Goal: Task Accomplishment & Management: Use online tool/utility

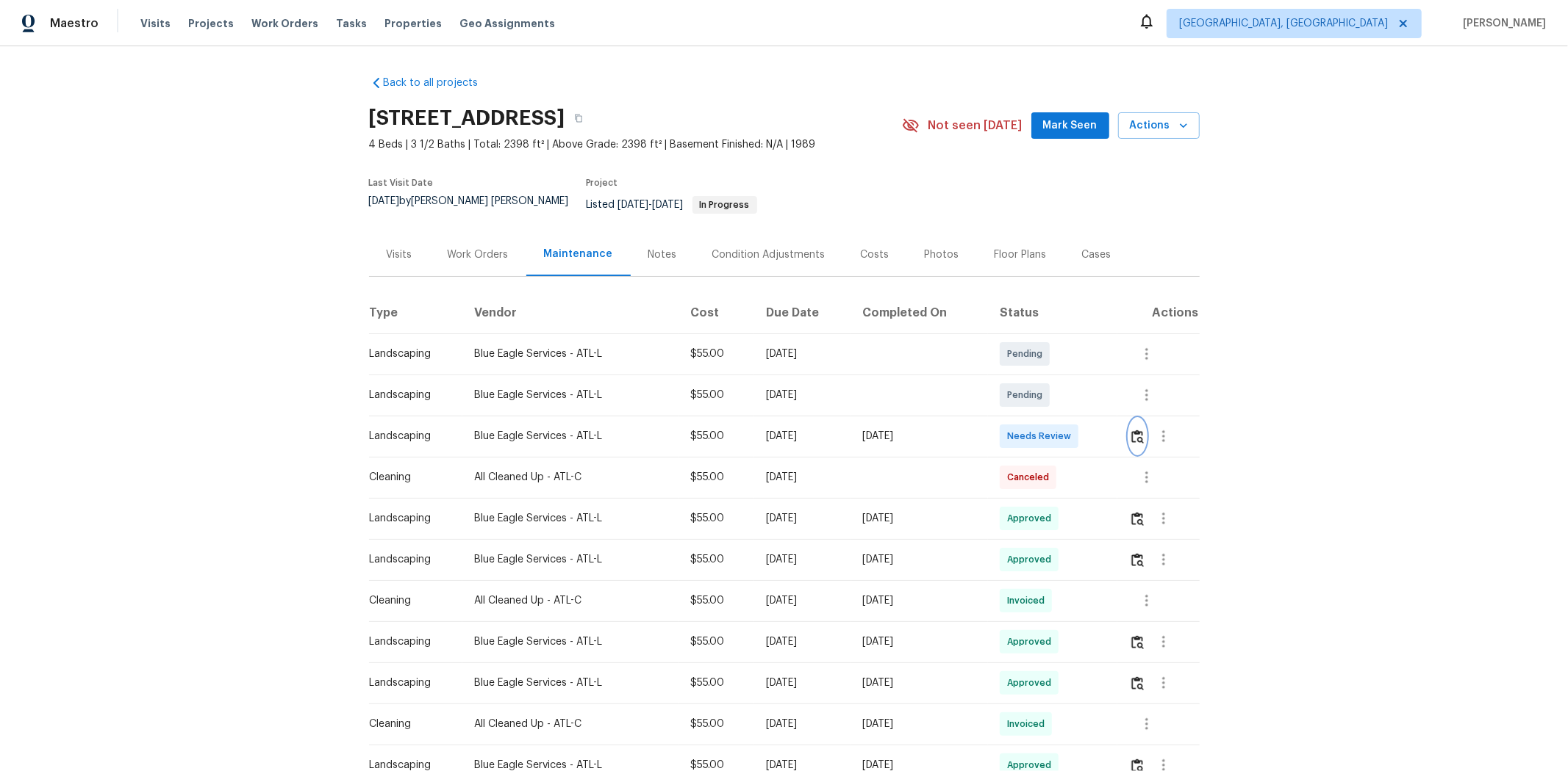
click at [1114, 430] on img "button" at bounding box center [1137, 437] width 13 height 14
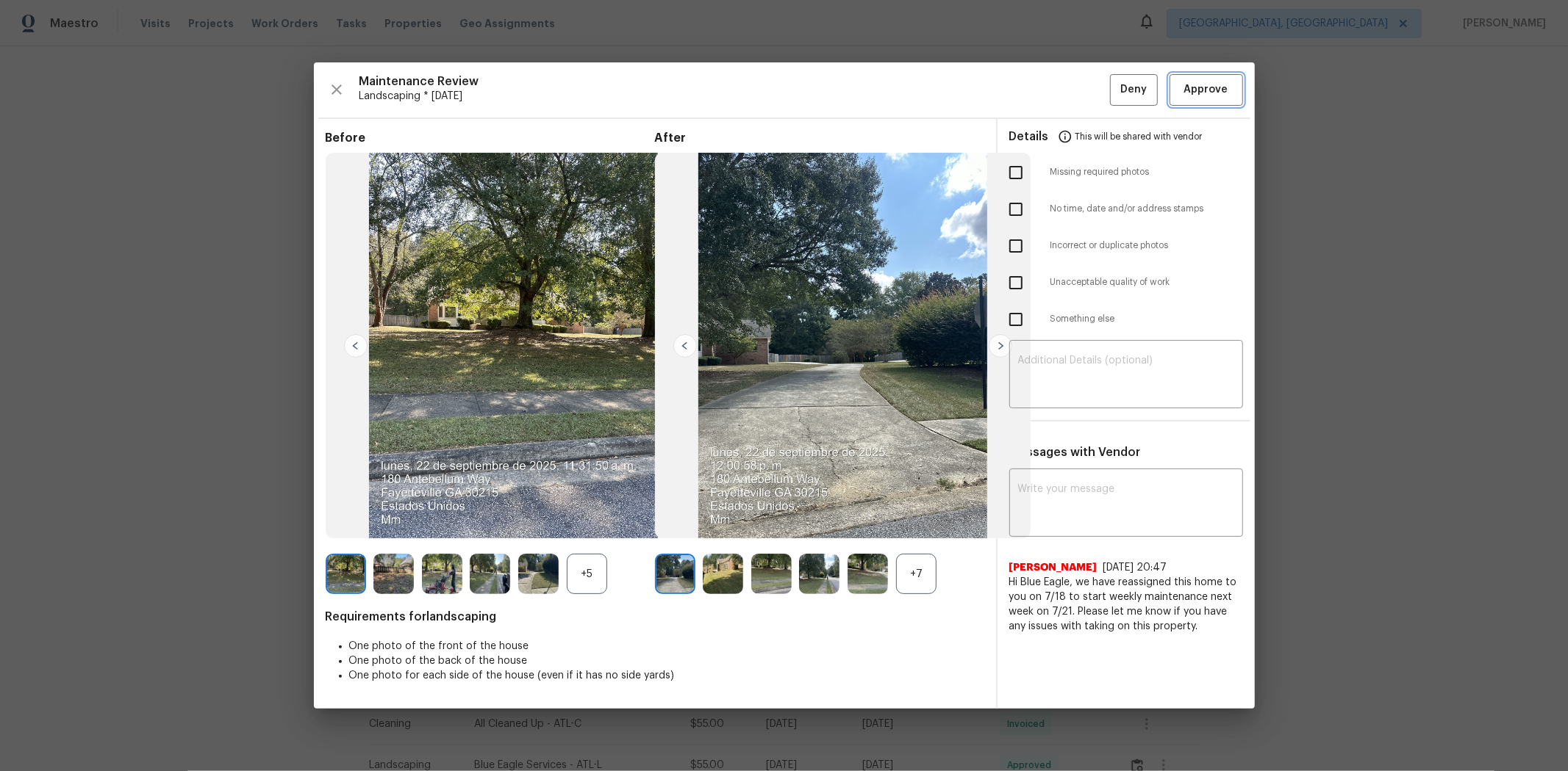
click at [1114, 75] on button "Approve" at bounding box center [1207, 90] width 74 height 32
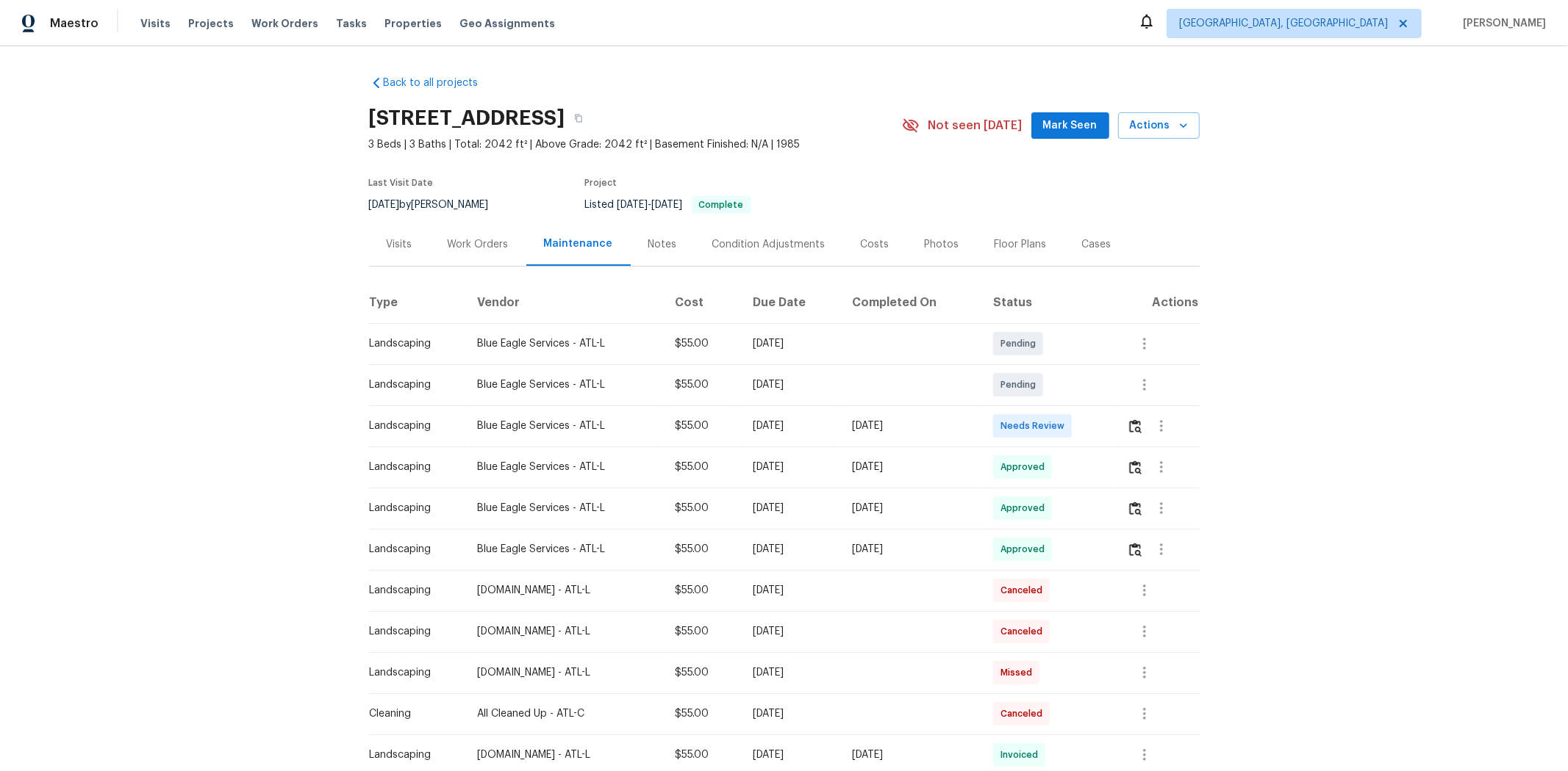
click at [1114, 423] on div at bounding box center [1163, 426] width 72 height 35
click at [1114, 431] on img "button" at bounding box center [1135, 426] width 13 height 14
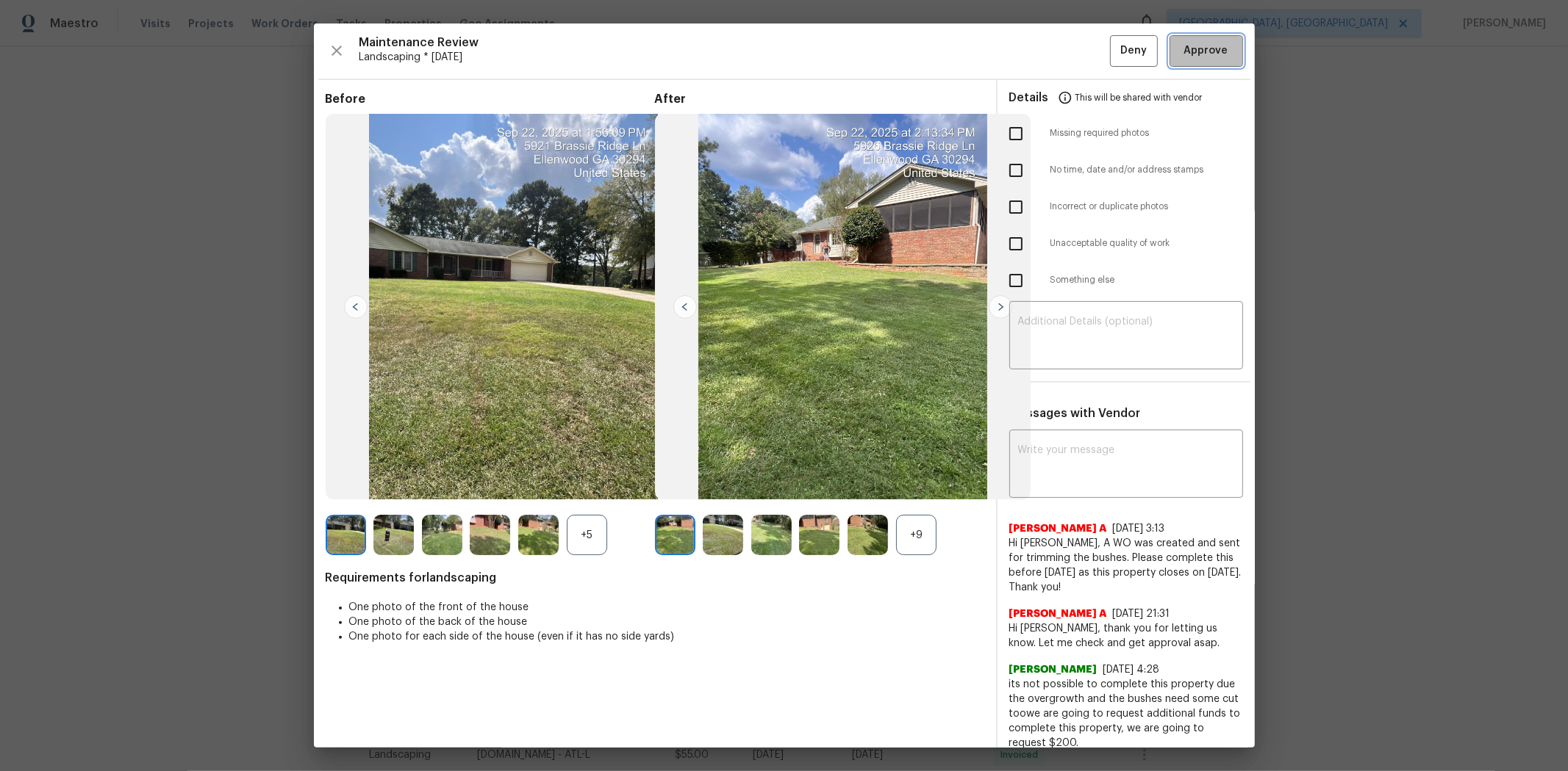
drag, startPoint x: 1188, startPoint y: 53, endPoint x: 1195, endPoint y: 51, distance: 7.3
click at [1114, 53] on span "Approve" at bounding box center [1207, 50] width 45 height 18
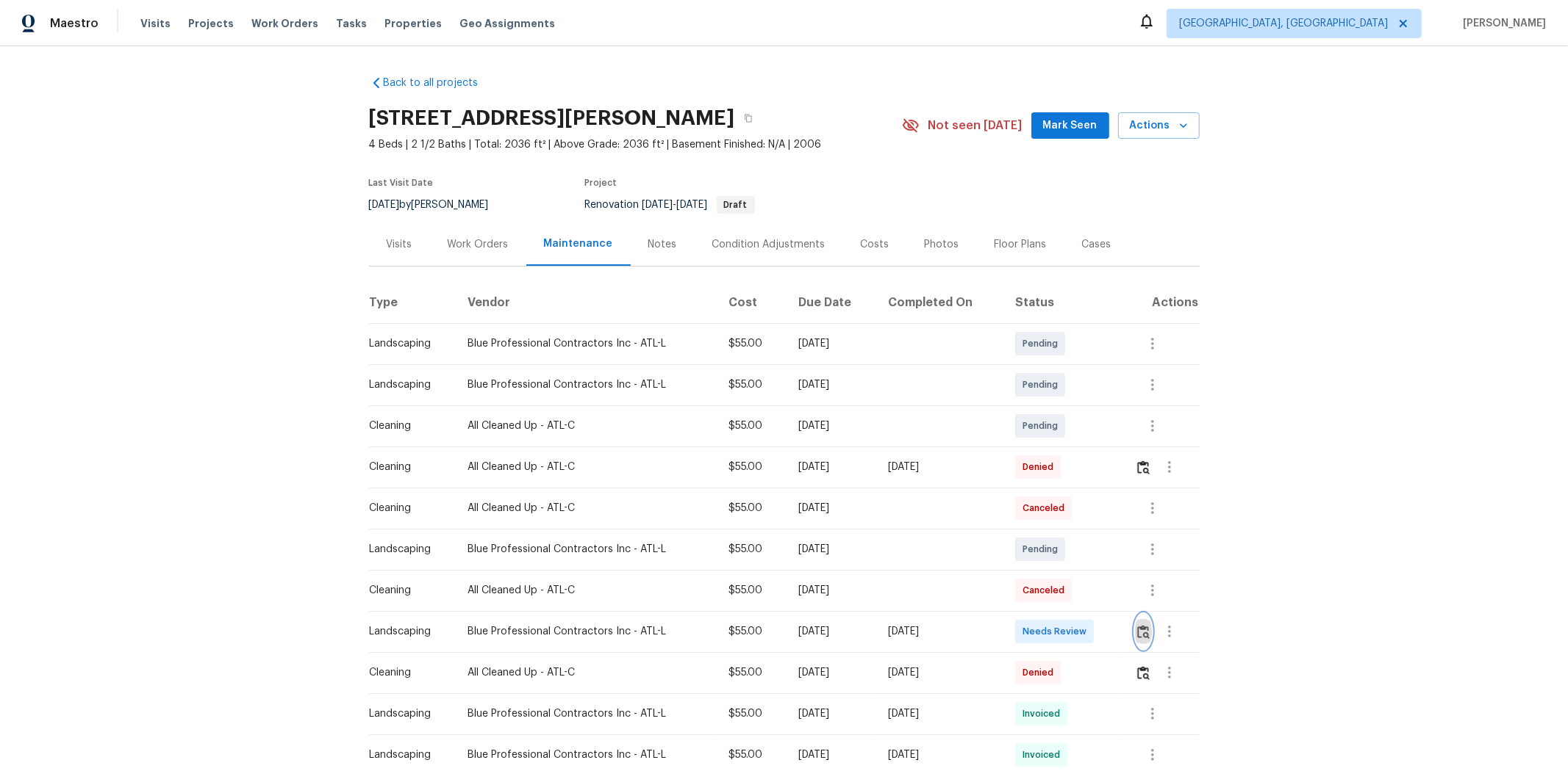
click at [1114, 515] on img "button" at bounding box center [1143, 632] width 13 height 14
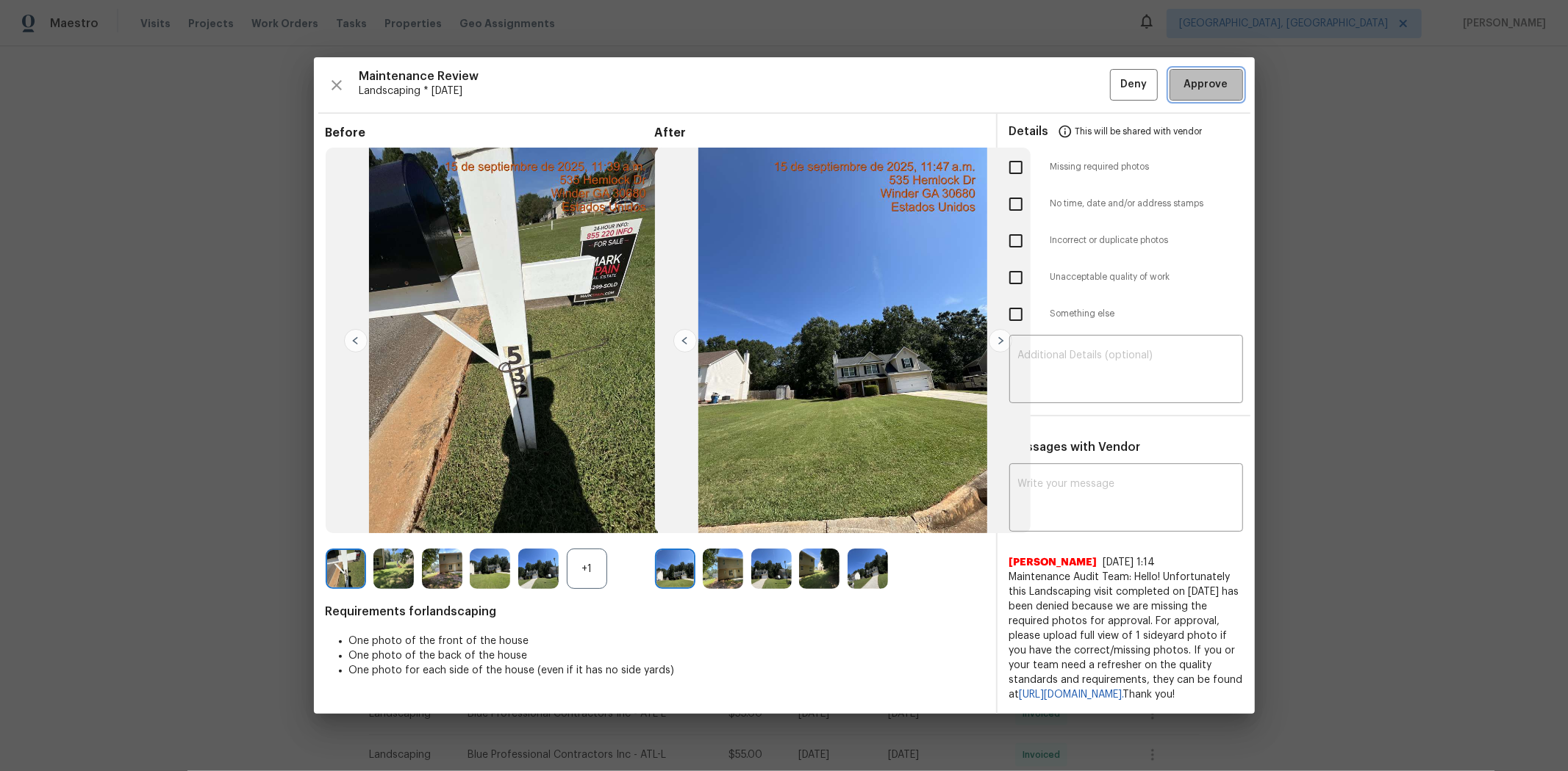
drag, startPoint x: 1202, startPoint y: 86, endPoint x: 1188, endPoint y: 78, distance: 16.1
click at [1114, 85] on button "Approve" at bounding box center [1207, 84] width 74 height 32
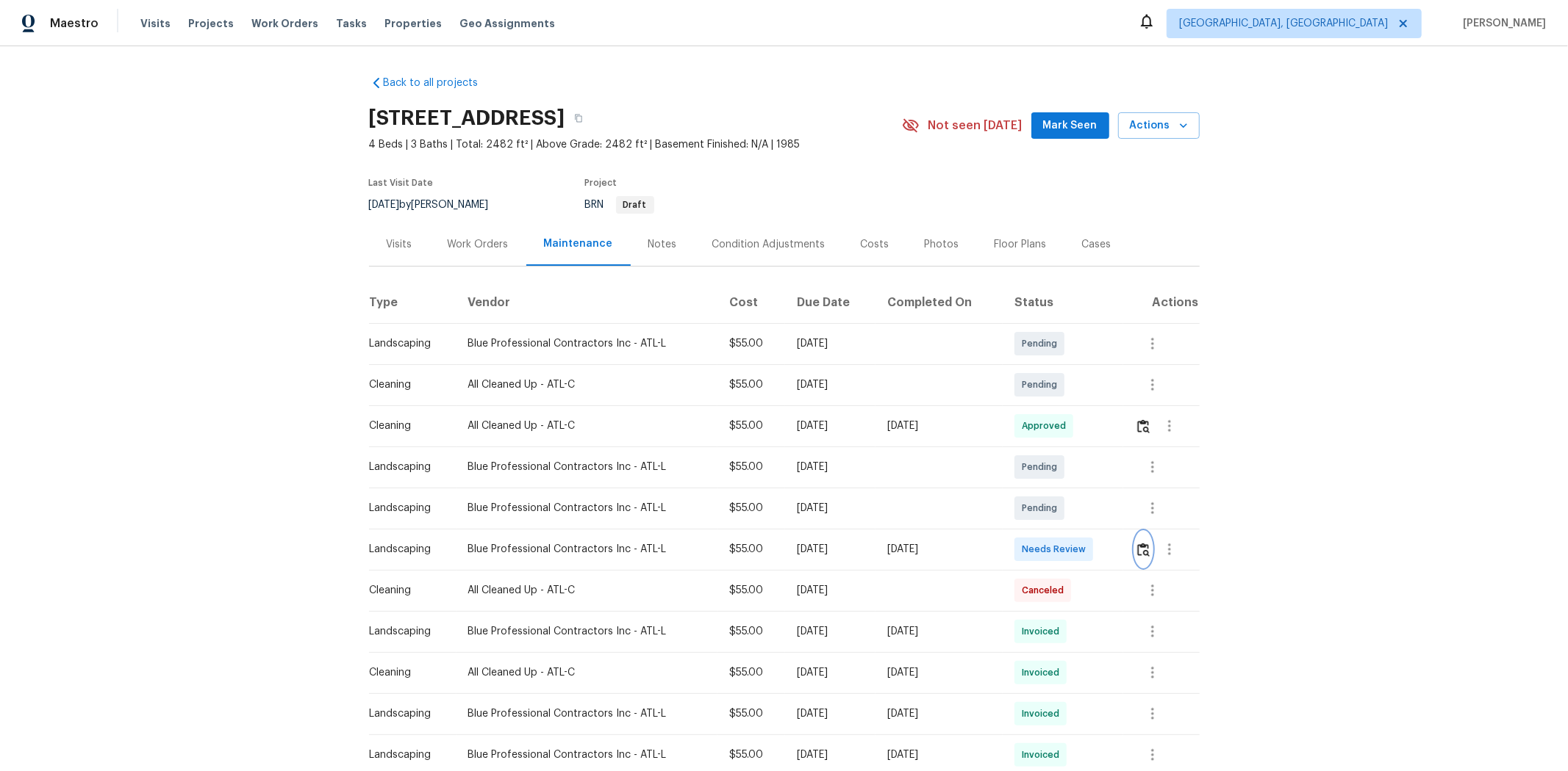
click at [1114, 515] on button "button" at bounding box center [1143, 549] width 16 height 35
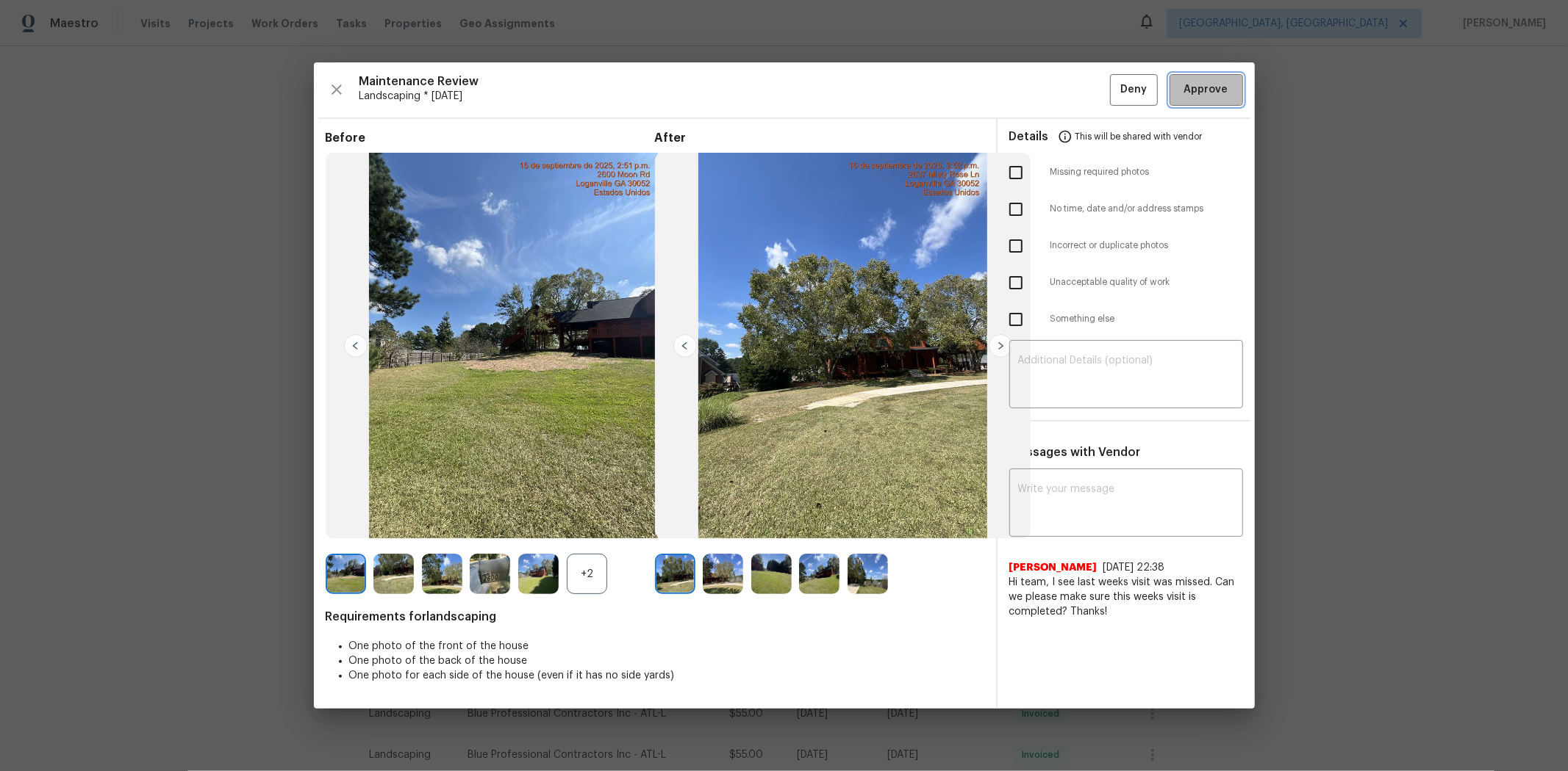
click at [1114, 104] on button "Approve" at bounding box center [1207, 90] width 74 height 32
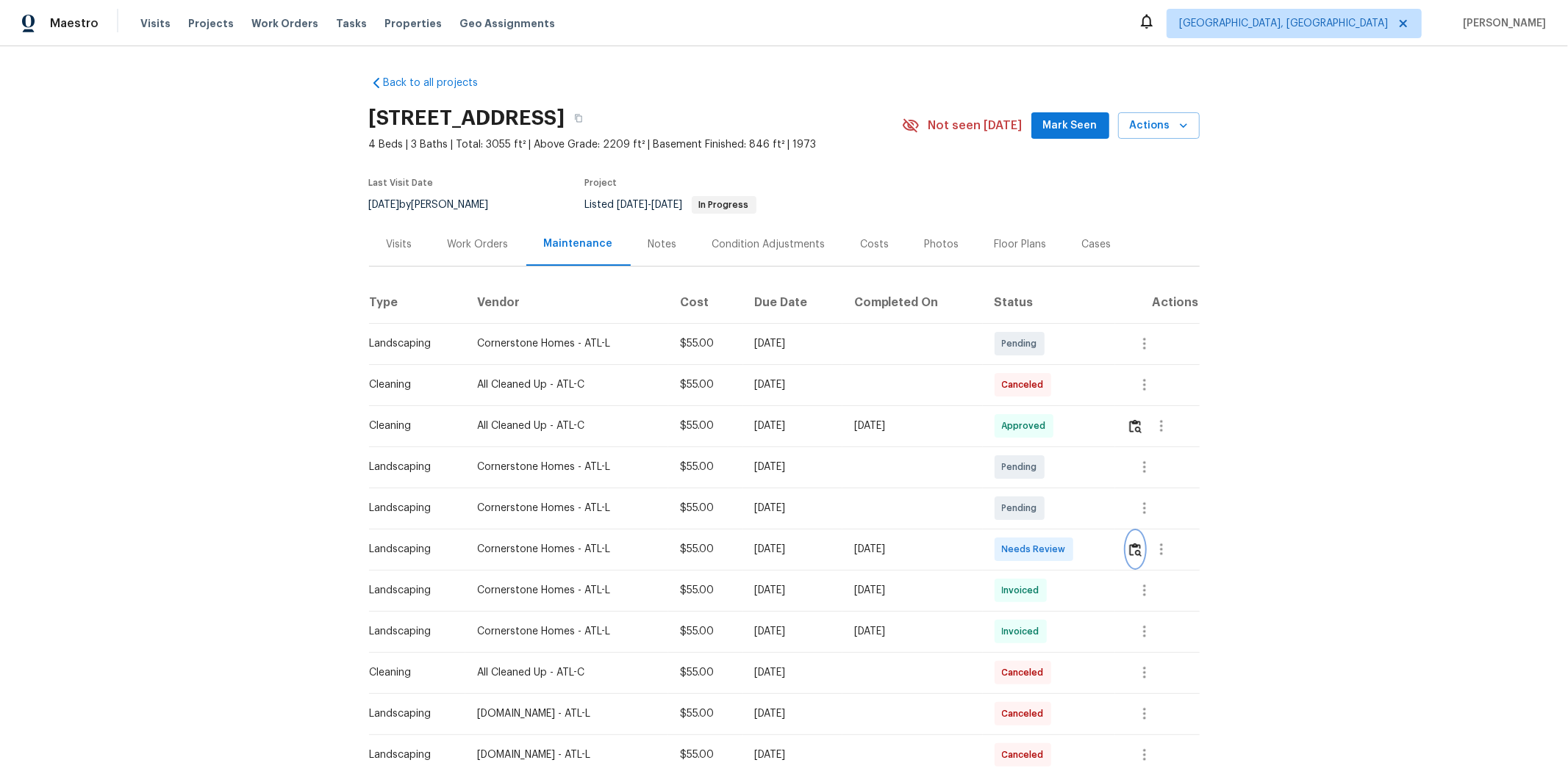
click at [1114, 515] on img "button" at bounding box center [1135, 549] width 13 height 14
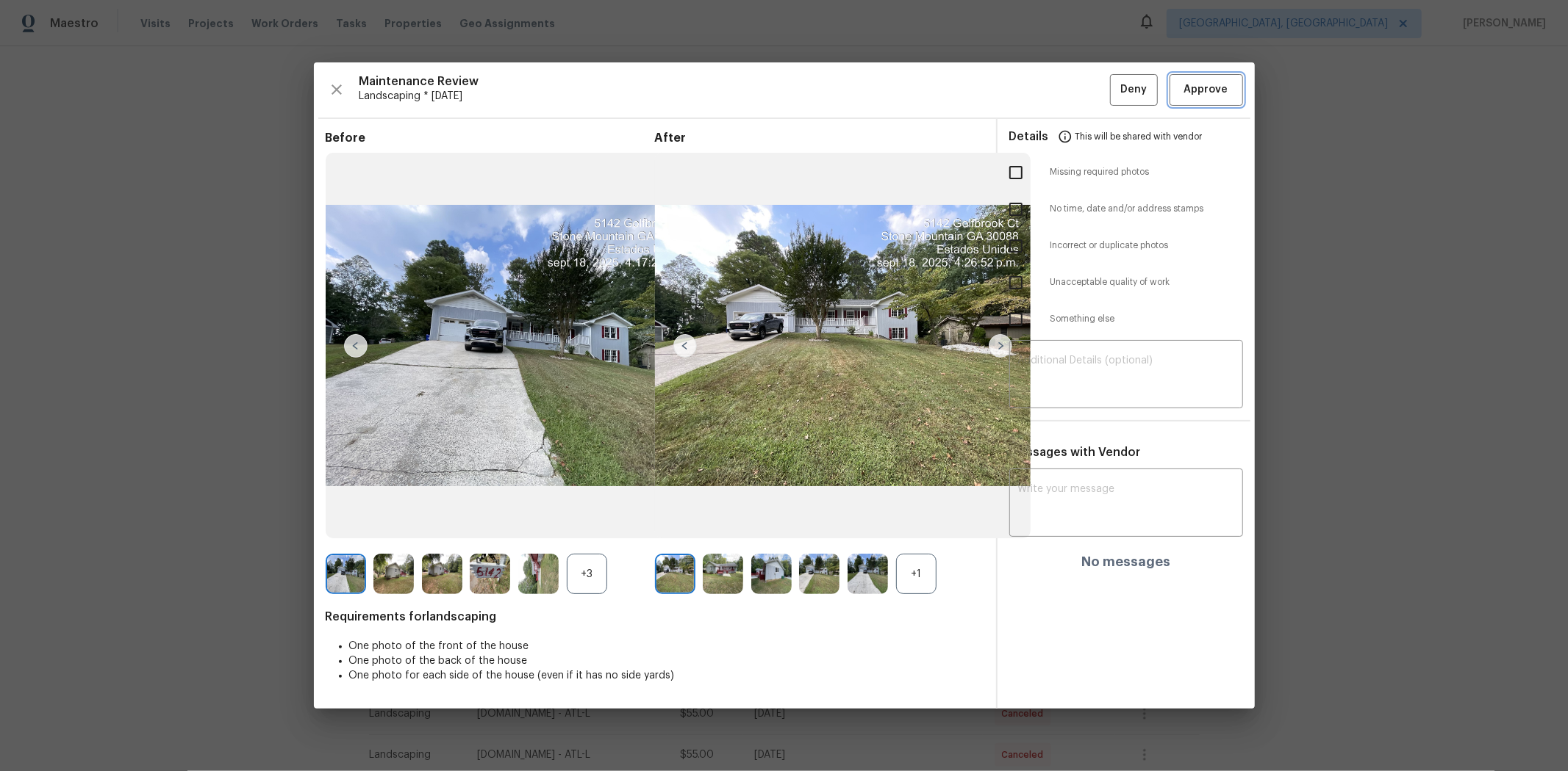
drag, startPoint x: 1181, startPoint y: 78, endPoint x: 1192, endPoint y: 79, distance: 11.0
click at [1114, 81] on button "Approve" at bounding box center [1207, 90] width 74 height 32
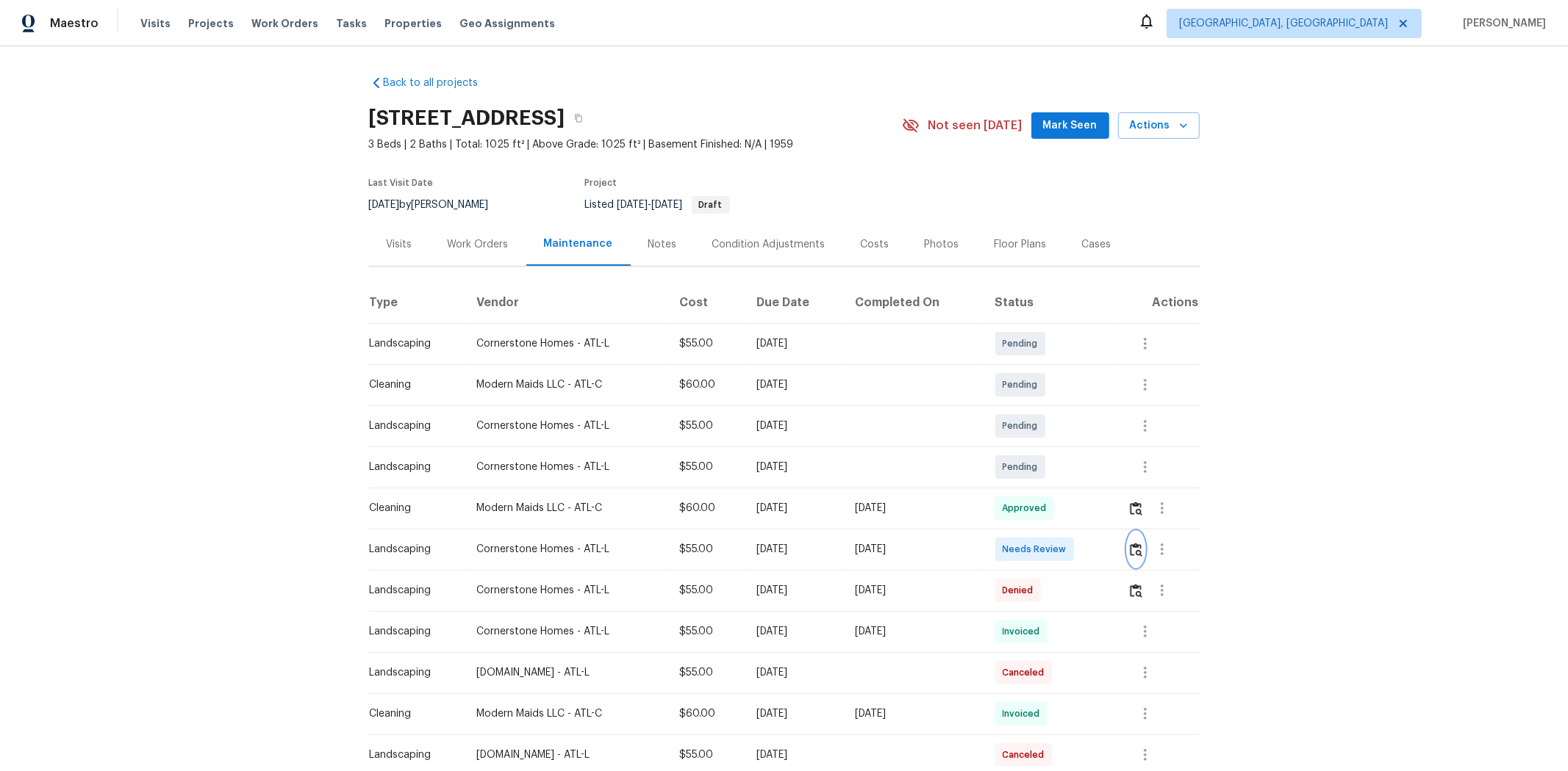
click at [1114, 515] on img "button" at bounding box center [1136, 549] width 13 height 14
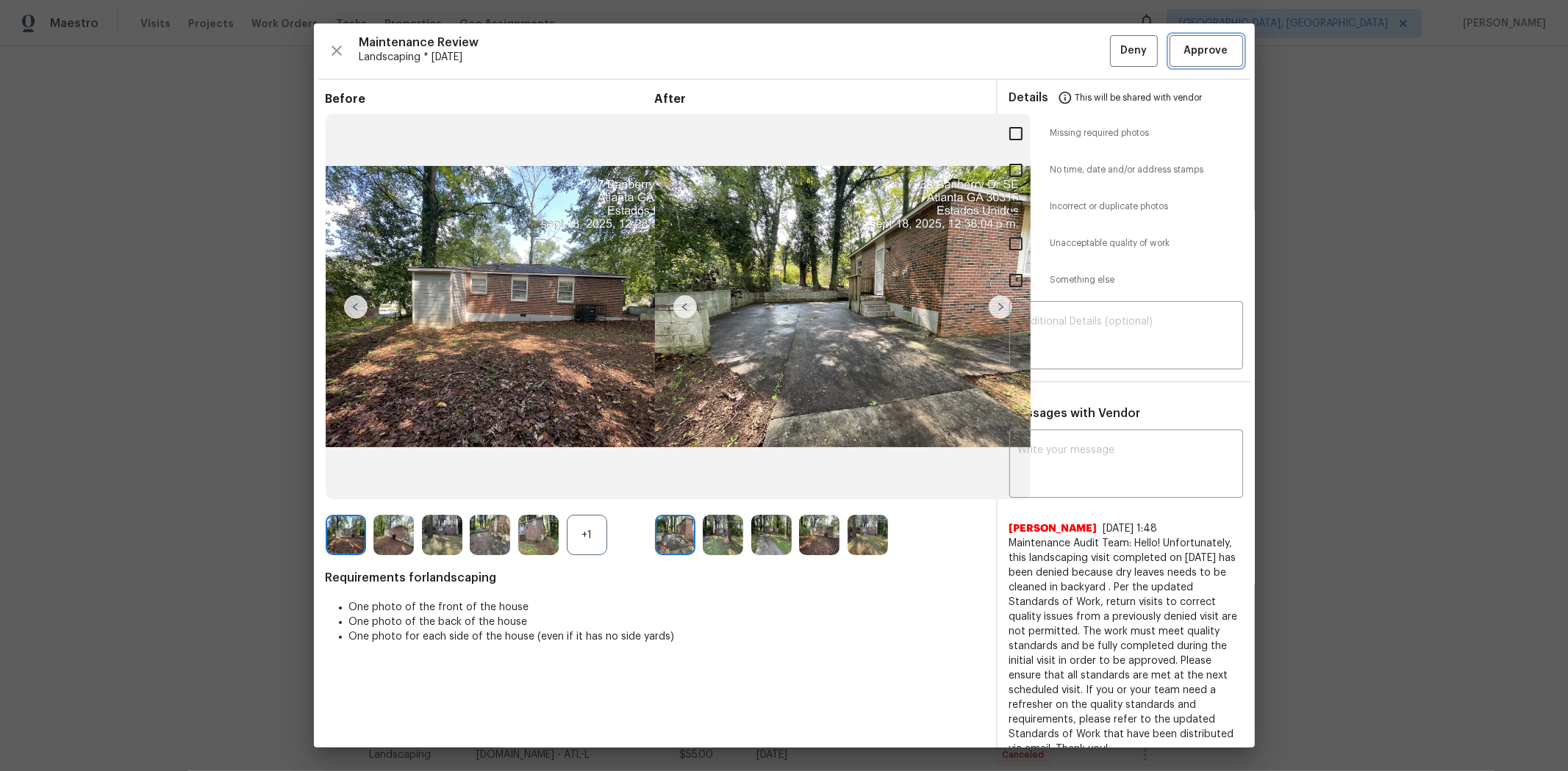
click at [1114, 62] on button "Approve" at bounding box center [1207, 50] width 74 height 32
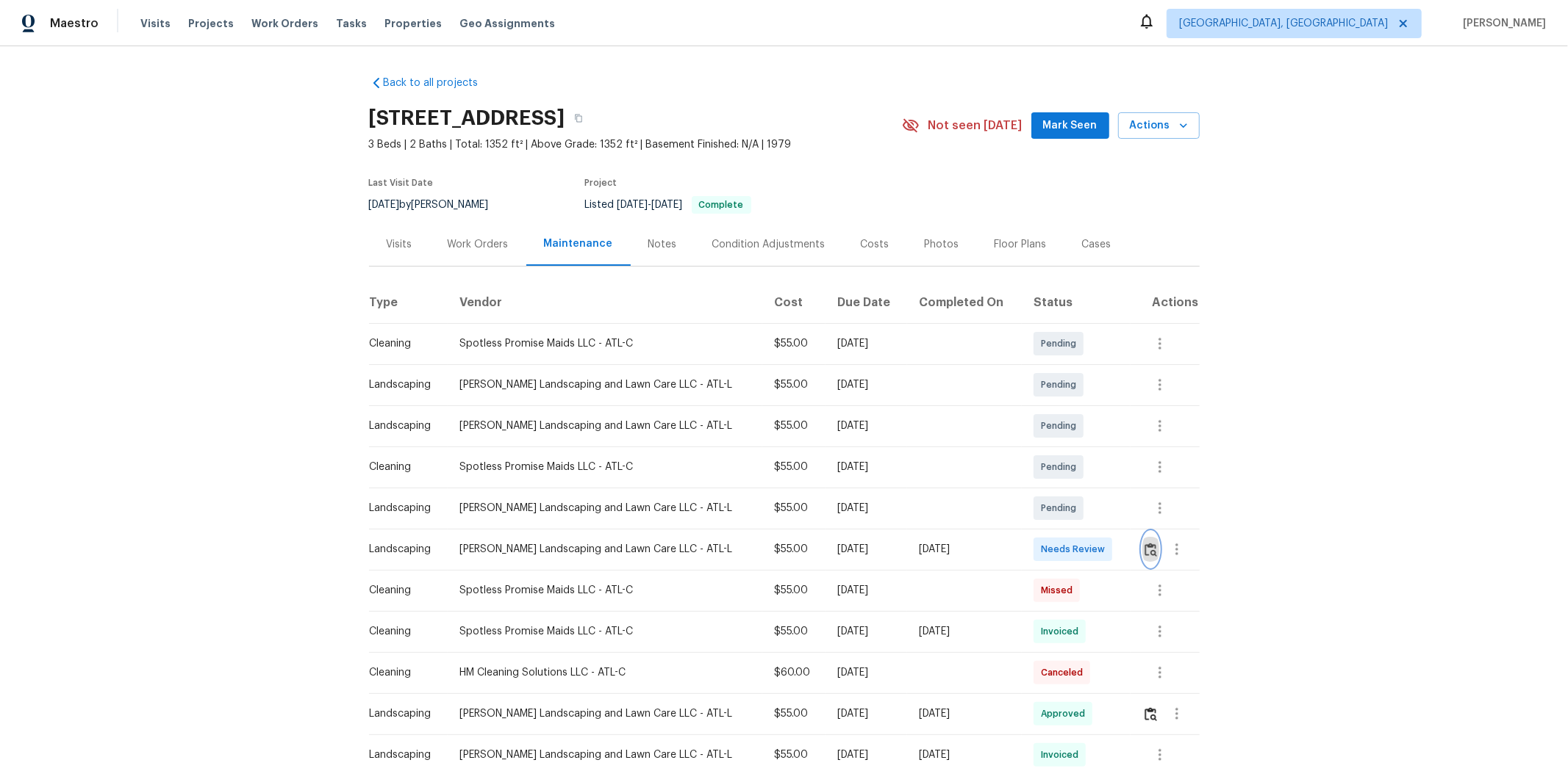
click at [1114, 515] on img "button" at bounding box center [1150, 549] width 13 height 14
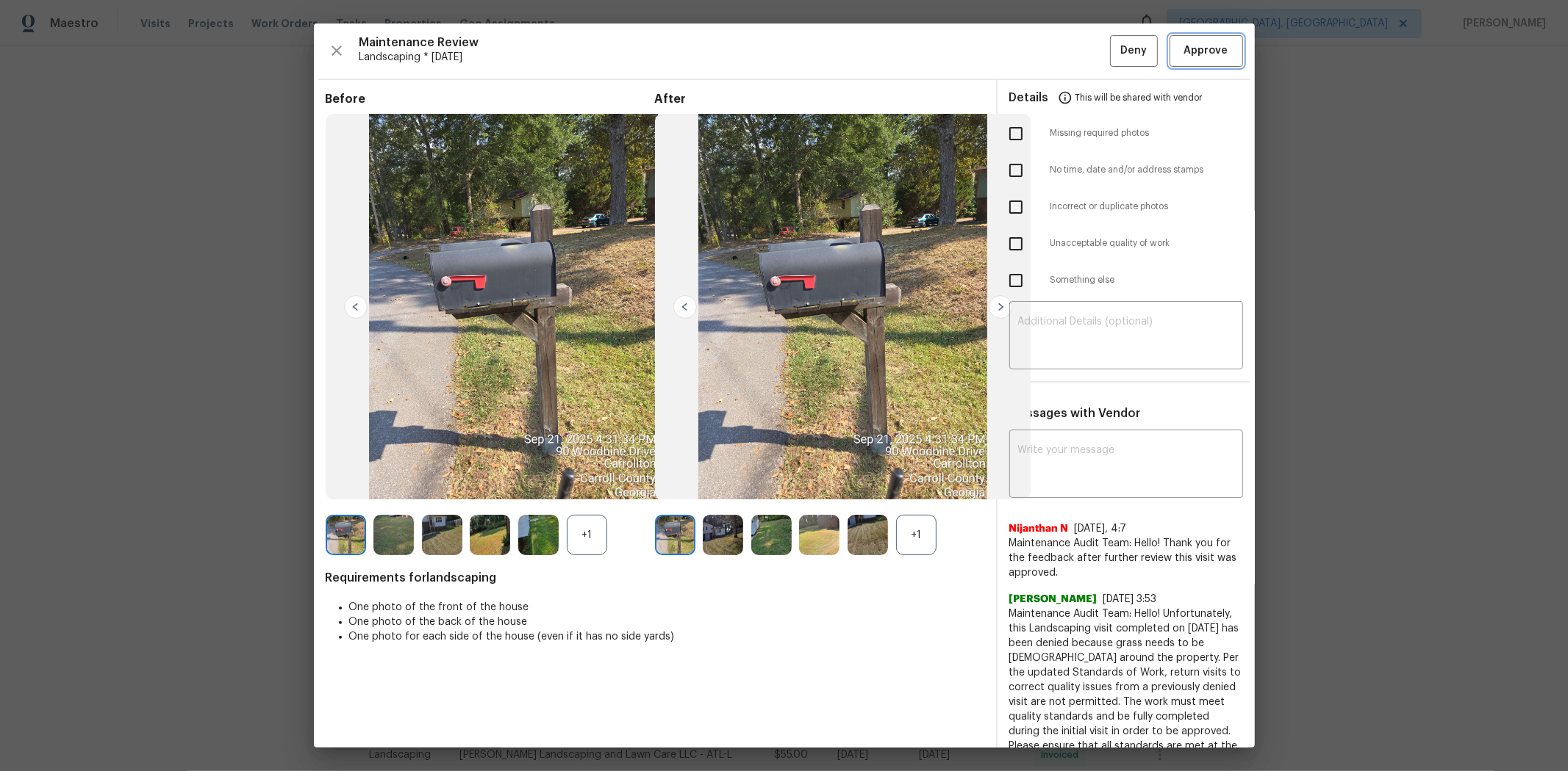
click at [1114, 49] on span "Approve" at bounding box center [1207, 50] width 45 height 18
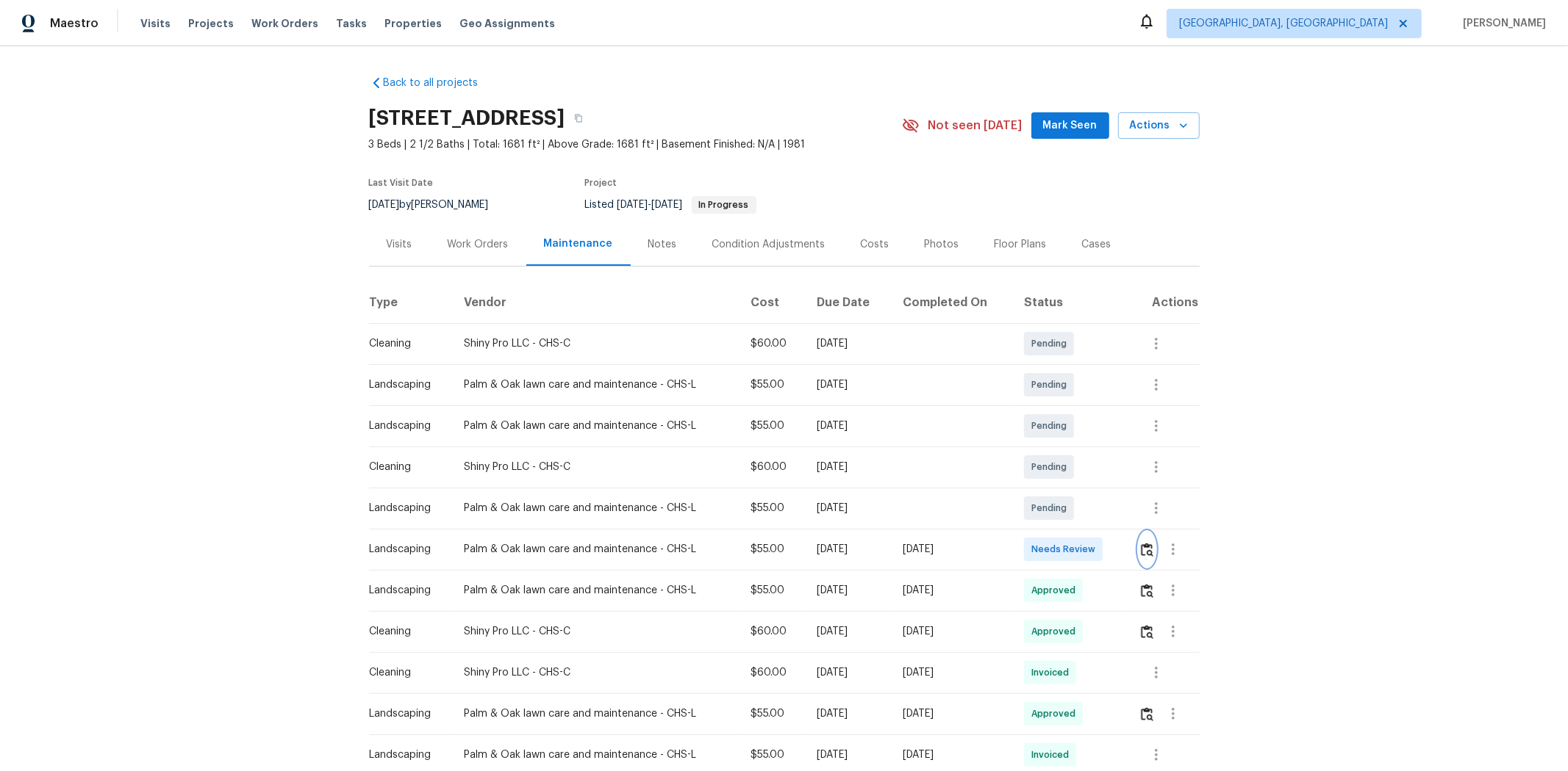
click at [1114, 515] on img "button" at bounding box center [1146, 549] width 13 height 14
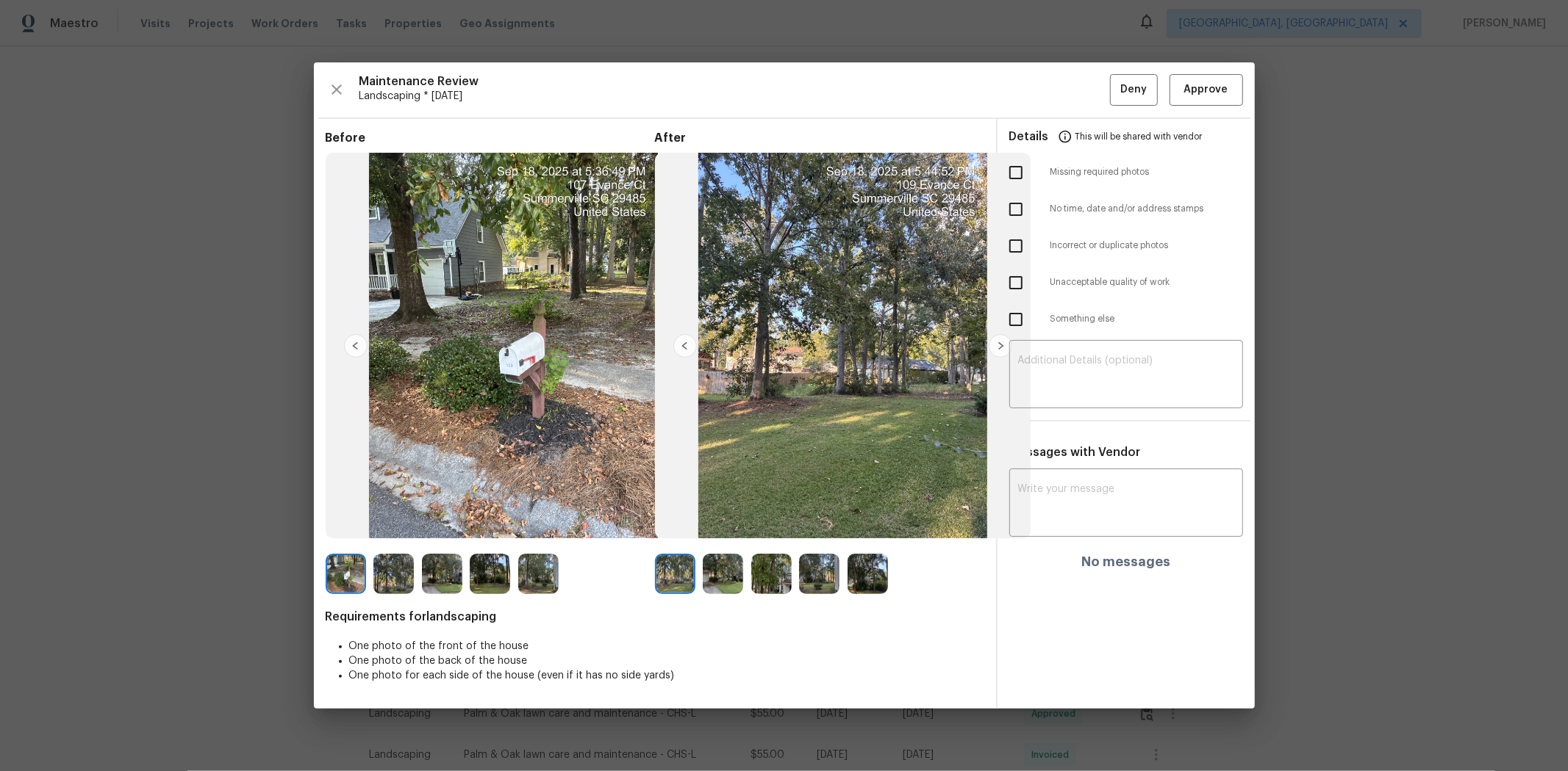
click at [1114, 70] on div "Maintenance Review Landscaping * Mon, Sep 15 Deny Approve Before After Requirem…" at bounding box center [784, 385] width 941 height 646
click at [1114, 89] on span "Approve" at bounding box center [1207, 89] width 45 height 18
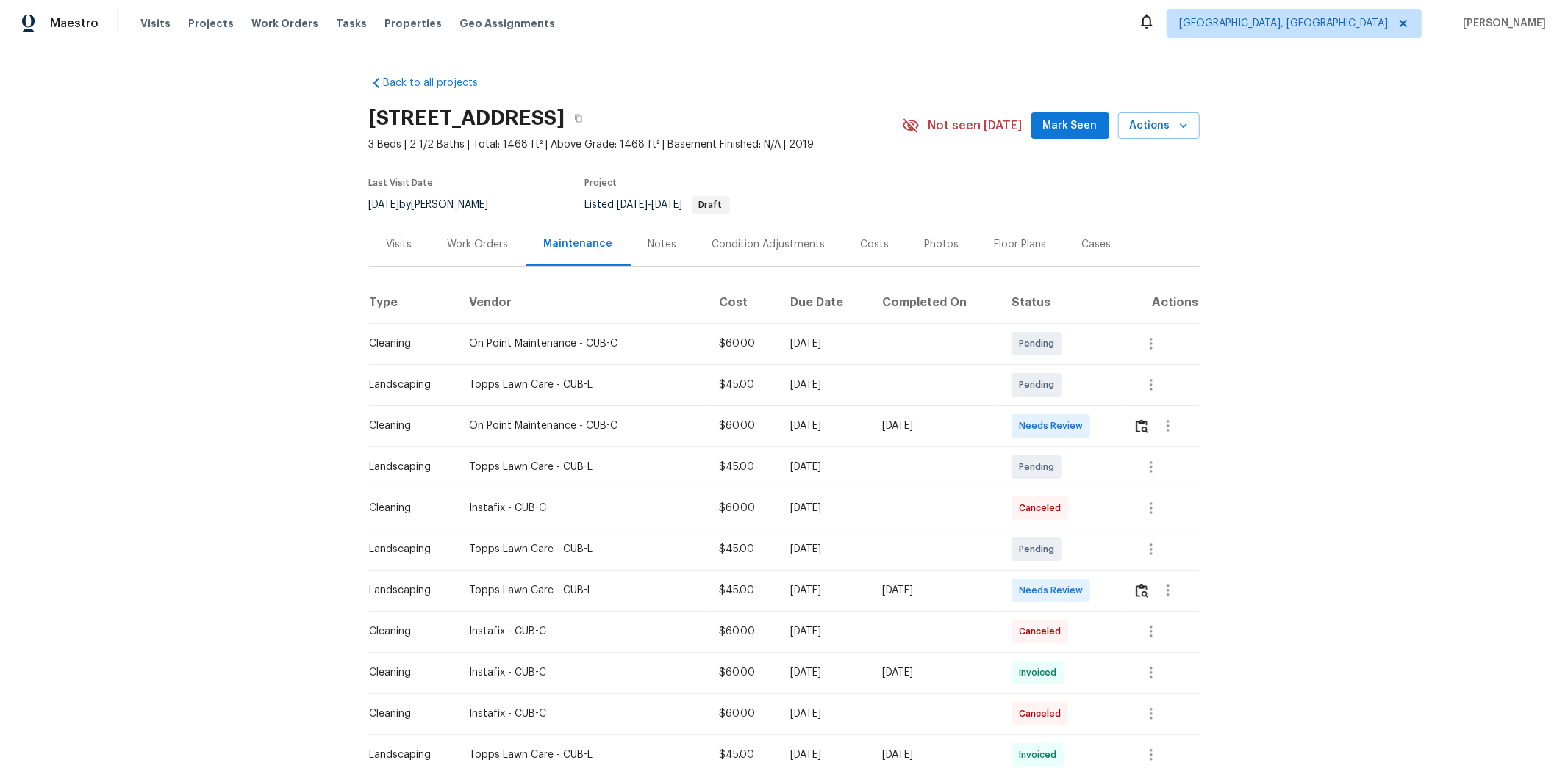
drag, startPoint x: 449, startPoint y: 600, endPoint x: 1002, endPoint y: 598, distance: 553.0
click at [1002, 515] on tr "Landscaping Topps Lawn Care - CUB-L $45.00 [DATE] [DATE] Needs Review" at bounding box center [784, 591] width 831 height 41
click at [1114, 515] on td at bounding box center [1160, 591] width 78 height 41
click at [1114, 515] on img "button" at bounding box center [1142, 591] width 13 height 14
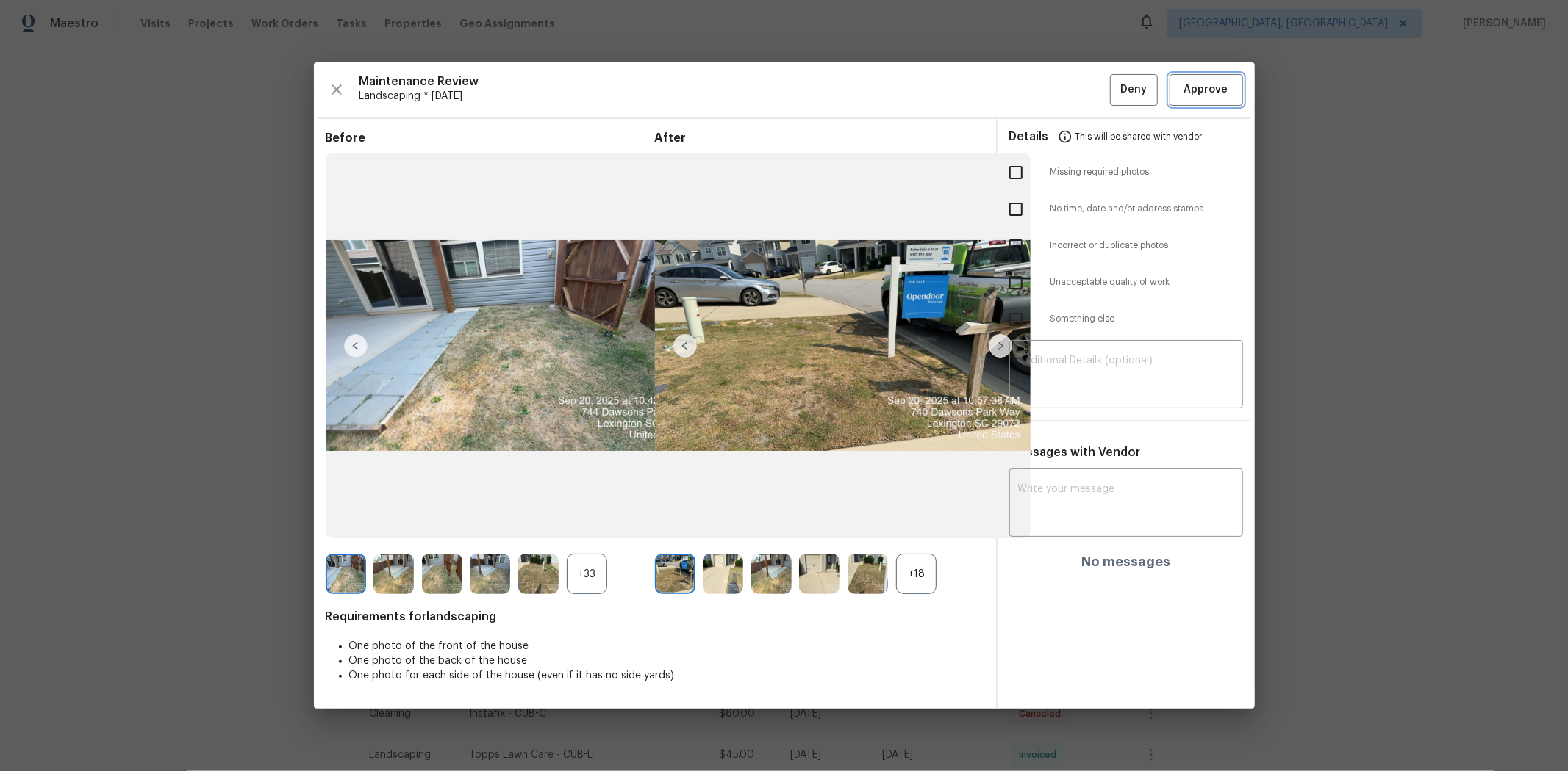
click at [1114, 86] on span "Approve" at bounding box center [1207, 89] width 45 height 18
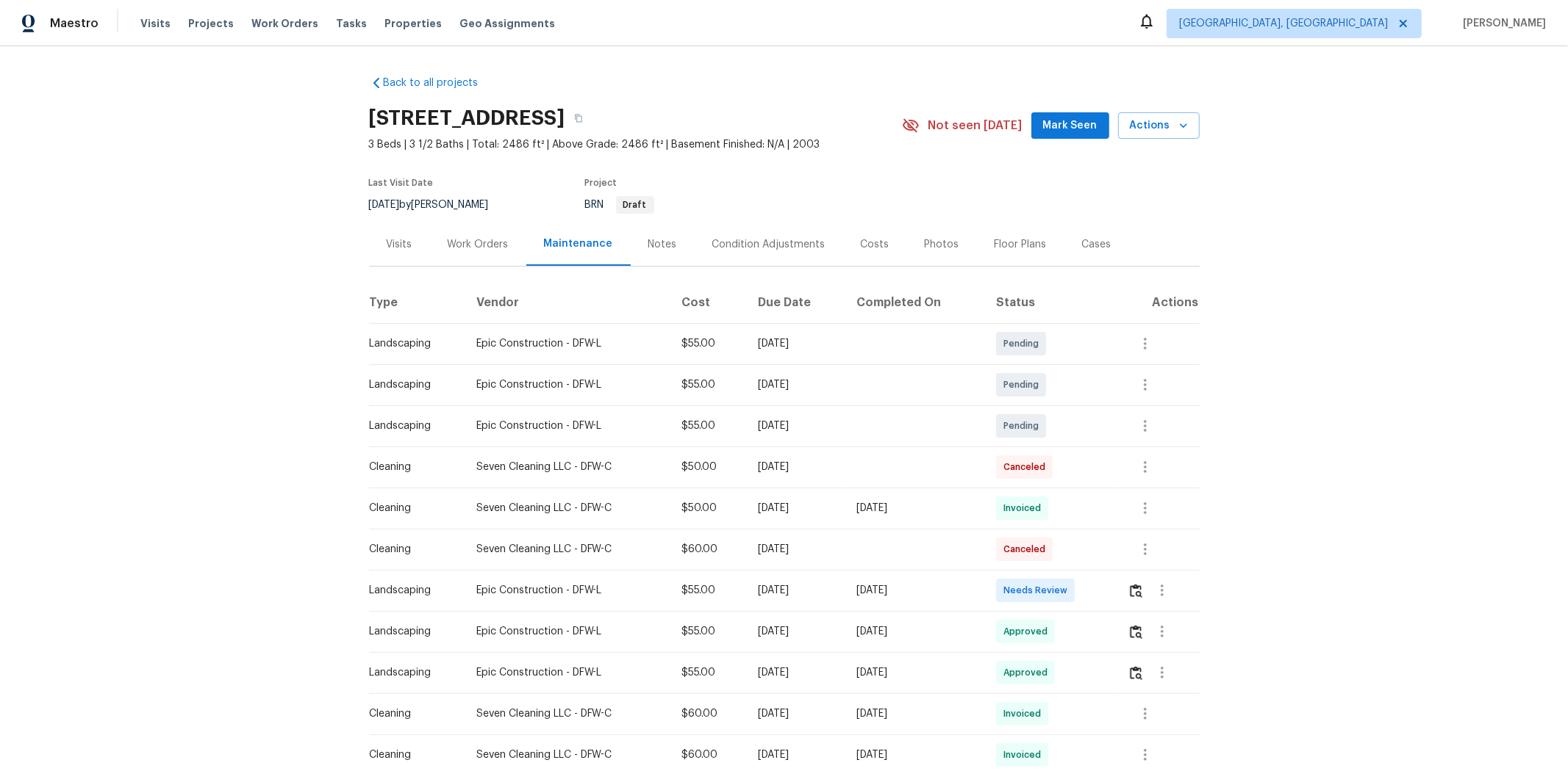
click at [1114, 515] on td at bounding box center [1157, 591] width 83 height 41
click at [1114, 515] on img "button" at bounding box center [1136, 591] width 13 height 14
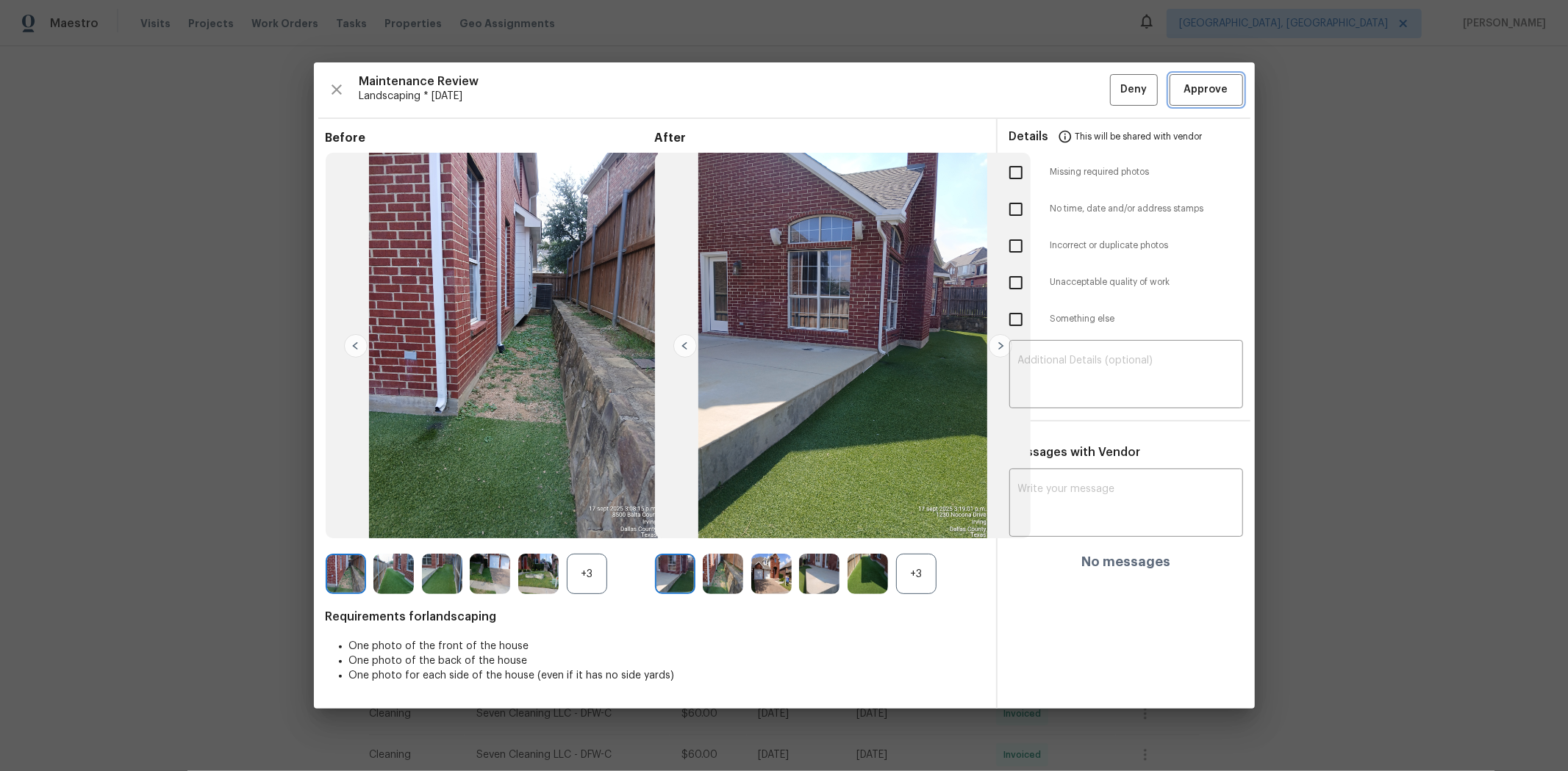
click at [1114, 89] on span "Approve" at bounding box center [1207, 89] width 45 height 18
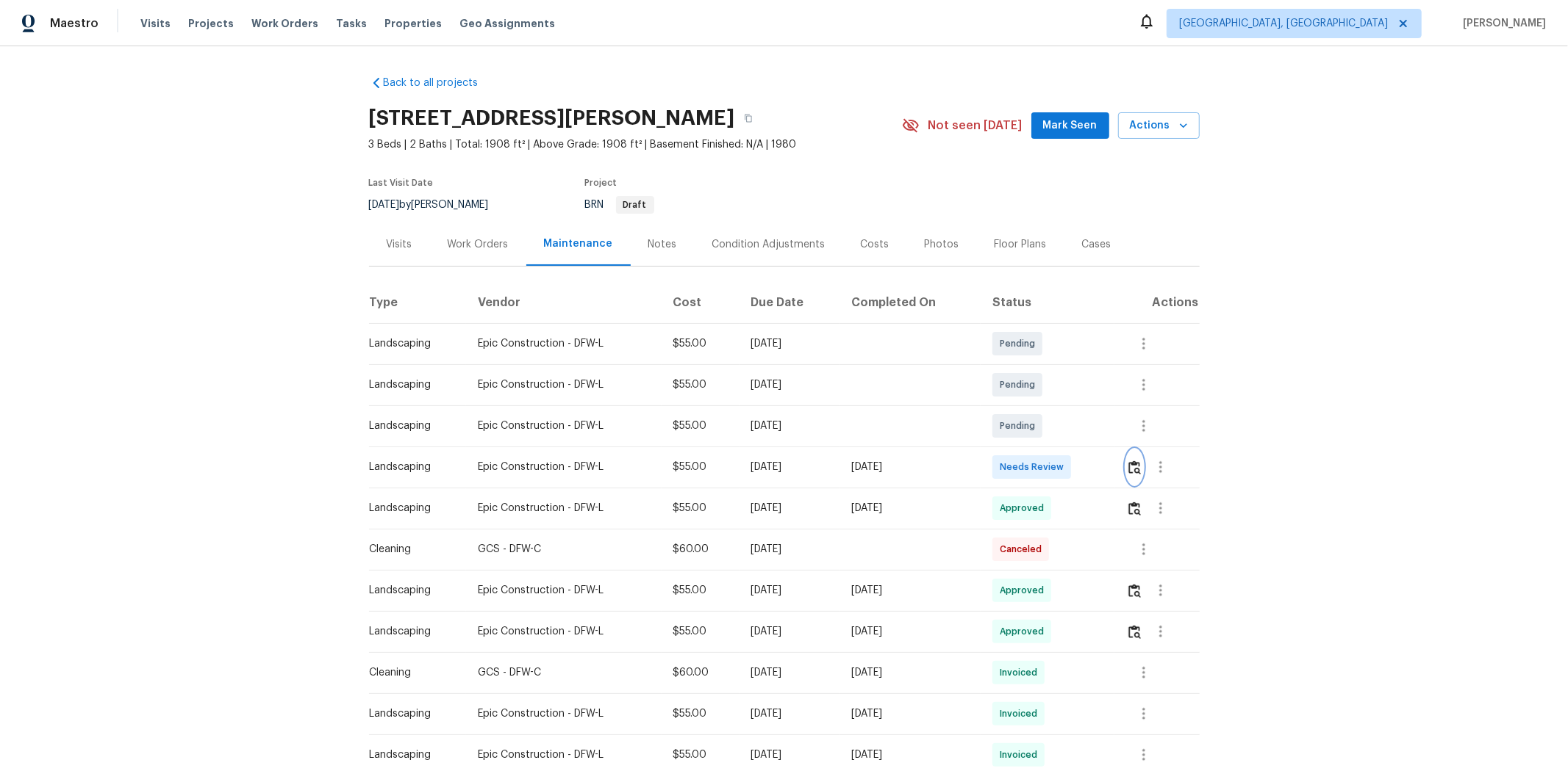
click at [1114, 468] on img "button" at bounding box center [1134, 468] width 13 height 14
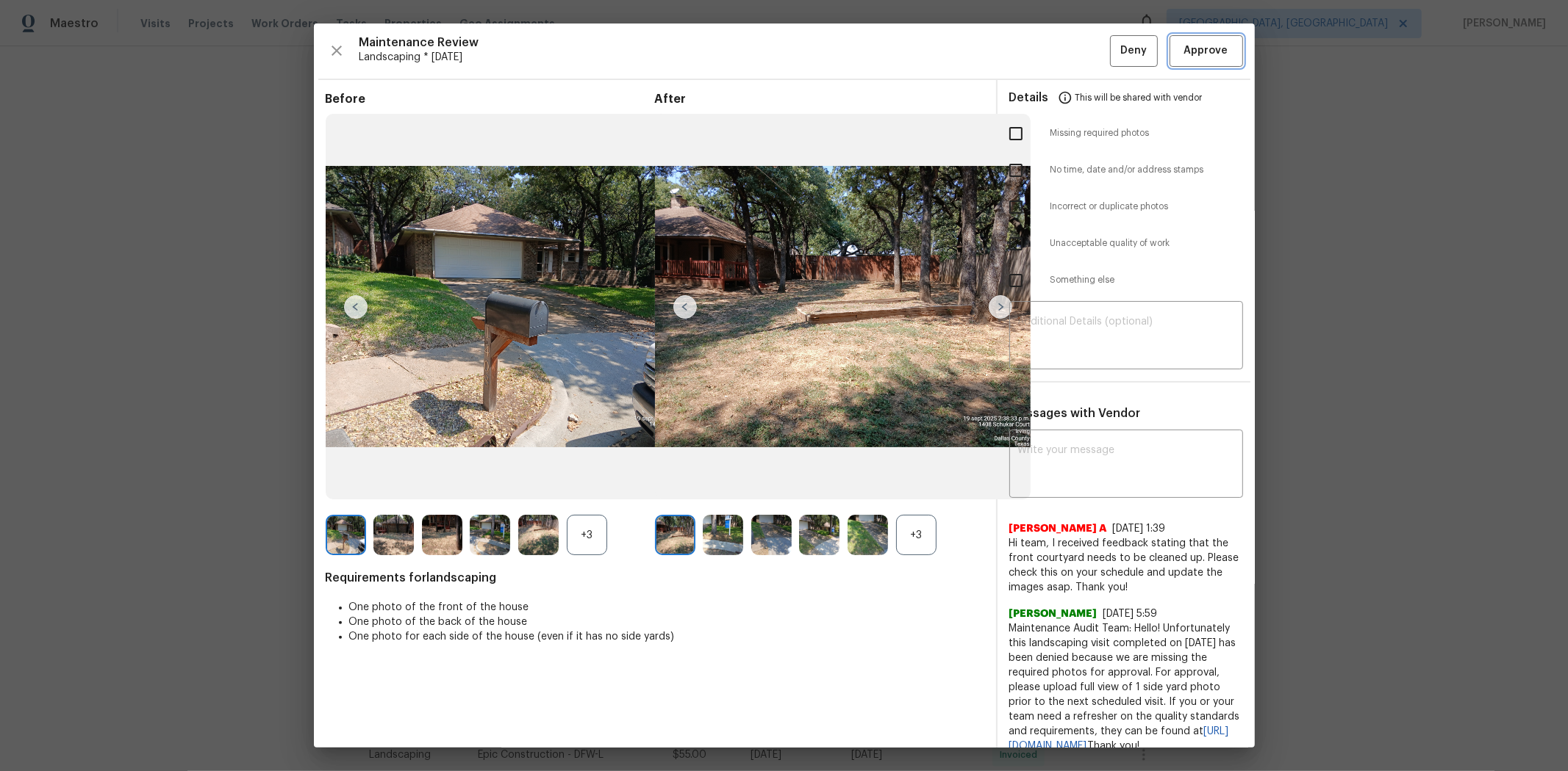
click at [1114, 60] on button "Approve" at bounding box center [1207, 50] width 74 height 32
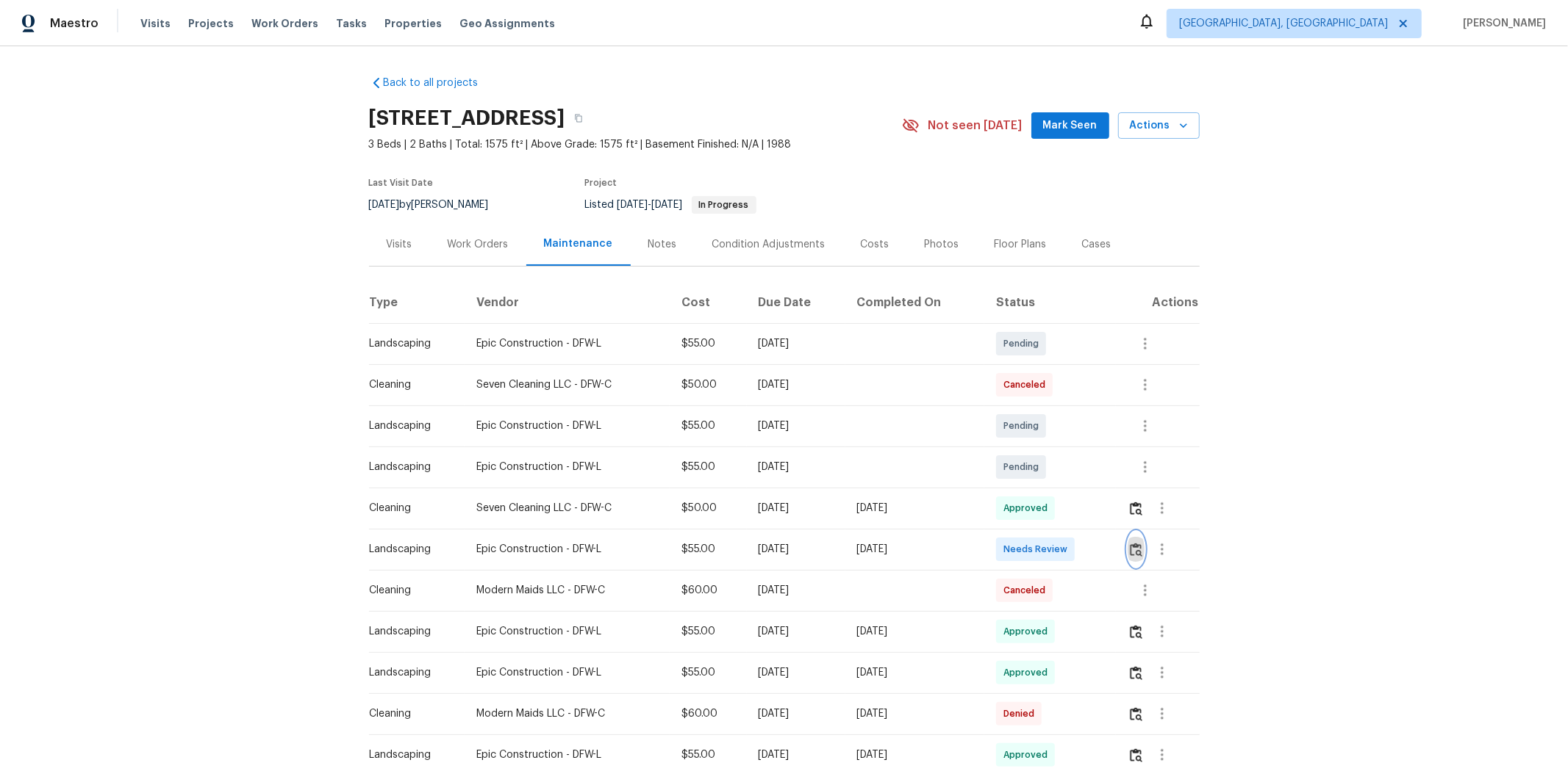
click at [1114, 515] on img "button" at bounding box center [1136, 549] width 13 height 14
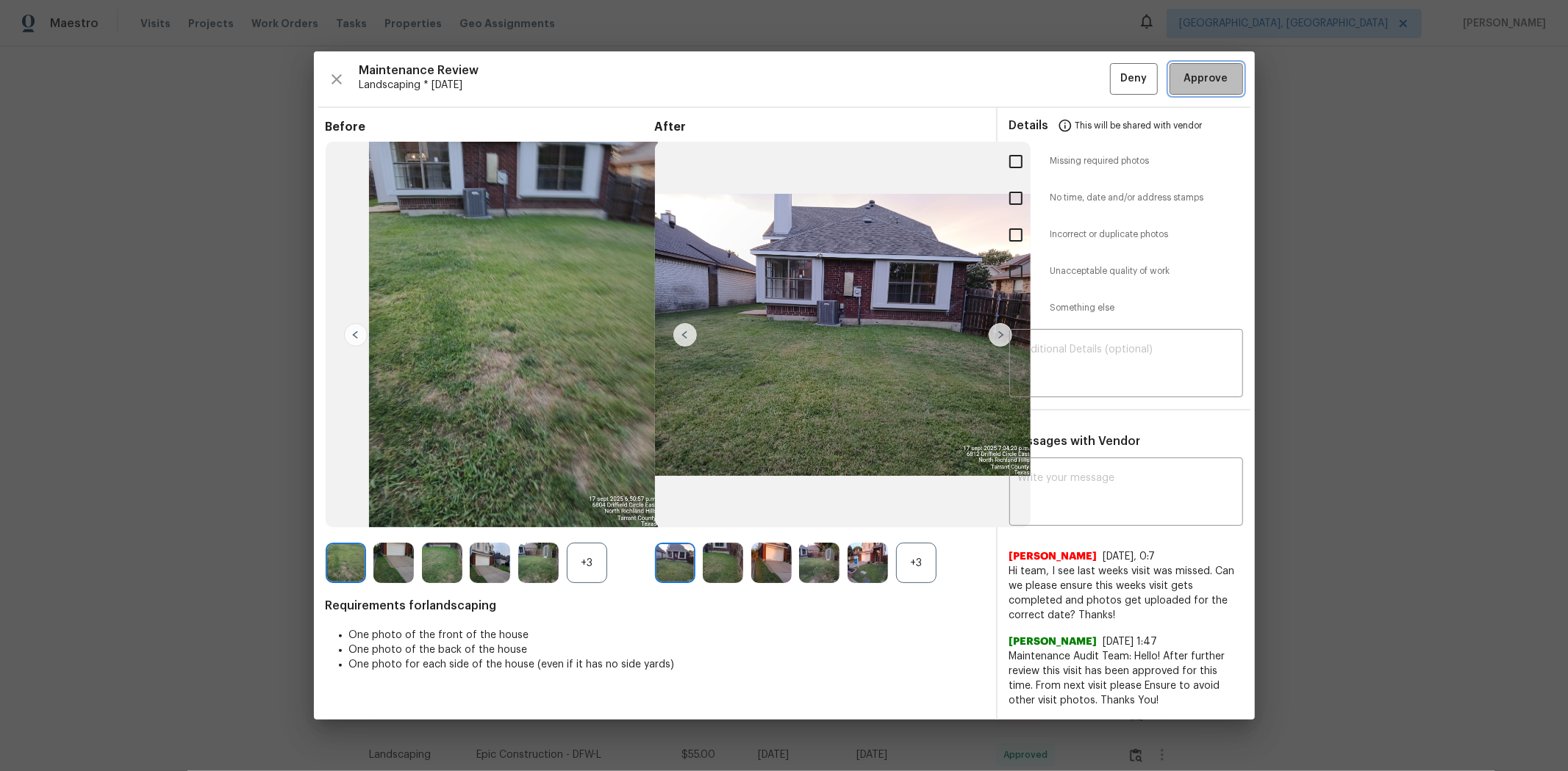
drag, startPoint x: 1207, startPoint y: 72, endPoint x: 1222, endPoint y: 72, distance: 15.0
click at [1114, 75] on span "Approve" at bounding box center [1207, 78] width 45 height 18
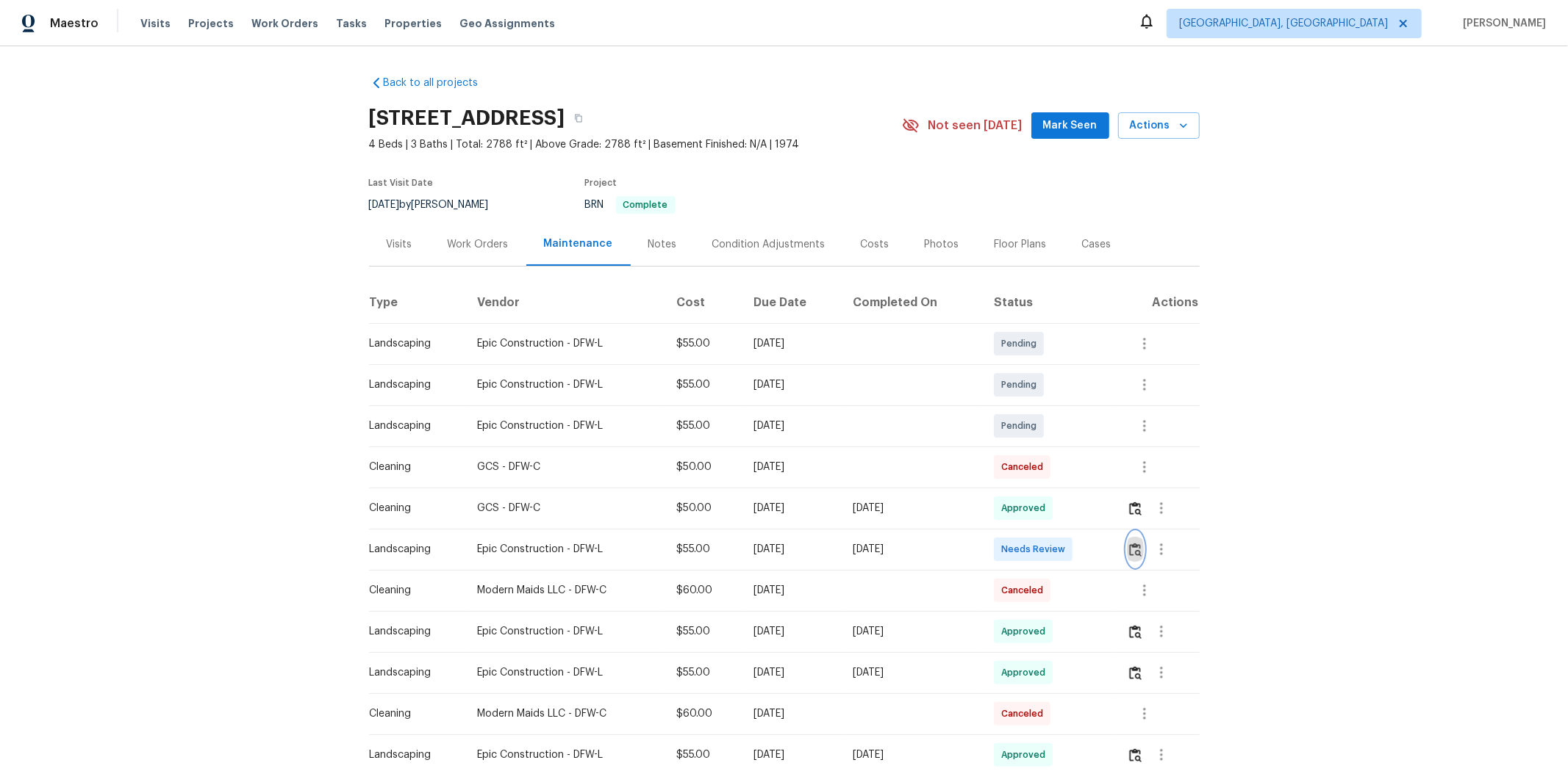
click at [1114, 515] on img "button" at bounding box center [1135, 549] width 13 height 14
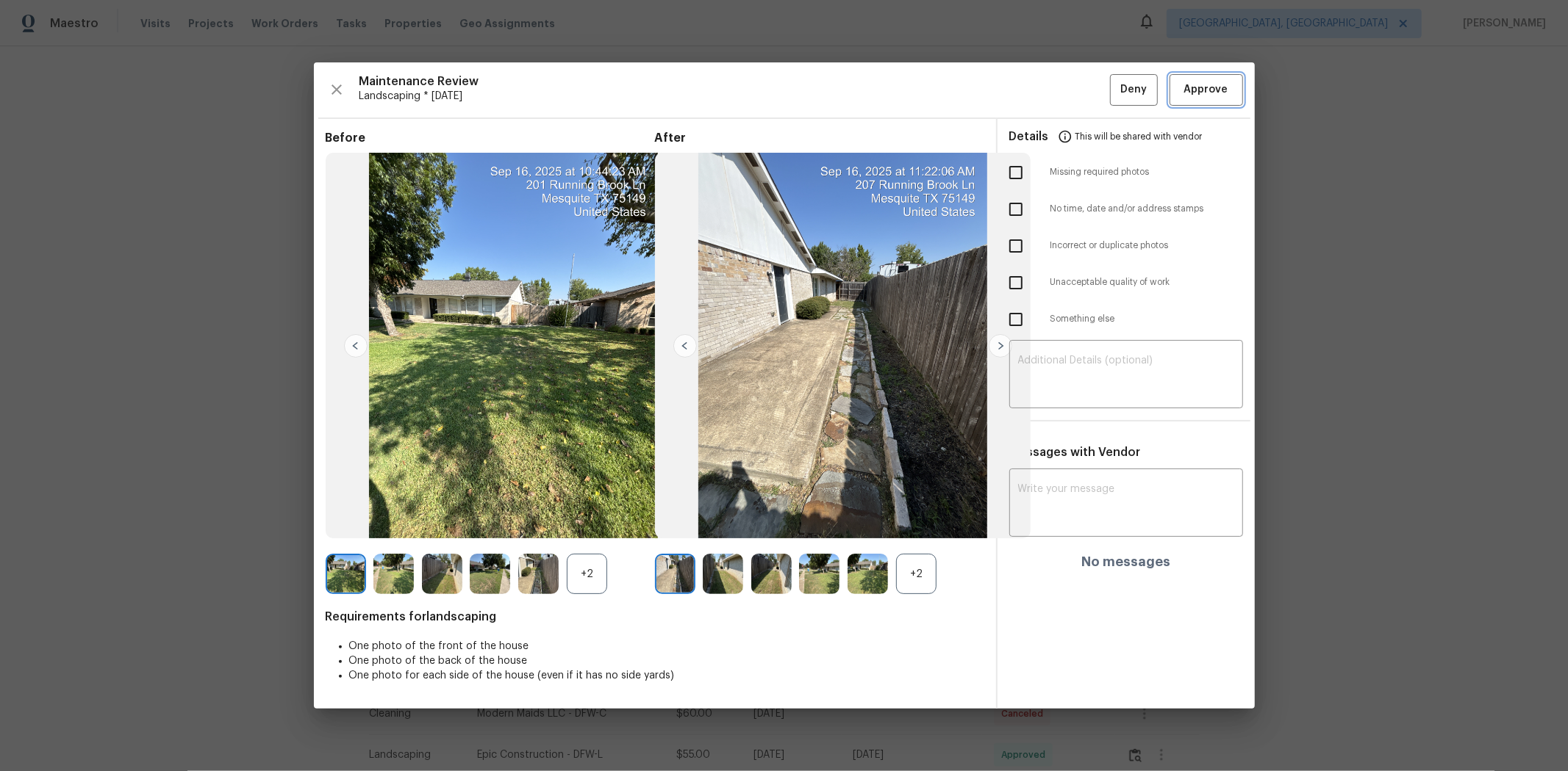
click at [1114, 77] on button "Approve" at bounding box center [1207, 90] width 74 height 32
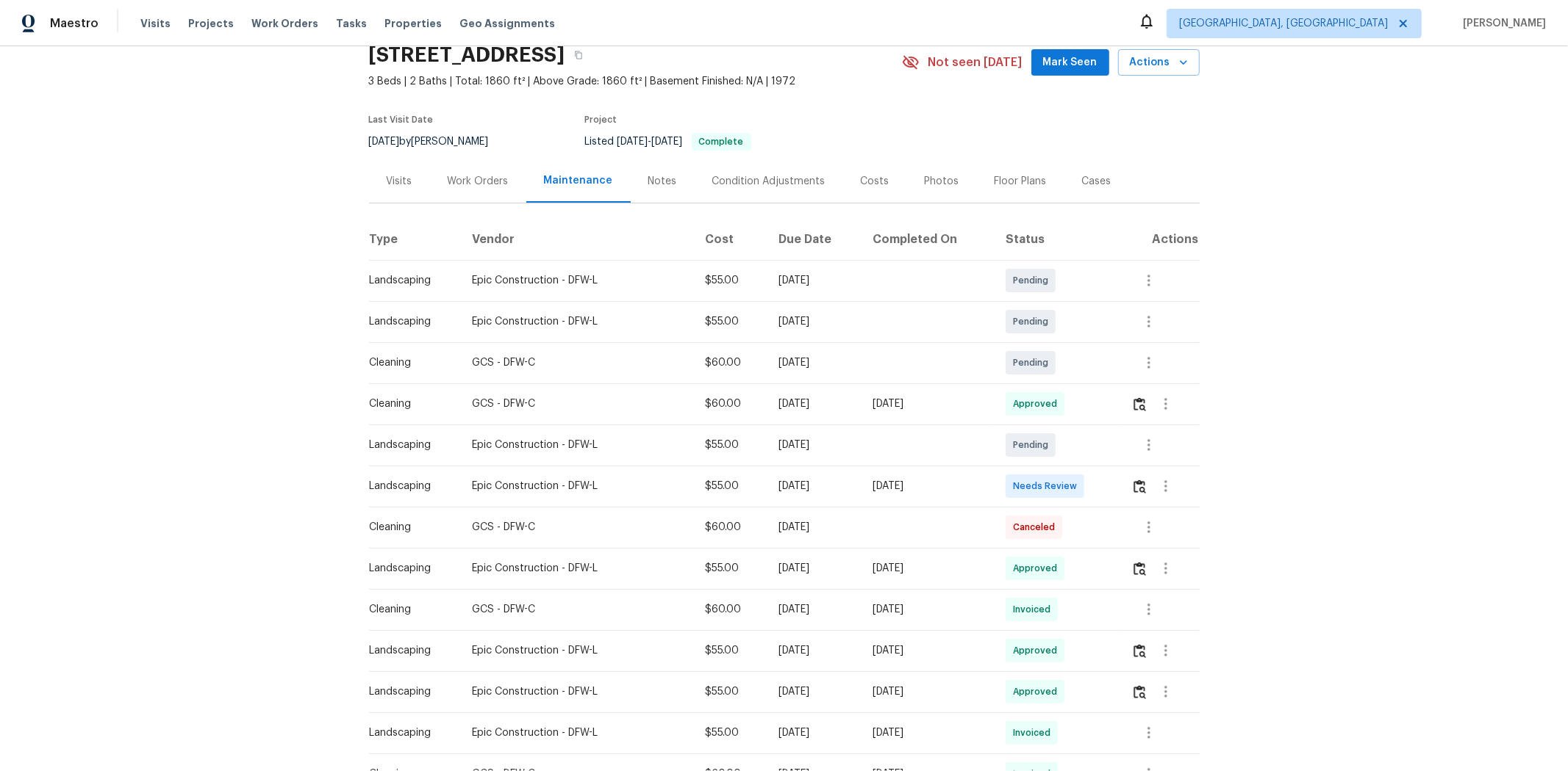
scroll to position [81, 0]
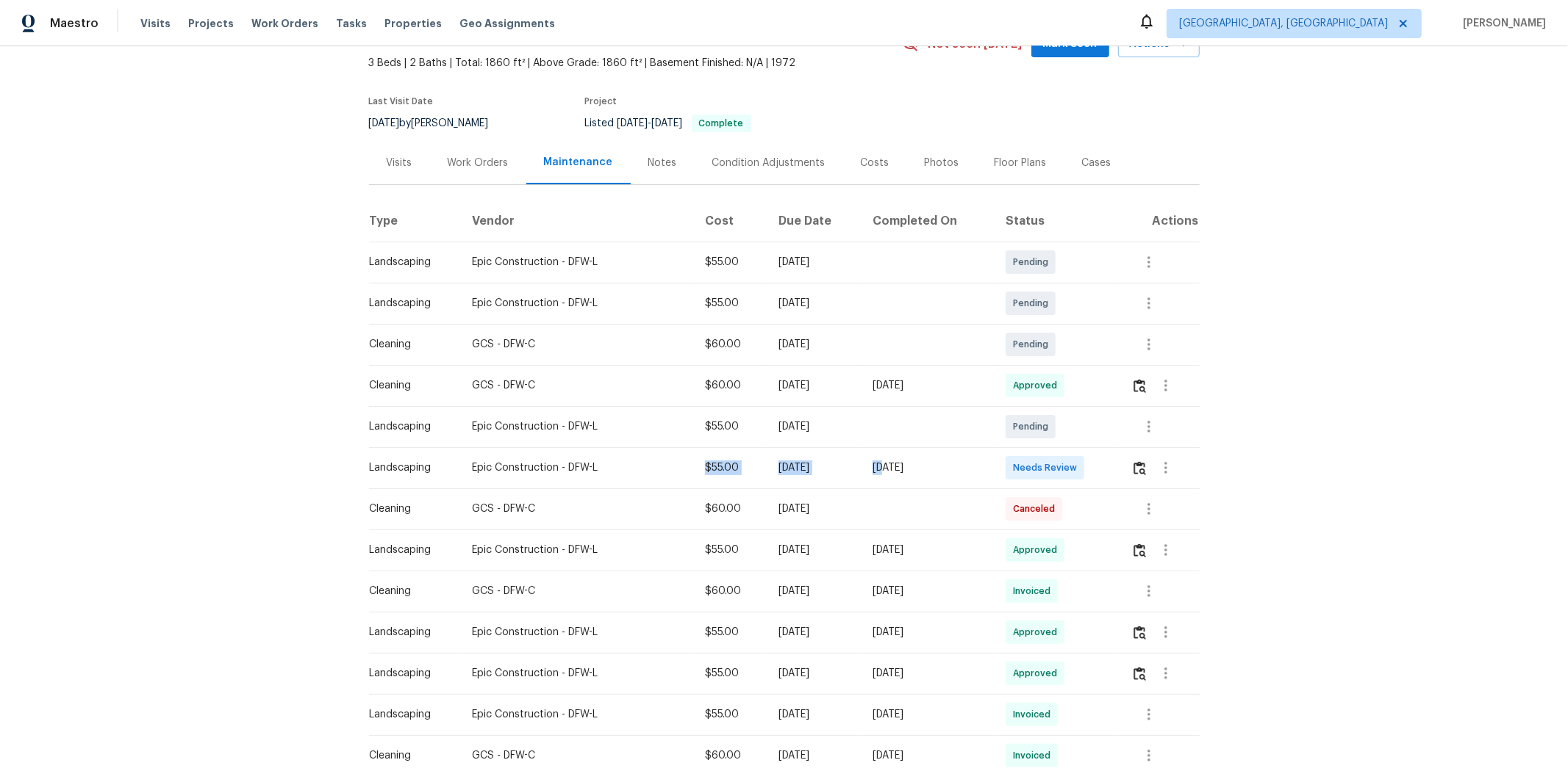
drag, startPoint x: 900, startPoint y: 470, endPoint x: 1092, endPoint y: 468, distance: 192.0
click at [1067, 470] on tr "Landscaping Epic Construction - DFW-L $55.00 [DATE] [DATE] Needs Review" at bounding box center [784, 468] width 831 height 41
click at [1092, 468] on td "Needs Review" at bounding box center [1056, 468] width 126 height 41
click at [1114, 466] on img "button" at bounding box center [1140, 468] width 13 height 14
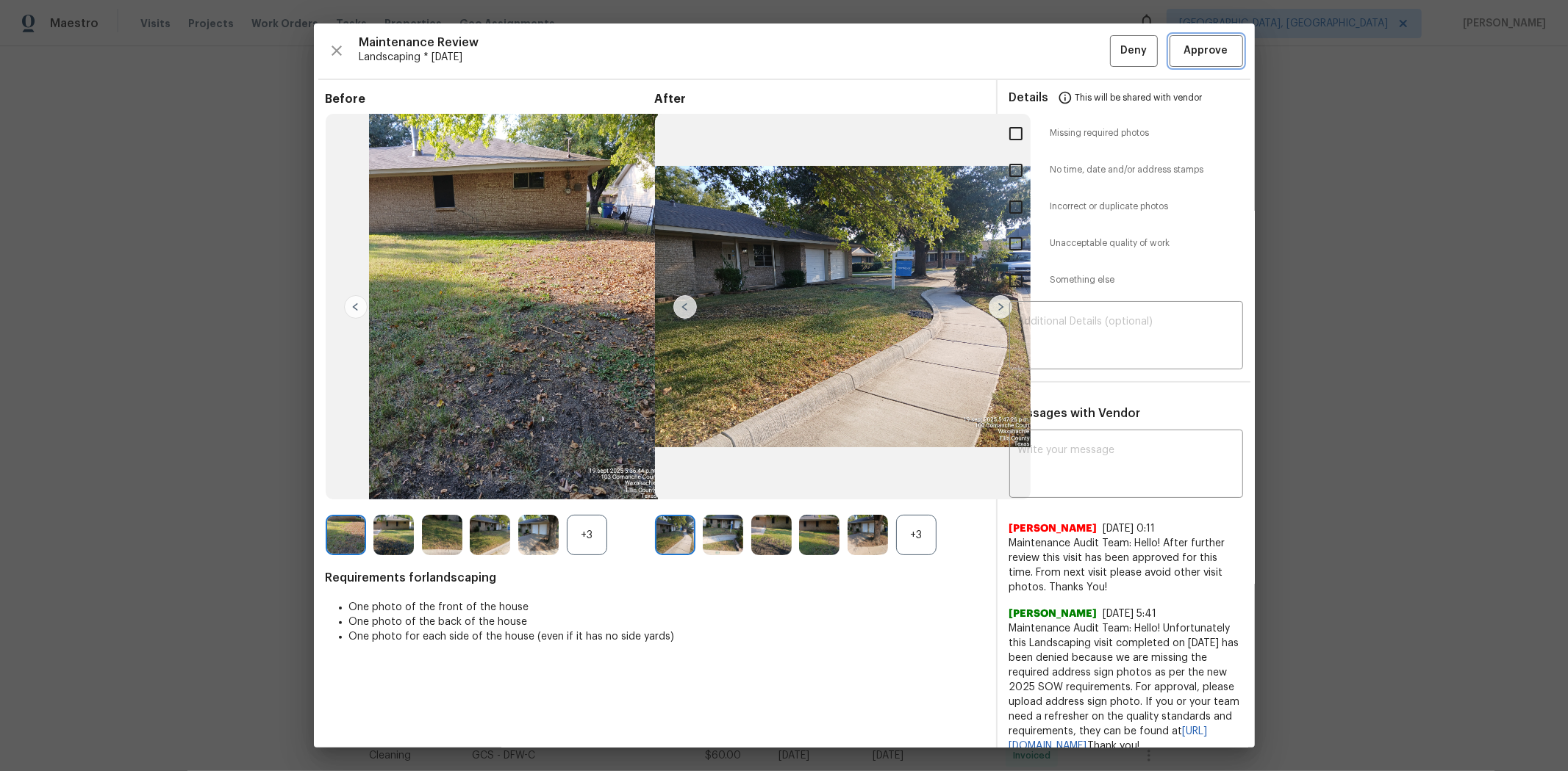
click at [1114, 62] on button "Approve" at bounding box center [1207, 50] width 74 height 32
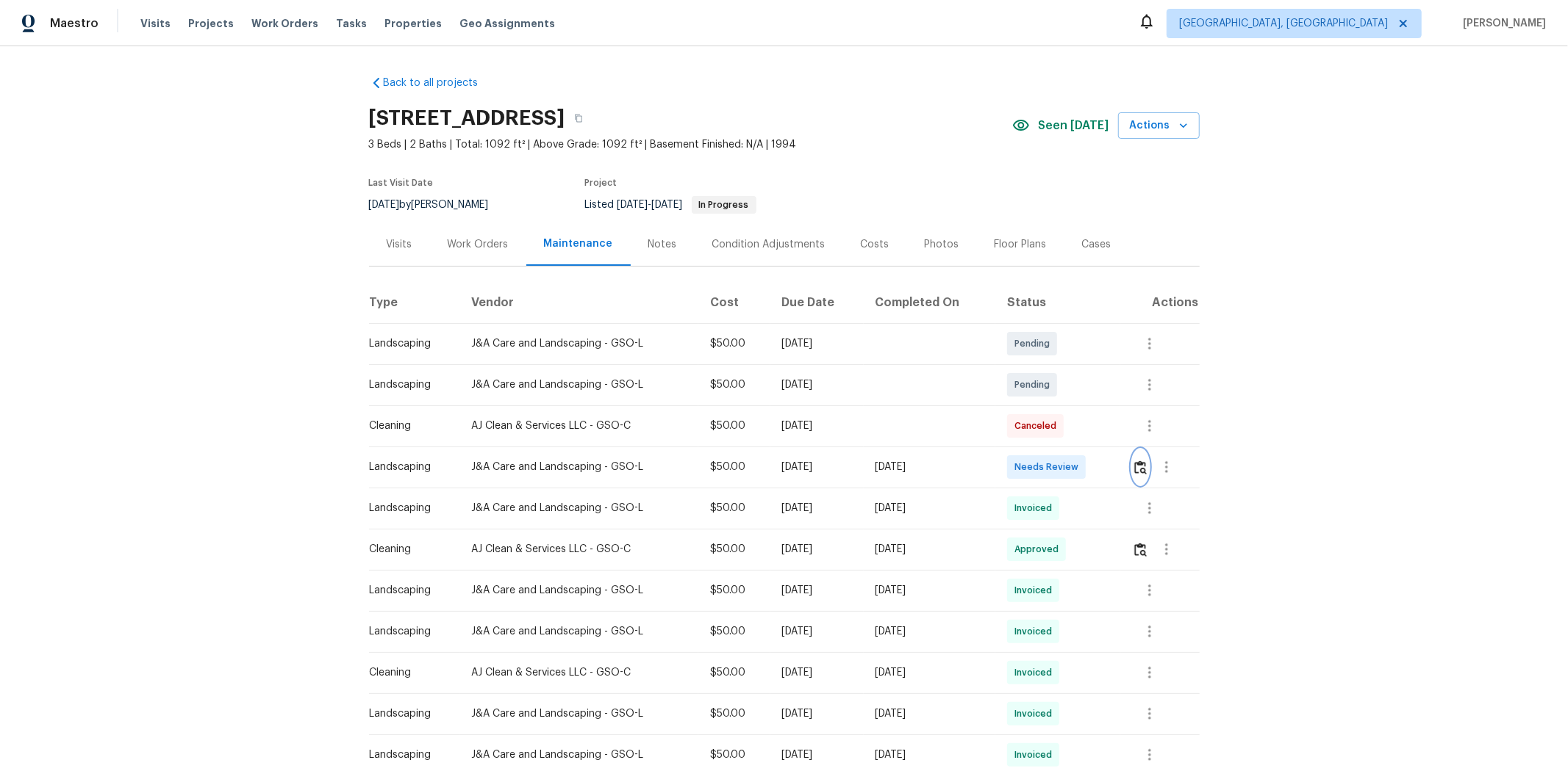
click at [1114, 466] on img "button" at bounding box center [1140, 468] width 13 height 14
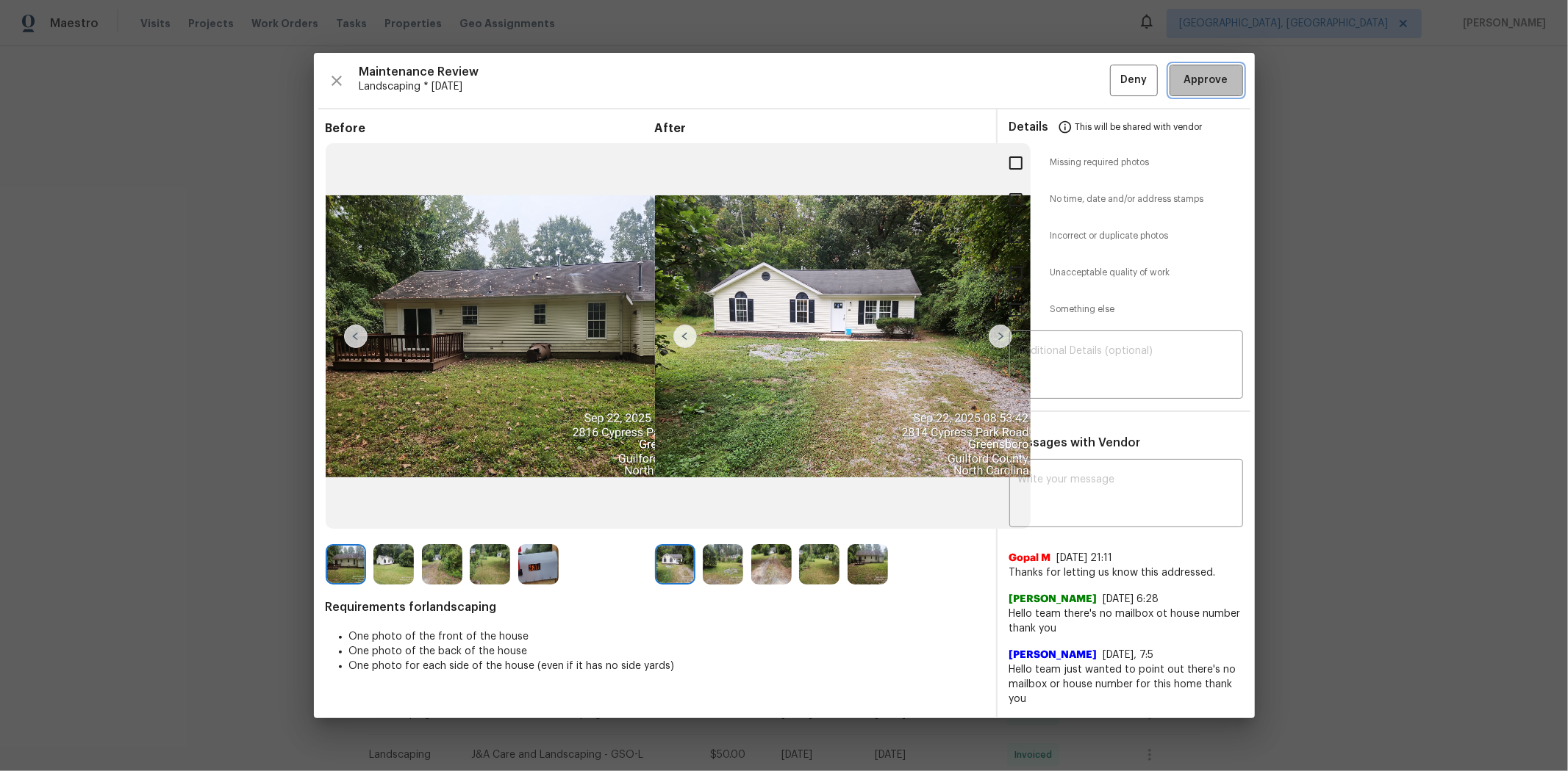
click at [1114, 77] on span "Approve" at bounding box center [1207, 80] width 45 height 18
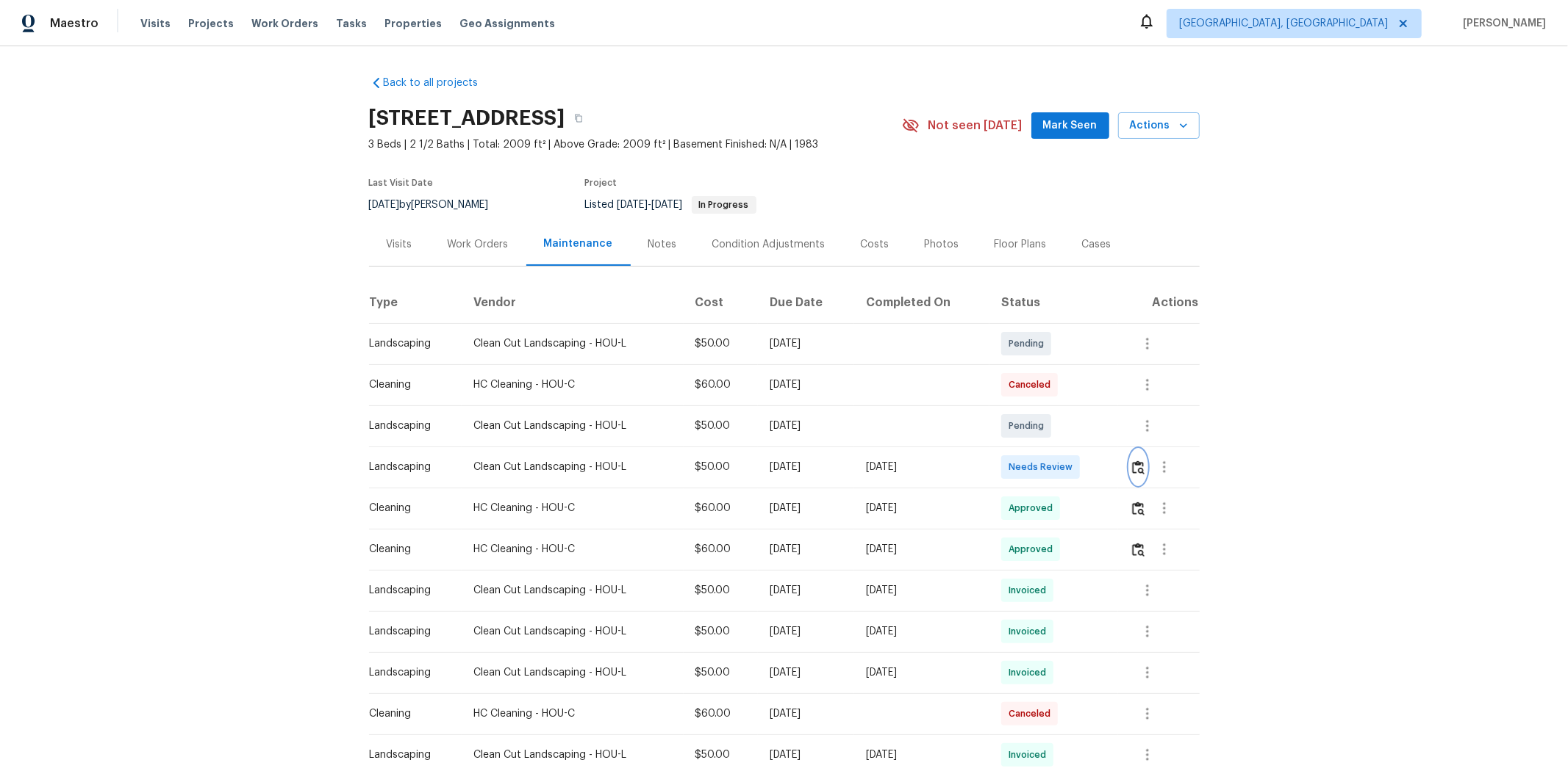
click at [1114, 473] on button "button" at bounding box center [1138, 467] width 16 height 35
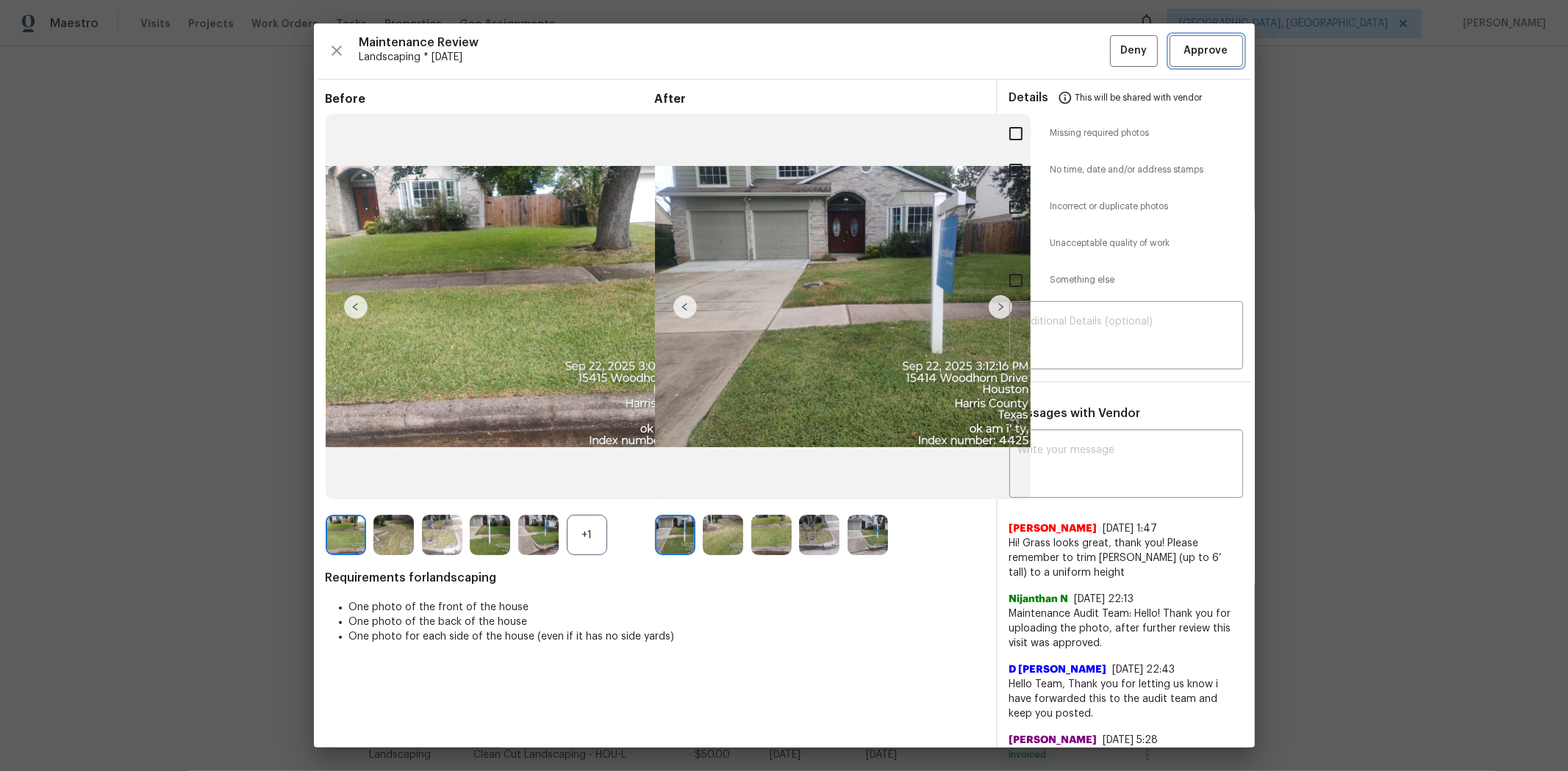
click at [1114, 51] on span "Approve" at bounding box center [1207, 50] width 45 height 18
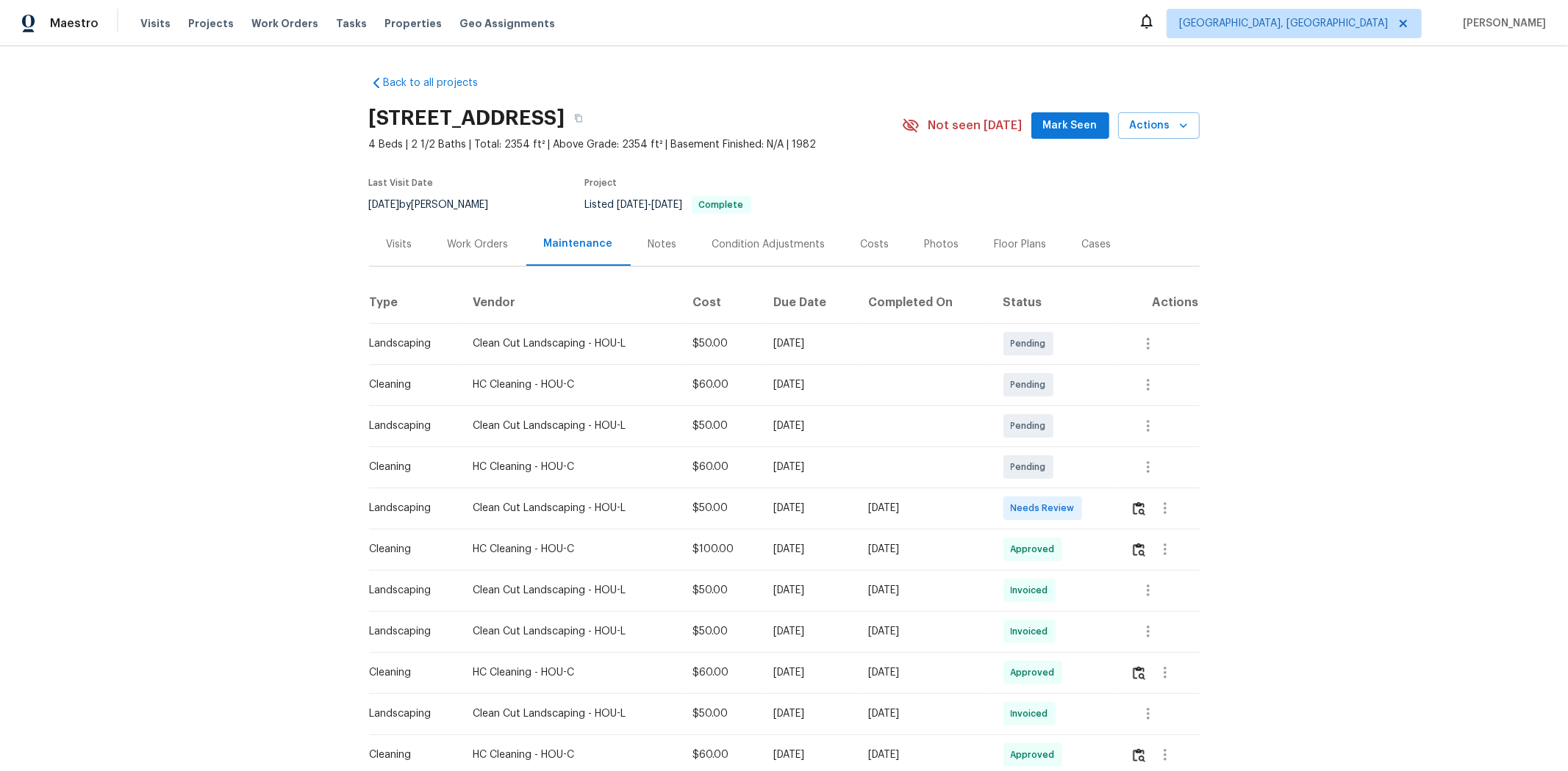
click at [1114, 515] on div at bounding box center [1164, 509] width 69 height 35
click at [1114, 515] on button "button" at bounding box center [1138, 509] width 16 height 35
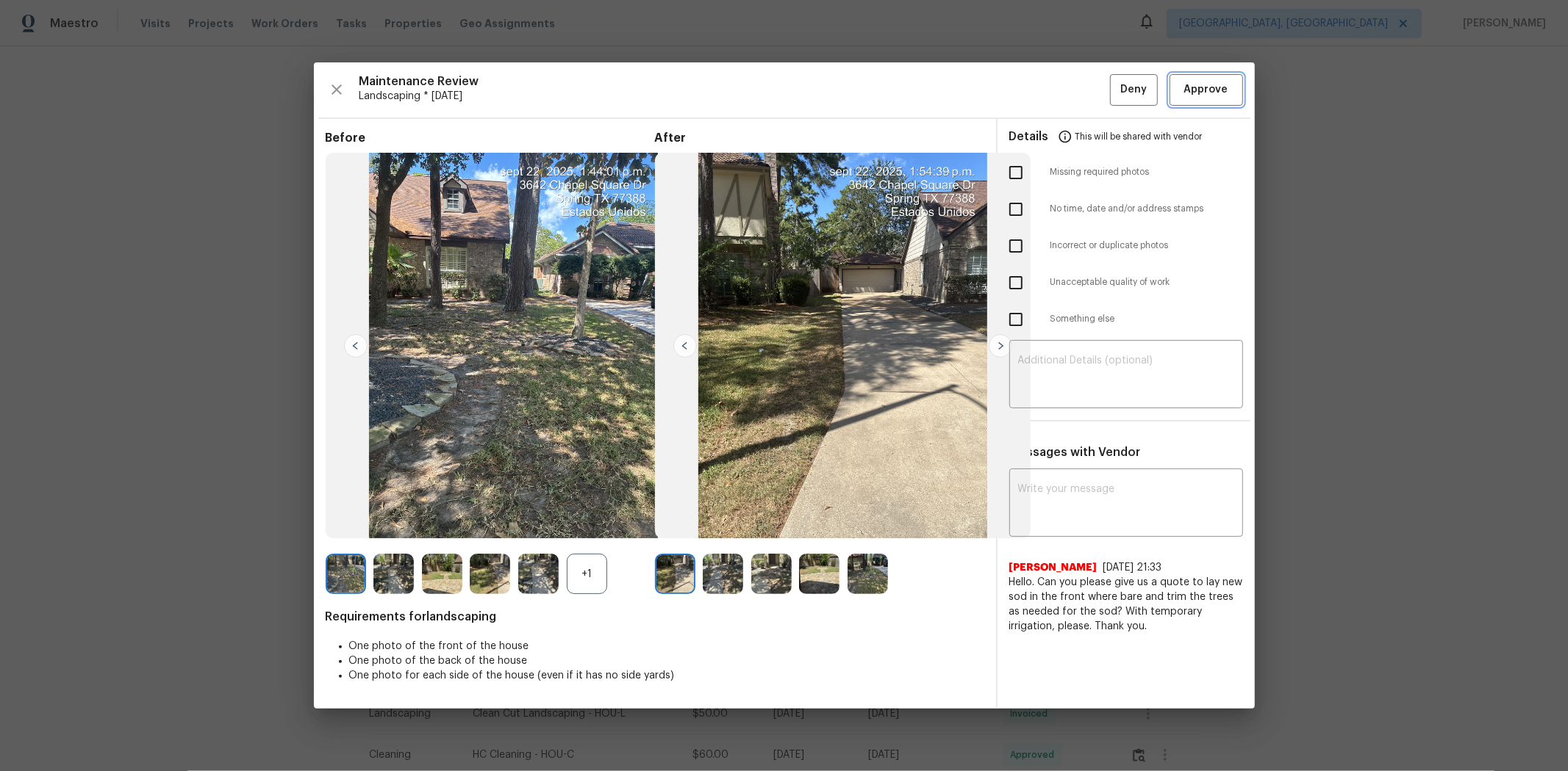
click at [1114, 103] on button "Approve" at bounding box center [1207, 90] width 74 height 32
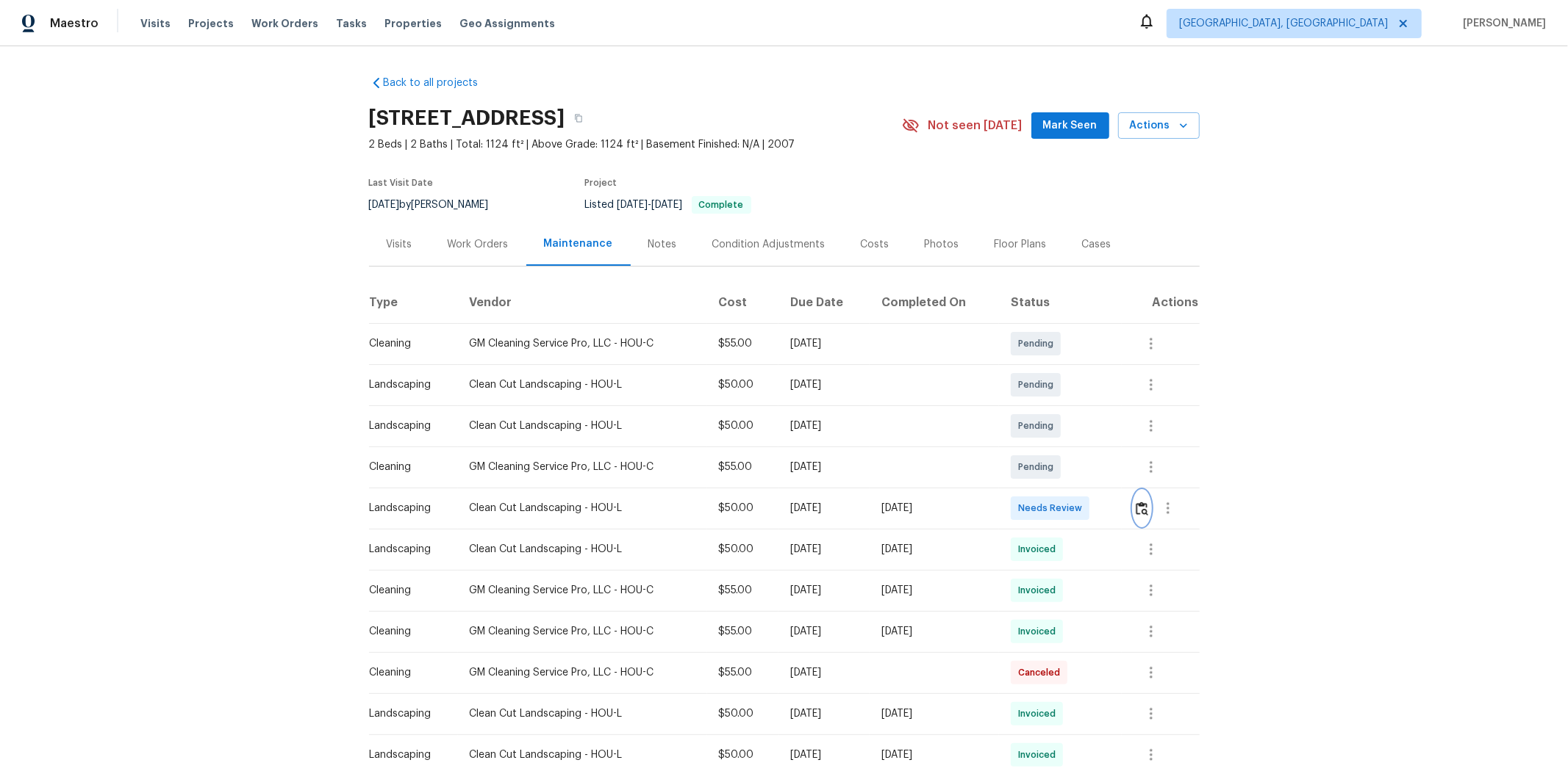
click at [1114, 512] on button "button" at bounding box center [1142, 509] width 16 height 35
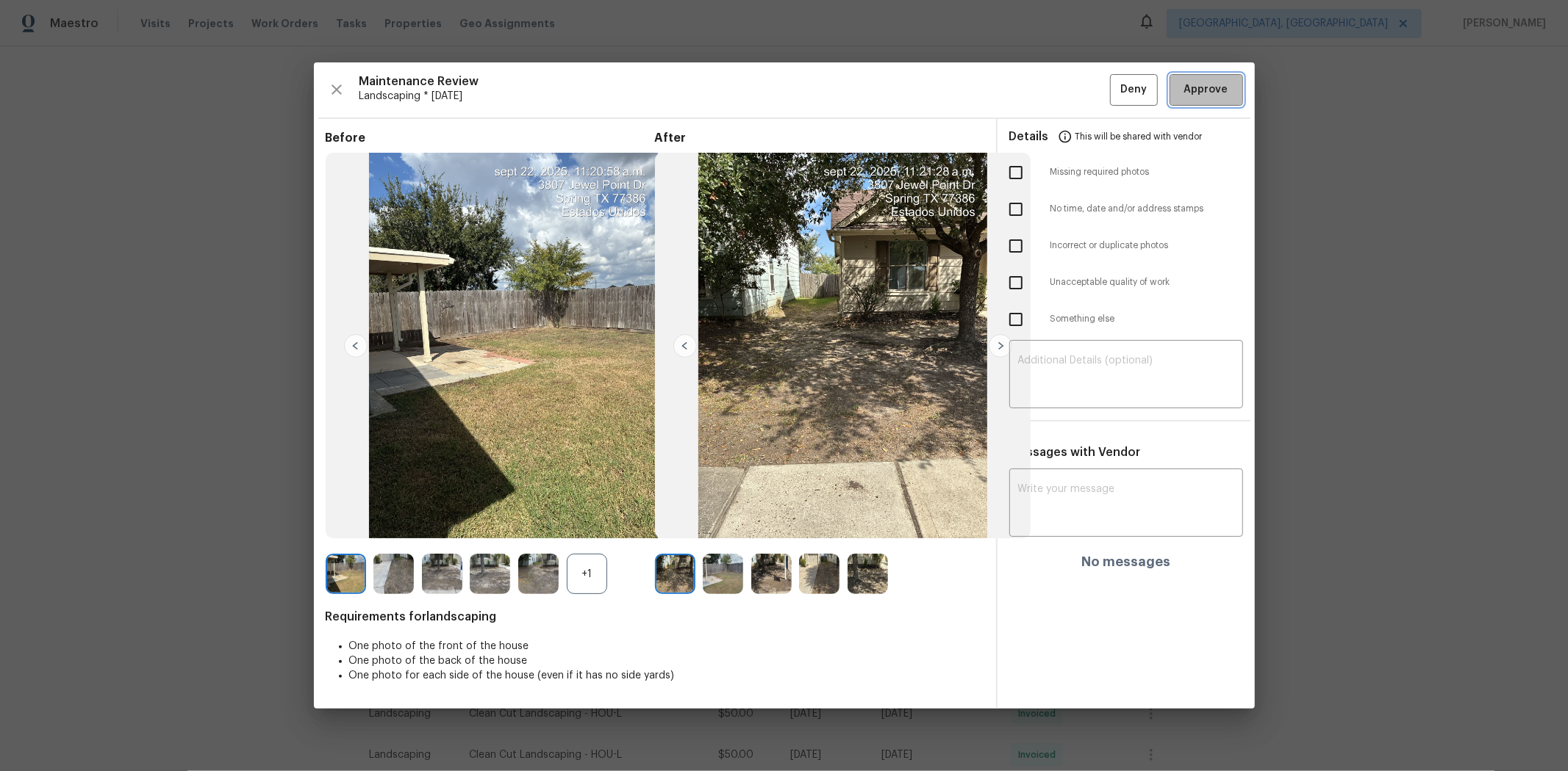
drag, startPoint x: 1193, startPoint y: 84, endPoint x: 1206, endPoint y: 84, distance: 13.0
click at [1114, 84] on span "Approve" at bounding box center [1207, 89] width 45 height 18
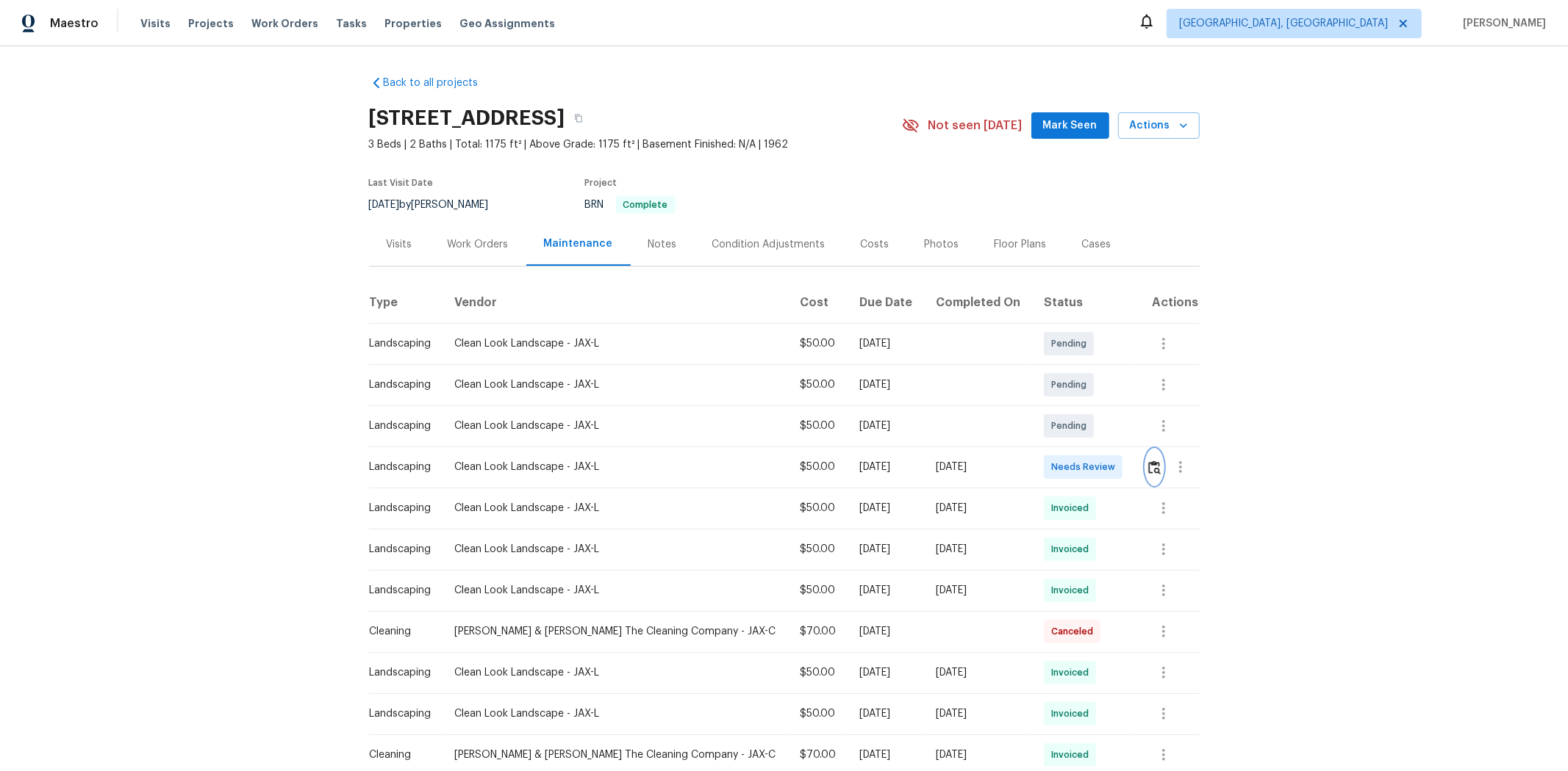
click at [1114, 463] on img "button" at bounding box center [1154, 468] width 13 height 14
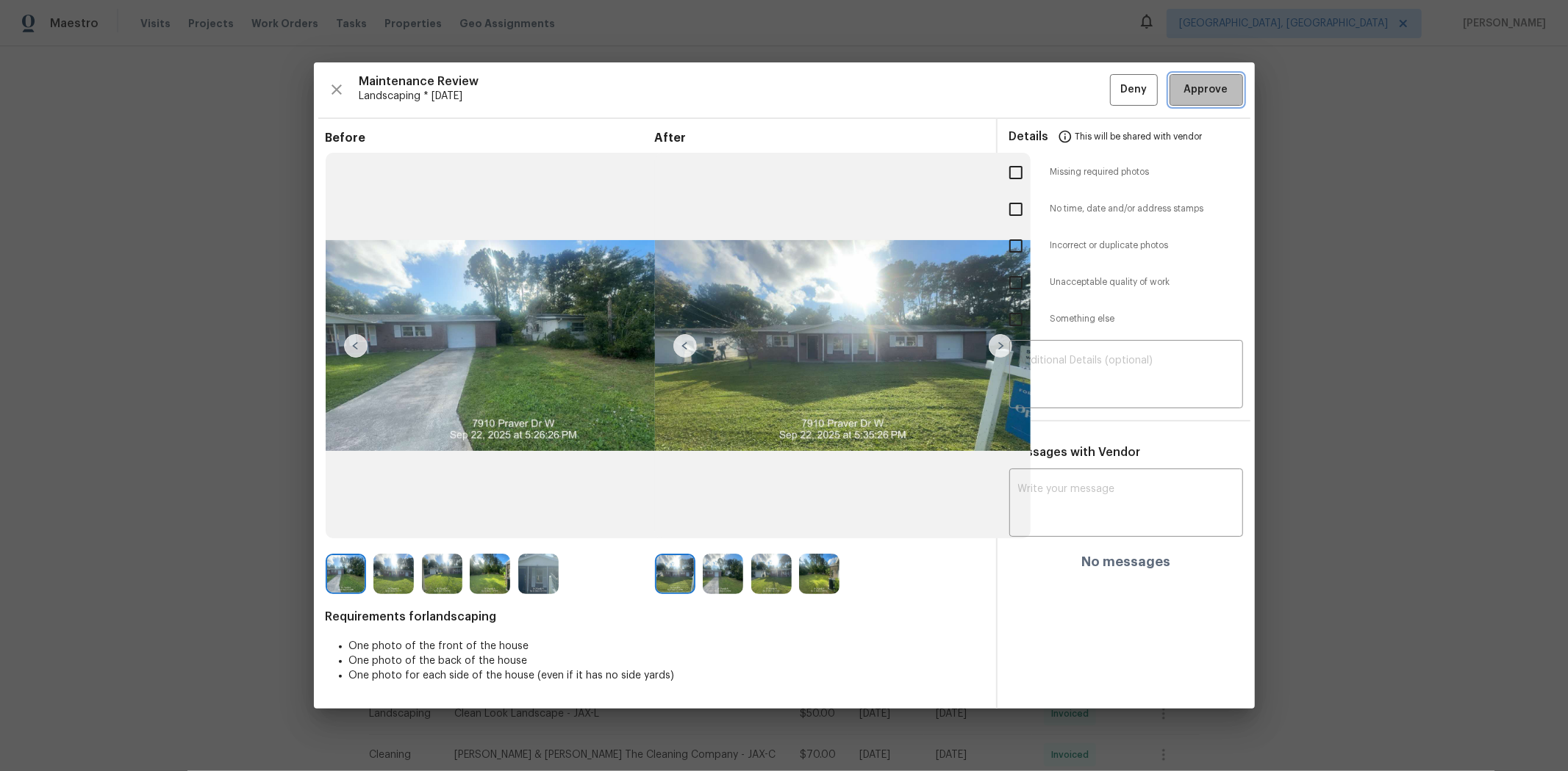
drag, startPoint x: 1207, startPoint y: 77, endPoint x: 1192, endPoint y: 74, distance: 15.3
click at [1114, 77] on button "Approve" at bounding box center [1207, 90] width 74 height 32
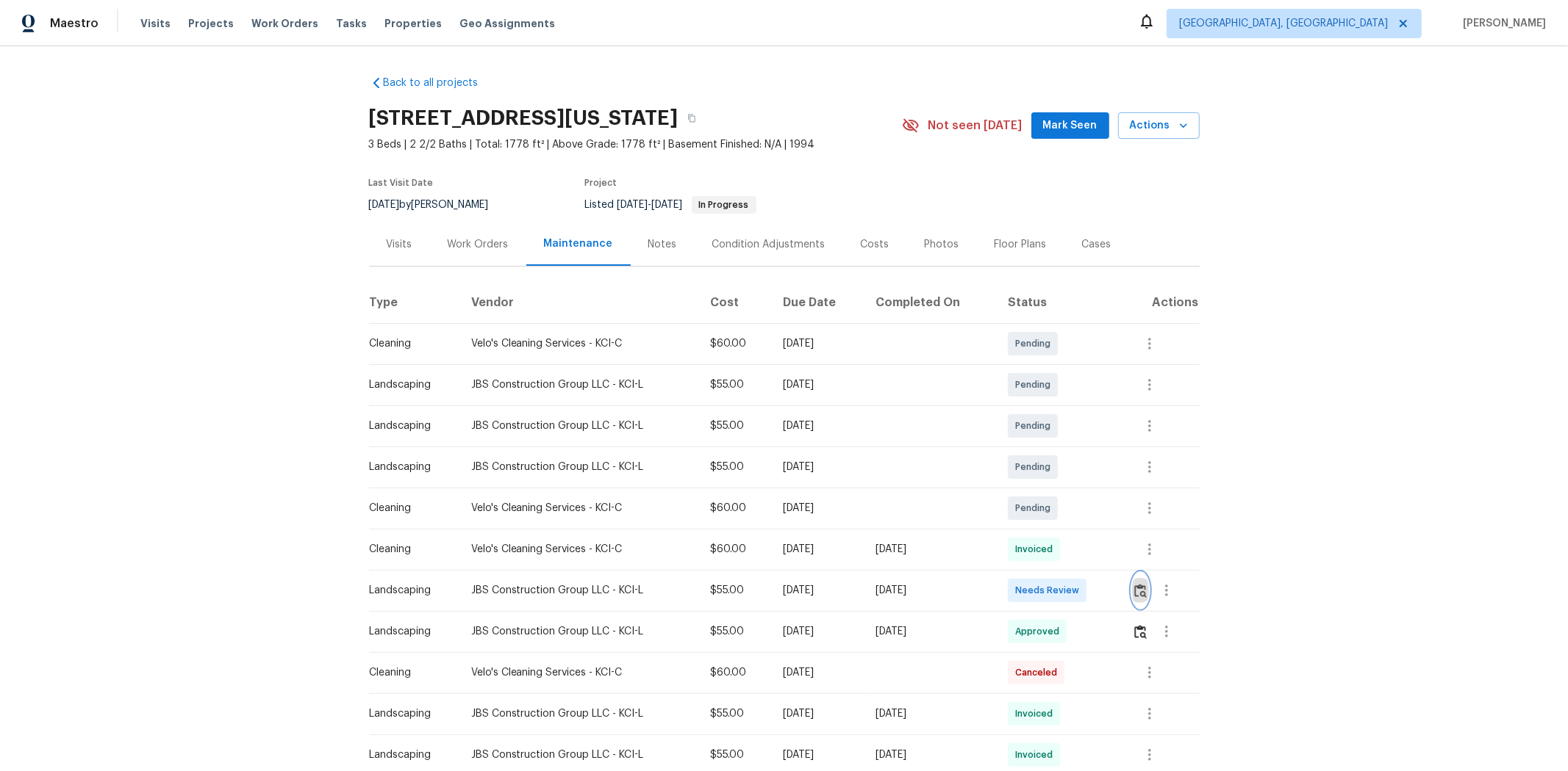
click at [1114, 515] on img "button" at bounding box center [1140, 591] width 13 height 14
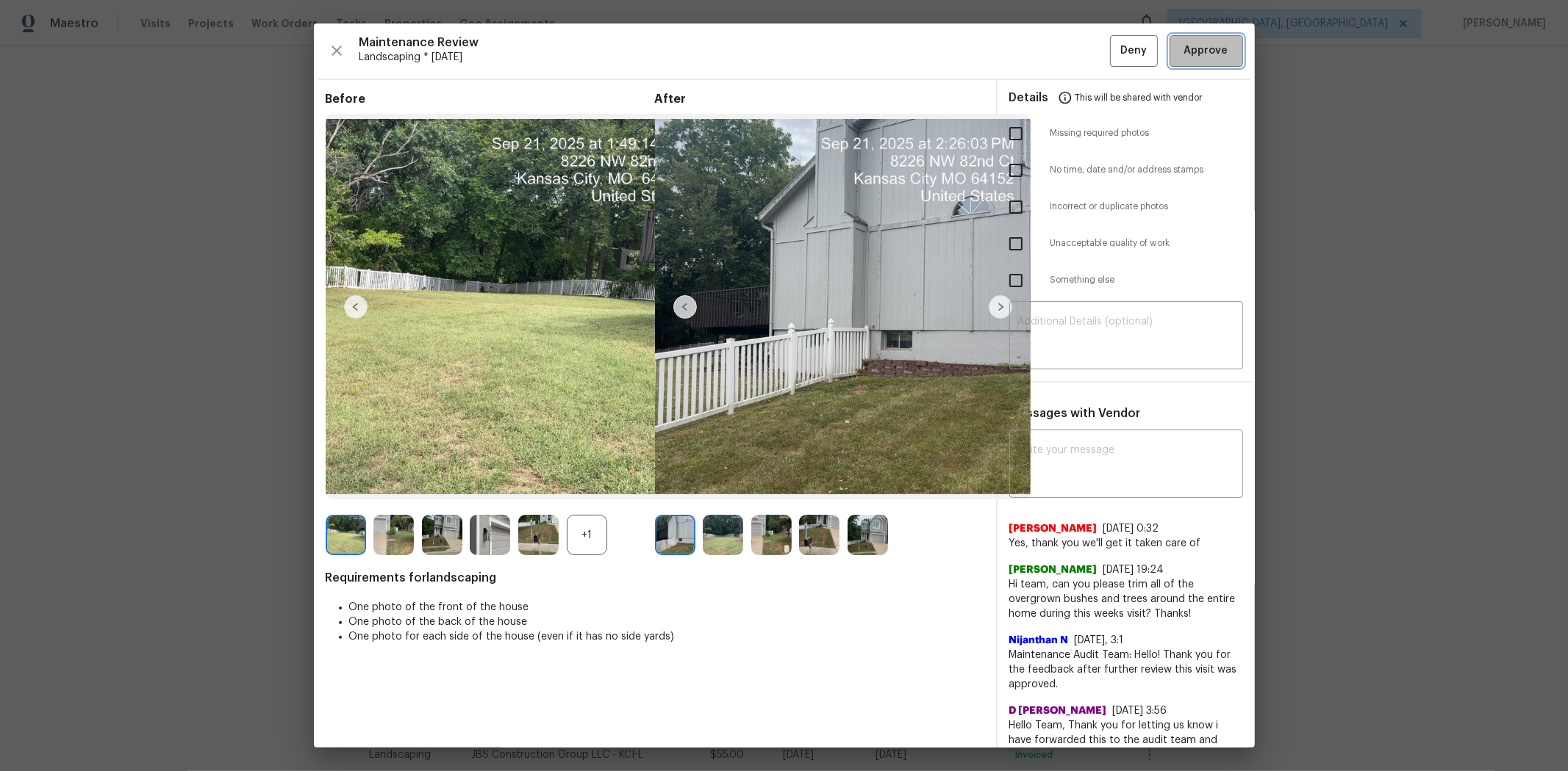
drag, startPoint x: 1204, startPoint y: 41, endPoint x: 1231, endPoint y: 47, distance: 27.7
click at [1114, 41] on button "Approve" at bounding box center [1207, 50] width 74 height 32
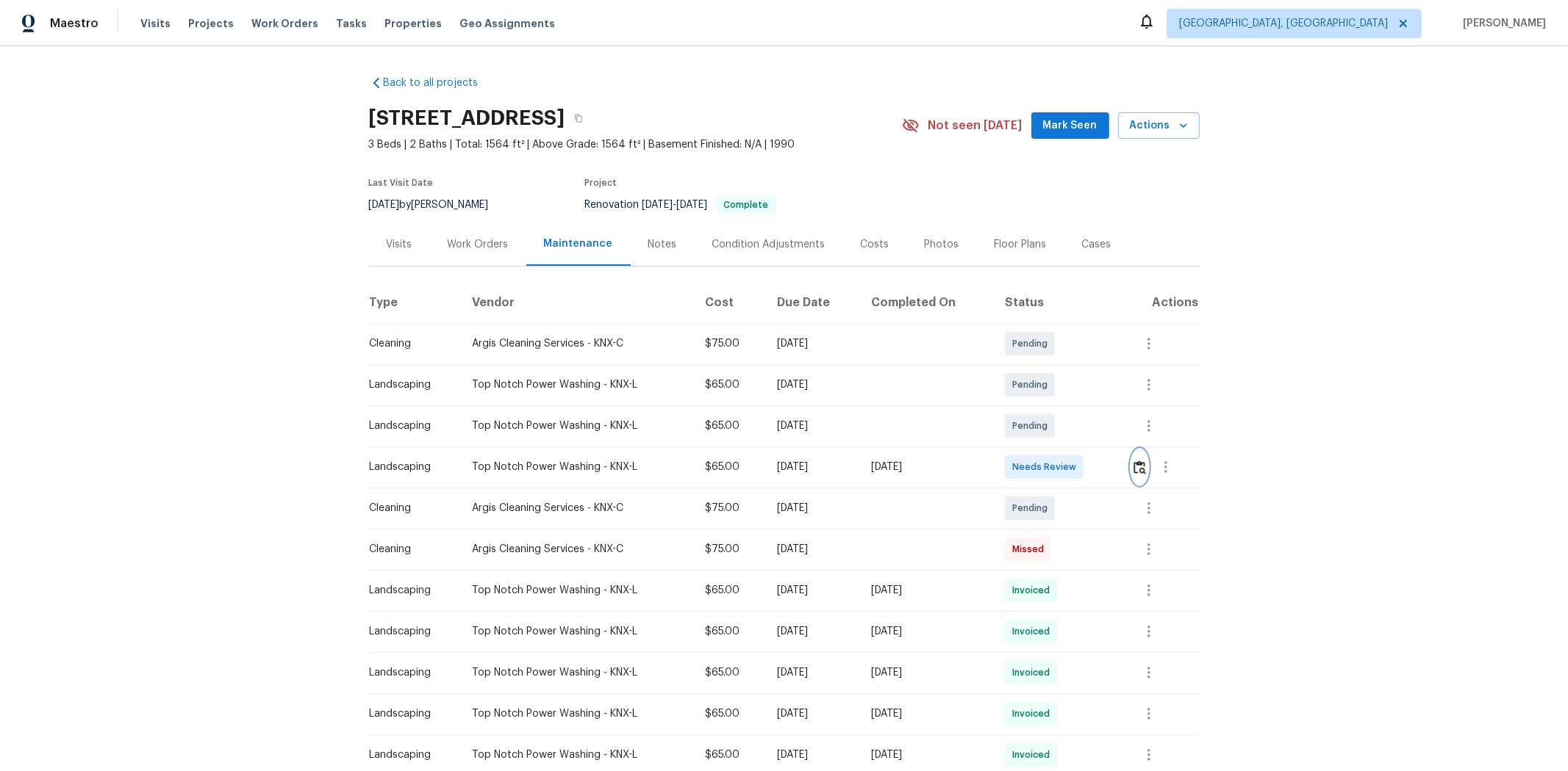
click at [1114, 472] on img "button" at bounding box center [1140, 468] width 13 height 14
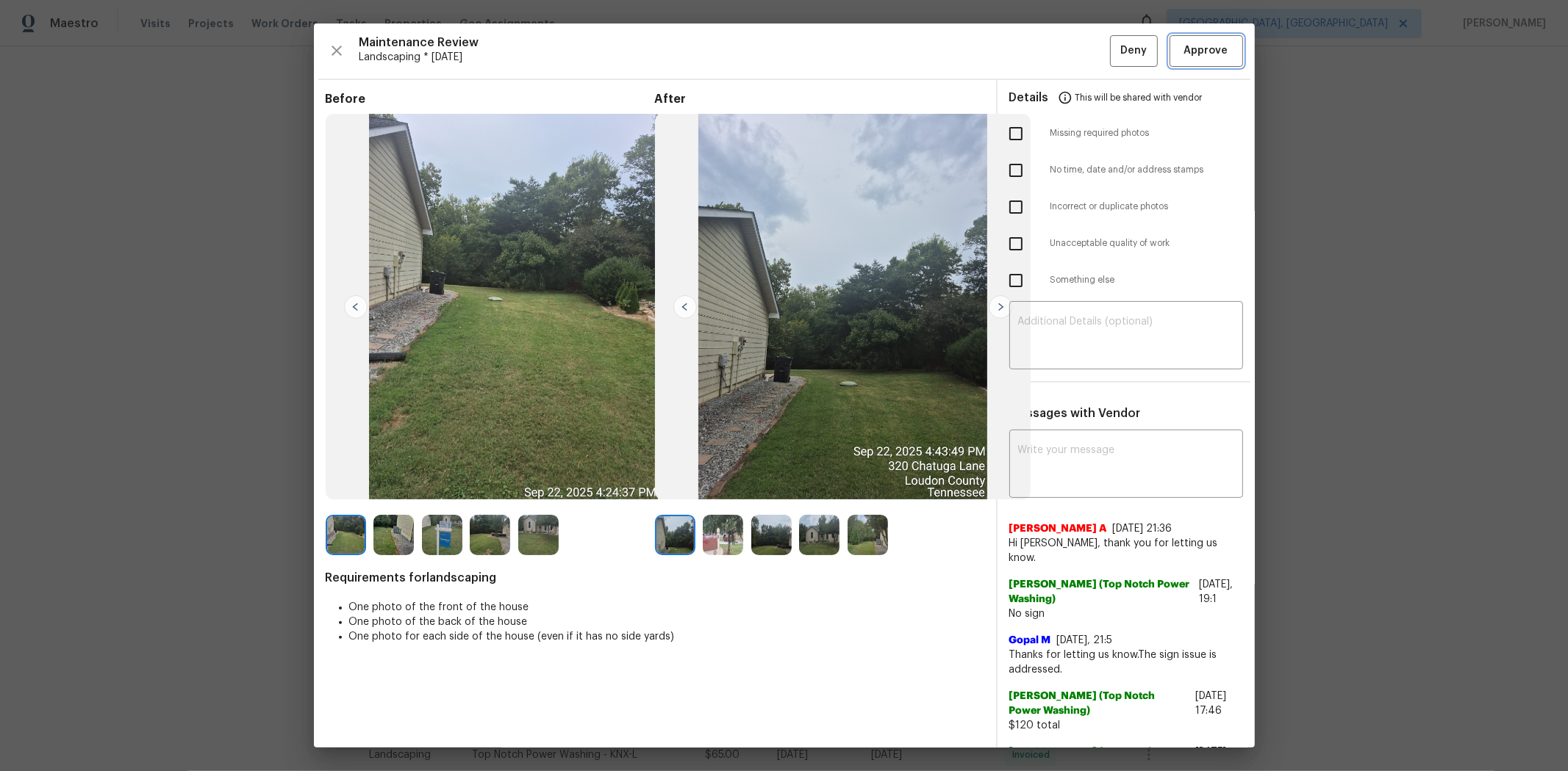
drag, startPoint x: 1199, startPoint y: 57, endPoint x: 1207, endPoint y: 46, distance: 13.6
click at [1114, 59] on span "Approve" at bounding box center [1207, 50] width 45 height 18
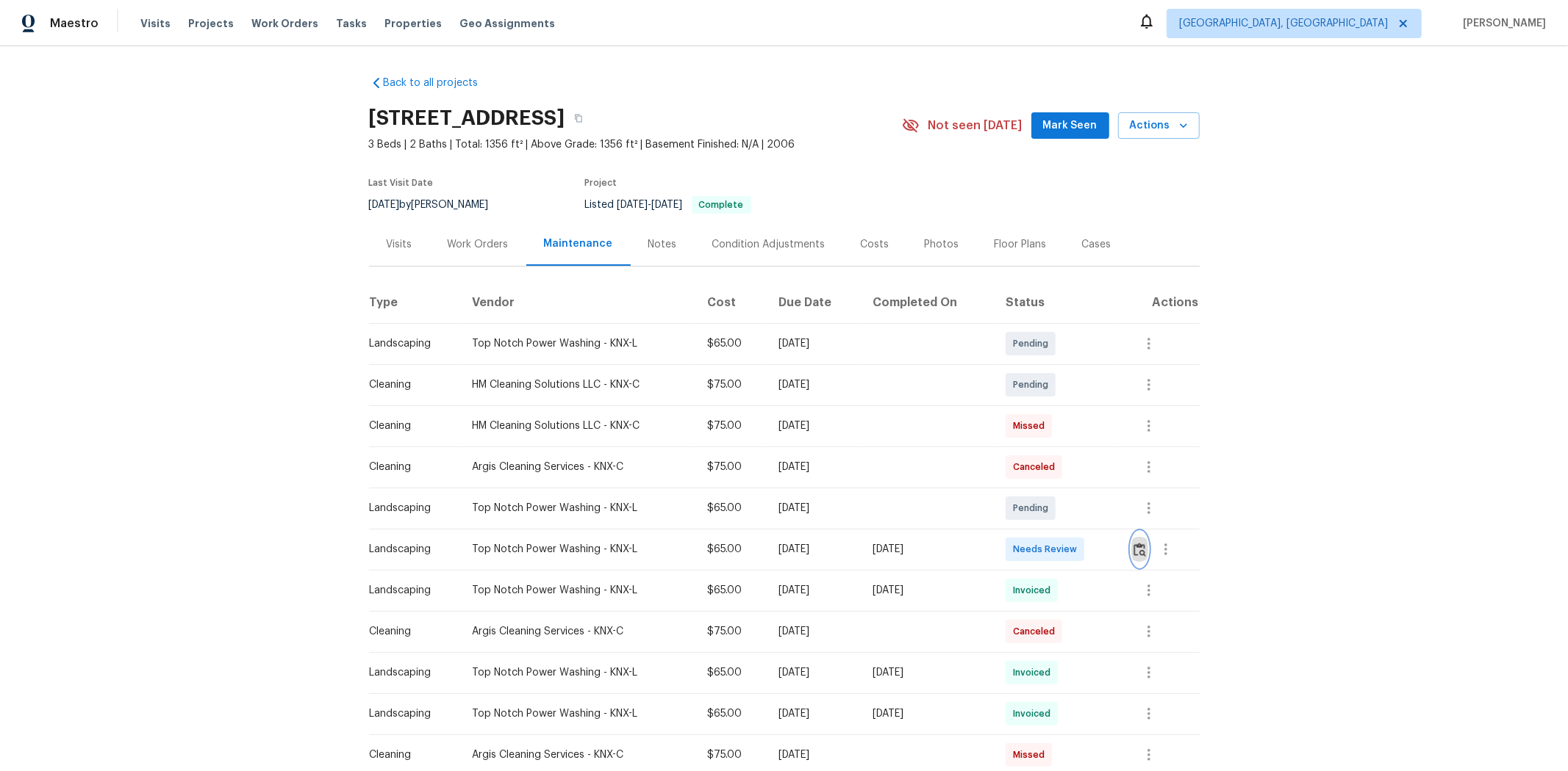
click at [1114, 515] on img "button" at bounding box center [1140, 549] width 13 height 14
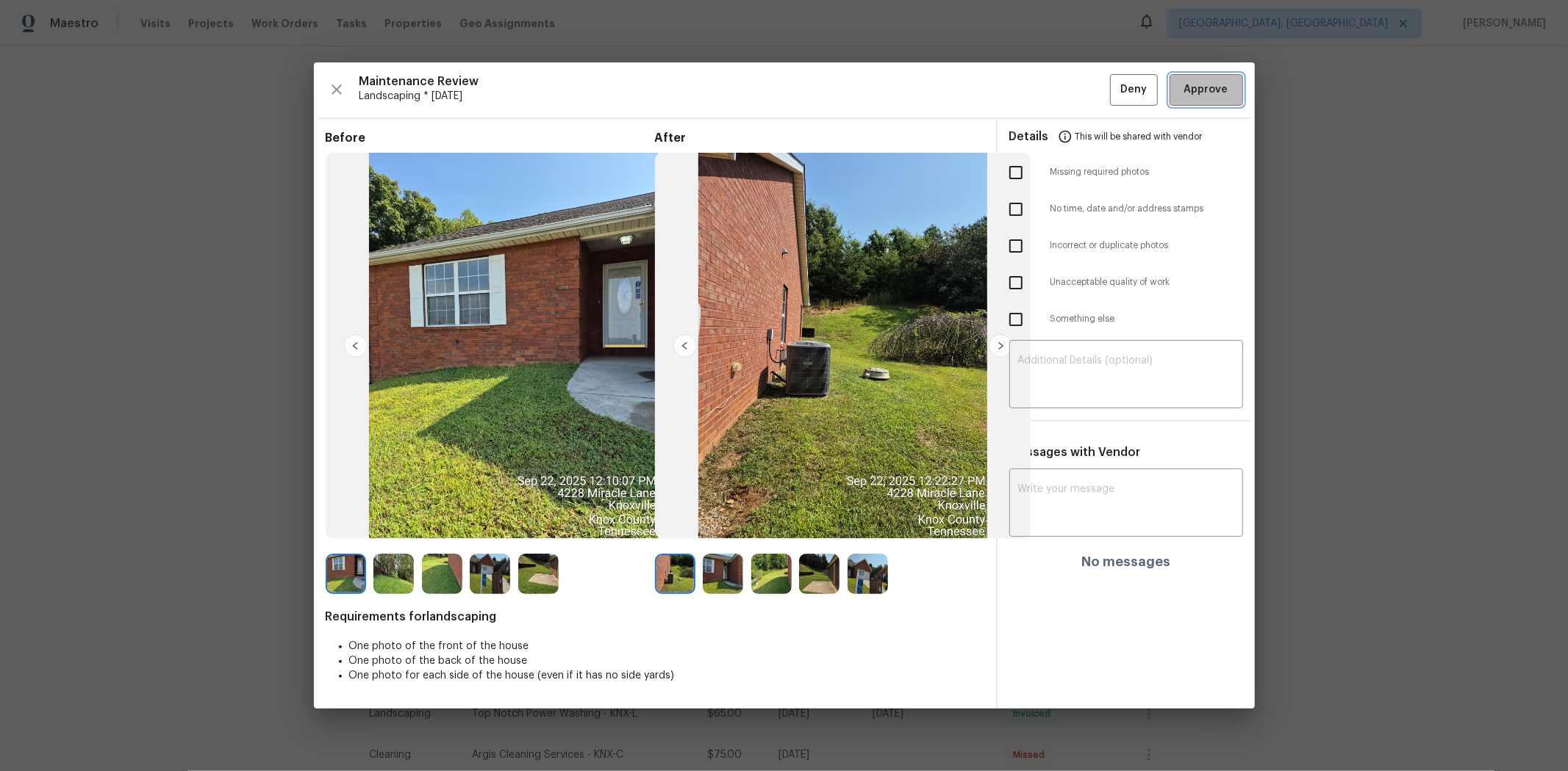
click at [1114, 86] on span "Approve" at bounding box center [1207, 89] width 45 height 18
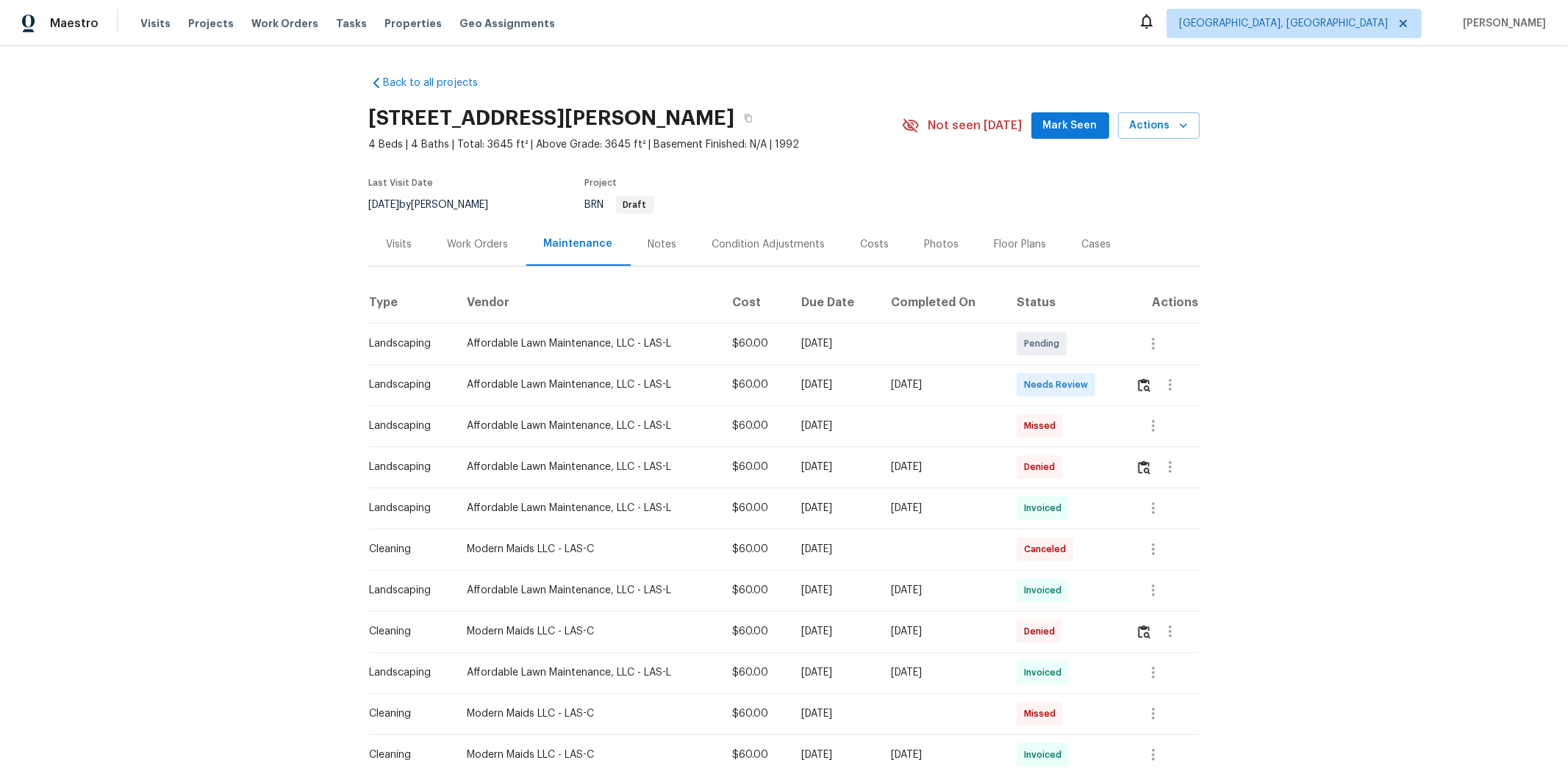
click at [1114, 386] on td at bounding box center [1162, 385] width 76 height 41
click at [1114, 384] on img "button" at bounding box center [1144, 386] width 13 height 14
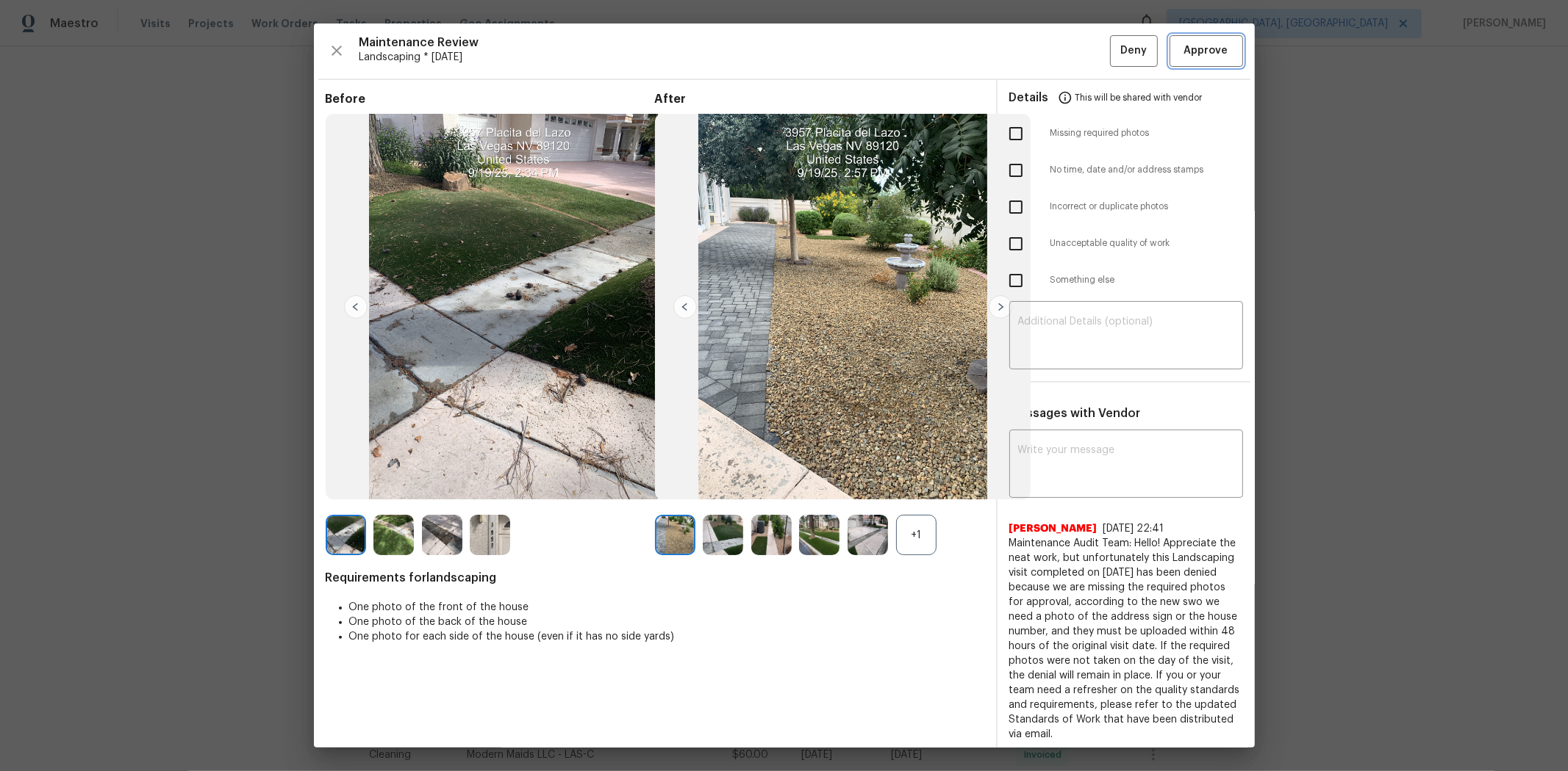
drag, startPoint x: 1193, startPoint y: 48, endPoint x: 1182, endPoint y: 45, distance: 11.4
click at [1114, 47] on span "Approve" at bounding box center [1207, 50] width 45 height 18
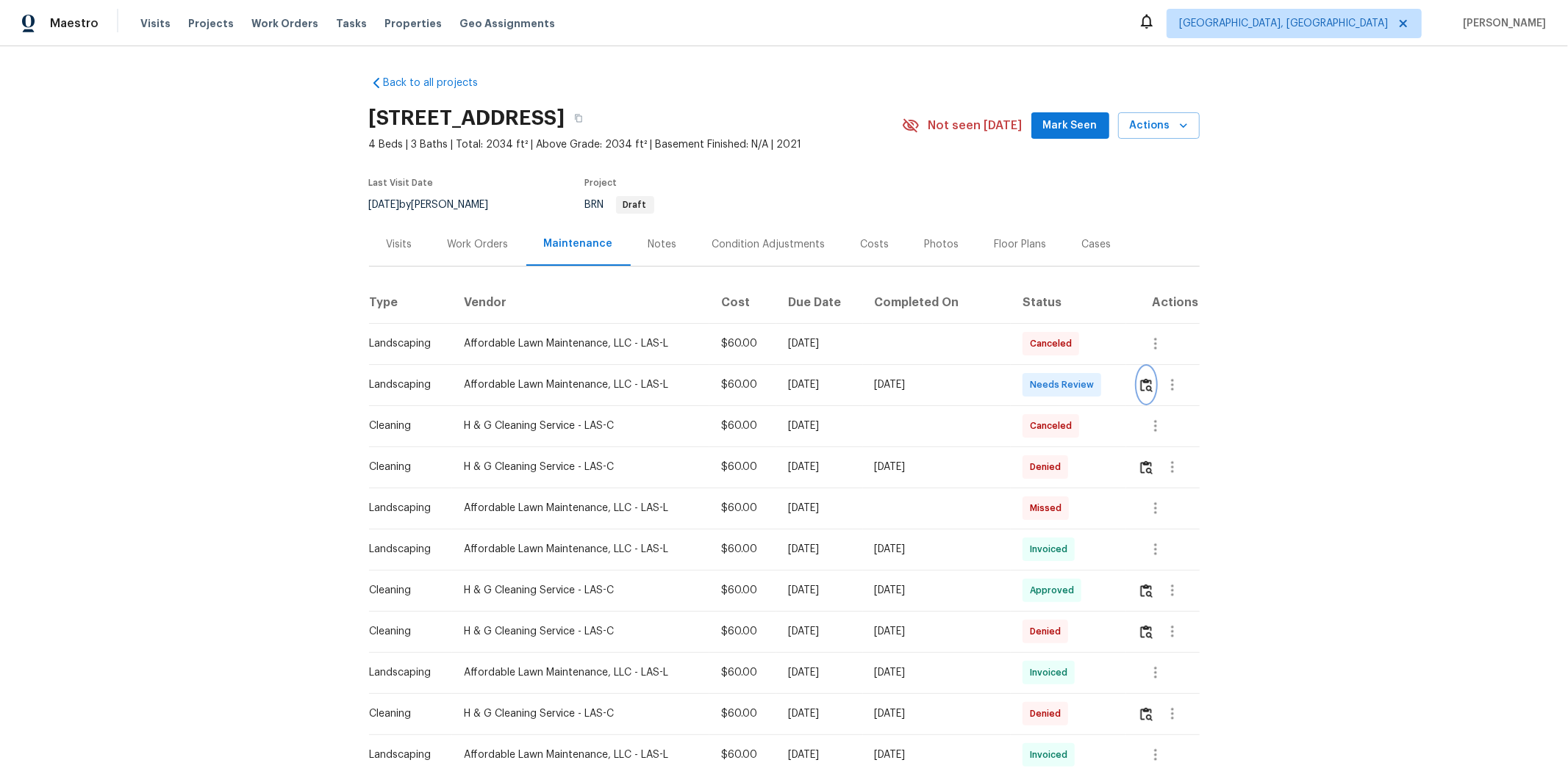
click at [1114, 394] on button "button" at bounding box center [1145, 385] width 16 height 35
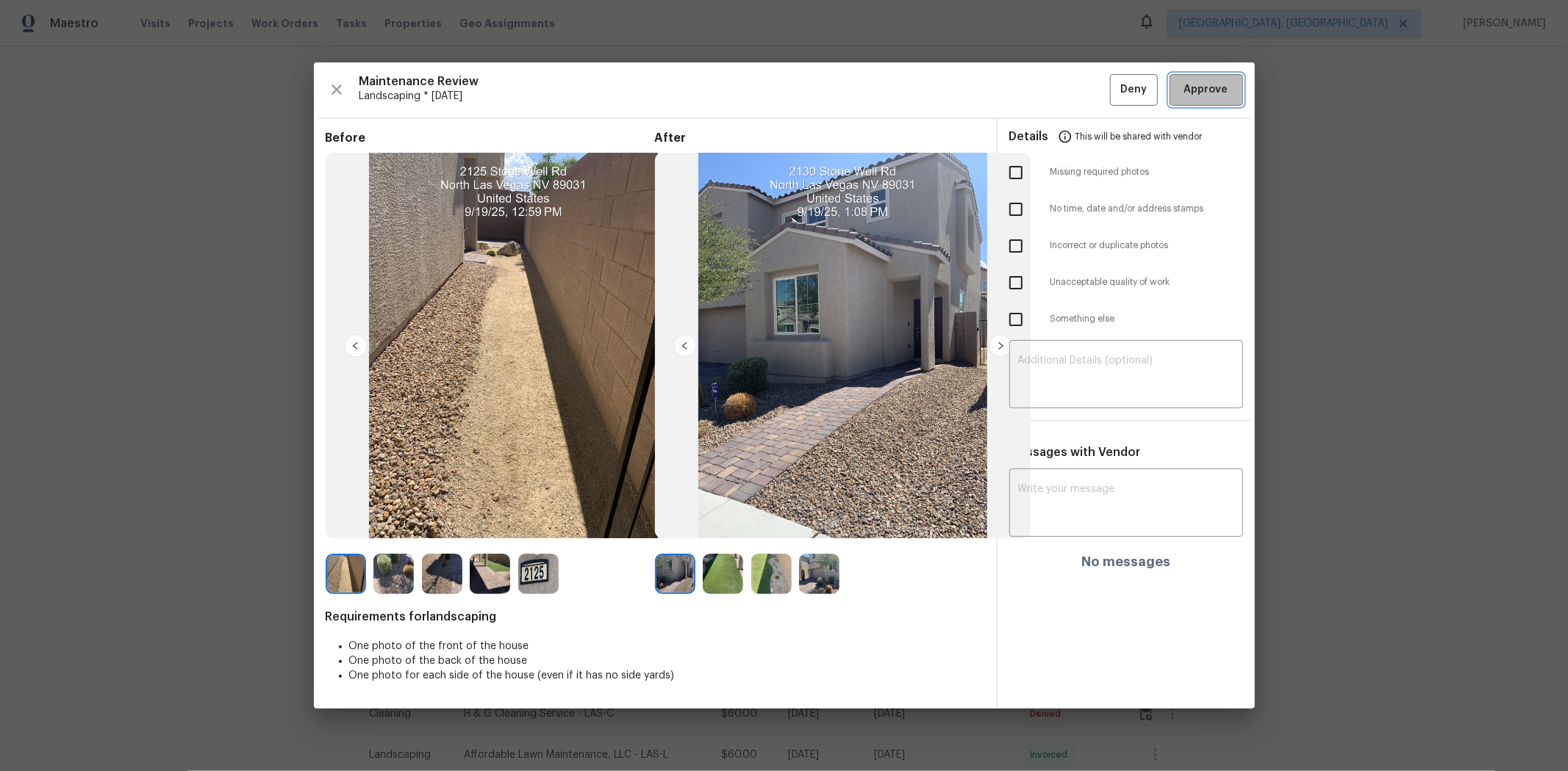
drag, startPoint x: 1218, startPoint y: 81, endPoint x: 1194, endPoint y: 84, distance: 24.2
click at [1114, 81] on span "Approve" at bounding box center [1207, 89] width 45 height 18
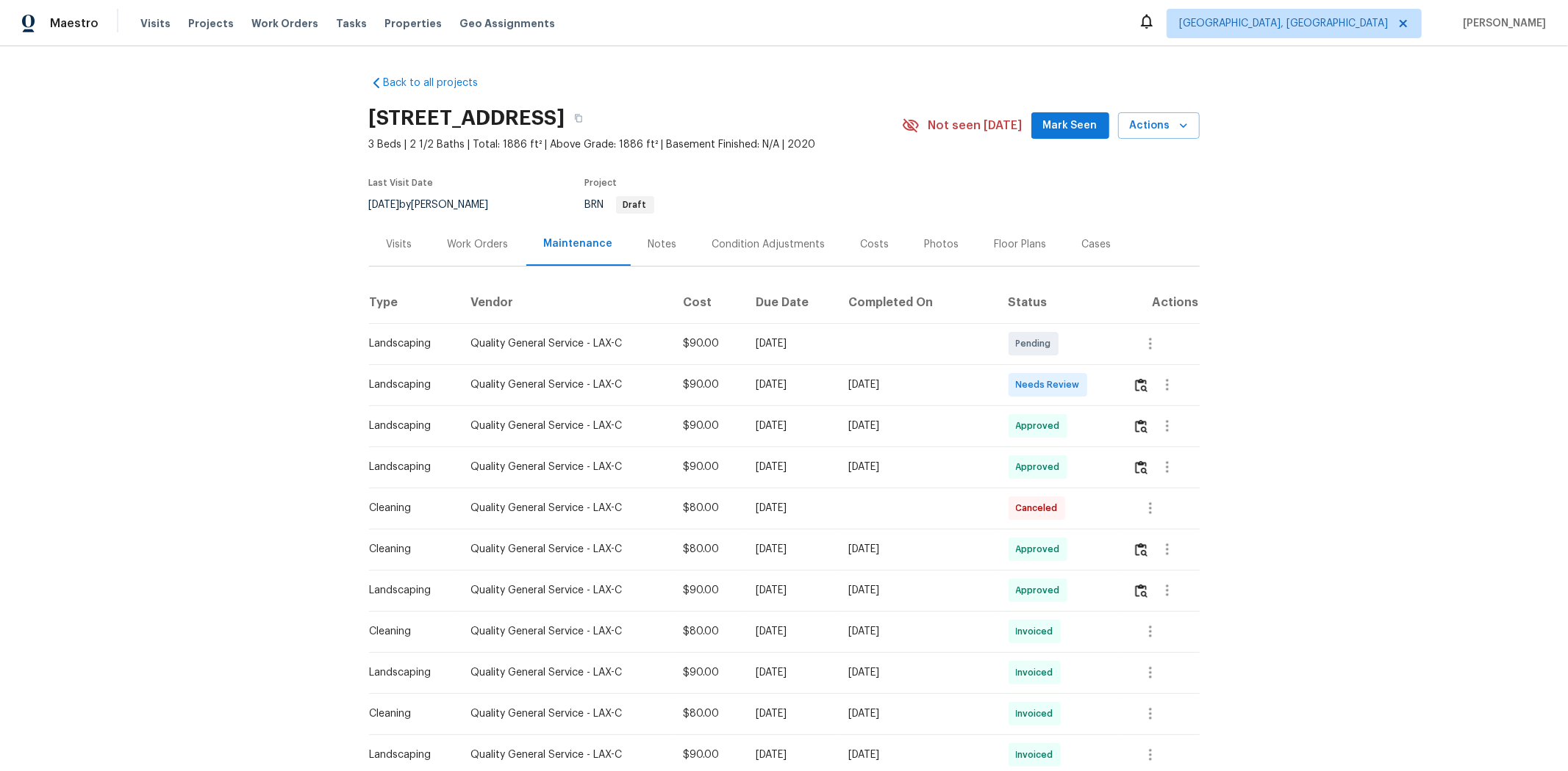
click at [1114, 398] on td at bounding box center [1160, 385] width 78 height 41
click at [1114, 392] on img "button" at bounding box center [1141, 386] width 13 height 14
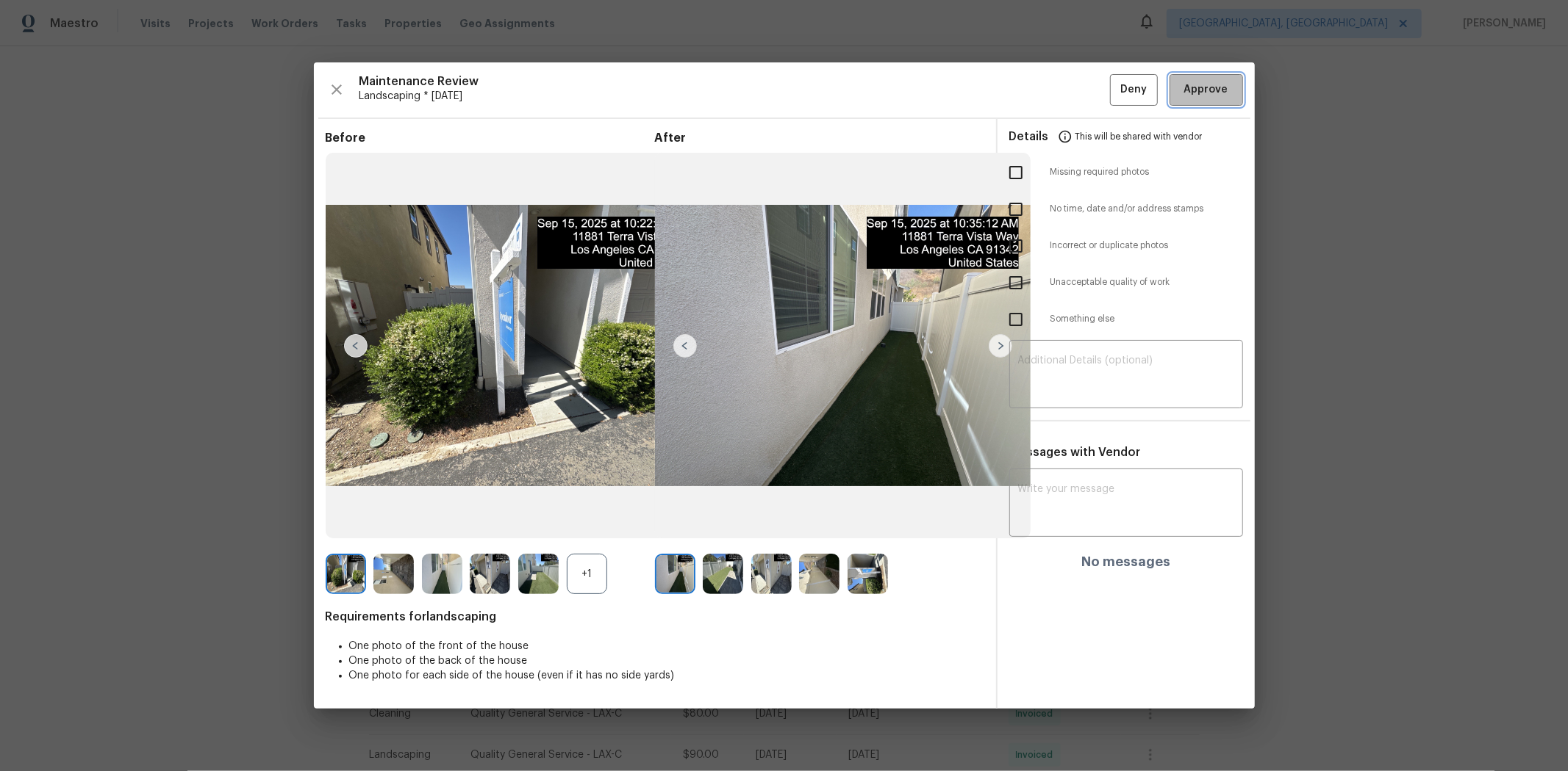
drag, startPoint x: 1204, startPoint y: 86, endPoint x: 1189, endPoint y: 91, distance: 15.8
click at [1114, 86] on span "Approve" at bounding box center [1207, 89] width 45 height 18
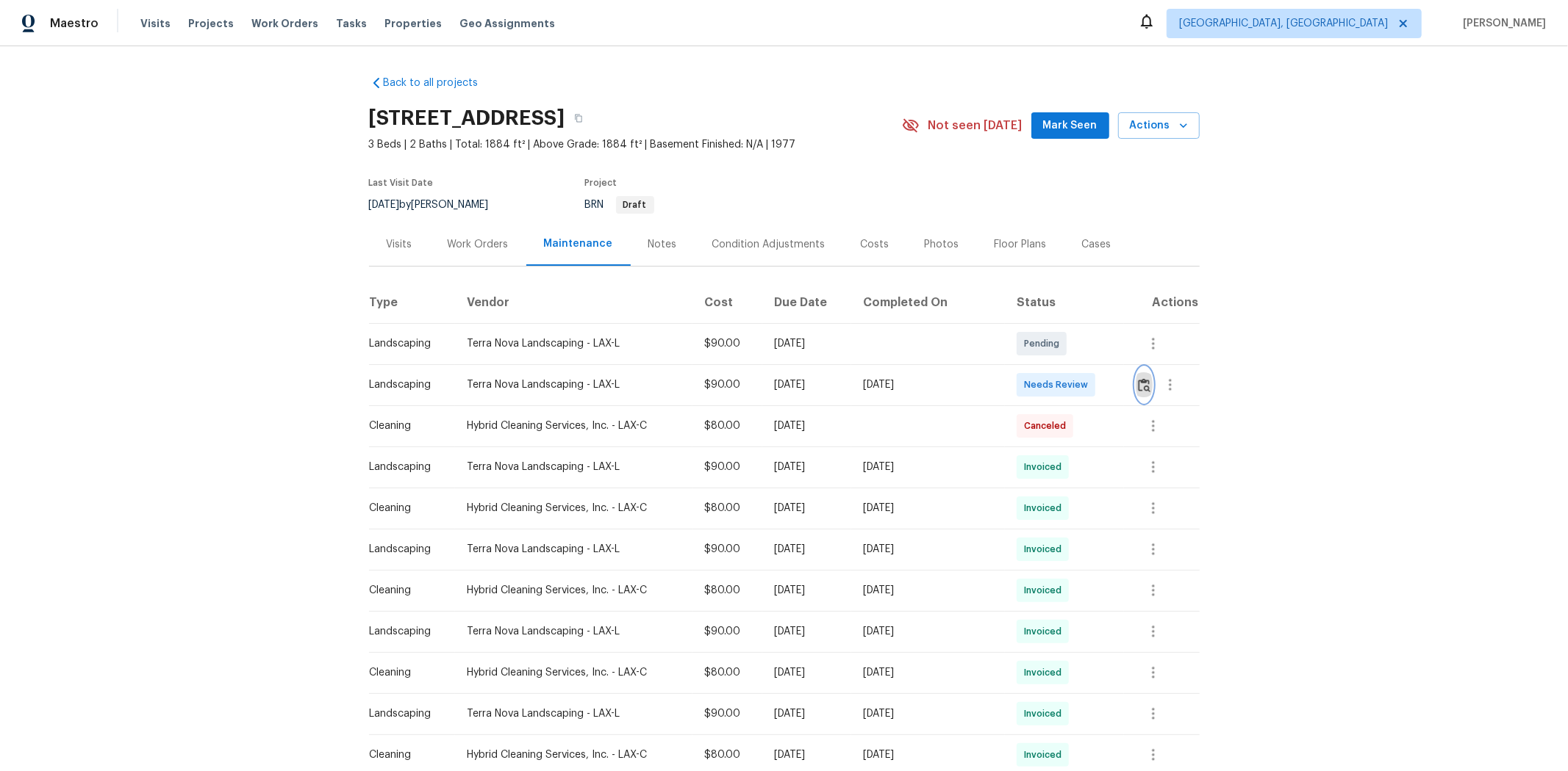
click at [1114, 382] on img "button" at bounding box center [1144, 386] width 13 height 14
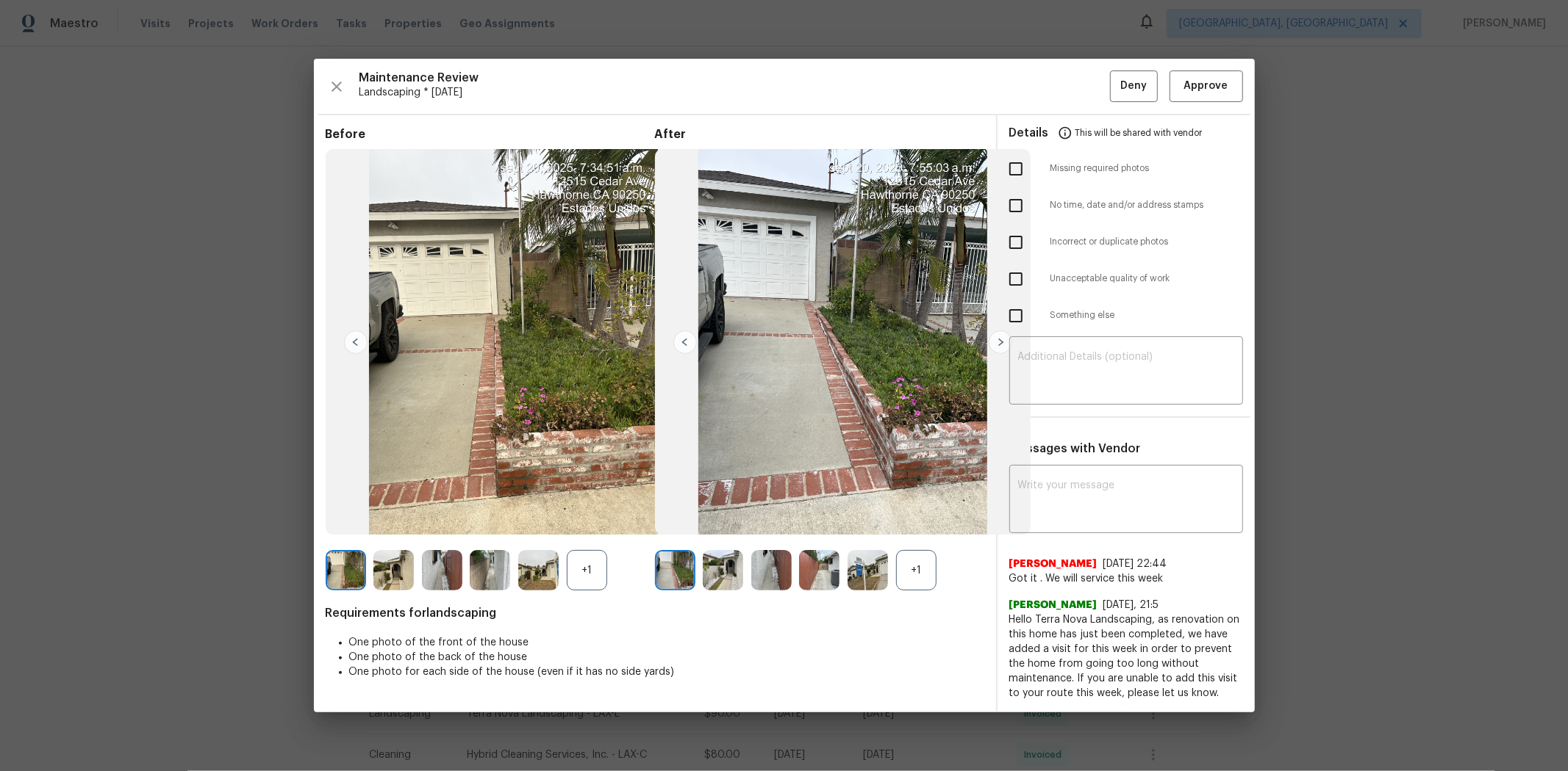
click at [1114, 72] on div "Maintenance Review Landscaping * [DATE] Deny Approve Before +1 After +1 Require…" at bounding box center [784, 386] width 941 height 654
click at [1114, 81] on span "Approve" at bounding box center [1207, 86] width 45 height 18
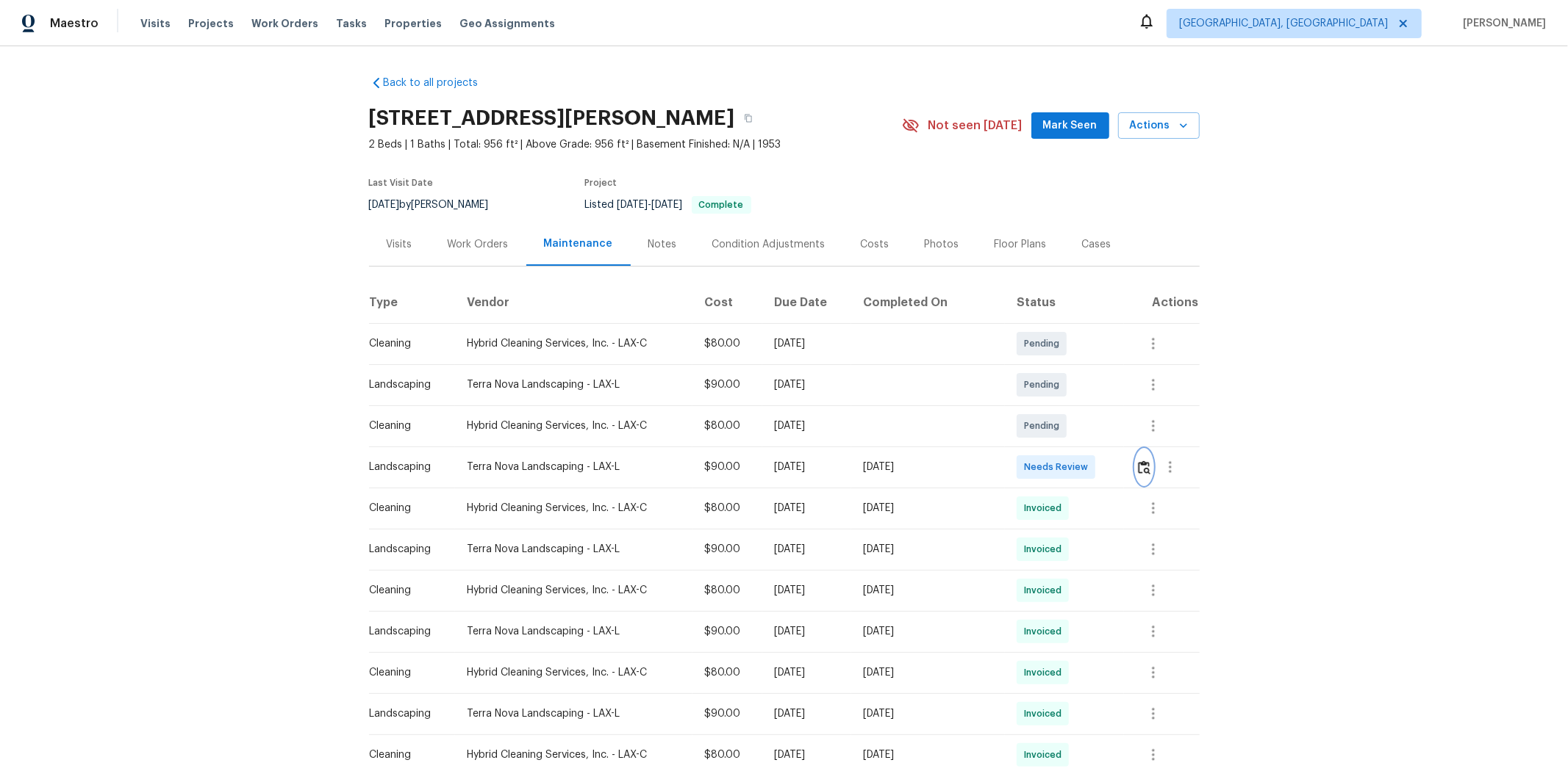
click at [1114, 473] on img "button" at bounding box center [1144, 468] width 13 height 14
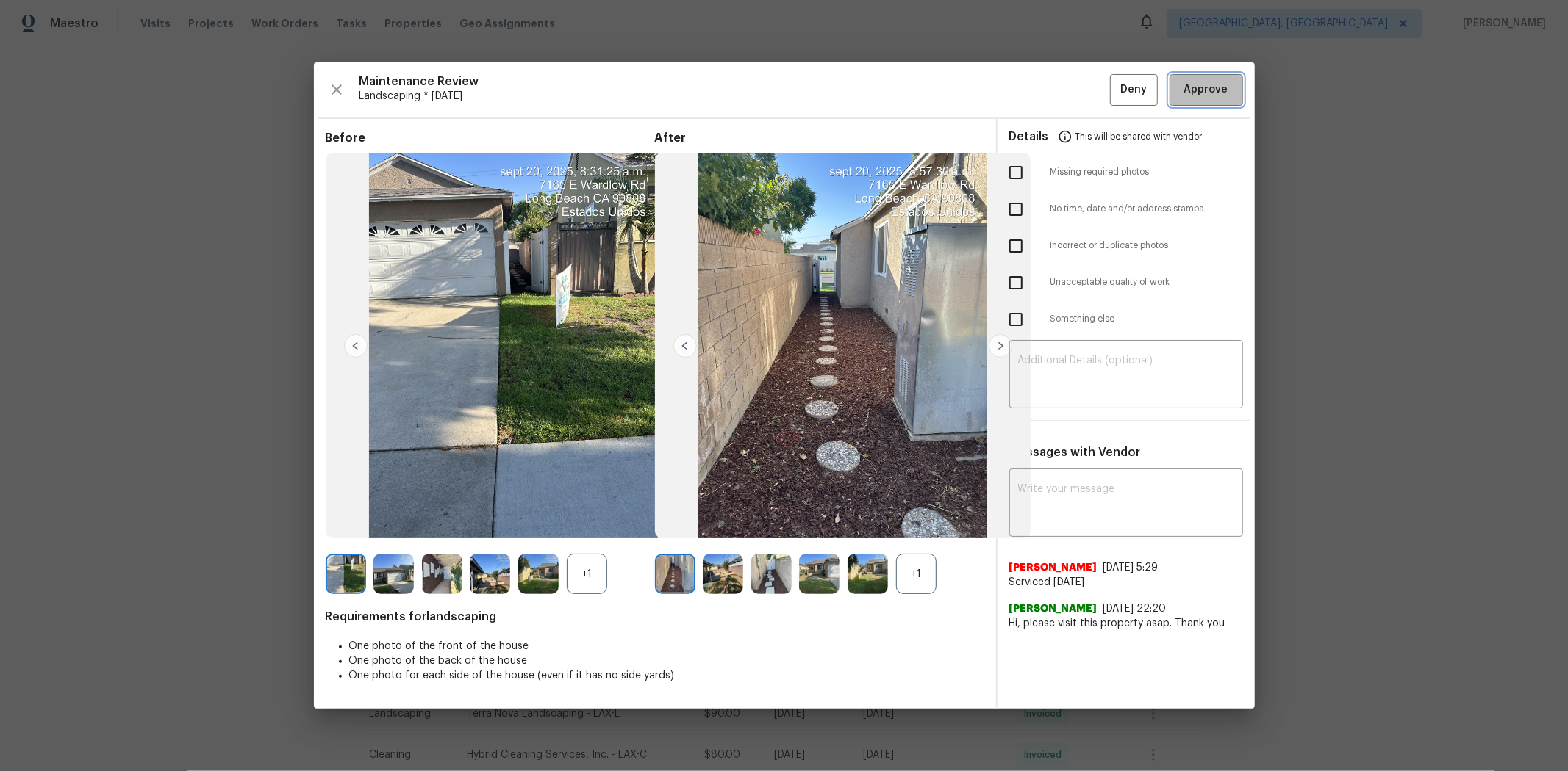
drag, startPoint x: 1201, startPoint y: 98, endPoint x: 1207, endPoint y: 120, distance: 22.8
click at [1114, 98] on span "Approve" at bounding box center [1207, 89] width 45 height 18
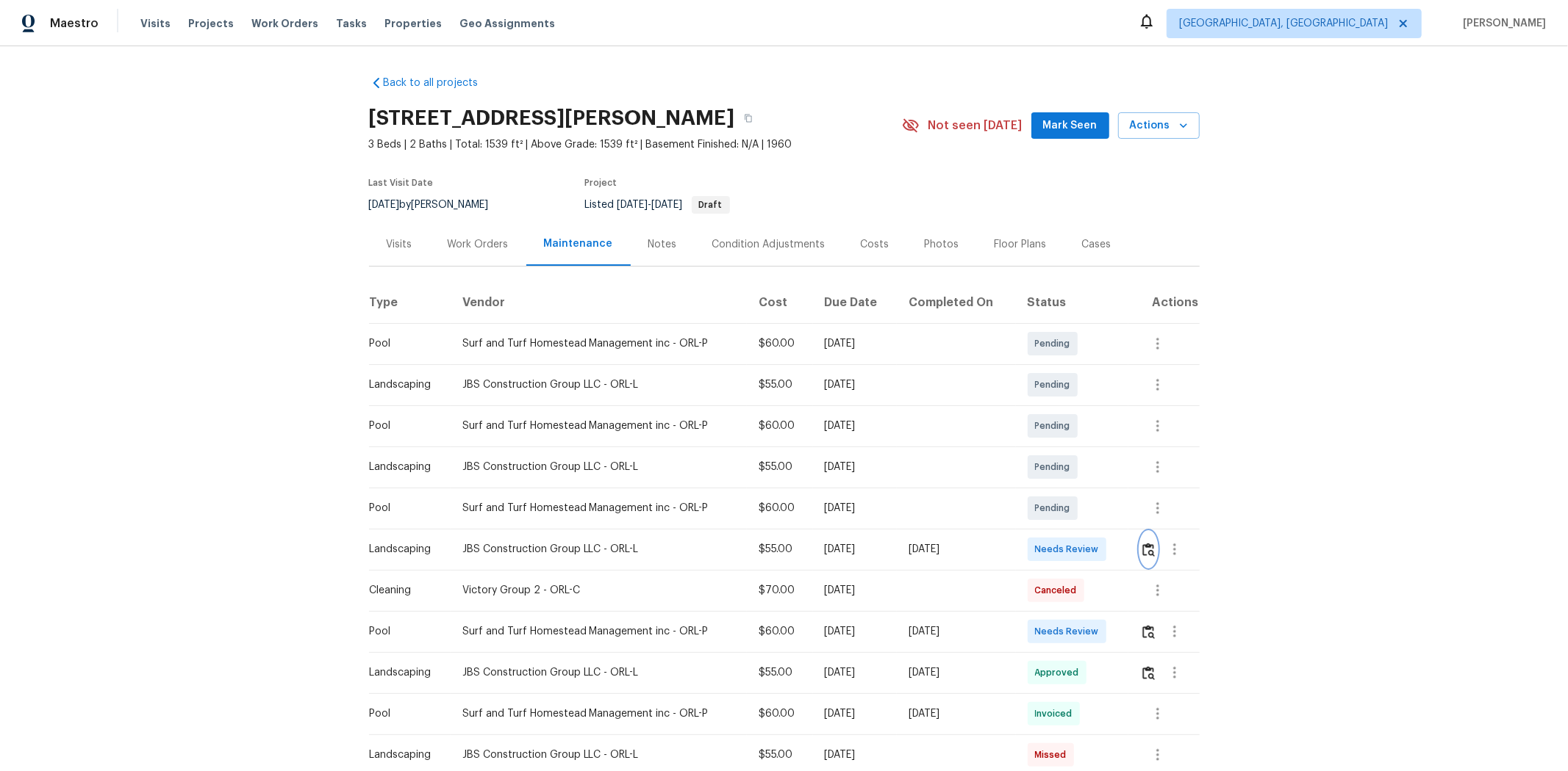
click at [1114, 515] on img "button" at bounding box center [1148, 549] width 13 height 14
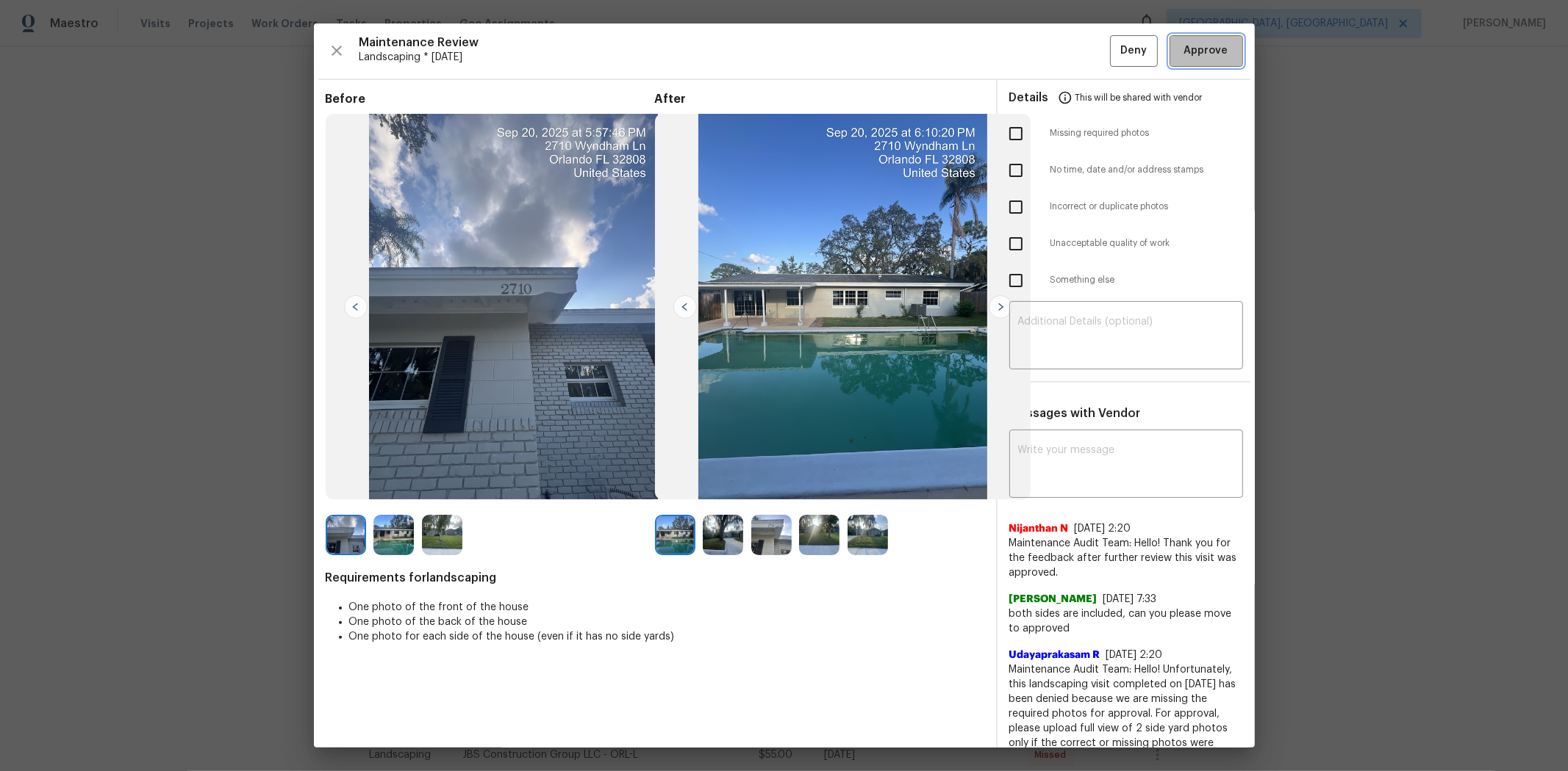
click at [1114, 53] on span "Approve" at bounding box center [1207, 50] width 45 height 18
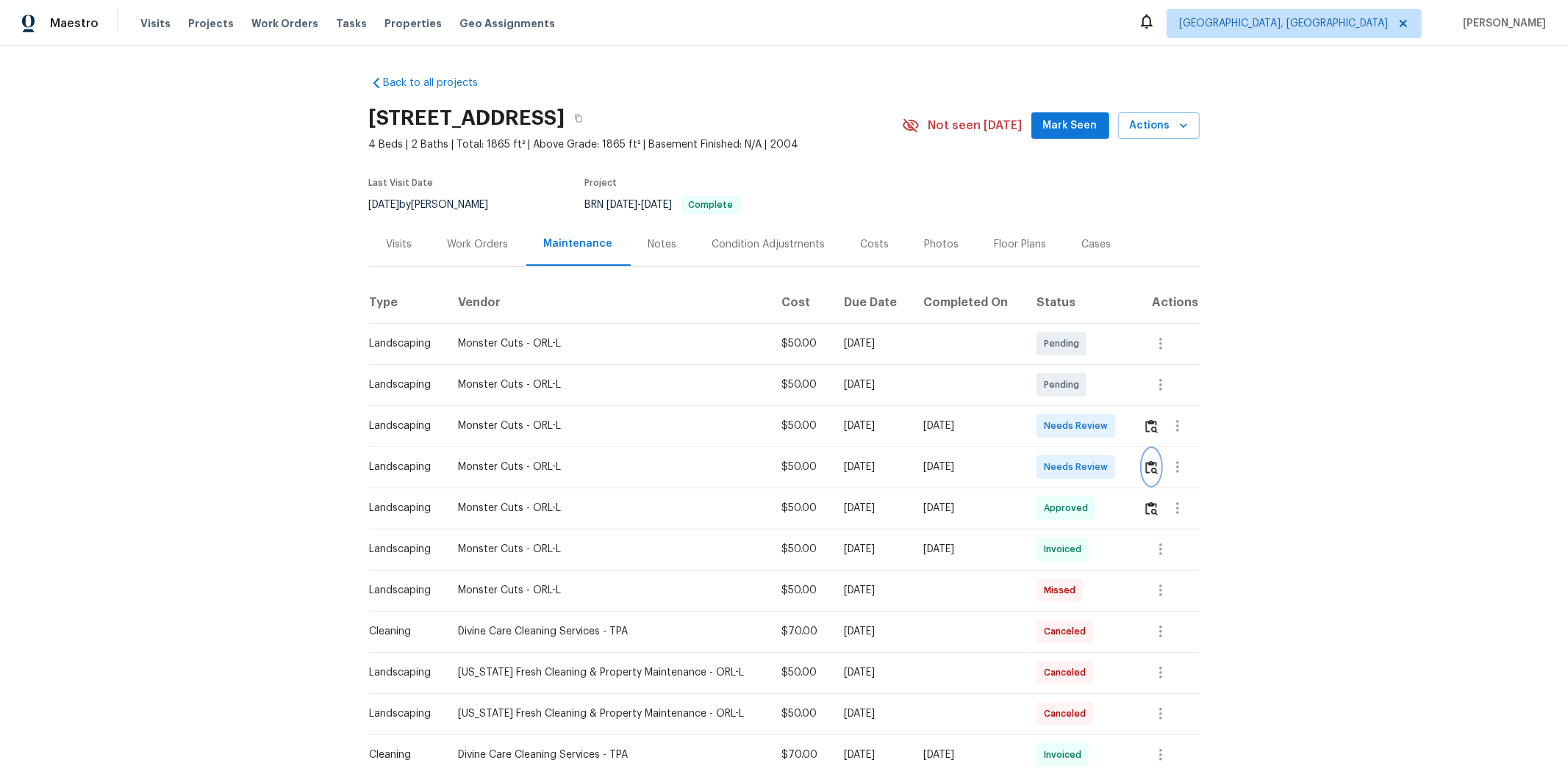
click at [1114, 473] on button "button" at bounding box center [1150, 467] width 16 height 35
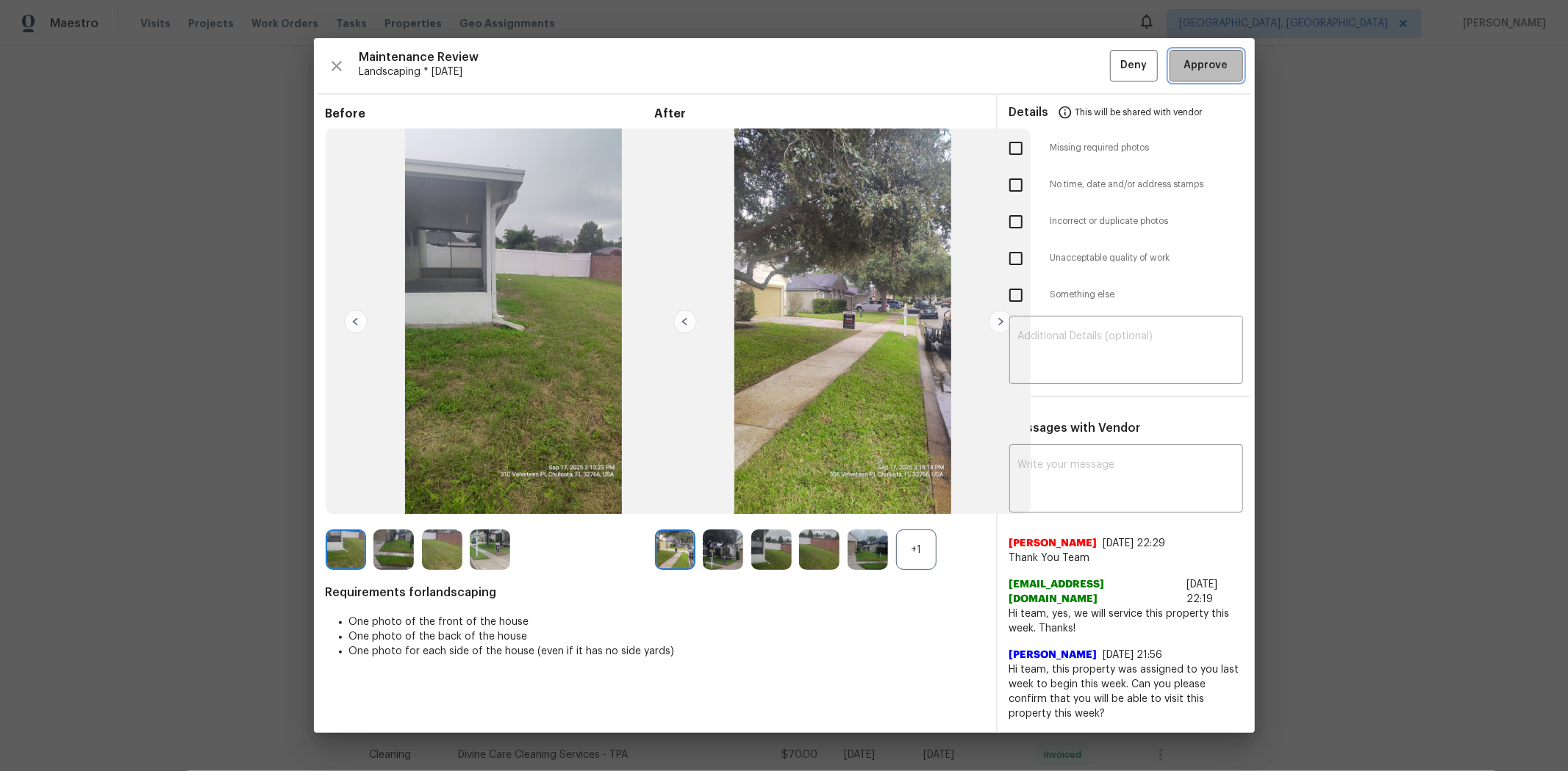
click at [1114, 75] on span "Approve" at bounding box center [1207, 65] width 45 height 18
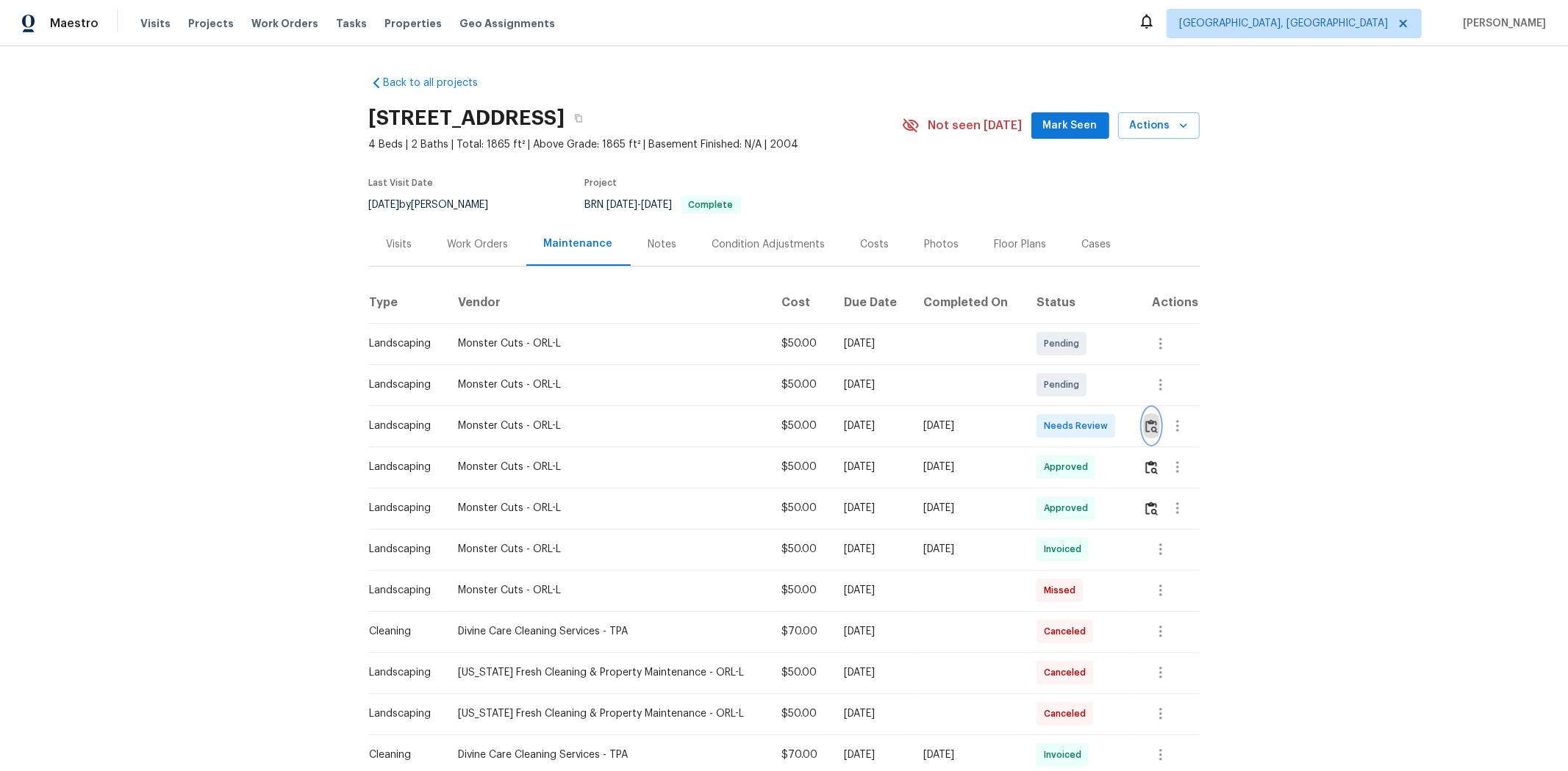
click at [1114, 424] on button "button" at bounding box center [1150, 426] width 16 height 35
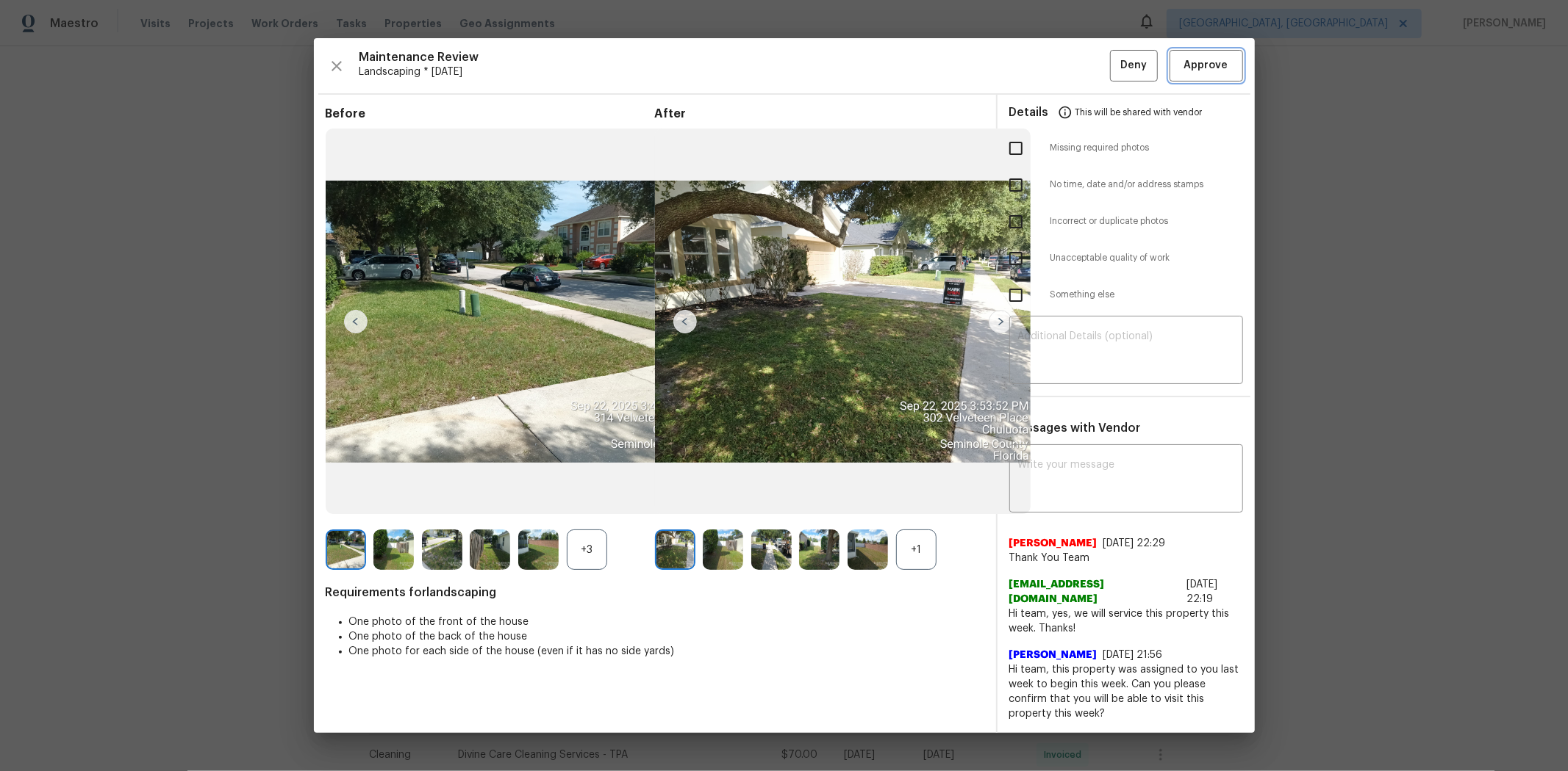
click at [1114, 69] on span "Approve" at bounding box center [1207, 65] width 45 height 18
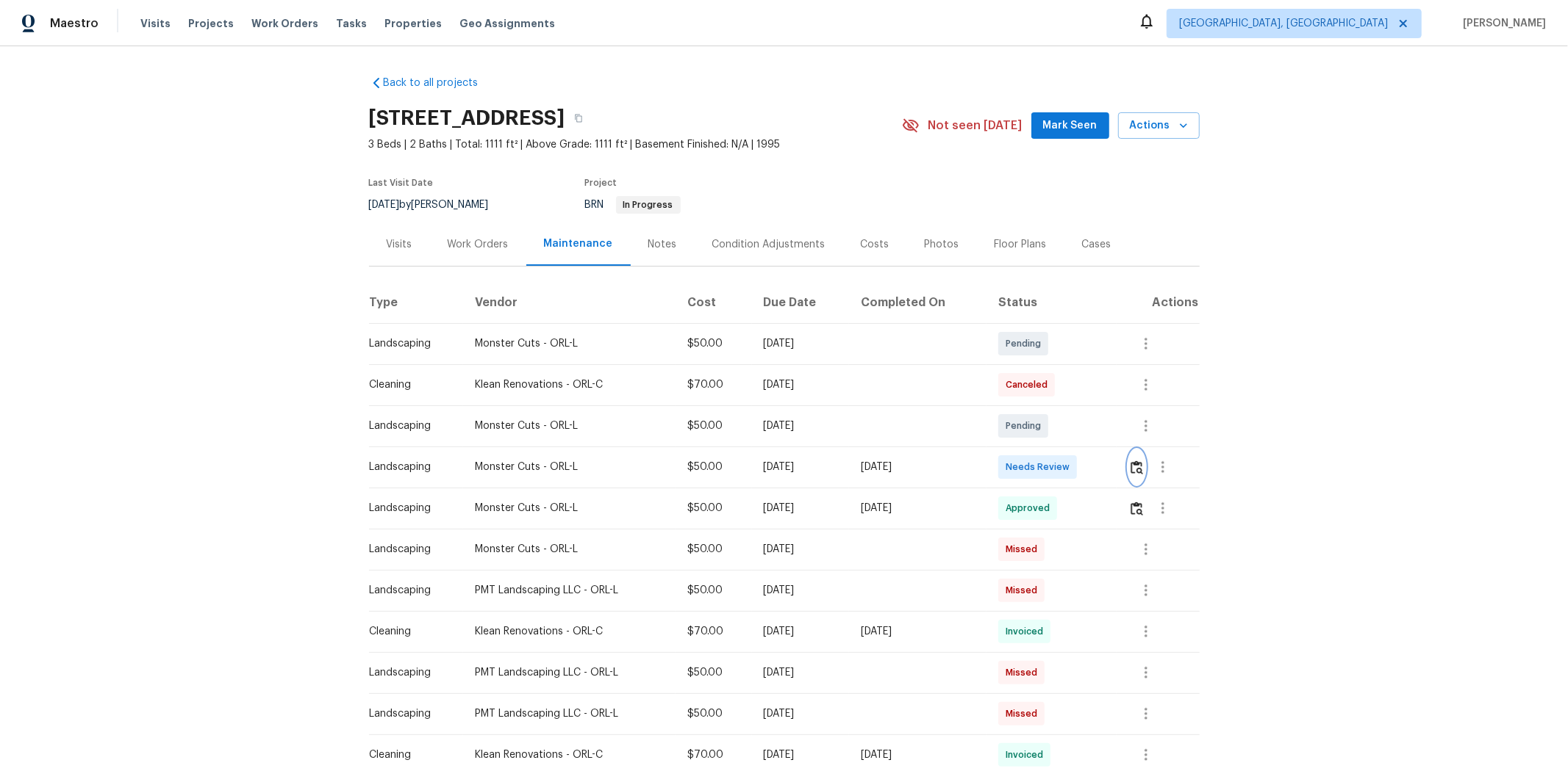
click at [1114, 466] on img "button" at bounding box center [1136, 468] width 13 height 14
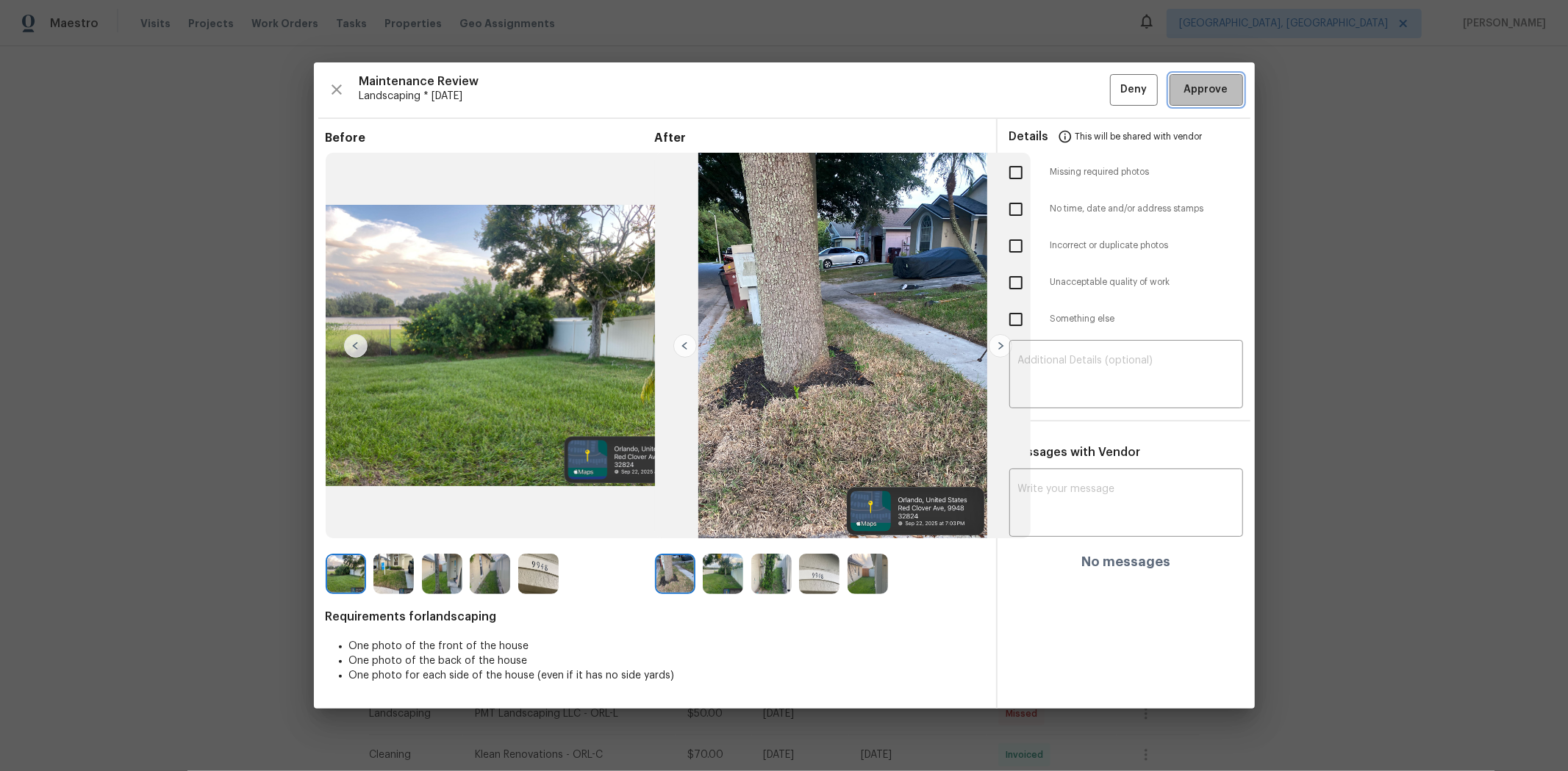
click at [1114, 76] on button "Approve" at bounding box center [1207, 90] width 74 height 32
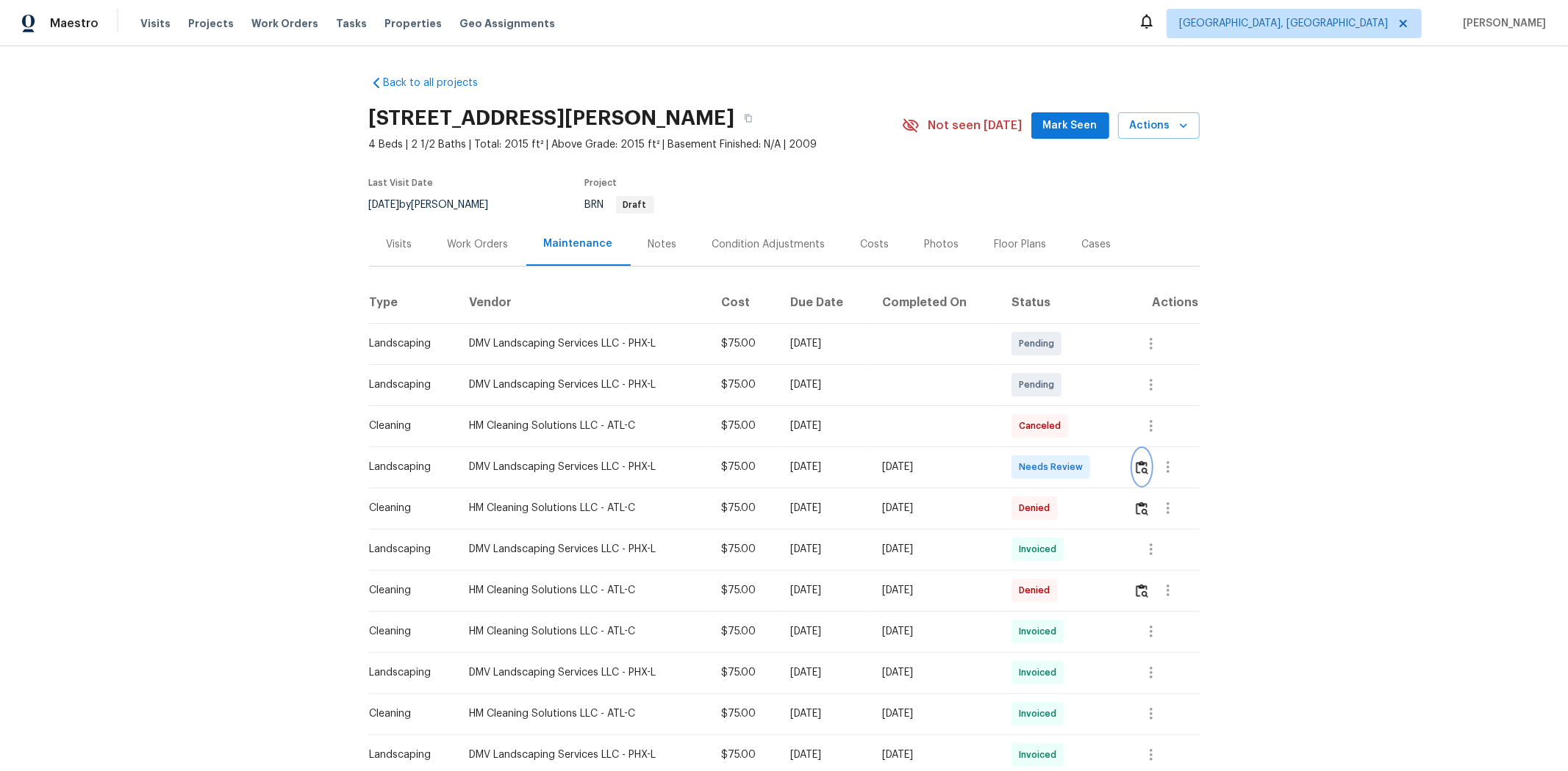
click at [1114, 461] on img "button" at bounding box center [1142, 468] width 13 height 14
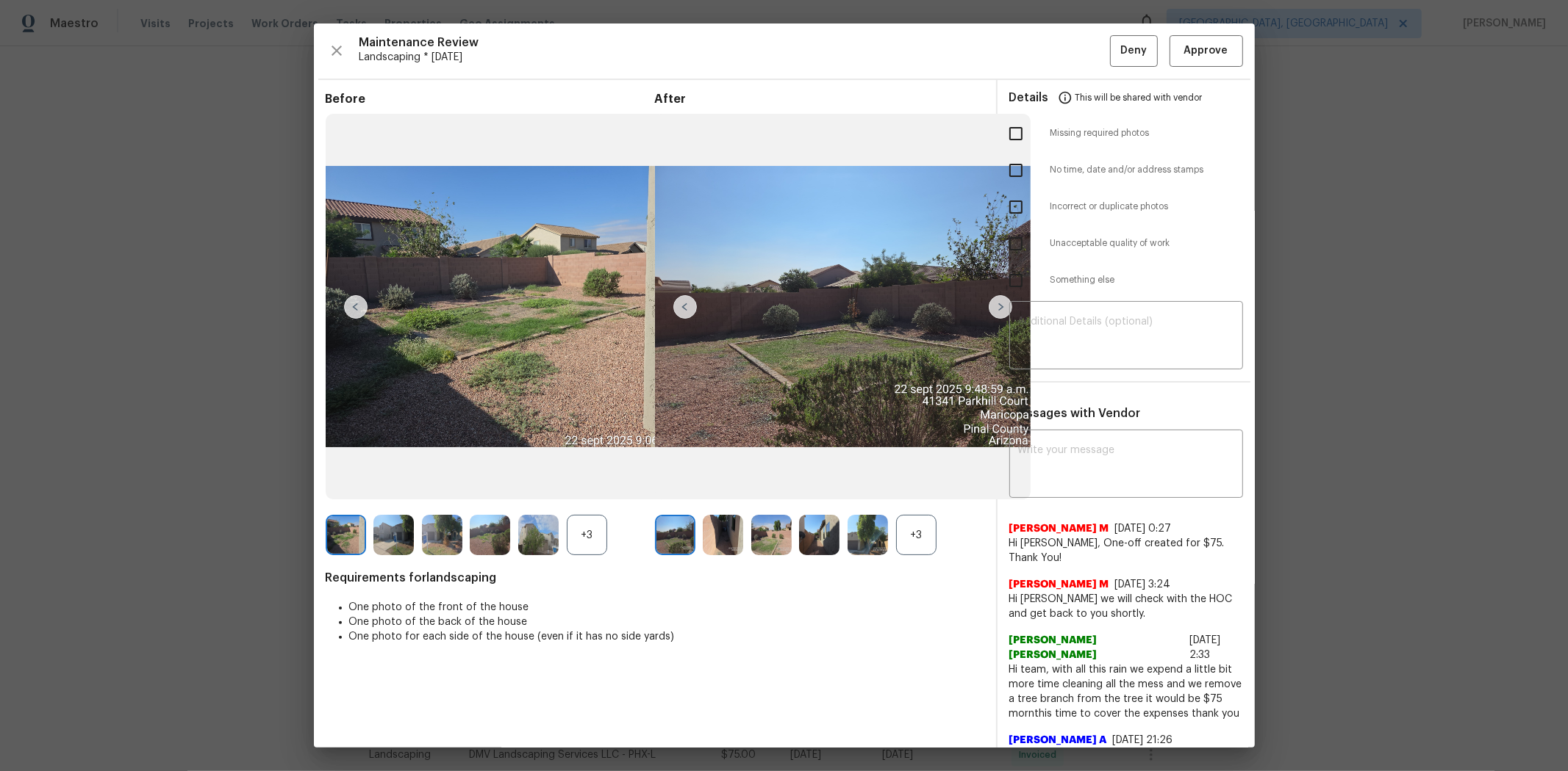
click at [1114, 96] on div "Details This will be shared with vendor" at bounding box center [1125, 98] width 234 height 35
click at [1114, 59] on span "Approve" at bounding box center [1207, 50] width 45 height 18
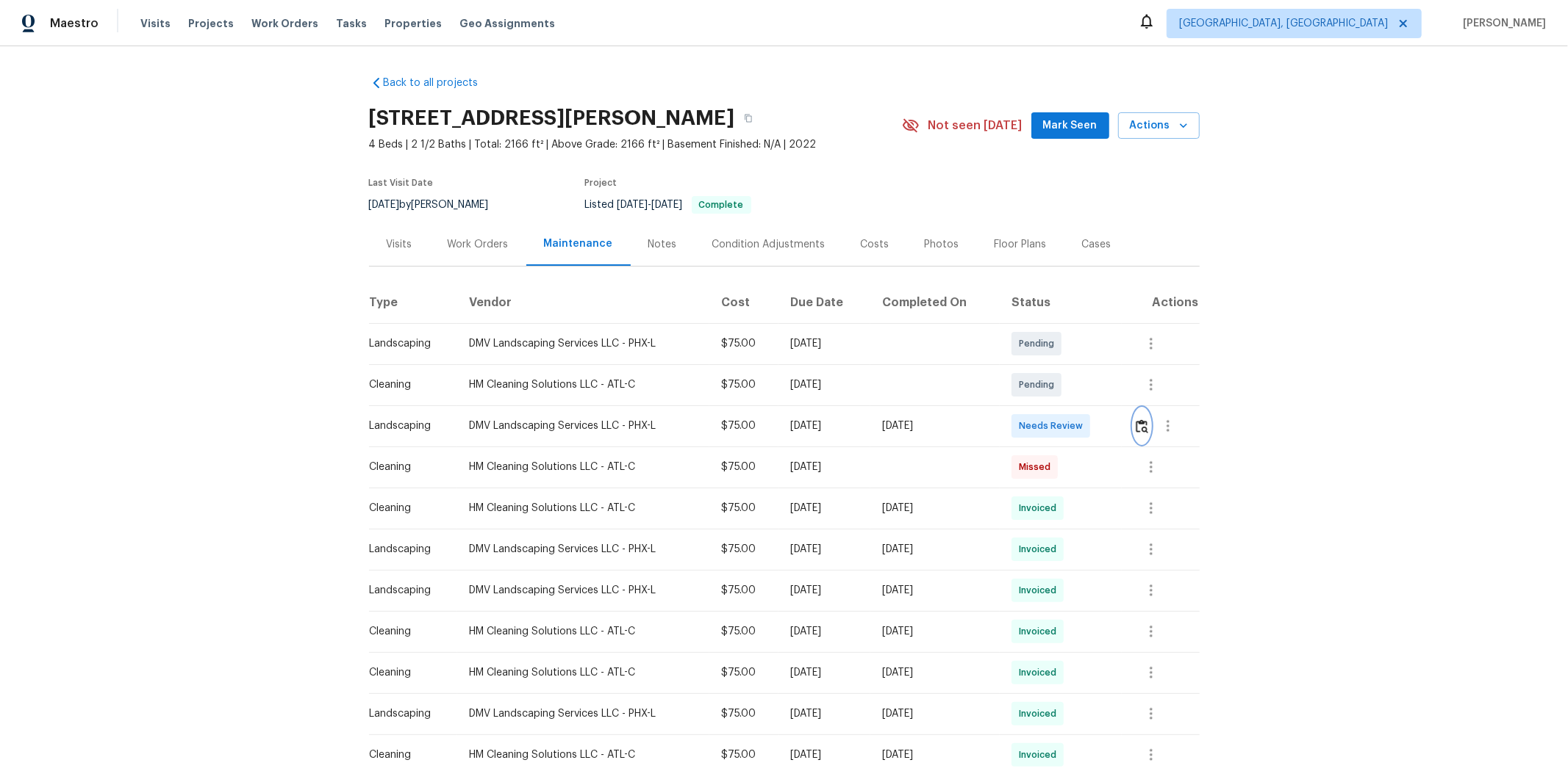
click at [1114, 417] on button "button" at bounding box center [1142, 426] width 16 height 35
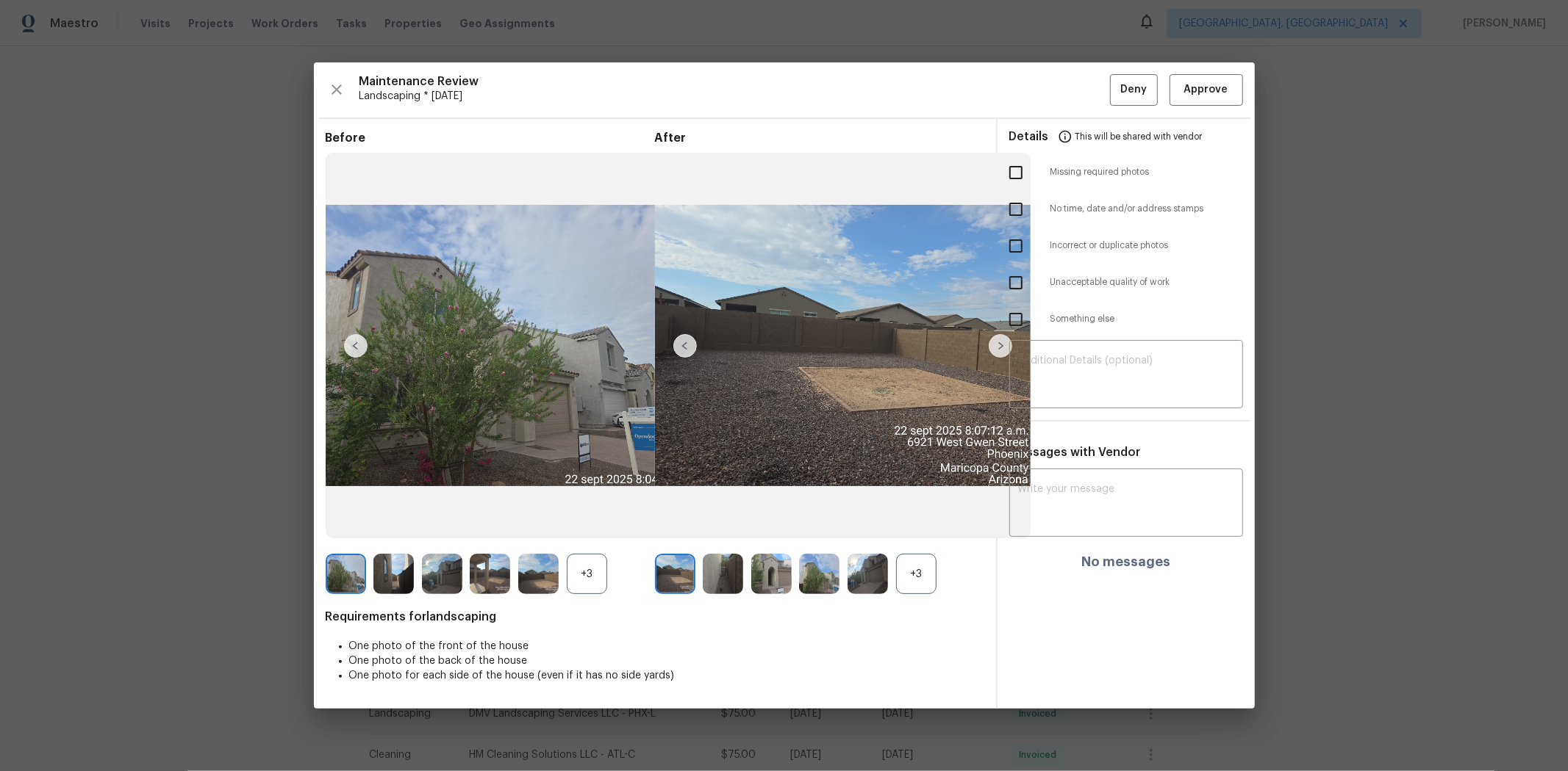
click at [1114, 71] on div "Maintenance Review Landscaping * [DATE] Deny Approve Before +3 After +3 Require…" at bounding box center [784, 385] width 941 height 646
click at [1114, 96] on span "Approve" at bounding box center [1207, 89] width 45 height 18
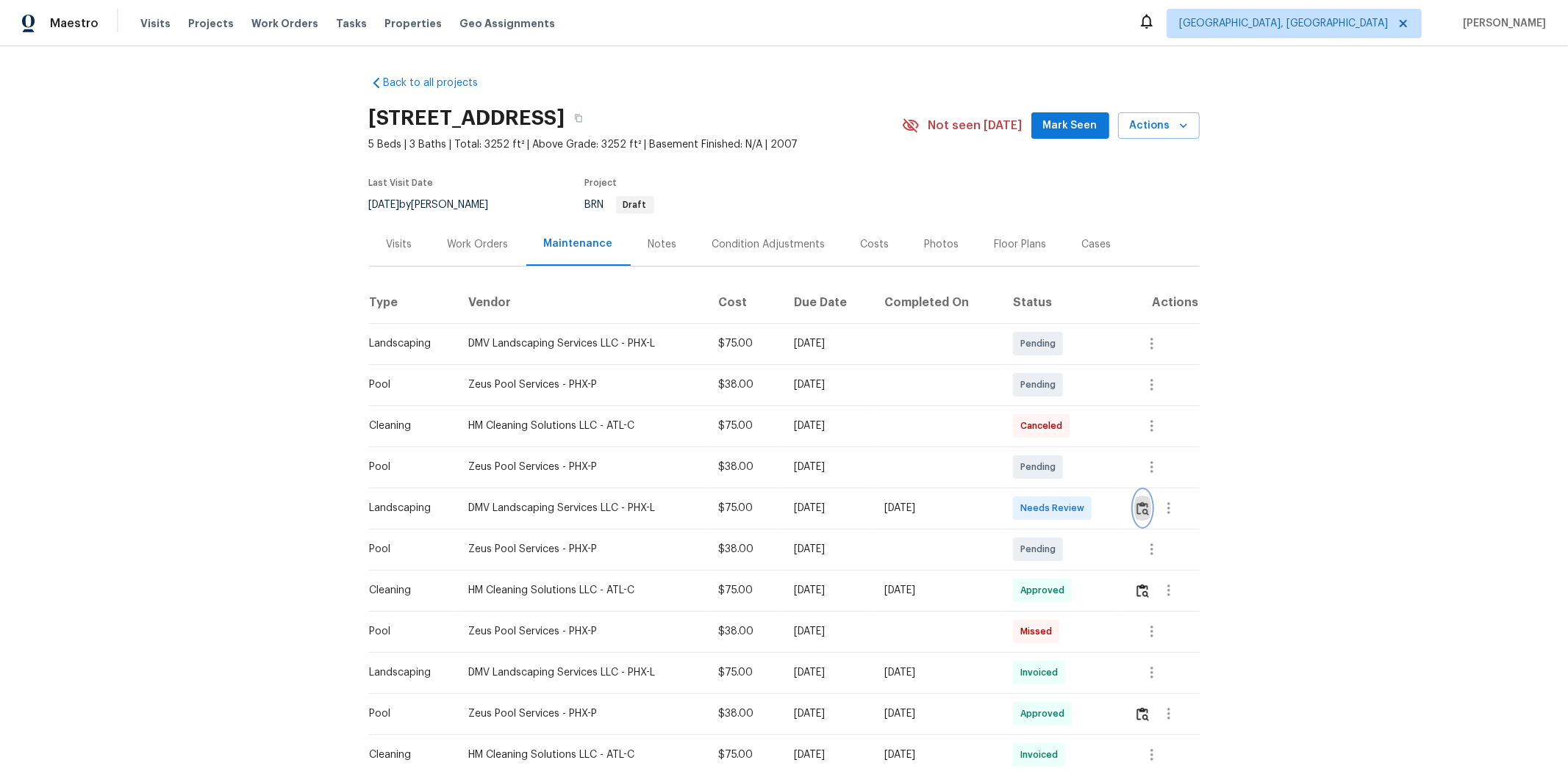
click at [1114, 505] on img "button" at bounding box center [1143, 509] width 13 height 14
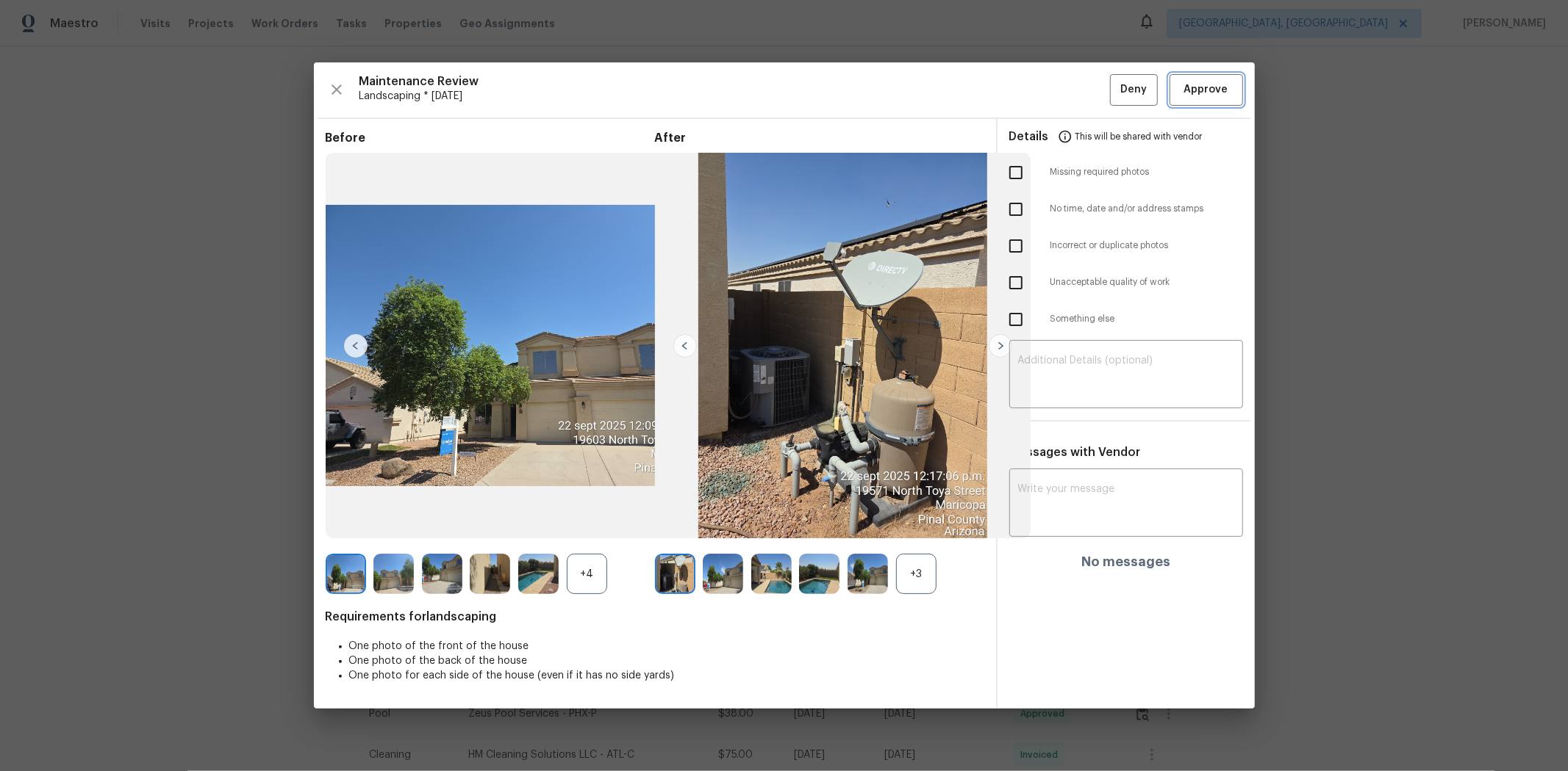
click at [1114, 76] on button "Approve" at bounding box center [1207, 90] width 74 height 32
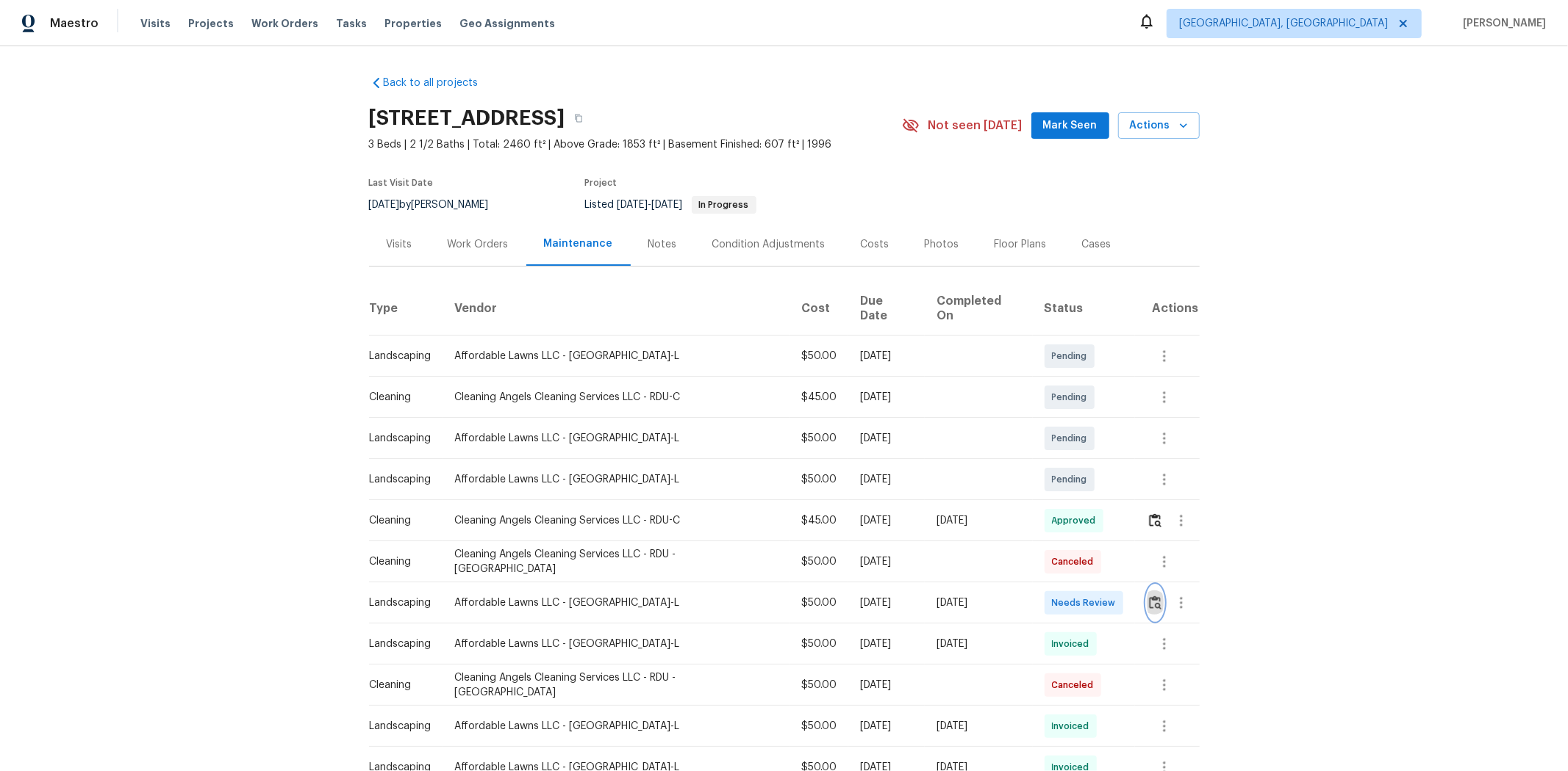
click at [1114, 515] on img "button" at bounding box center [1154, 602] width 13 height 14
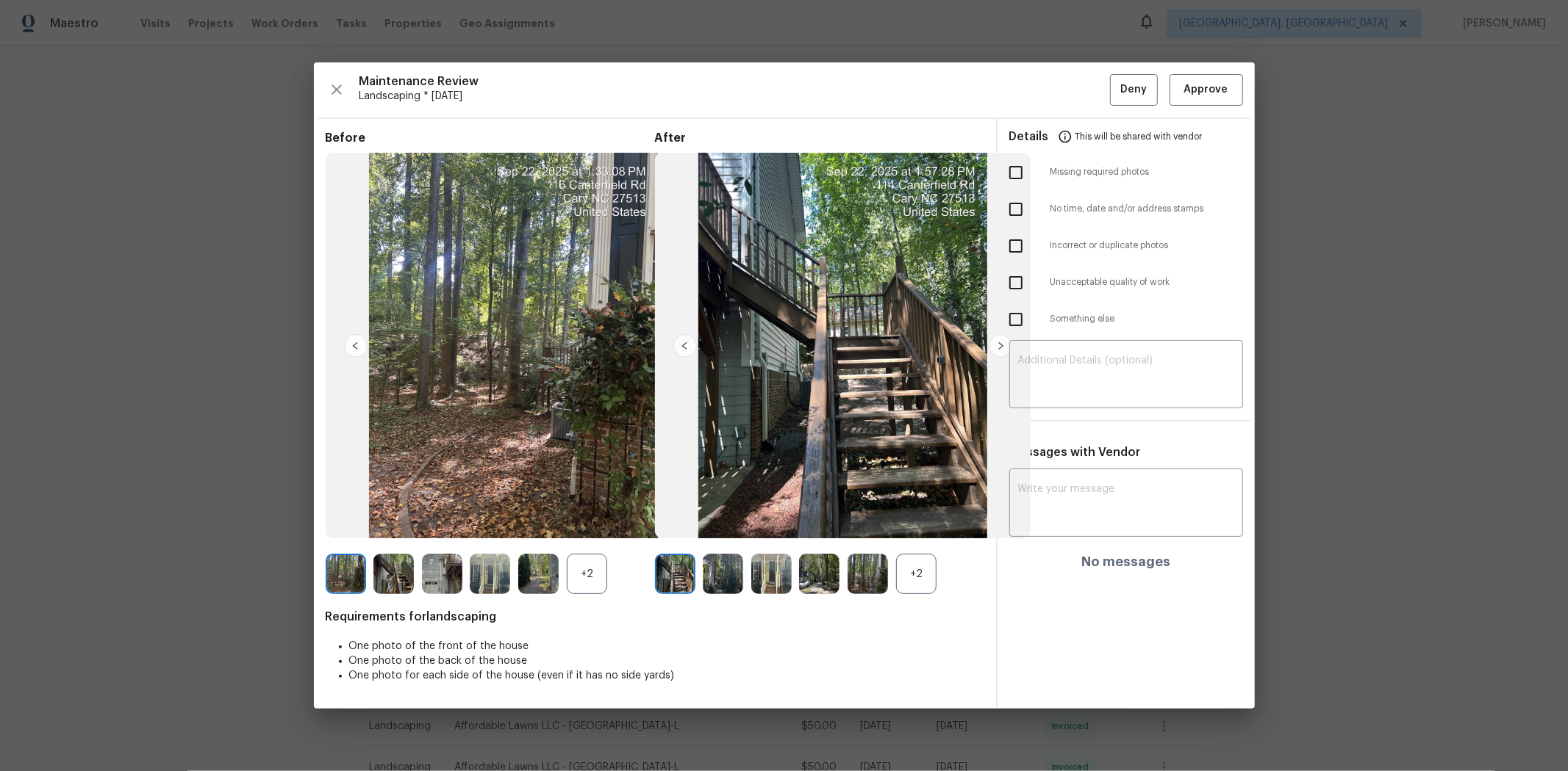
click at [1114, 71] on div "Maintenance Review Landscaping * [DATE] Deny Approve Before +2 After +2 Require…" at bounding box center [784, 385] width 941 height 646
click at [1114, 86] on span "Approve" at bounding box center [1207, 89] width 45 height 18
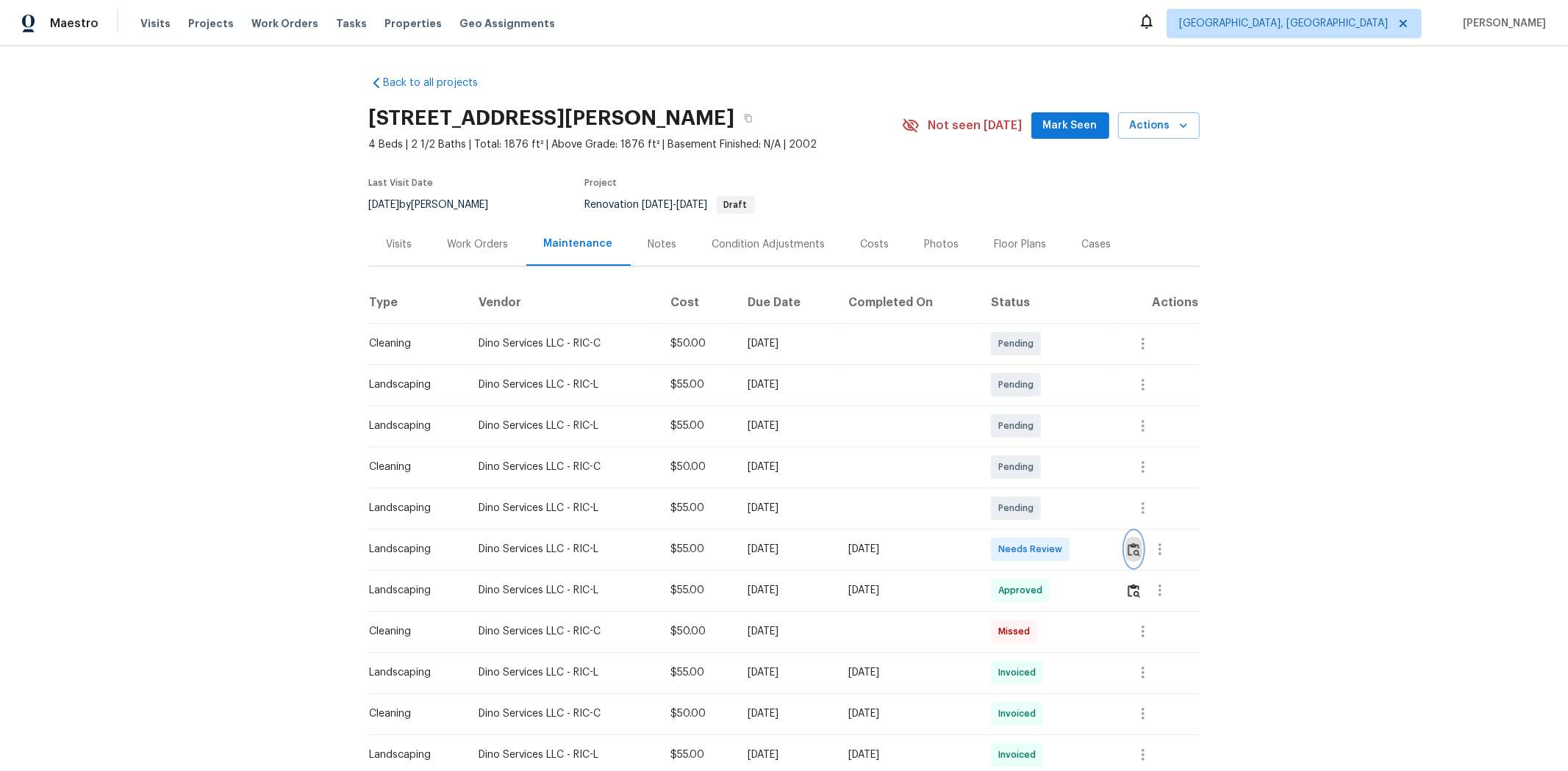
click at [1114, 515] on img "button" at bounding box center [1133, 549] width 13 height 14
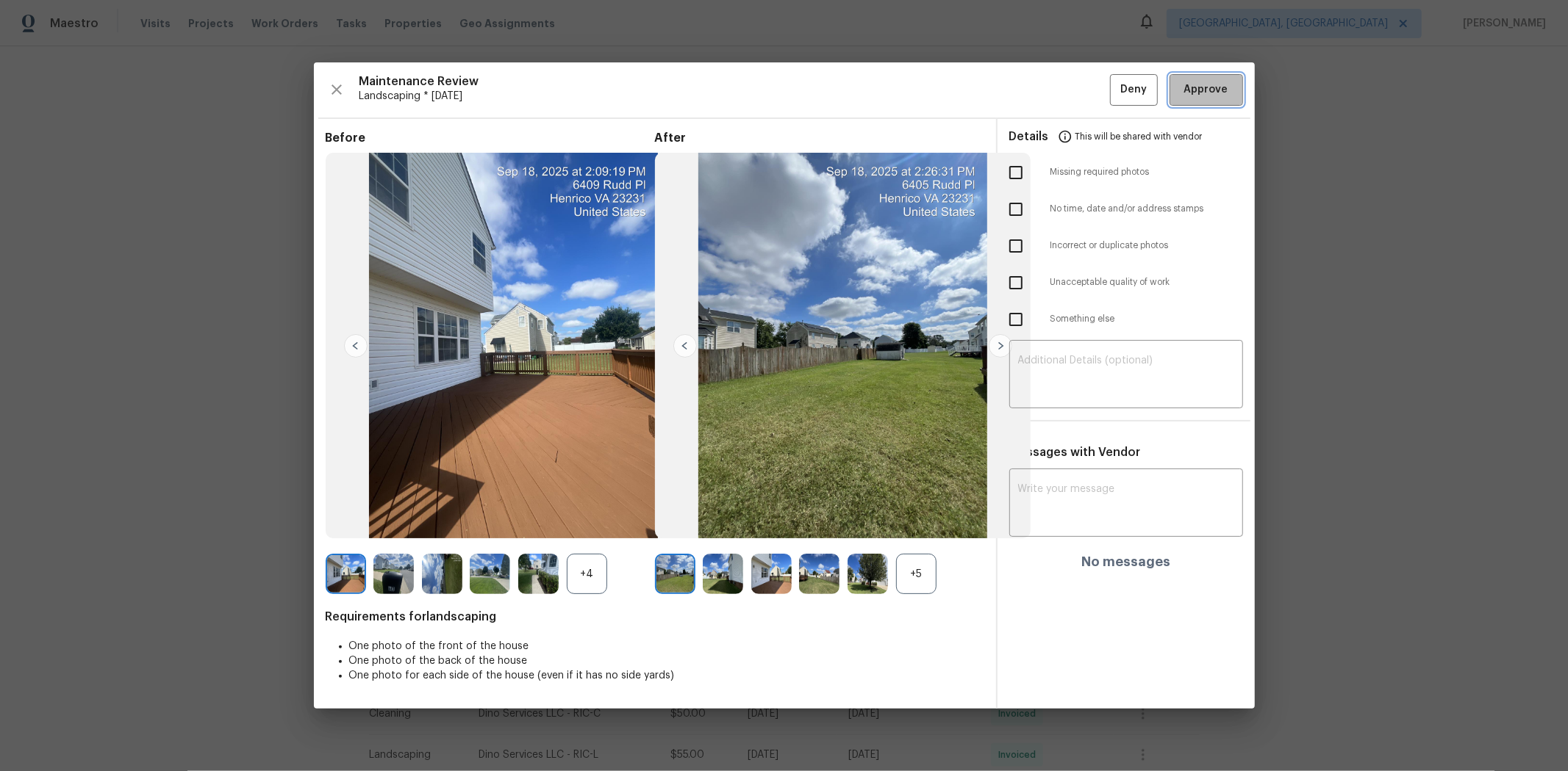
click at [1114, 75] on button "Approve" at bounding box center [1207, 90] width 74 height 32
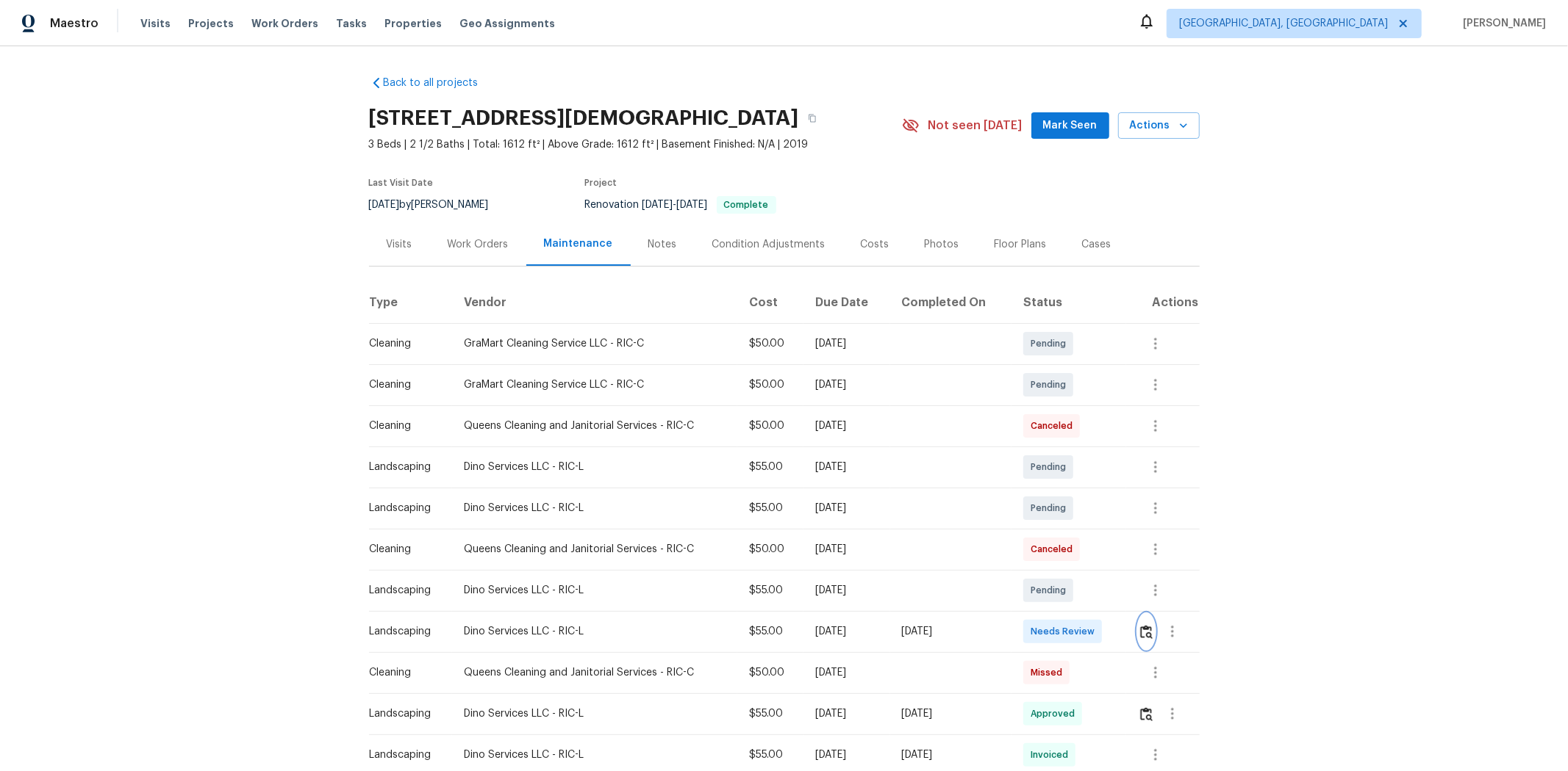
click at [1114, 515] on img "button" at bounding box center [1145, 632] width 13 height 14
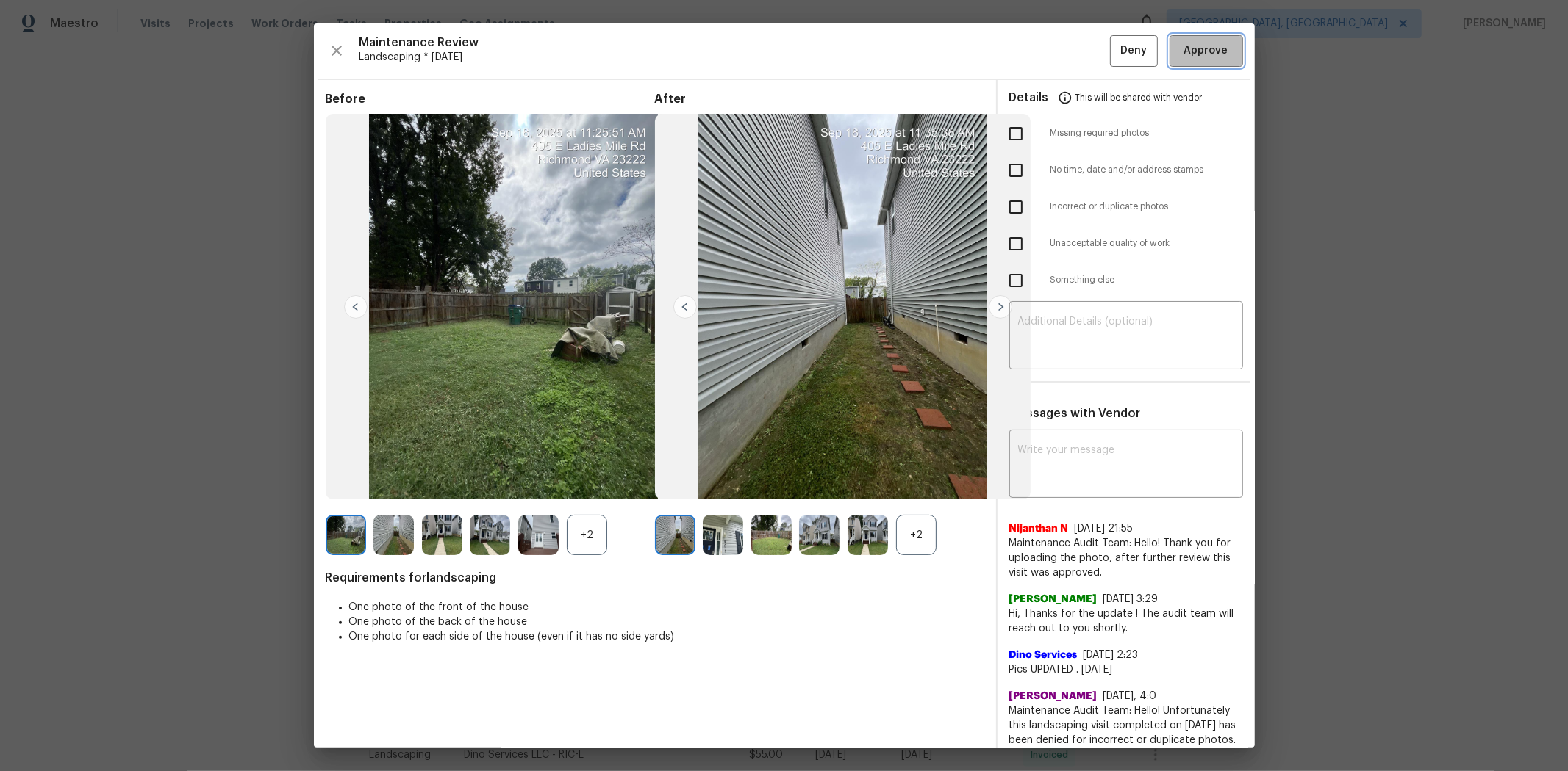
click at [1114, 54] on span "Approve" at bounding box center [1207, 50] width 45 height 18
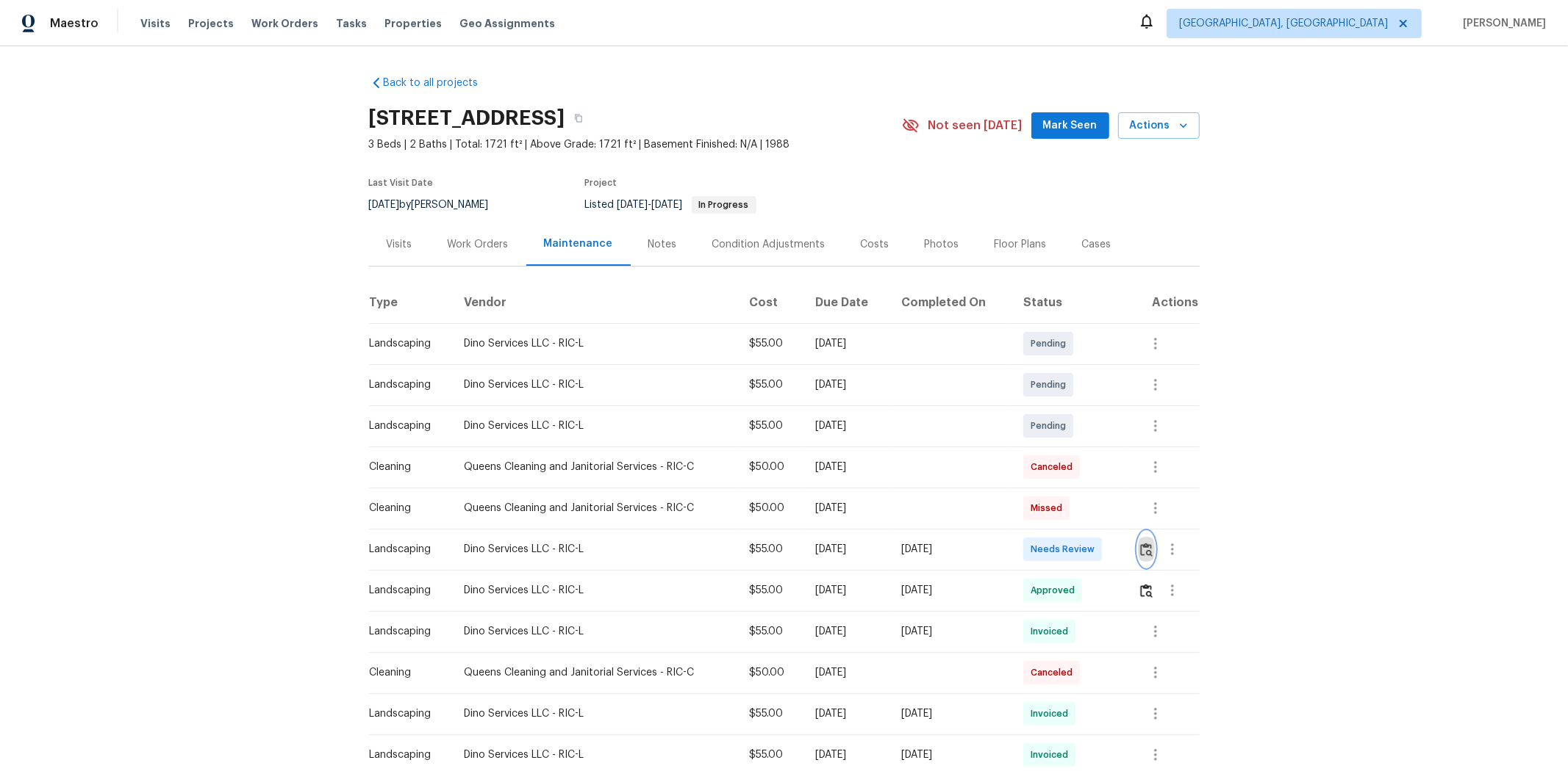
click at [1114, 515] on button "button" at bounding box center [1145, 549] width 16 height 35
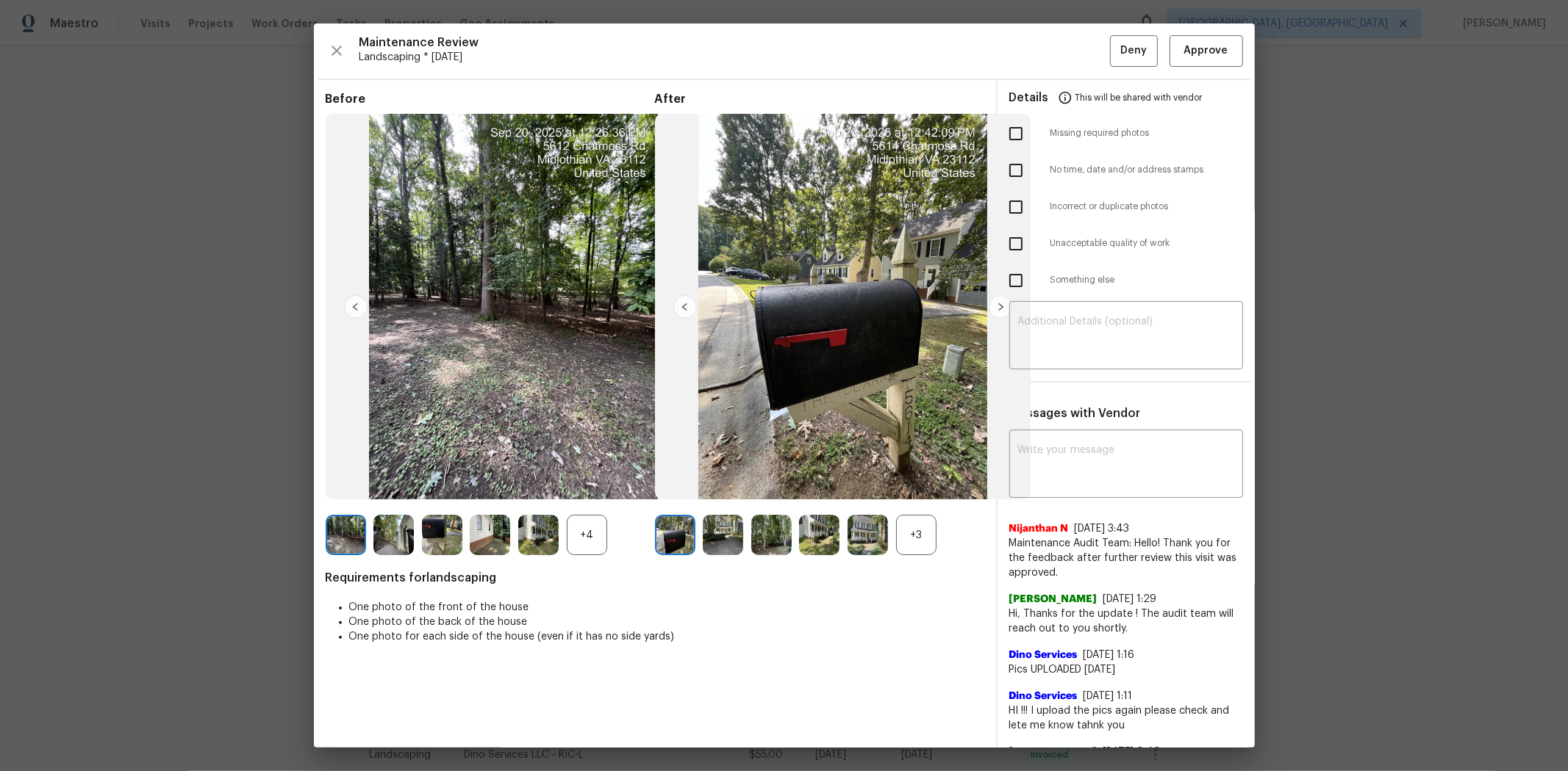
click at [1114, 72] on div "Maintenance Review Landscaping * Mon, Sep 15 Deny Approve Before +4 After +3 Re…" at bounding box center [784, 386] width 941 height 725
click at [1114, 59] on span "Approve" at bounding box center [1207, 50] width 45 height 18
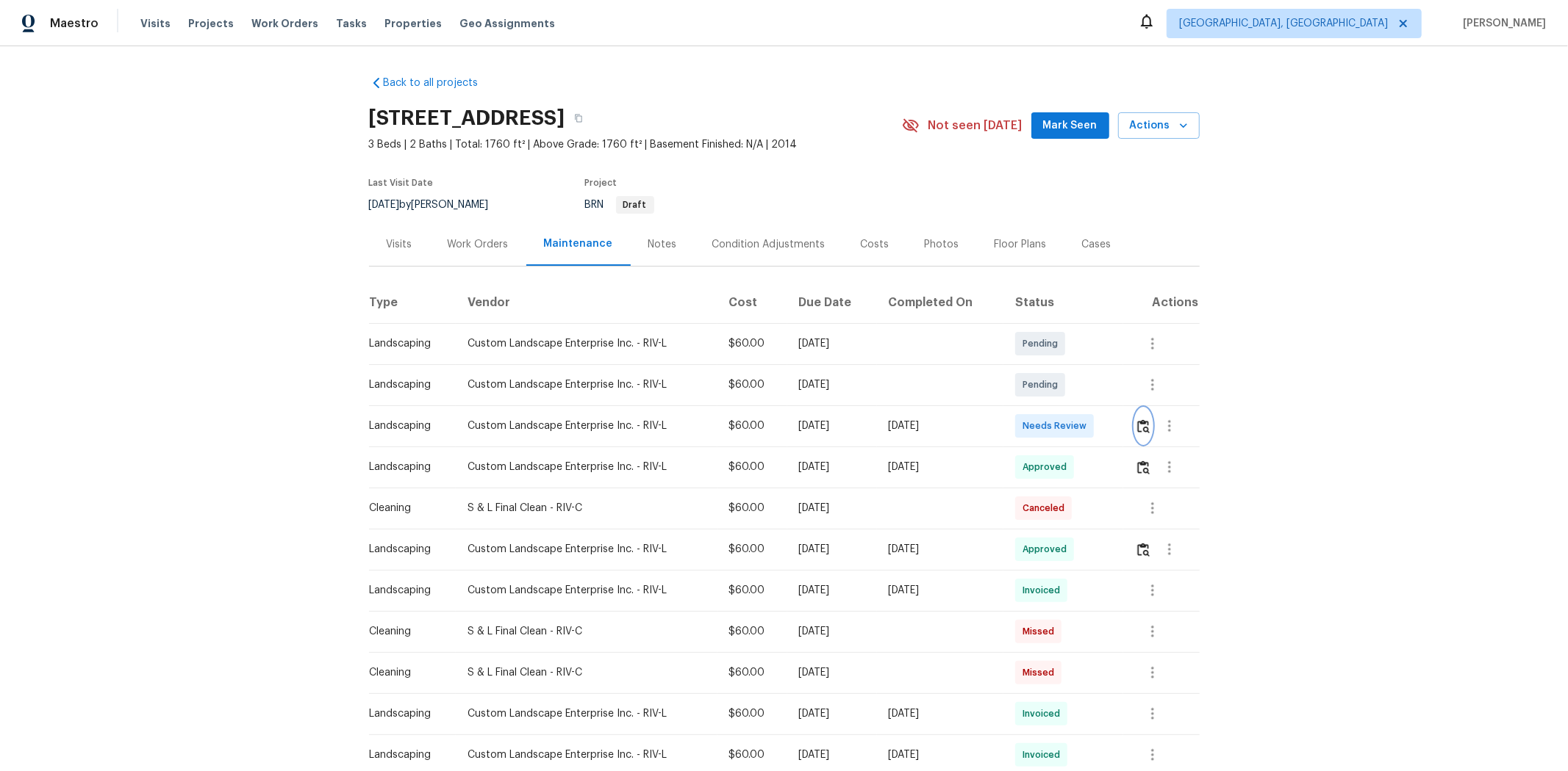
click at [1114, 434] on button "button" at bounding box center [1143, 426] width 16 height 35
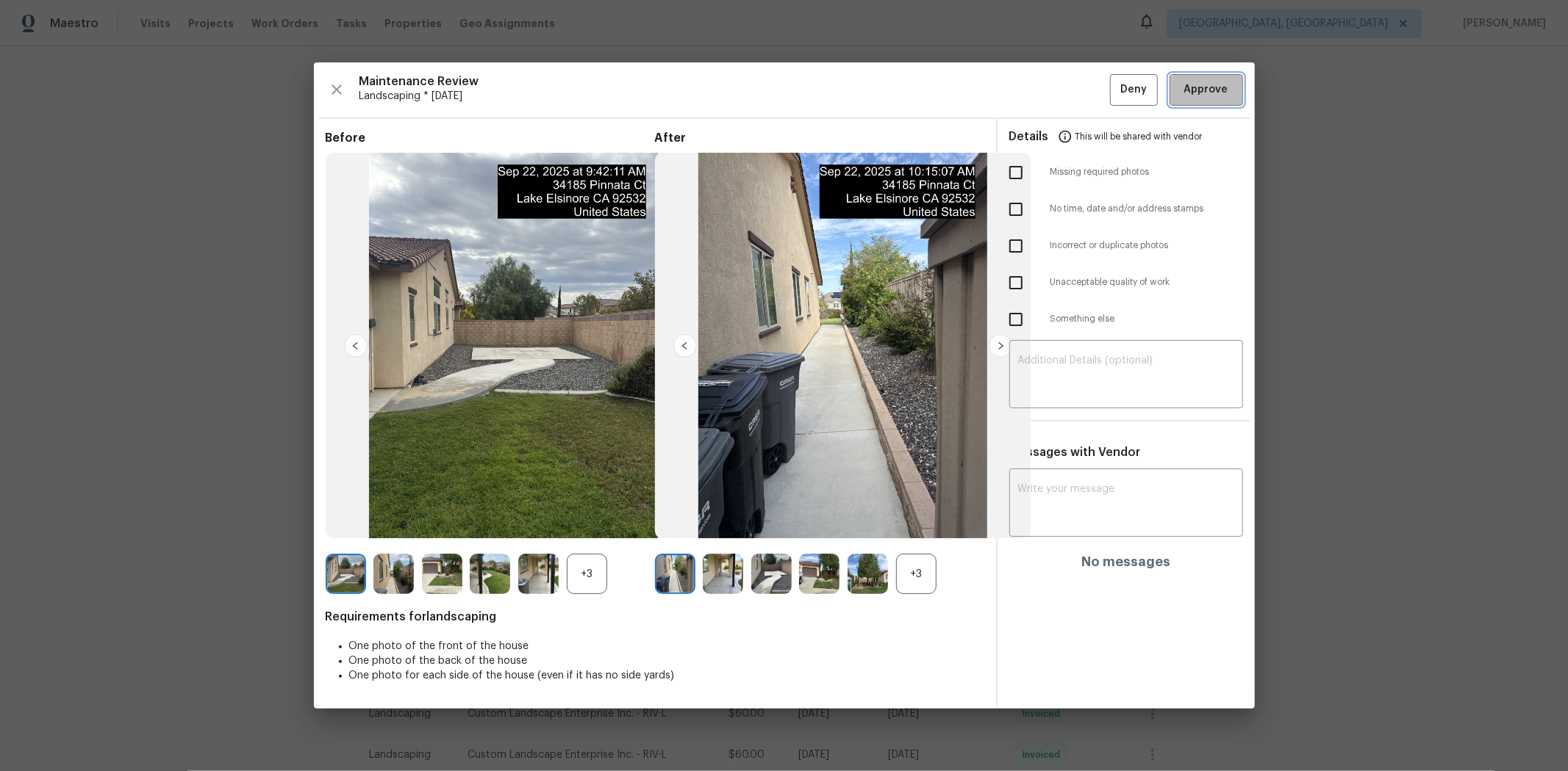
click at [1114, 92] on span "Approve" at bounding box center [1207, 89] width 45 height 18
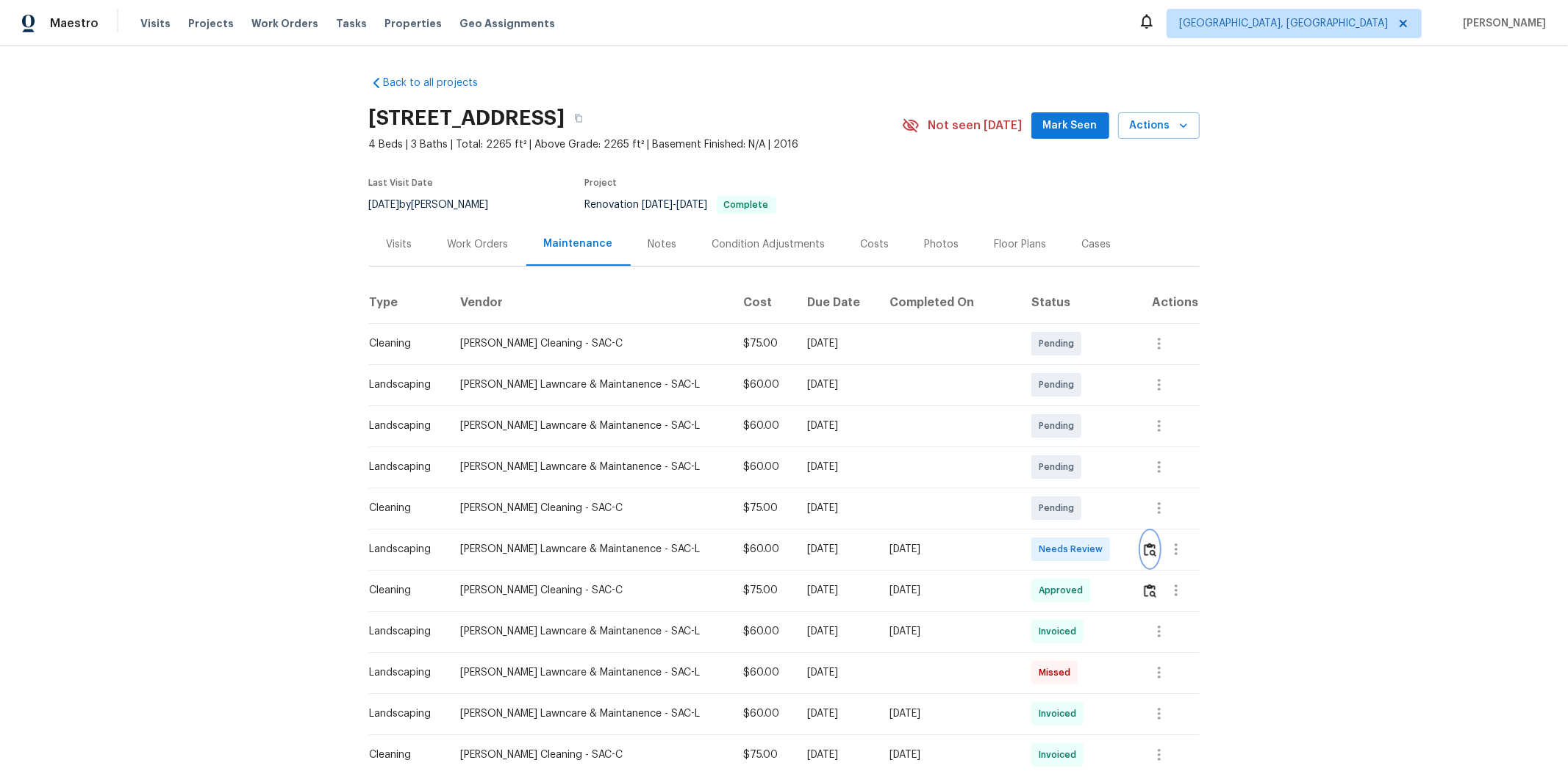
click at [1114, 515] on img "button" at bounding box center [1149, 549] width 13 height 14
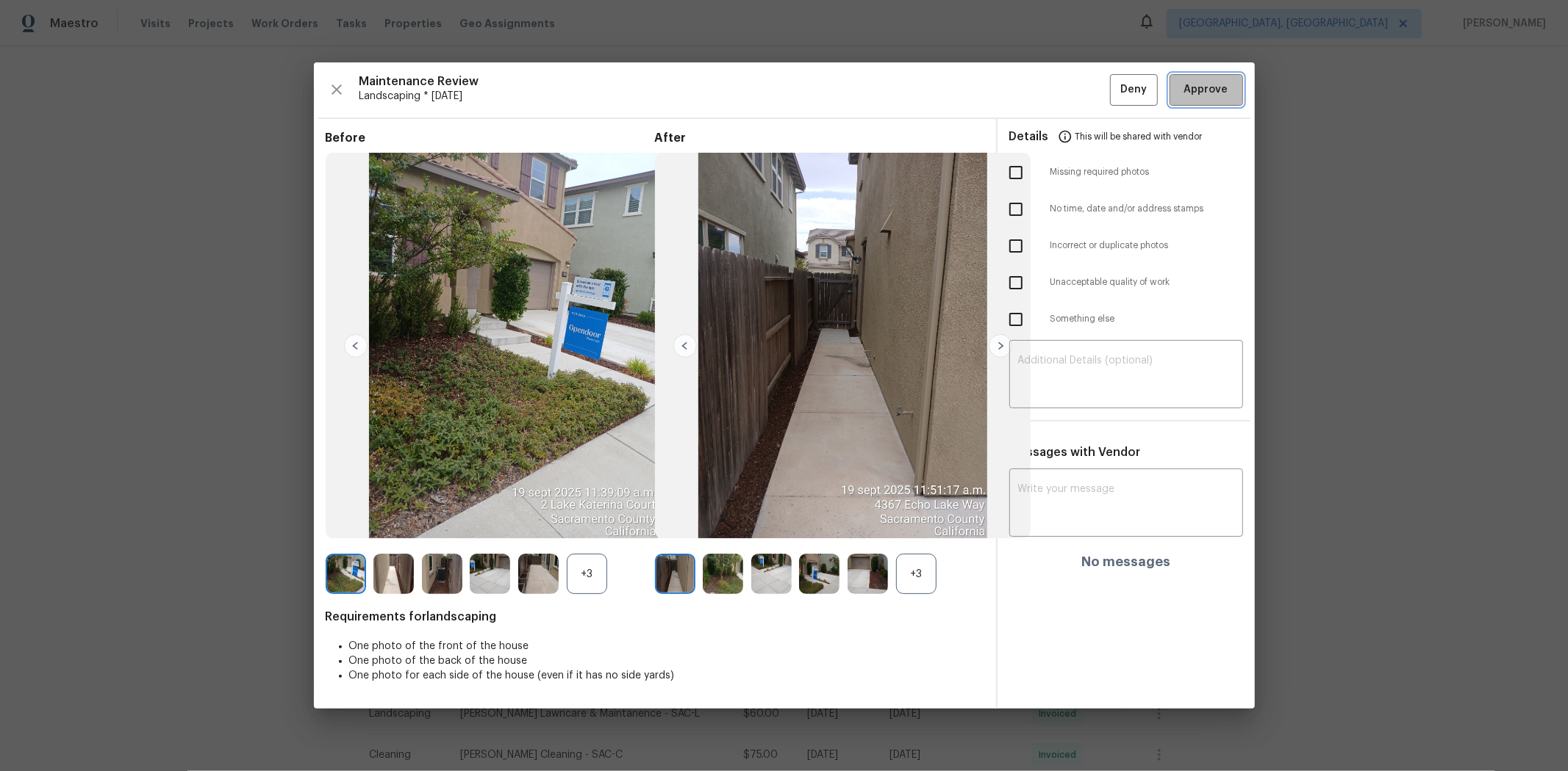
click at [1114, 80] on button "Approve" at bounding box center [1207, 90] width 74 height 32
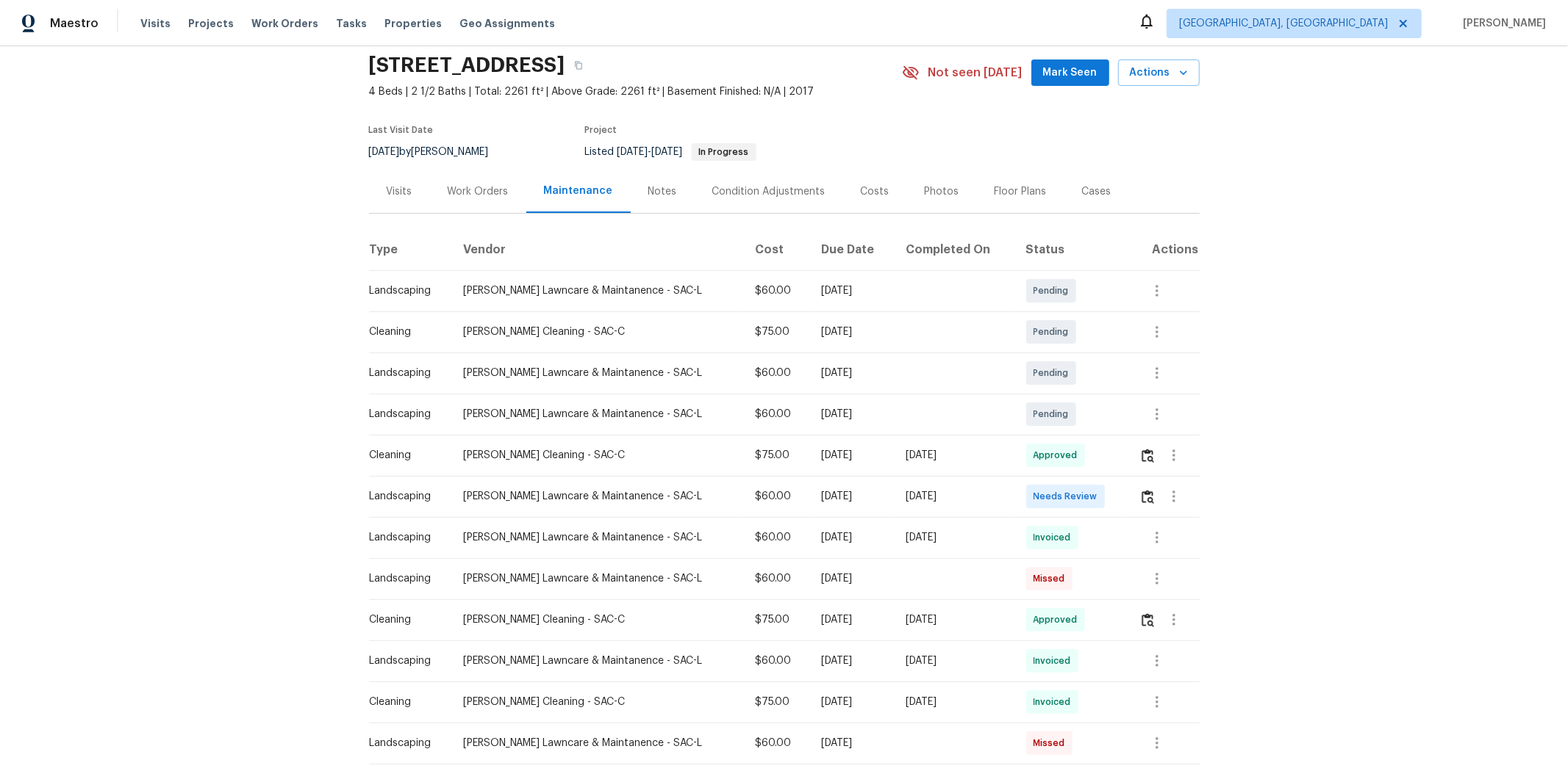
scroll to position [81, 0]
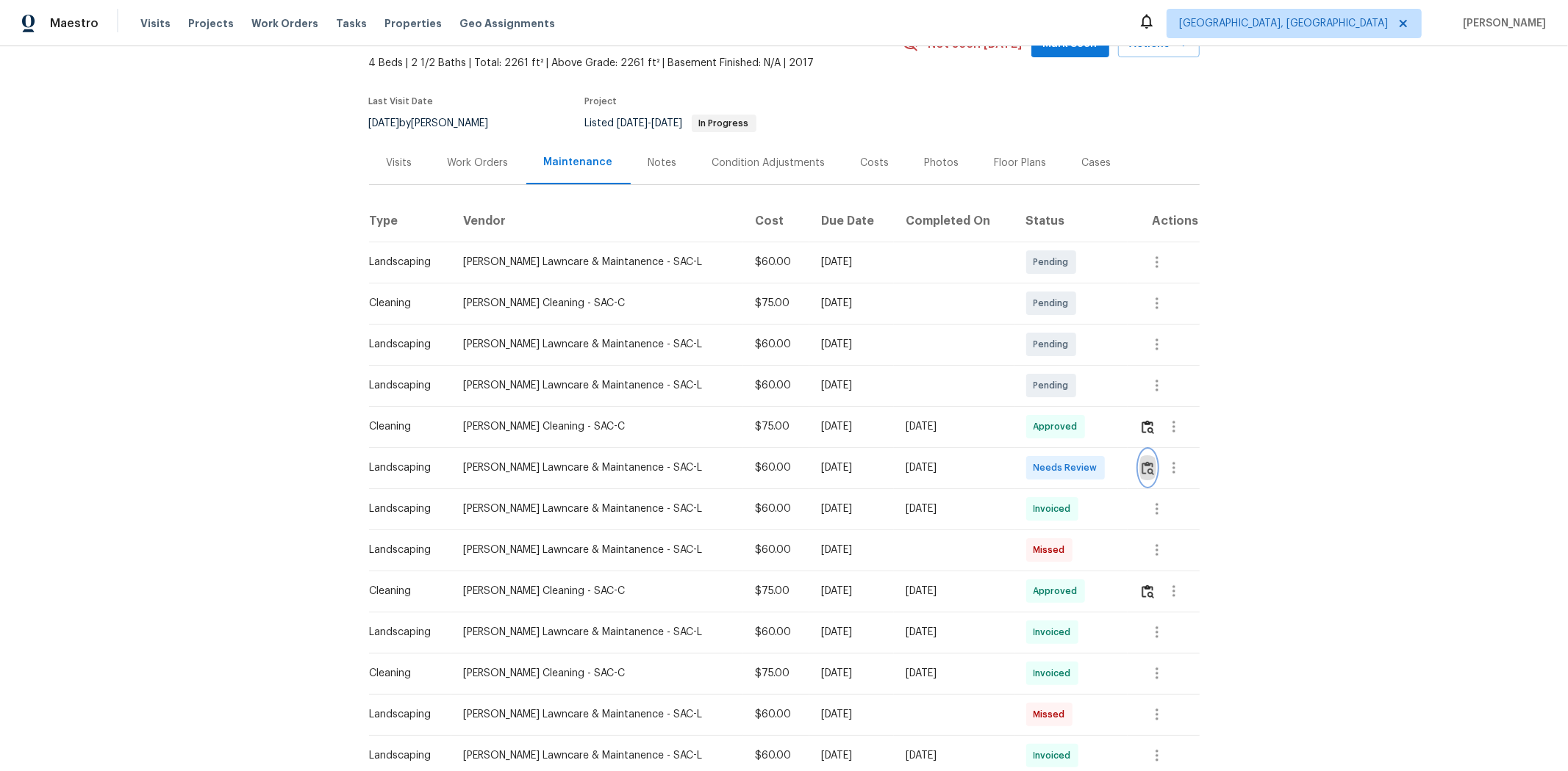
click at [1114, 464] on img "button" at bounding box center [1147, 468] width 13 height 14
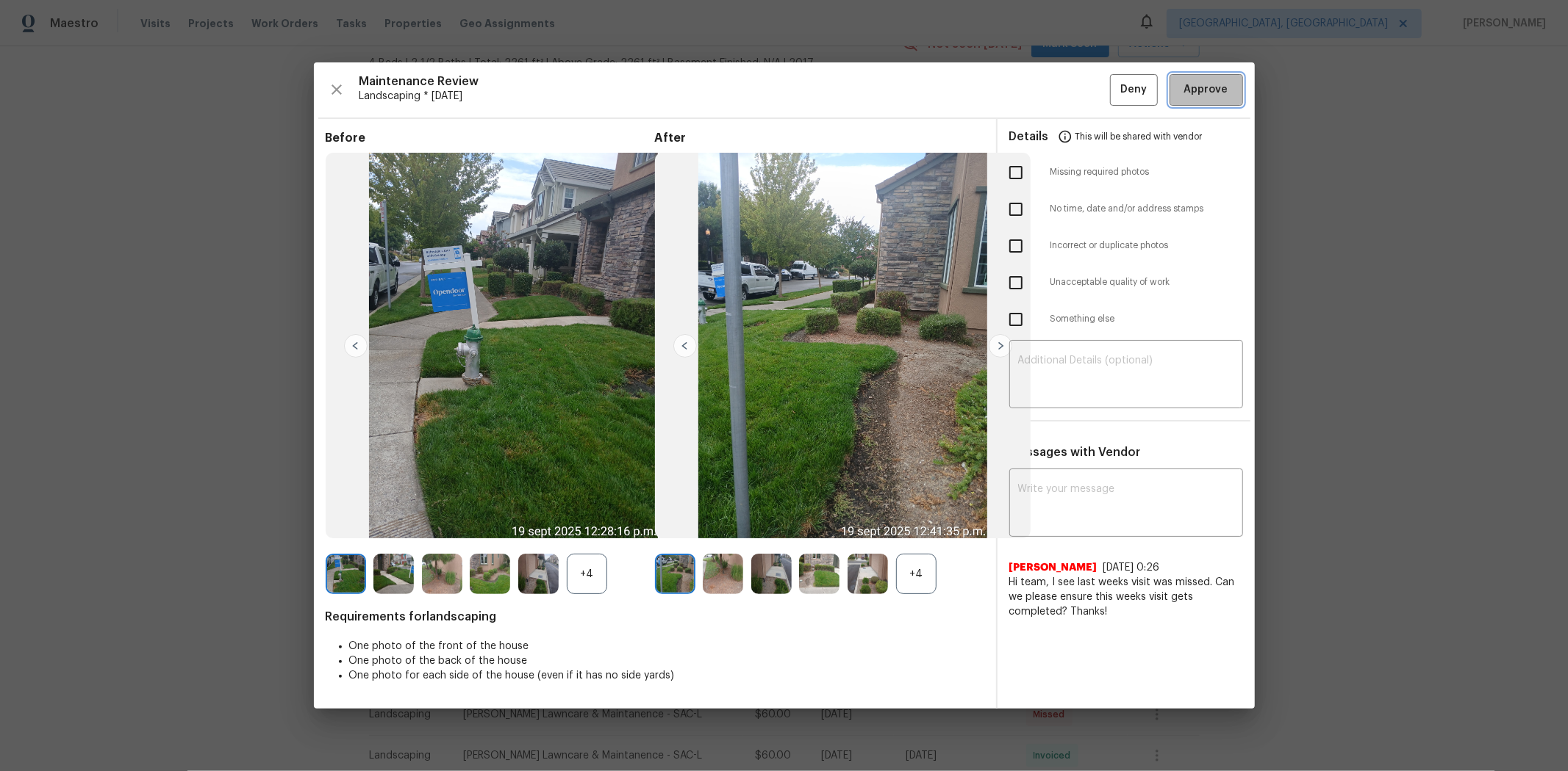
click at [1114, 83] on span "Approve" at bounding box center [1207, 89] width 45 height 18
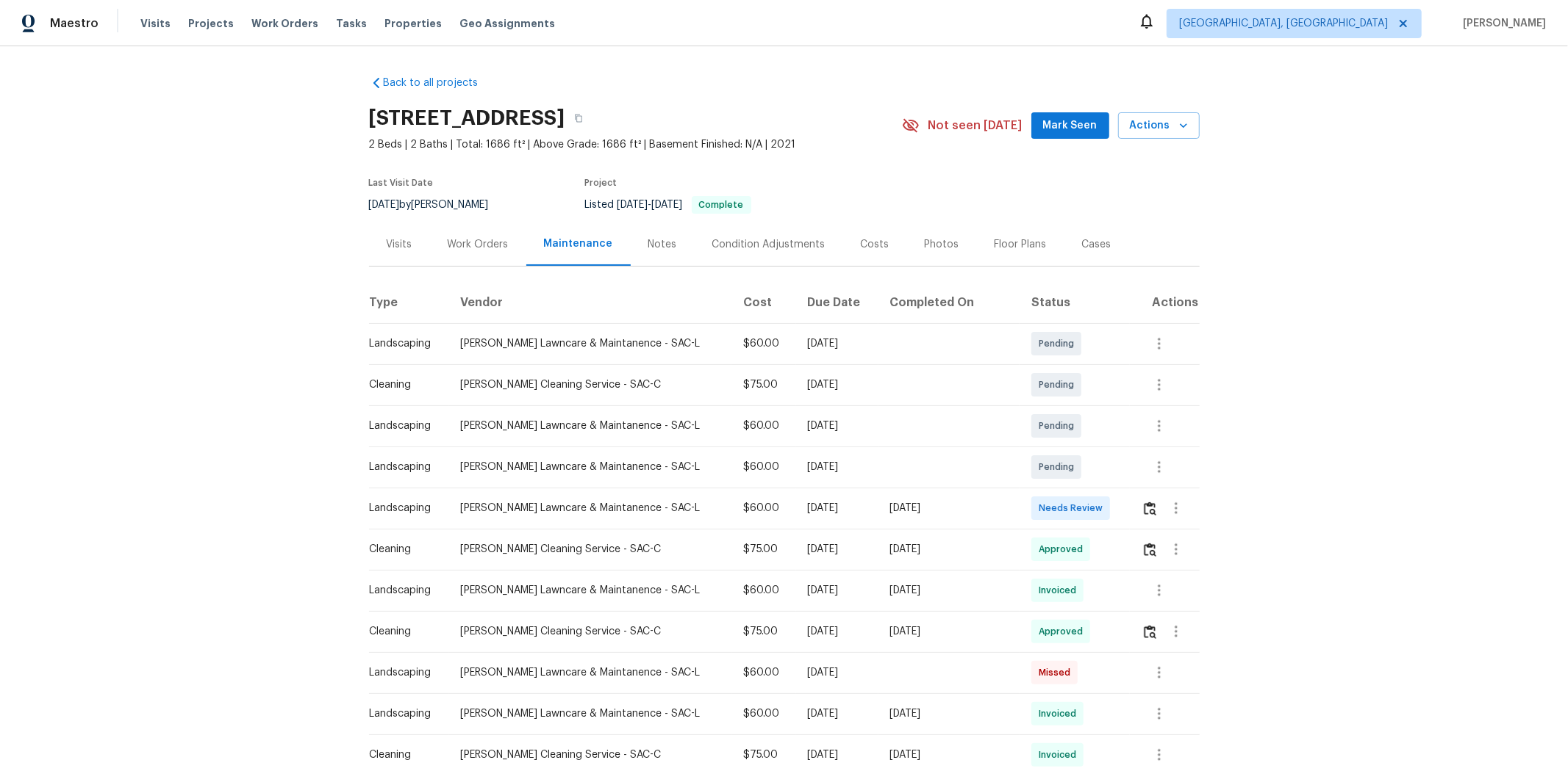
scroll to position [81, 0]
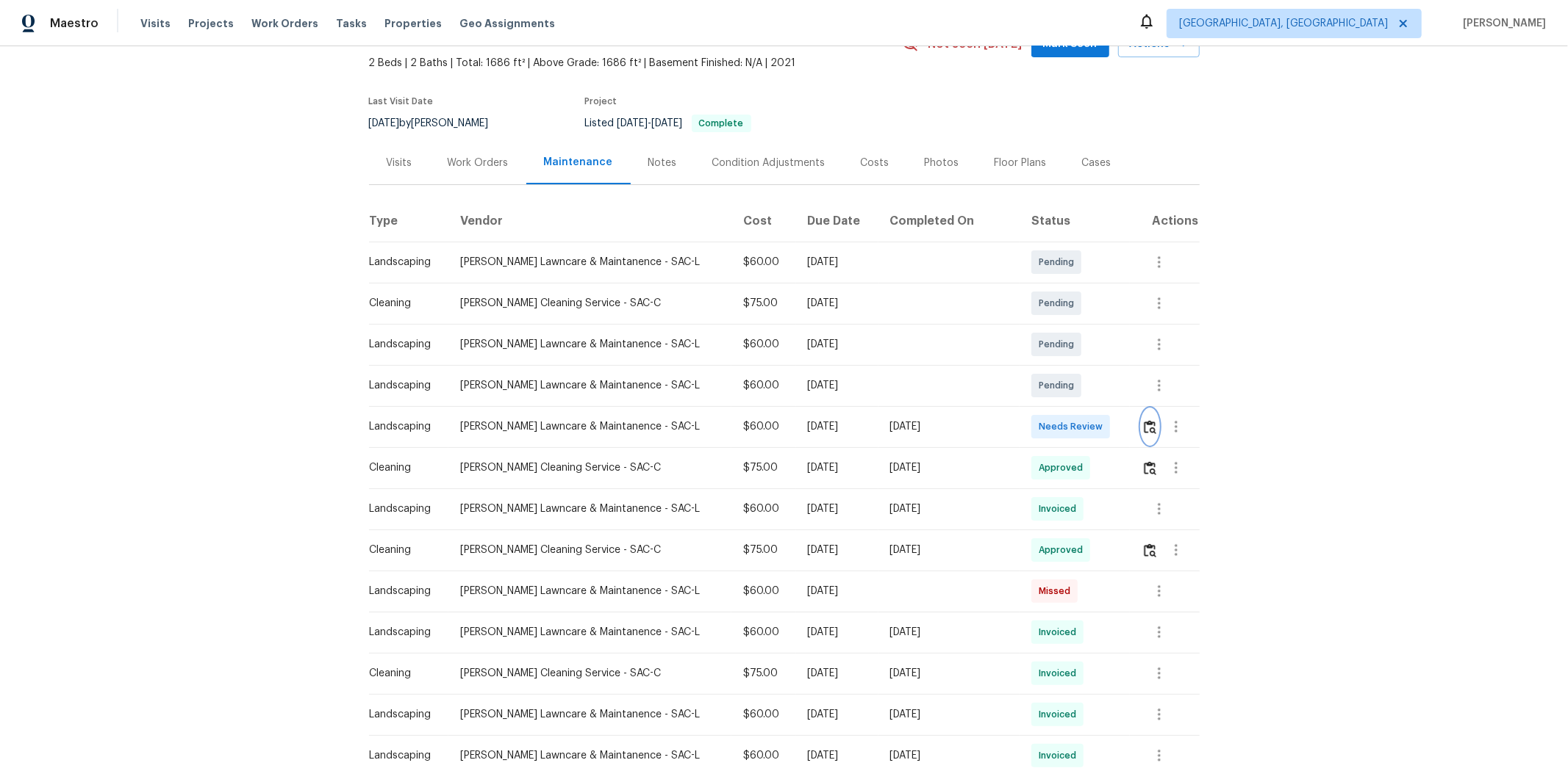
click at [1114, 426] on img "button" at bounding box center [1149, 427] width 13 height 14
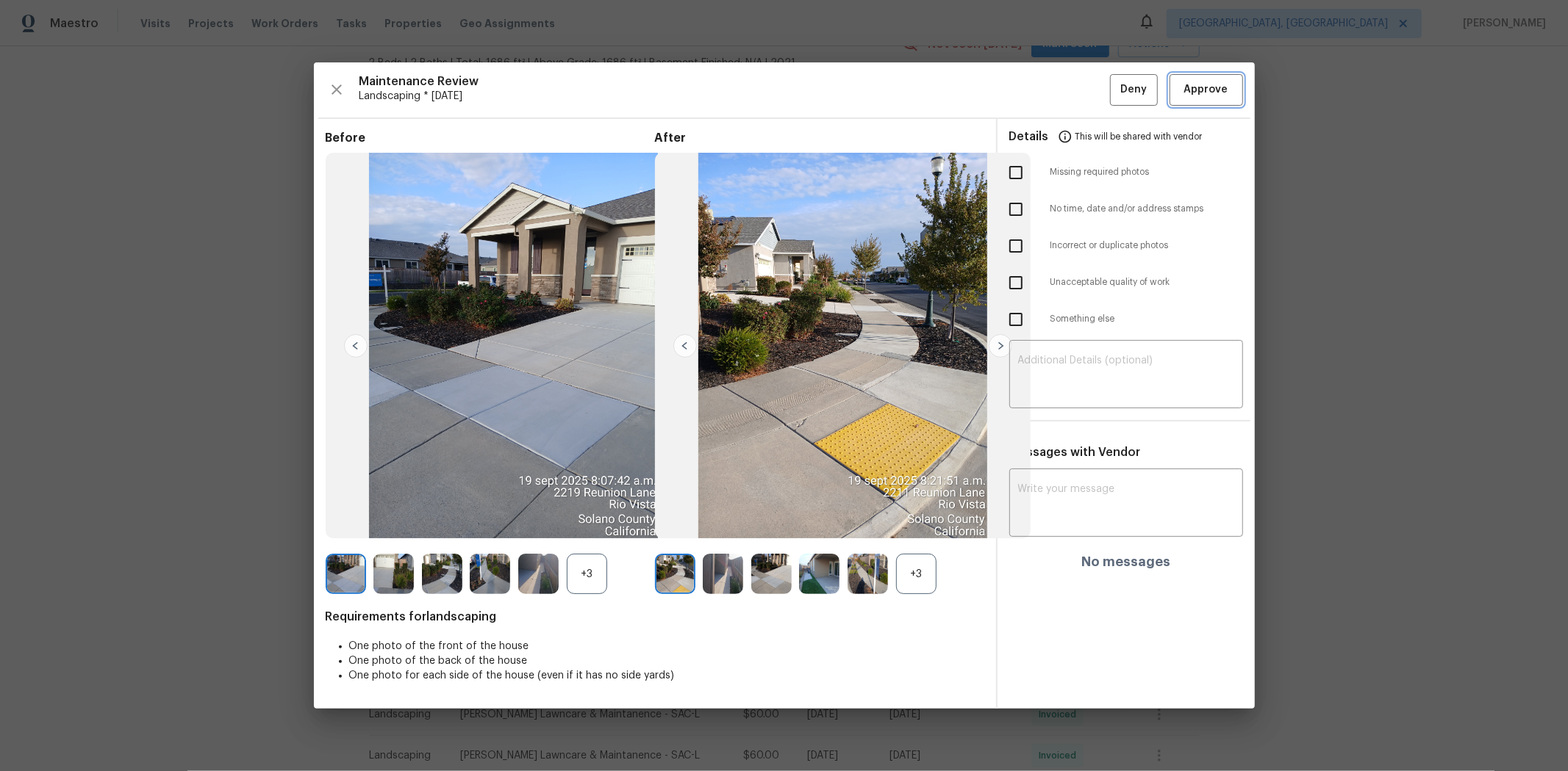
click at [1114, 82] on span "Approve" at bounding box center [1207, 89] width 45 height 18
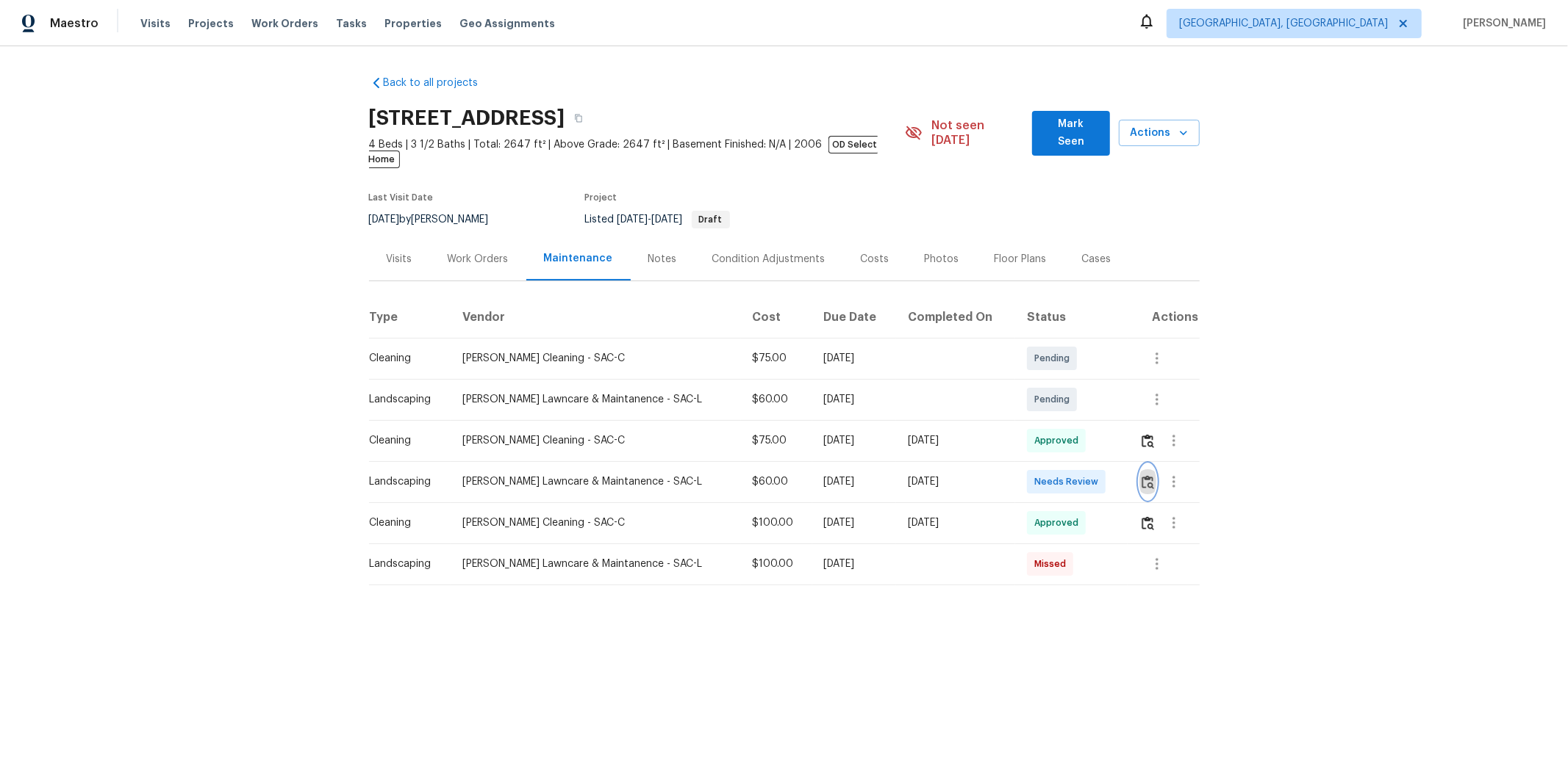
click at [1114, 476] on img "button" at bounding box center [1147, 482] width 13 height 14
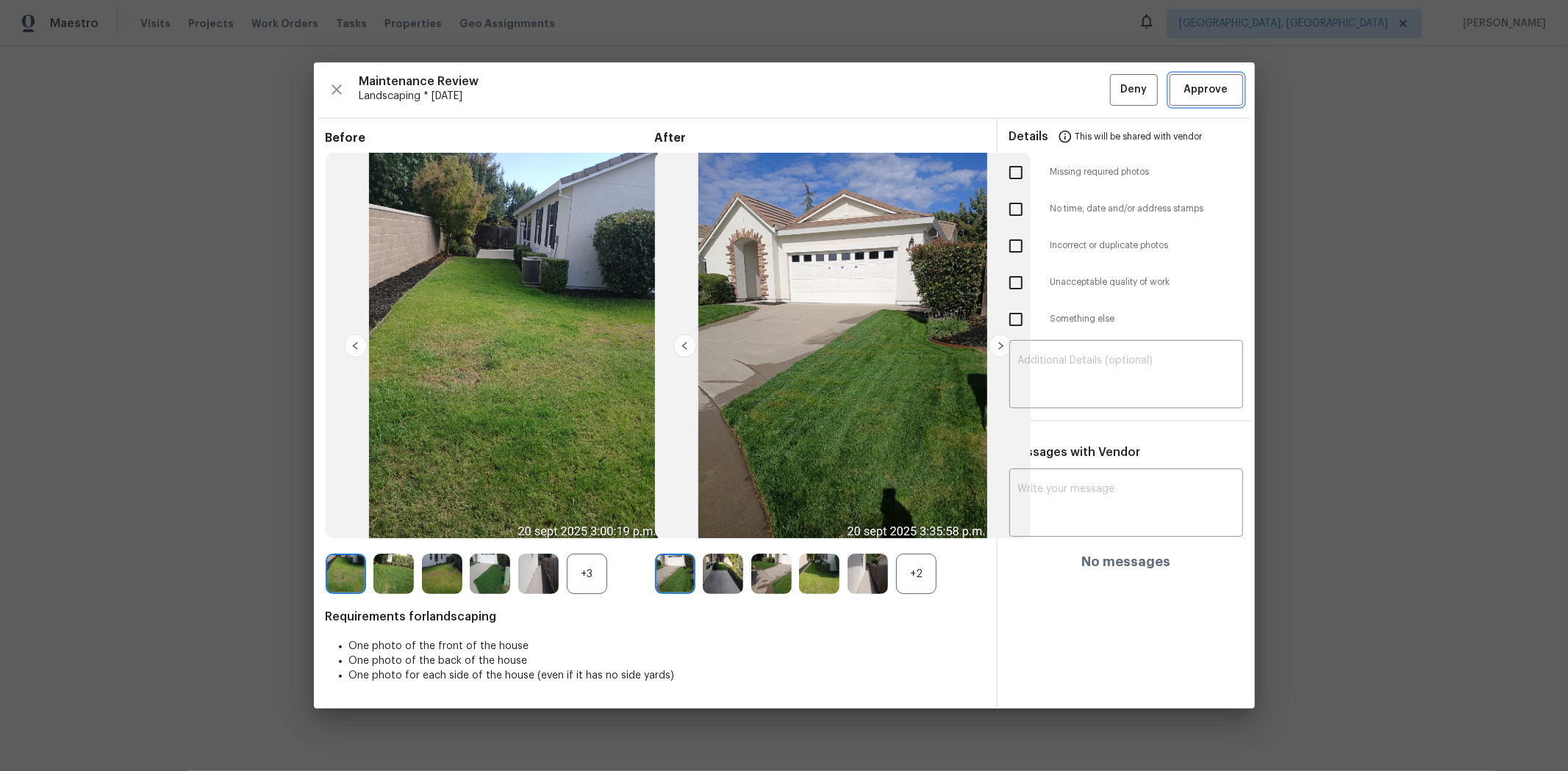
click at [1114, 86] on span "Approve" at bounding box center [1207, 89] width 45 height 18
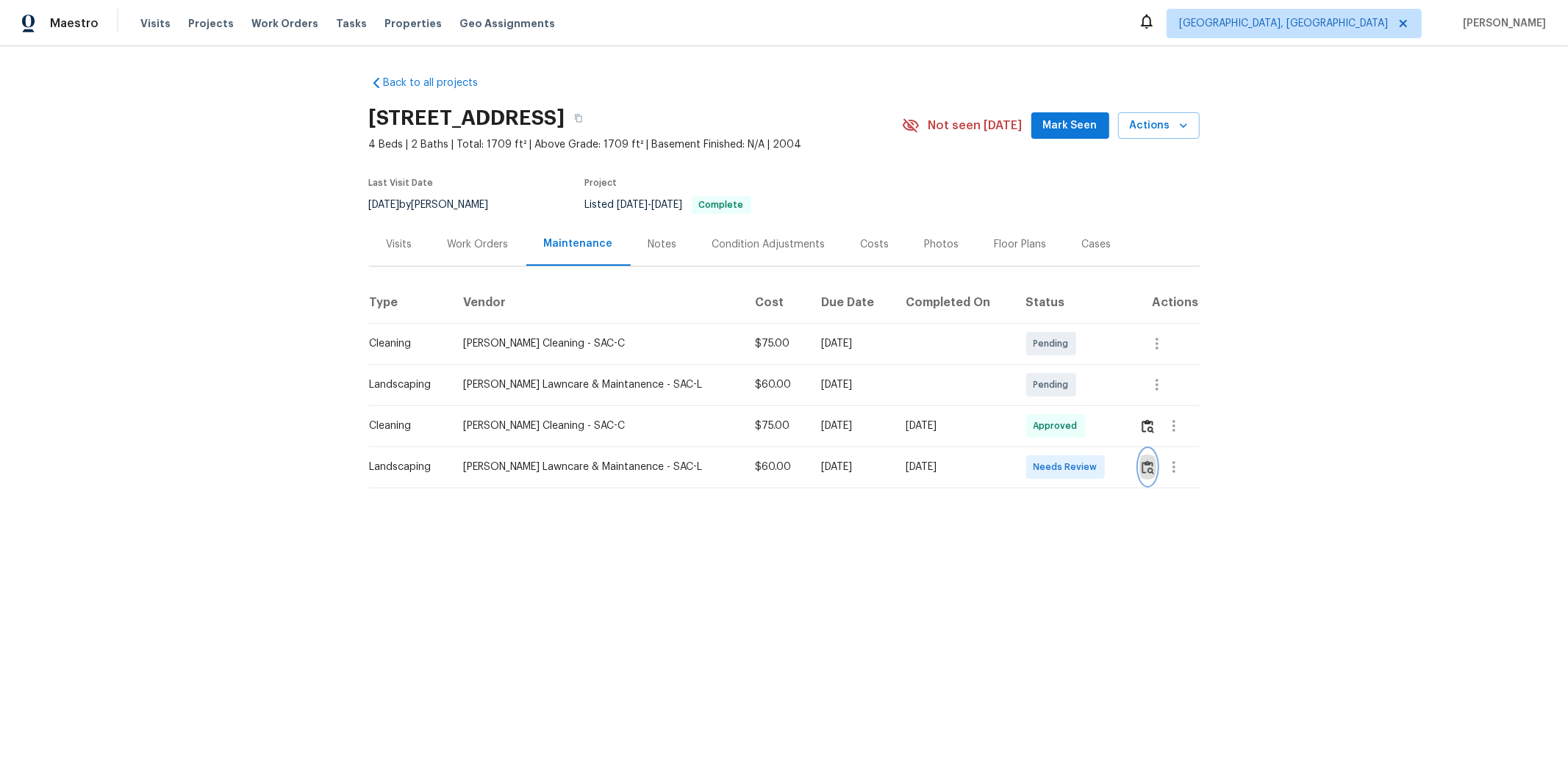
click at [1114, 469] on img "button" at bounding box center [1147, 468] width 13 height 14
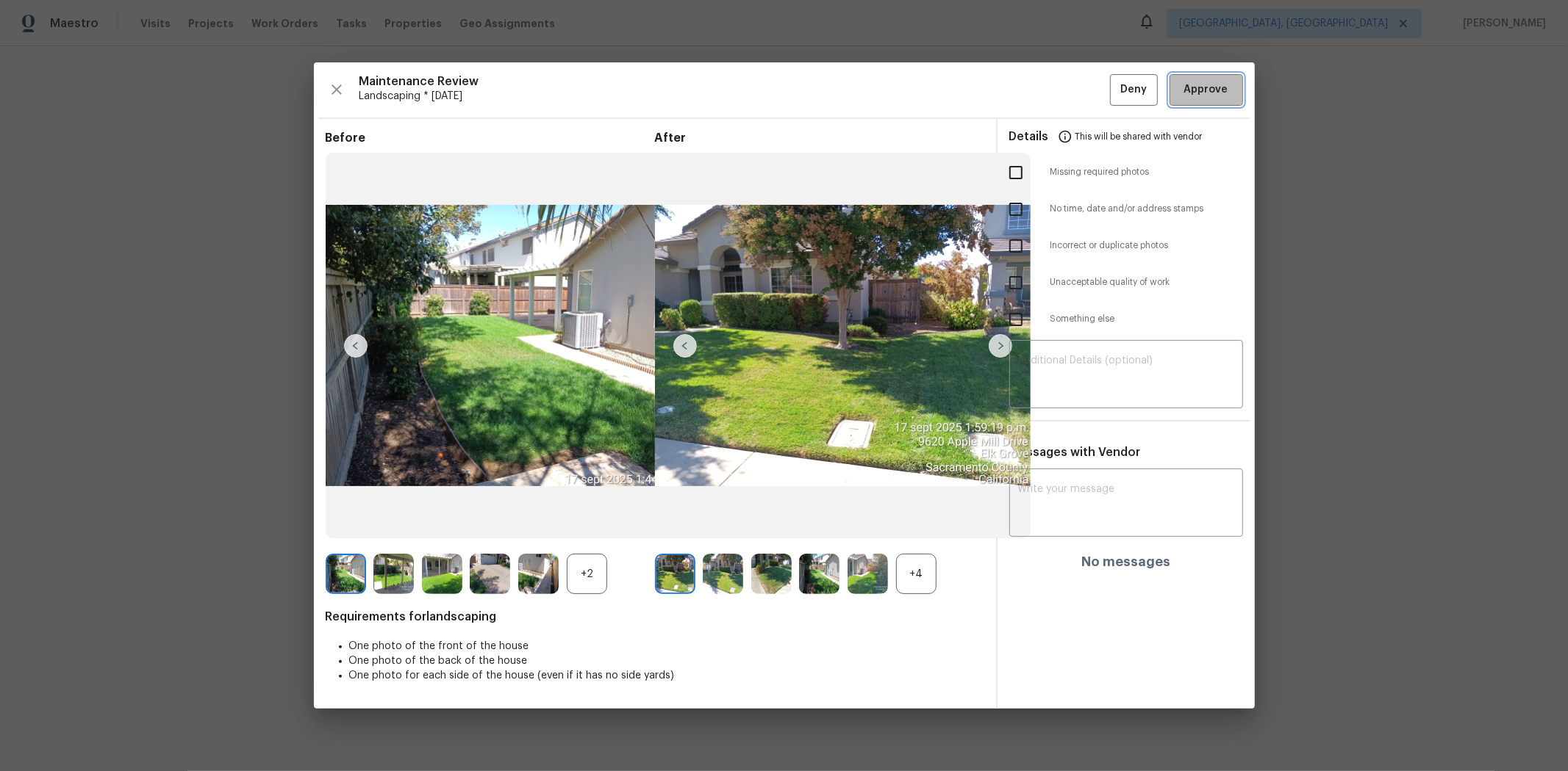
drag, startPoint x: 1184, startPoint y: 76, endPoint x: 1173, endPoint y: 86, distance: 14.9
click at [1114, 76] on button "Approve" at bounding box center [1207, 90] width 74 height 32
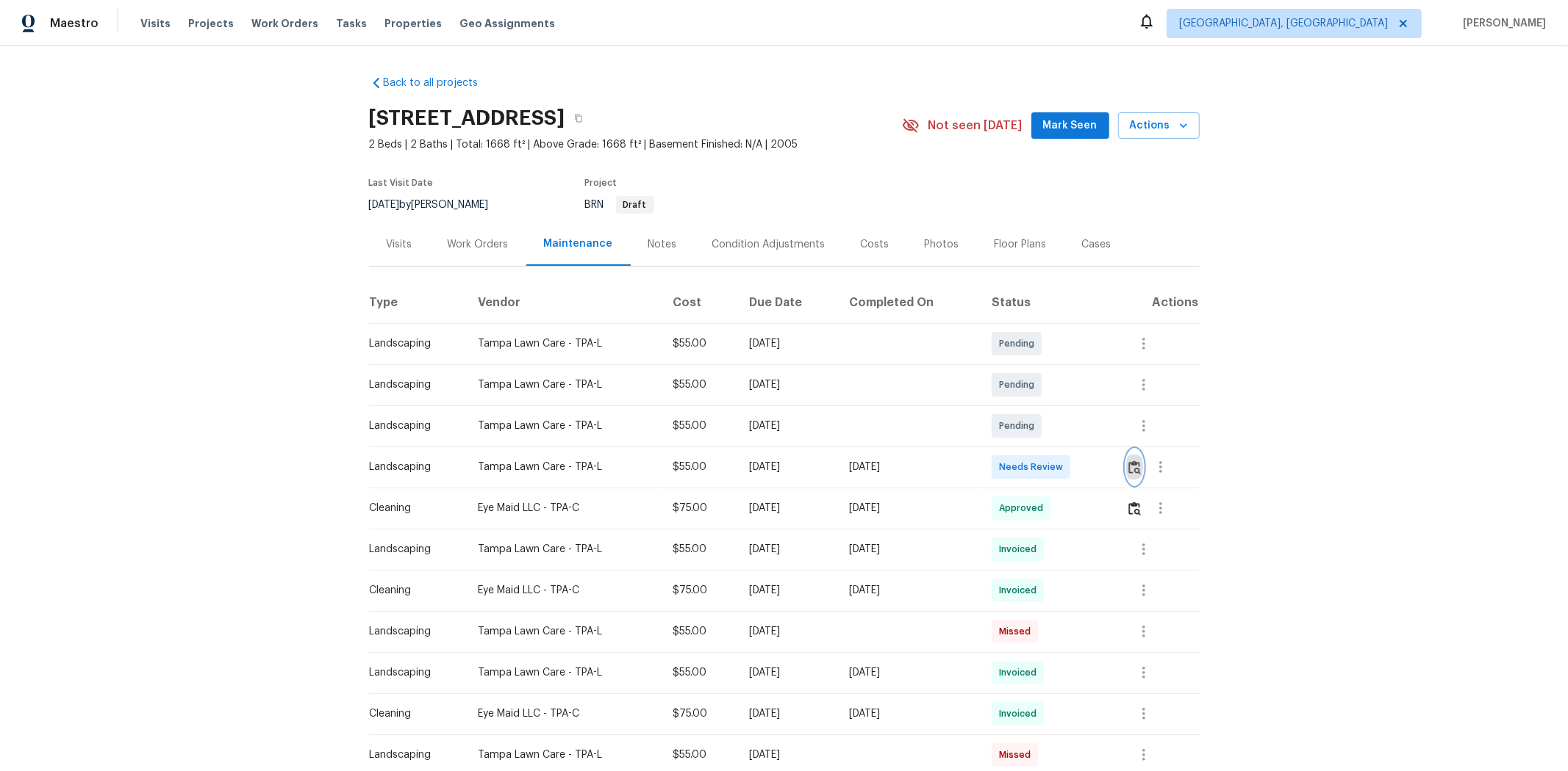
click at [1114, 472] on img "button" at bounding box center [1134, 468] width 13 height 14
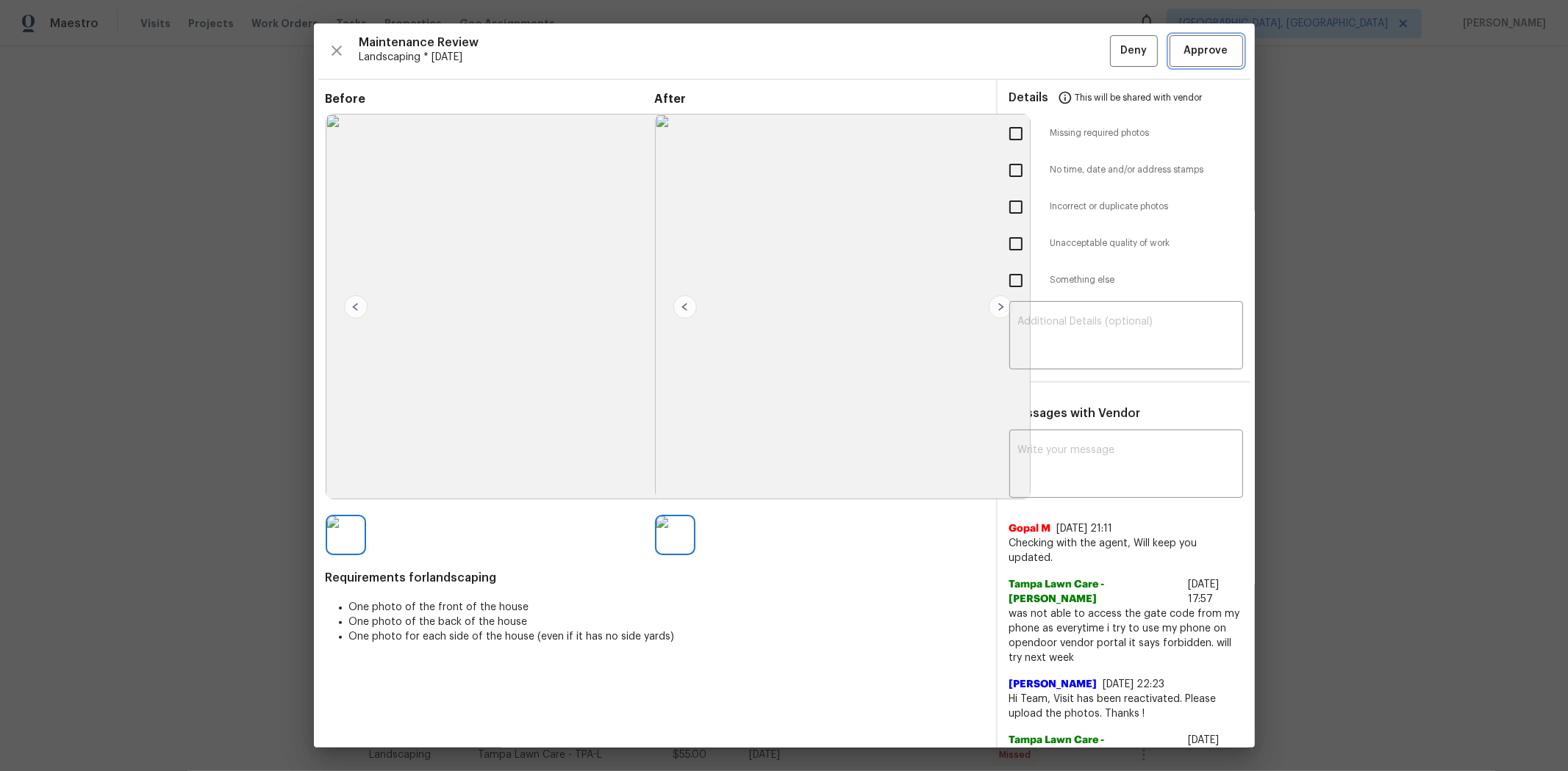
click at [1114, 45] on span "Approve" at bounding box center [1207, 50] width 45 height 18
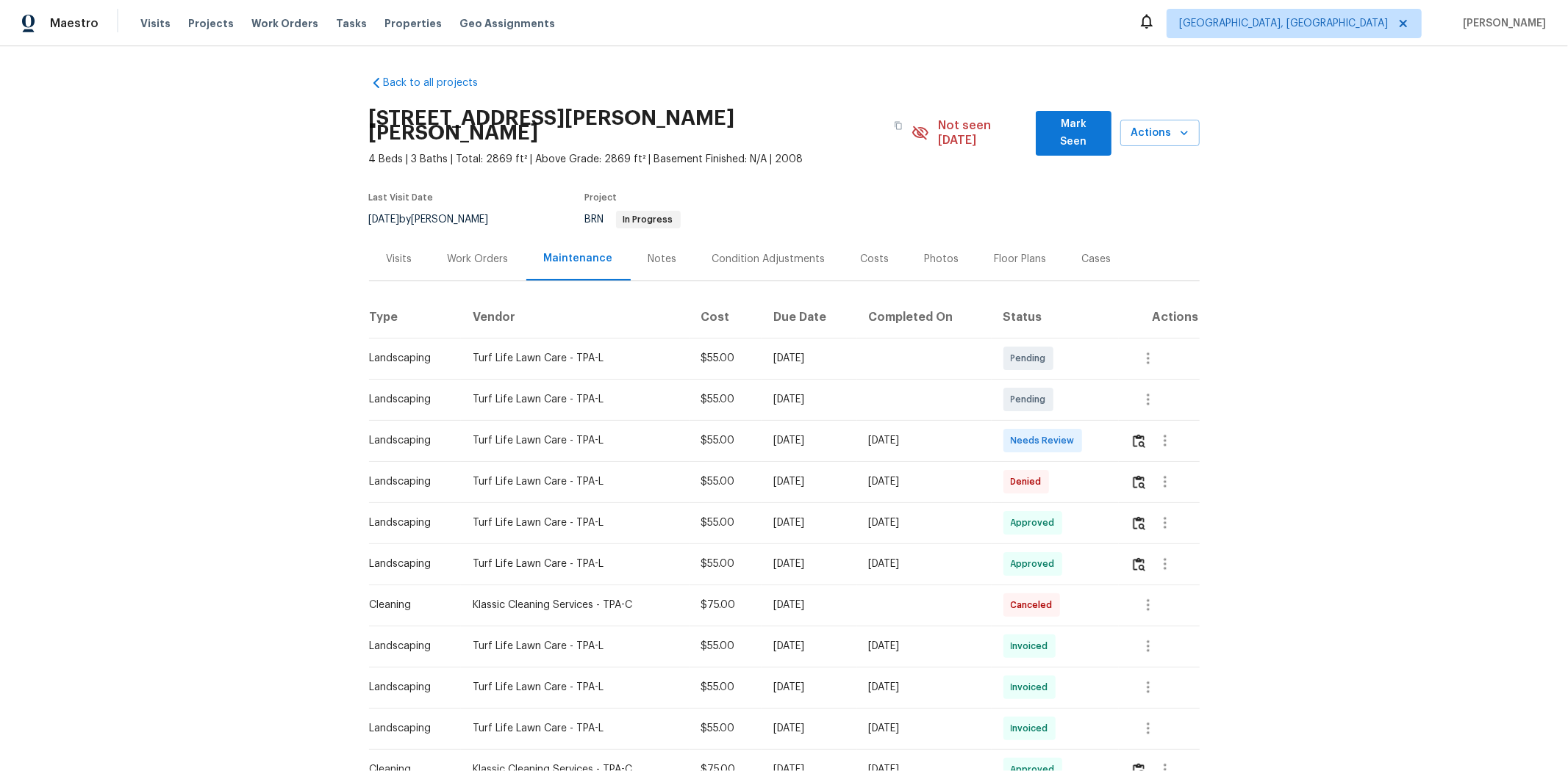
click at [1114, 423] on div at bounding box center [1164, 441] width 69 height 35
click at [1114, 434] on img "button" at bounding box center [1139, 441] width 13 height 14
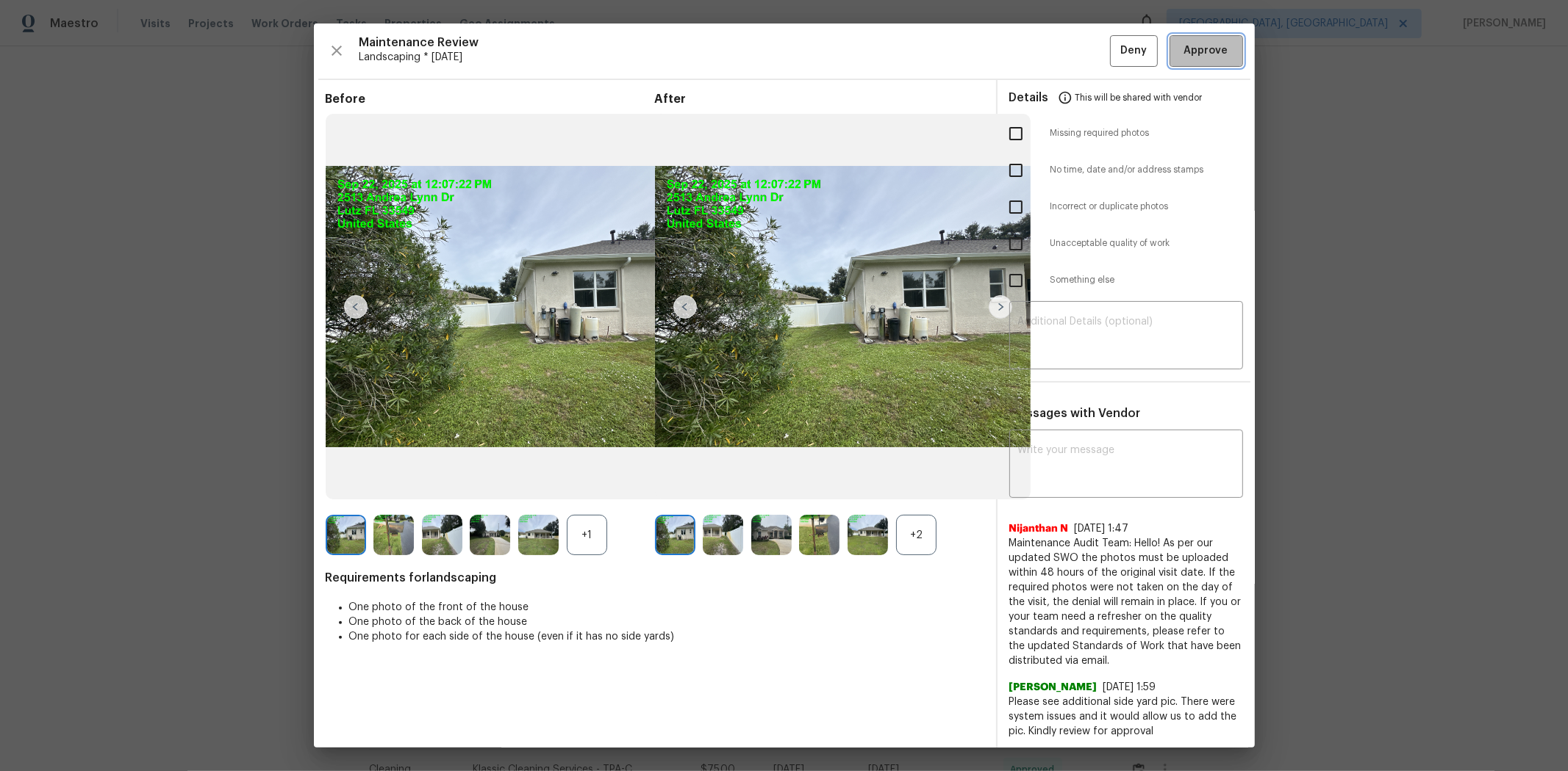
drag, startPoint x: 1194, startPoint y: 56, endPoint x: 1185, endPoint y: 56, distance: 9.0
click at [1114, 56] on span "Approve" at bounding box center [1207, 50] width 45 height 18
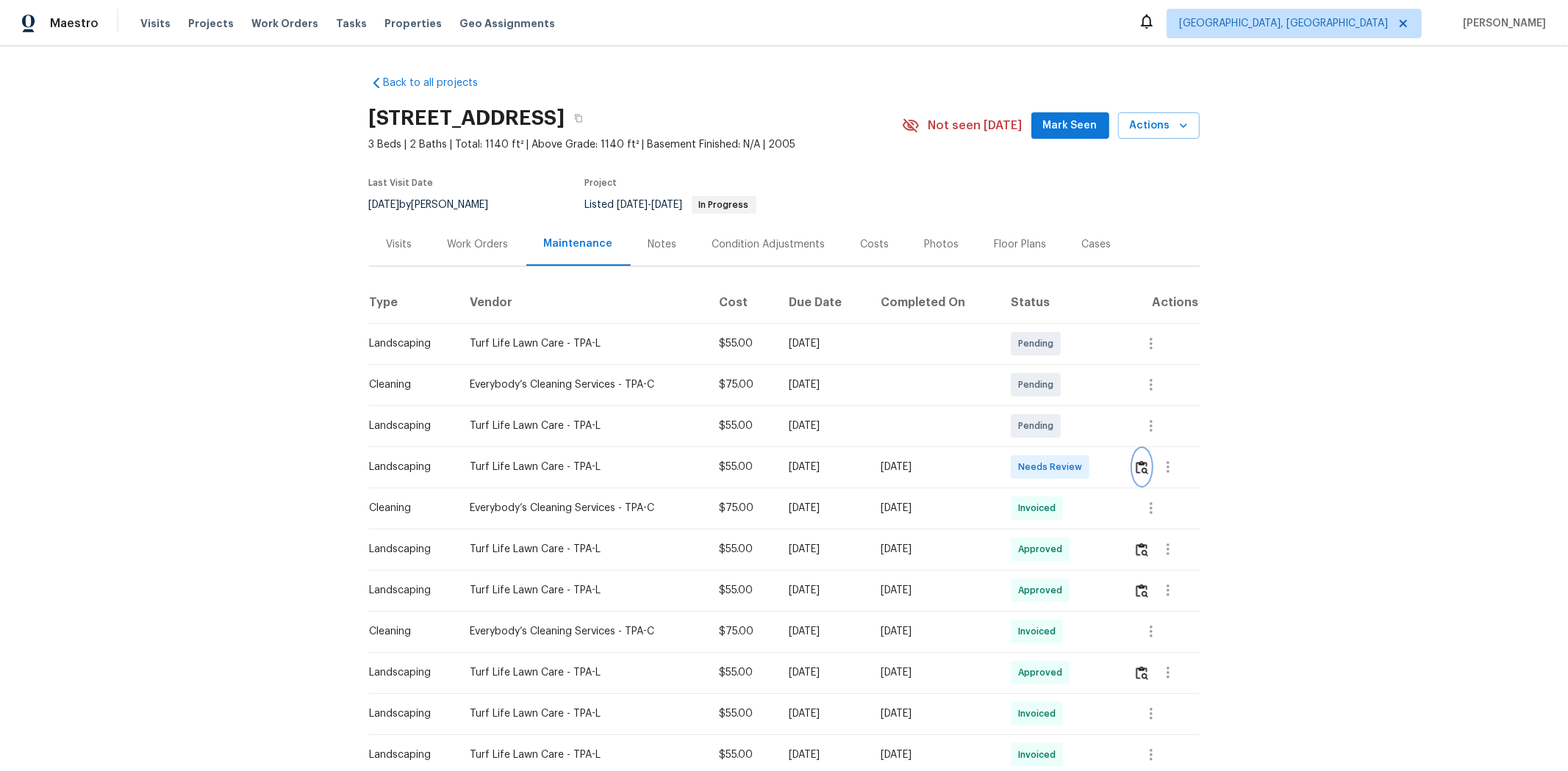
click at [1114, 474] on button "button" at bounding box center [1142, 467] width 16 height 35
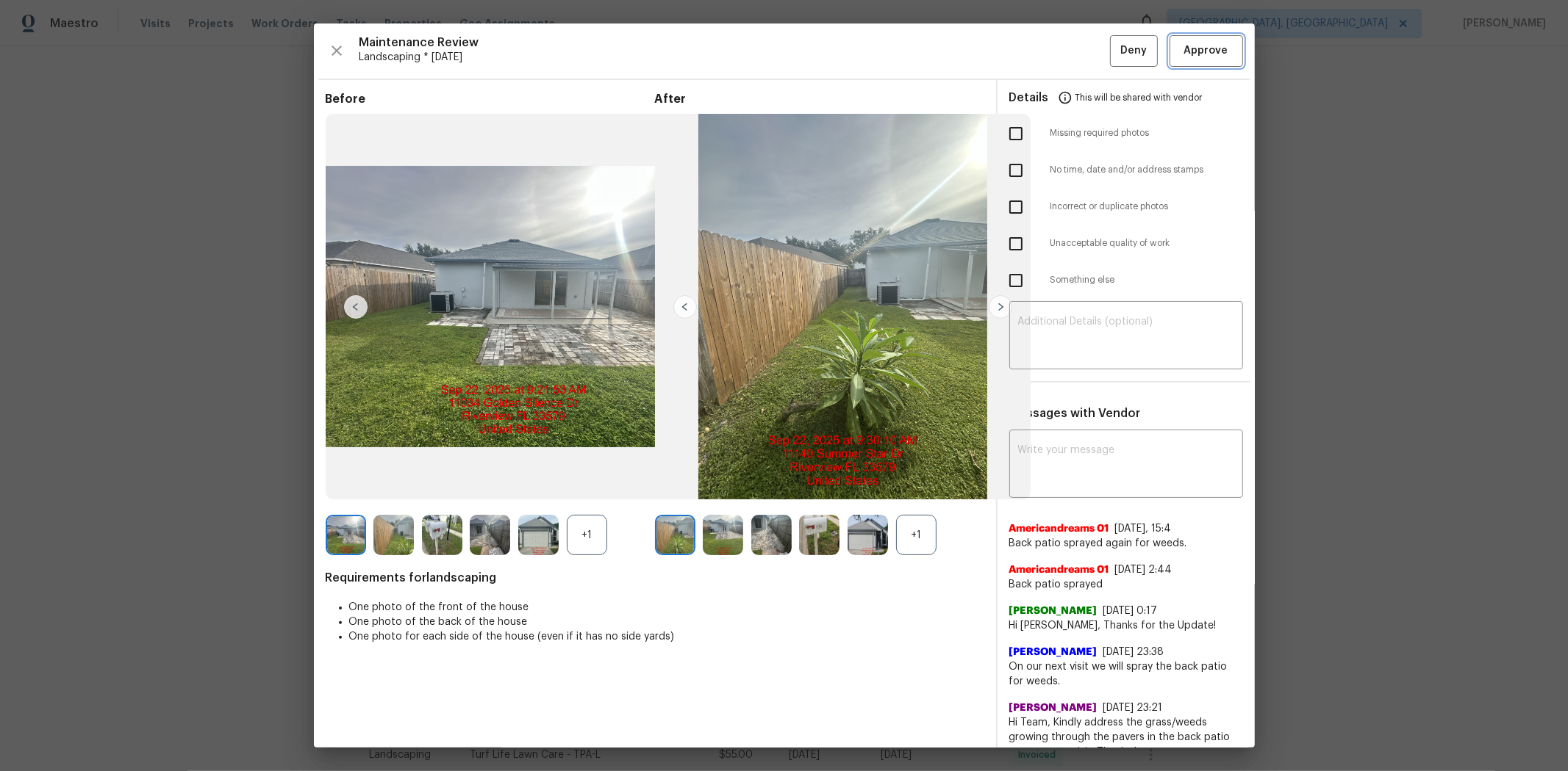
click at [1114, 50] on span "Approve" at bounding box center [1207, 50] width 45 height 18
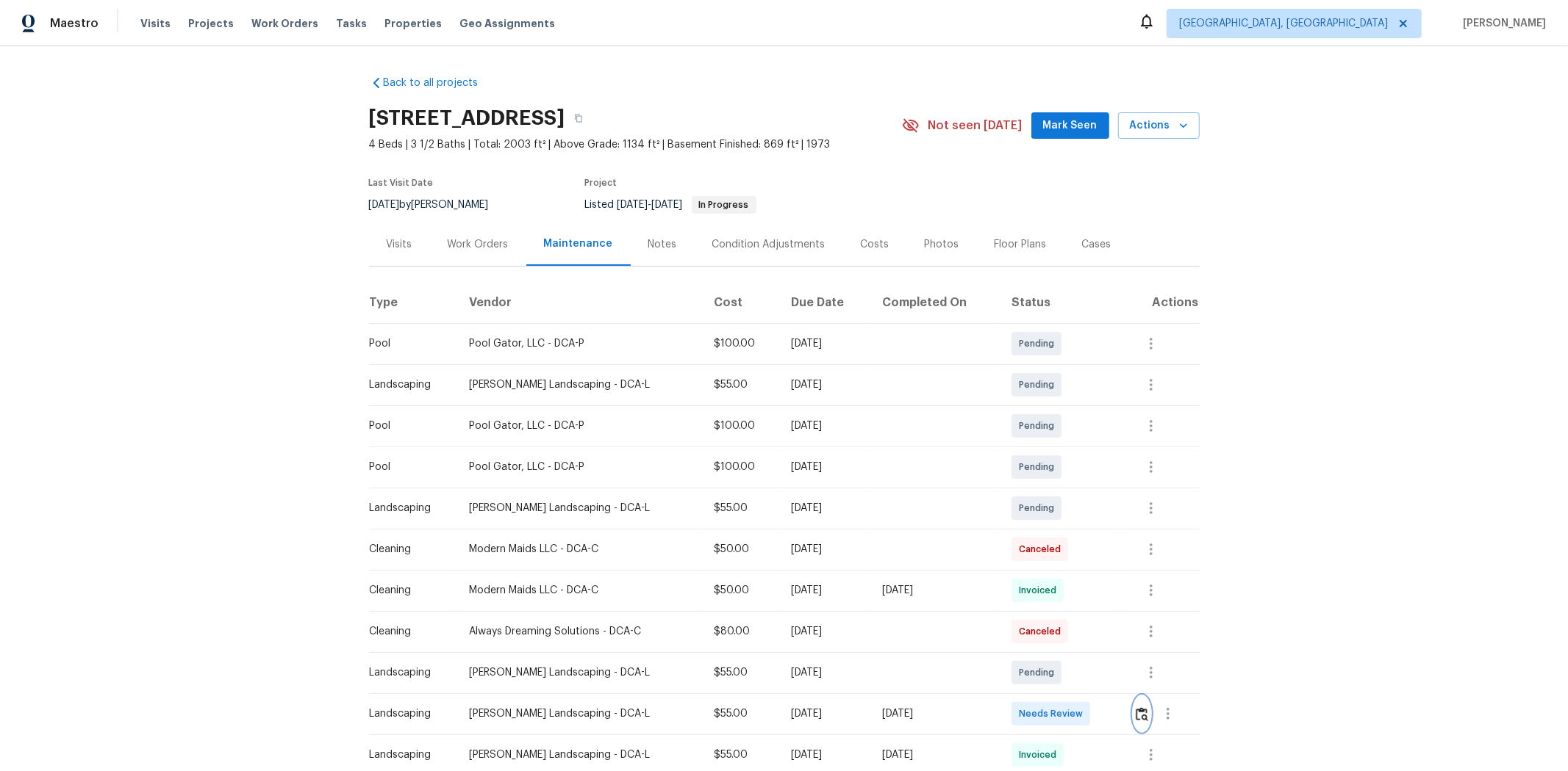
click at [1114, 515] on img "button" at bounding box center [1142, 714] width 13 height 14
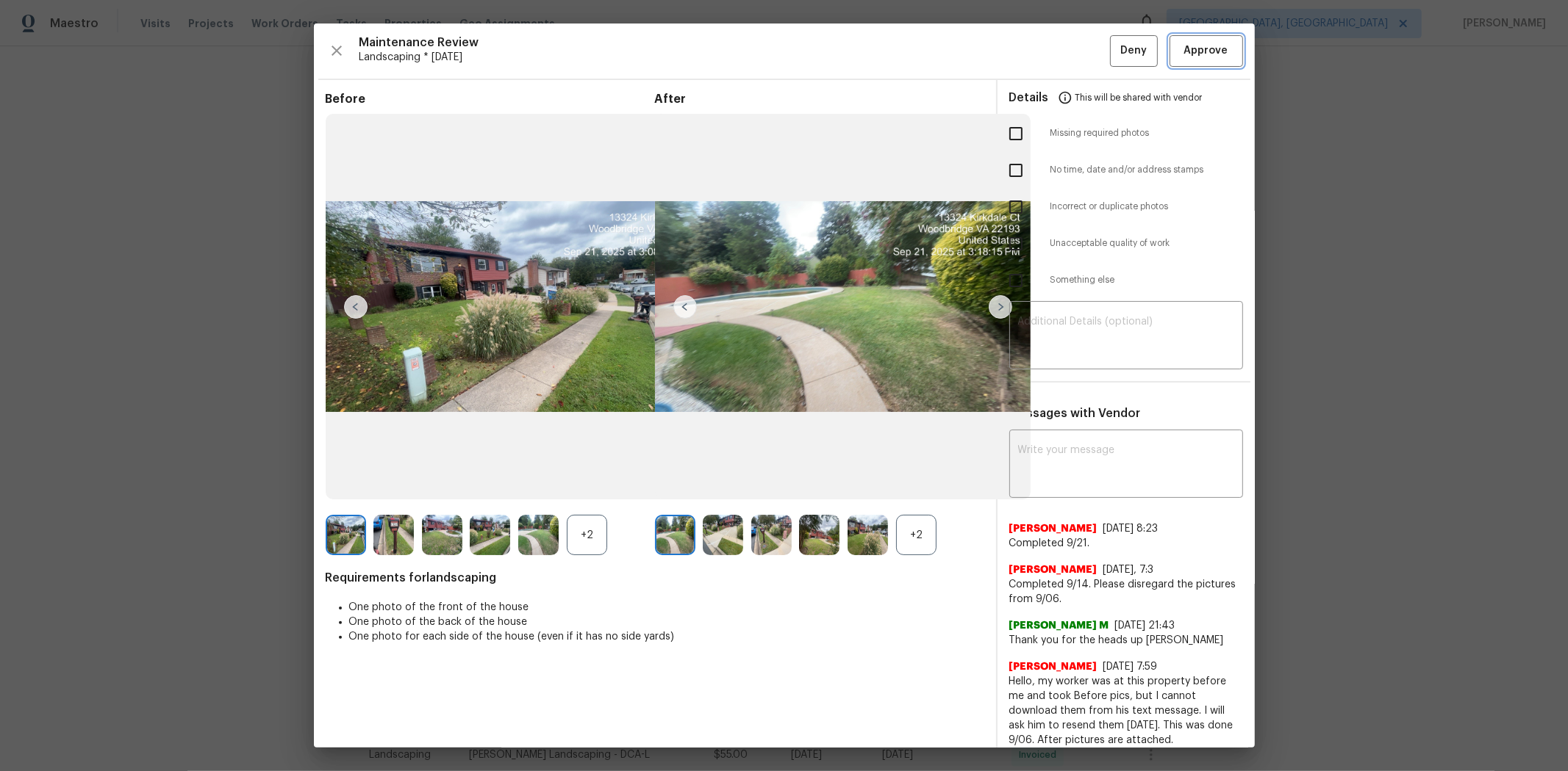
drag, startPoint x: 1195, startPoint y: 56, endPoint x: 1159, endPoint y: 49, distance: 36.7
click at [1114, 55] on span "Approve" at bounding box center [1207, 50] width 45 height 18
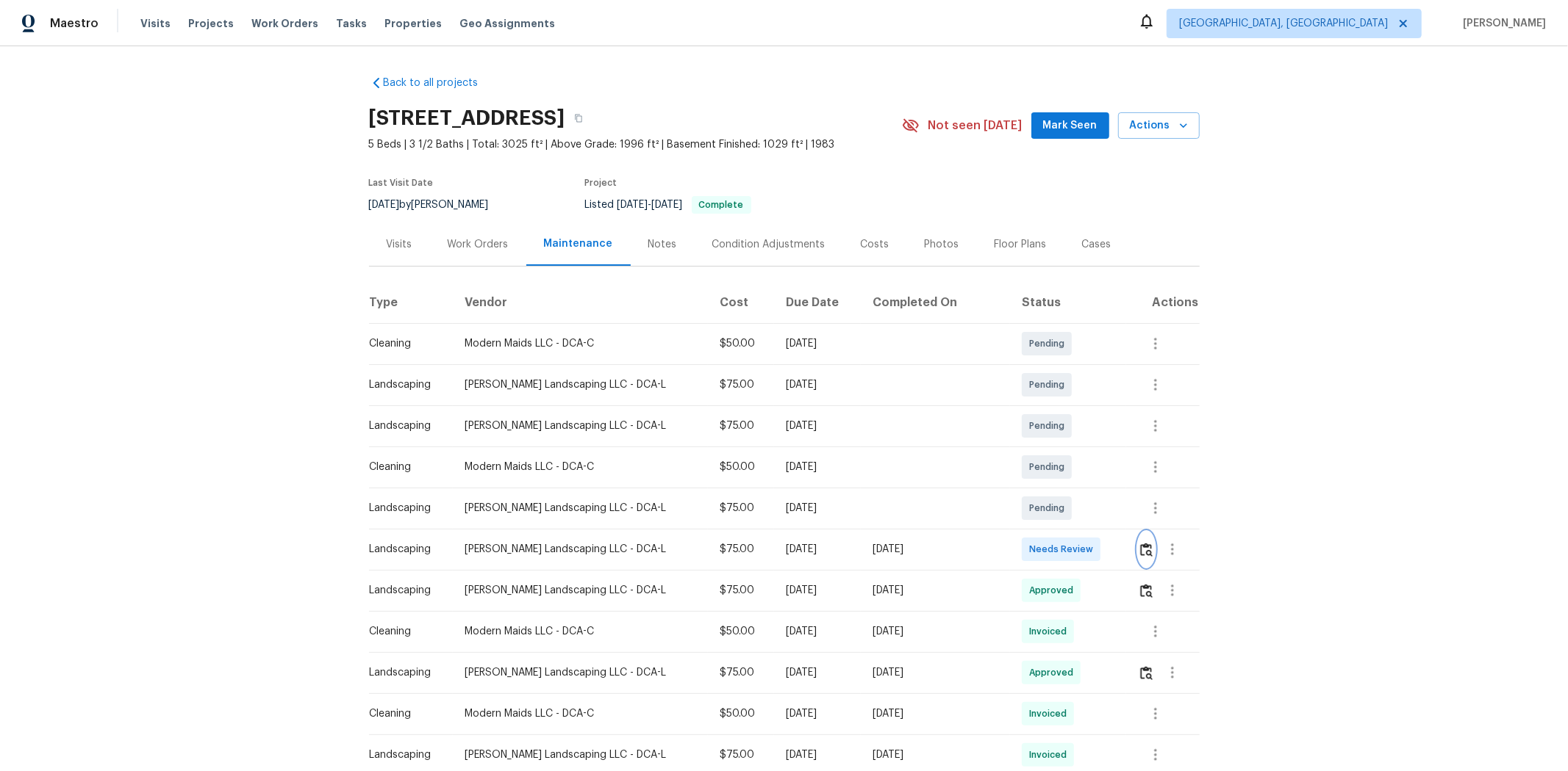
click at [1114, 515] on img "button" at bounding box center [1145, 549] width 13 height 14
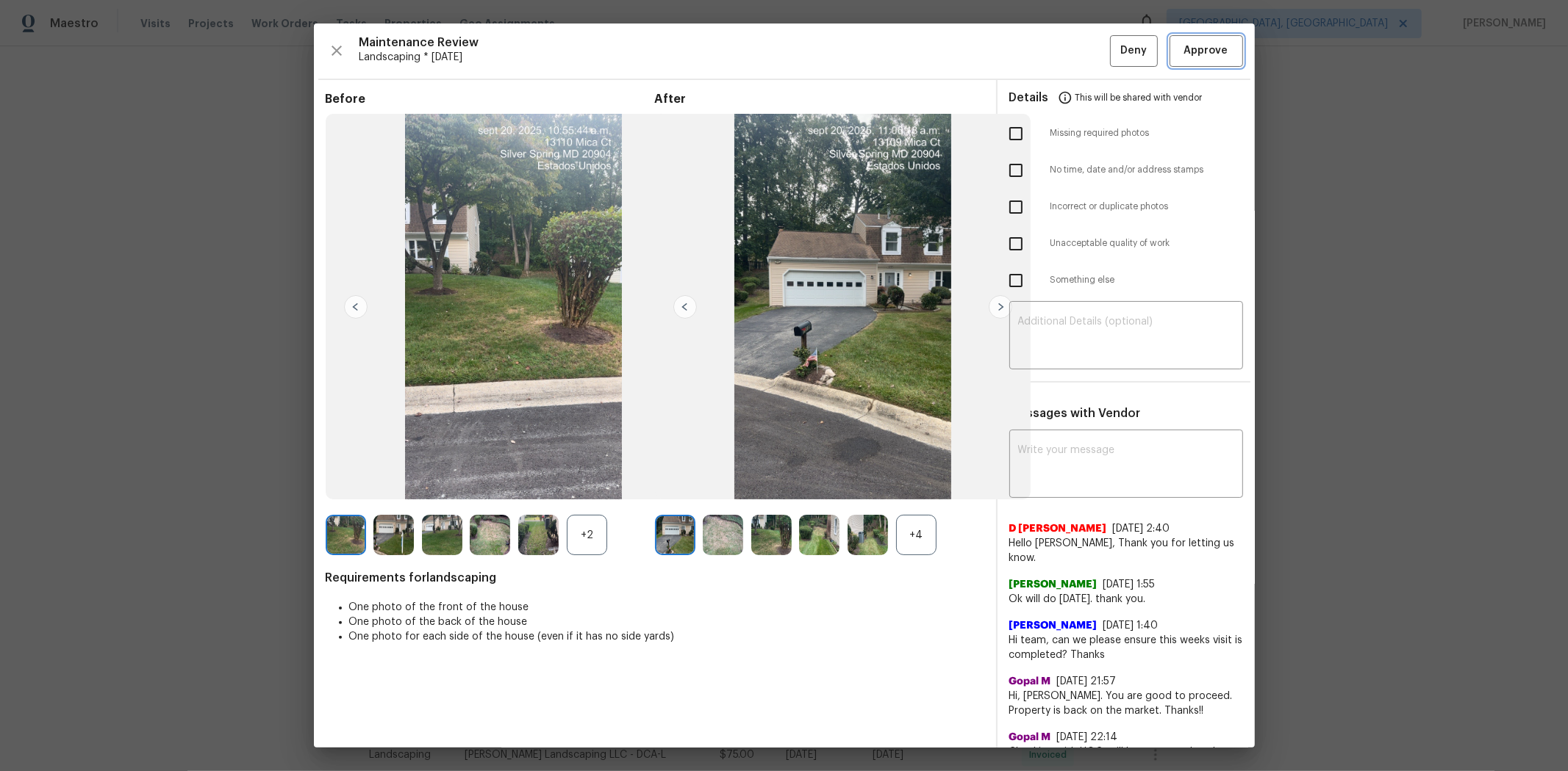
click at [1114, 43] on span "Approve" at bounding box center [1207, 50] width 45 height 18
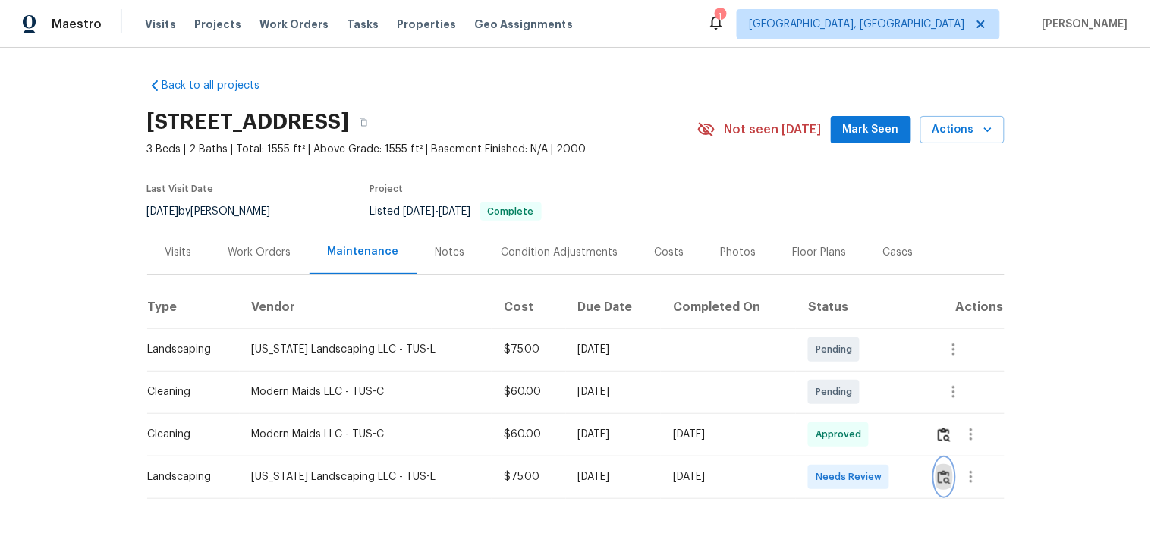
click at [937, 479] on img "button" at bounding box center [943, 477] width 13 height 14
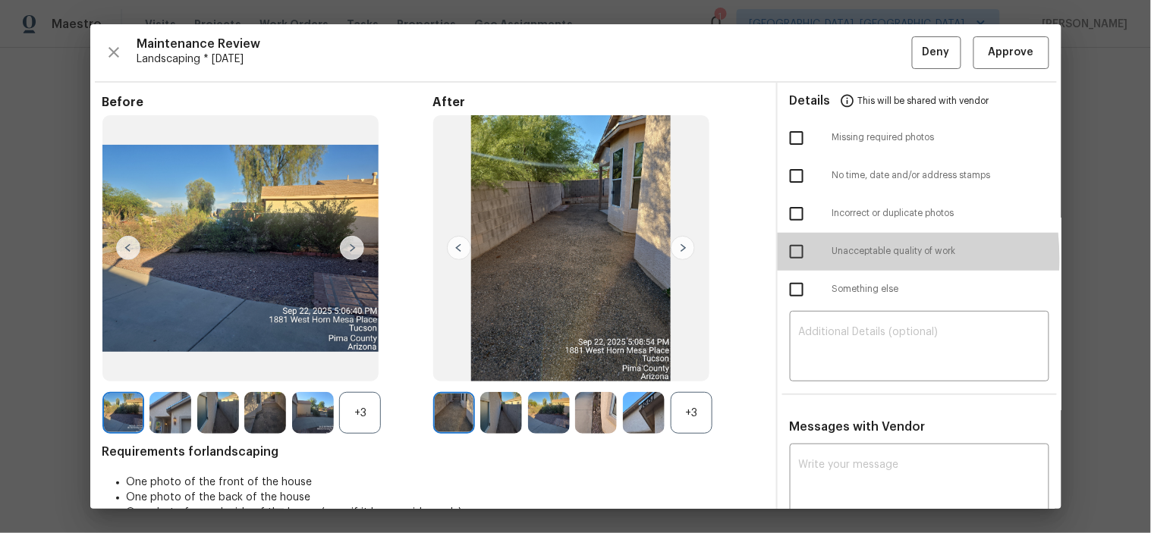
click at [789, 259] on input "checkbox" at bounding box center [796, 252] width 32 height 32
checkbox input "true"
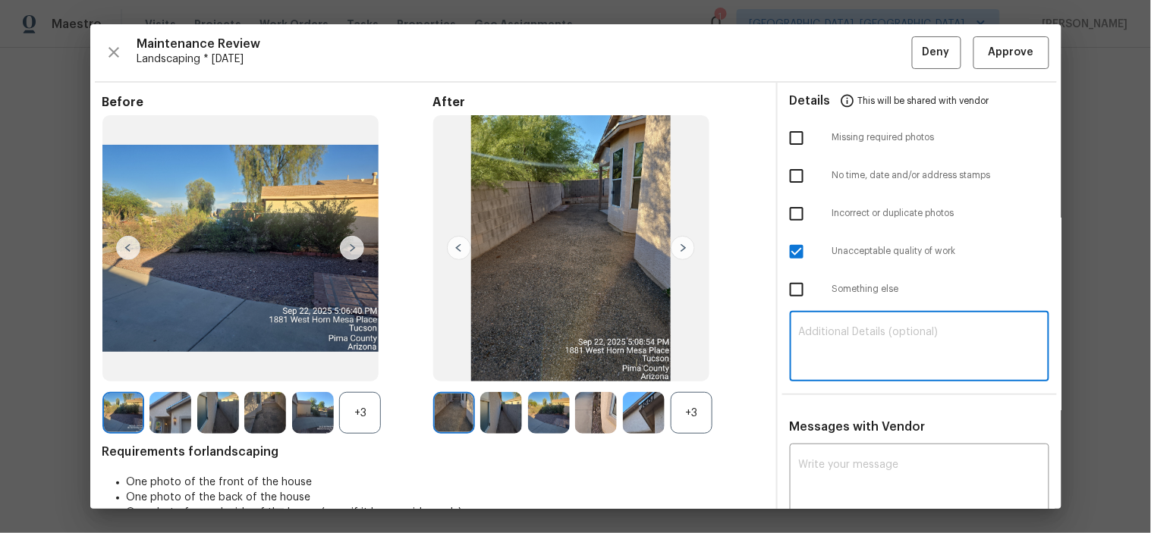
click at [862, 329] on textarea at bounding box center [919, 348] width 241 height 42
paste textarea "Maintenance Audit Team: Hello! Unfortunately, this landscaping visit completed …"
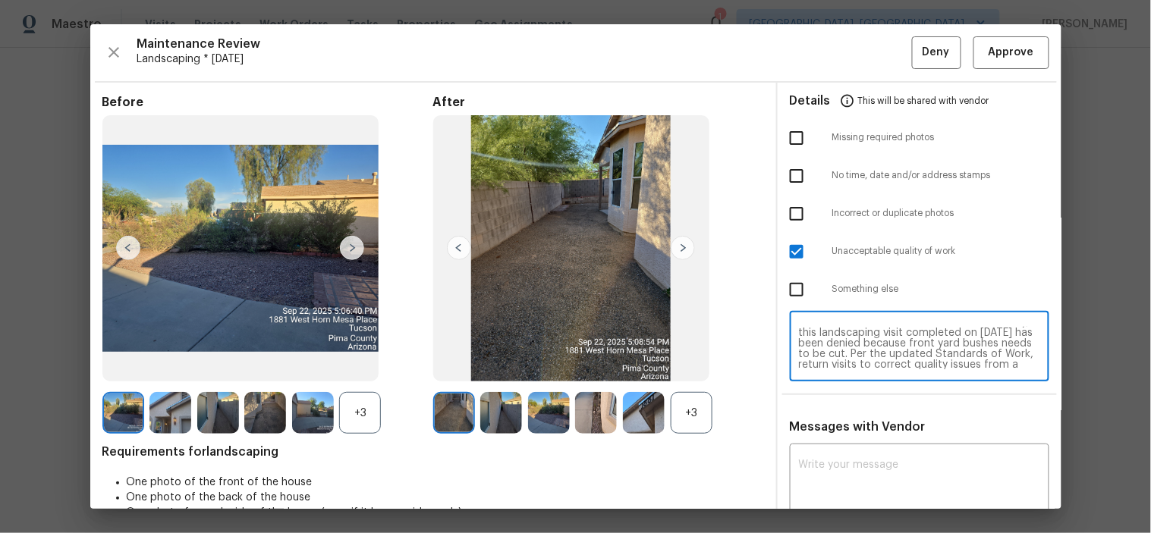
scroll to position [20, 0]
type textarea "Maintenance Audit Team: Hello! Unfortunately, this landscaping visit completed …"
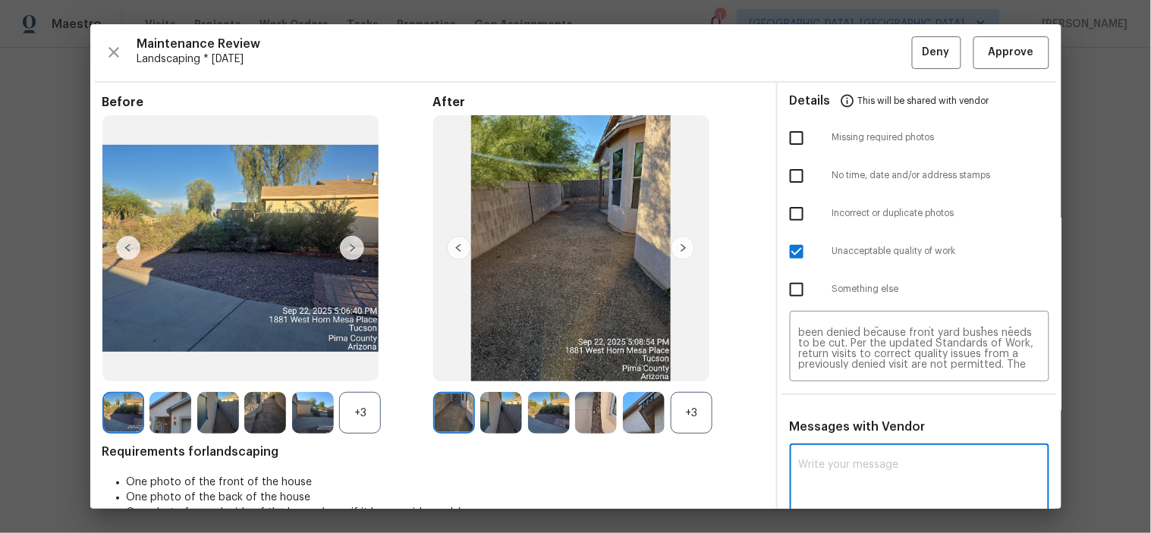
click at [909, 495] on textarea at bounding box center [919, 481] width 241 height 42
paste textarea "Maintenance Audit Team: Hello! Unfortunately, this landscaping visit completed …"
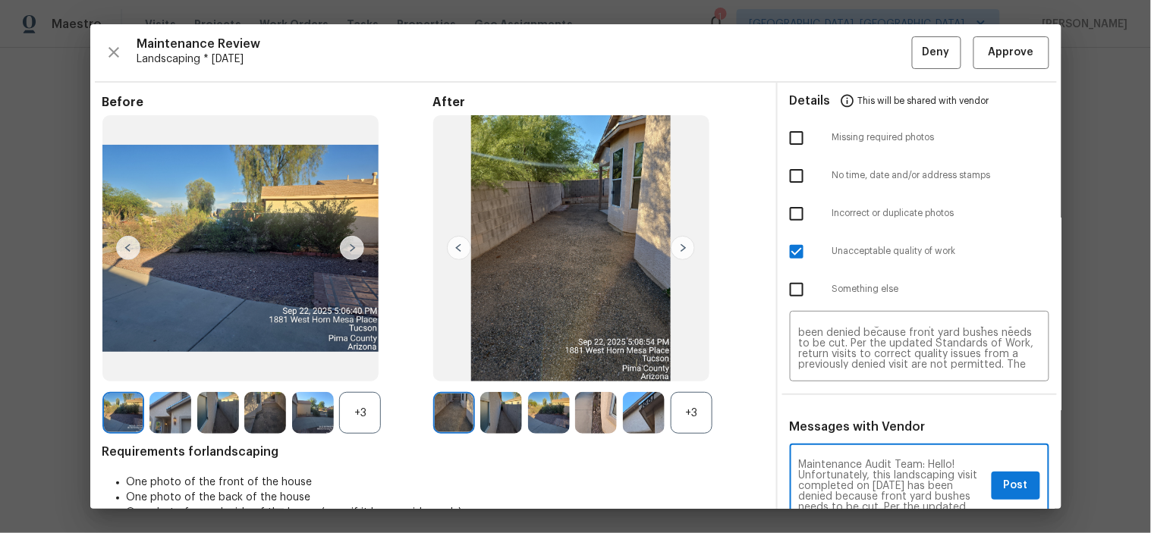
scroll to position [2, 0]
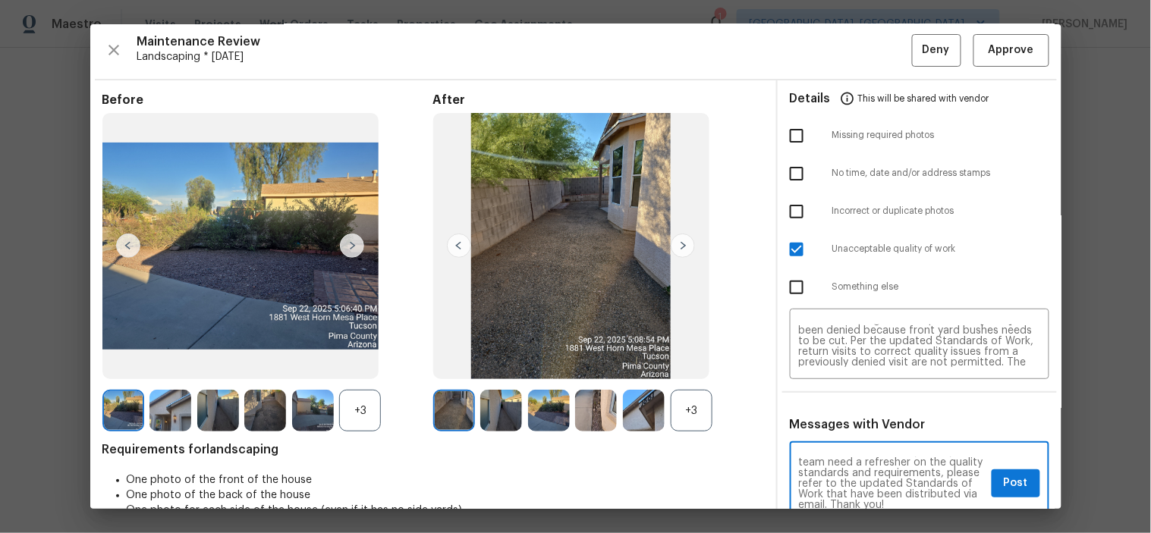
type textarea "Maintenance Audit Team: Hello! Unfortunately, this landscaping visit completed …"
click at [1006, 490] on span "Post" at bounding box center [1015, 483] width 24 height 19
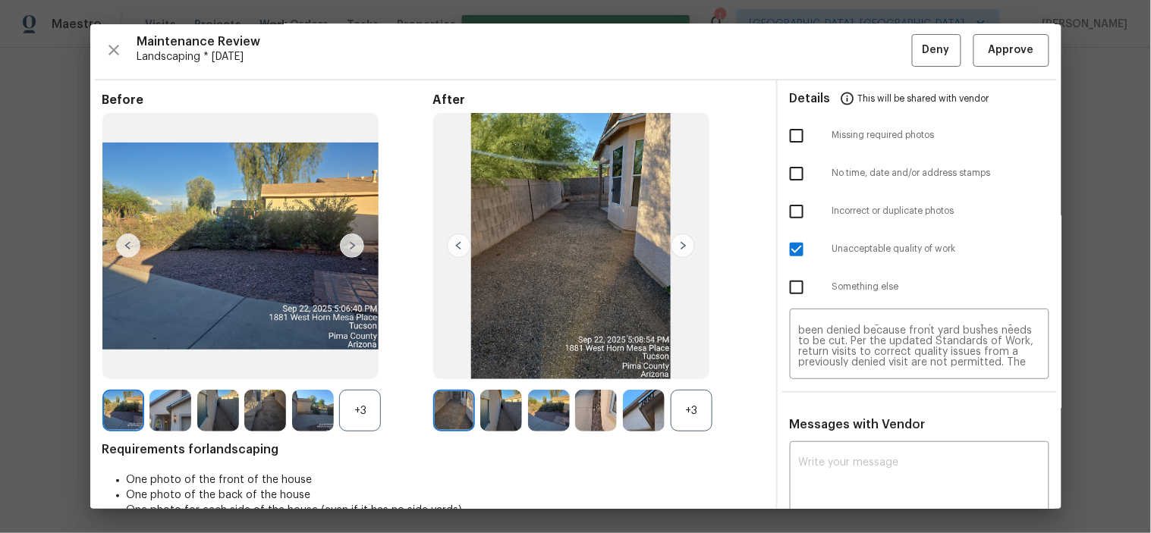
scroll to position [0, 0]
click at [922, 56] on span "Deny" at bounding box center [935, 50] width 27 height 19
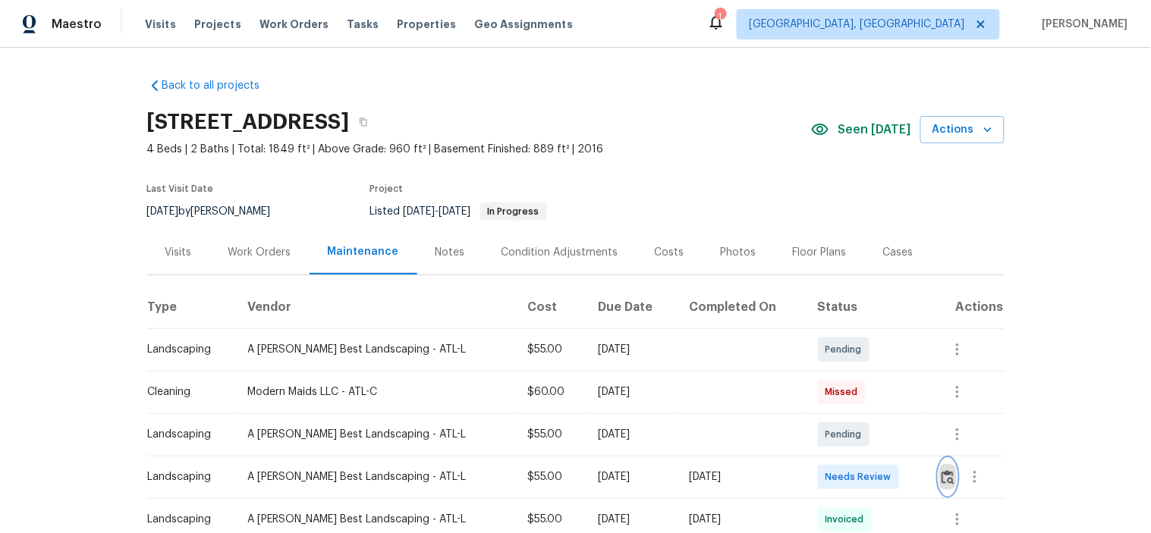
click at [941, 474] on img "button" at bounding box center [947, 477] width 13 height 14
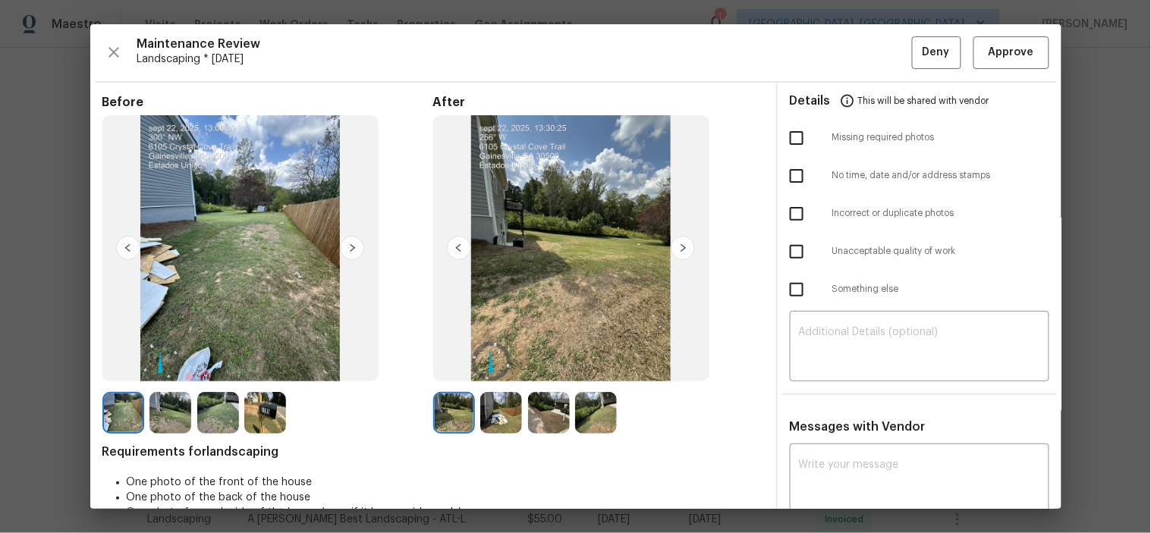
click at [937, 474] on textarea at bounding box center [919, 481] width 241 height 42
paste textarea "Maintenance Audit Team: Hello! After further review, the visit ([DATE]) has bee…"
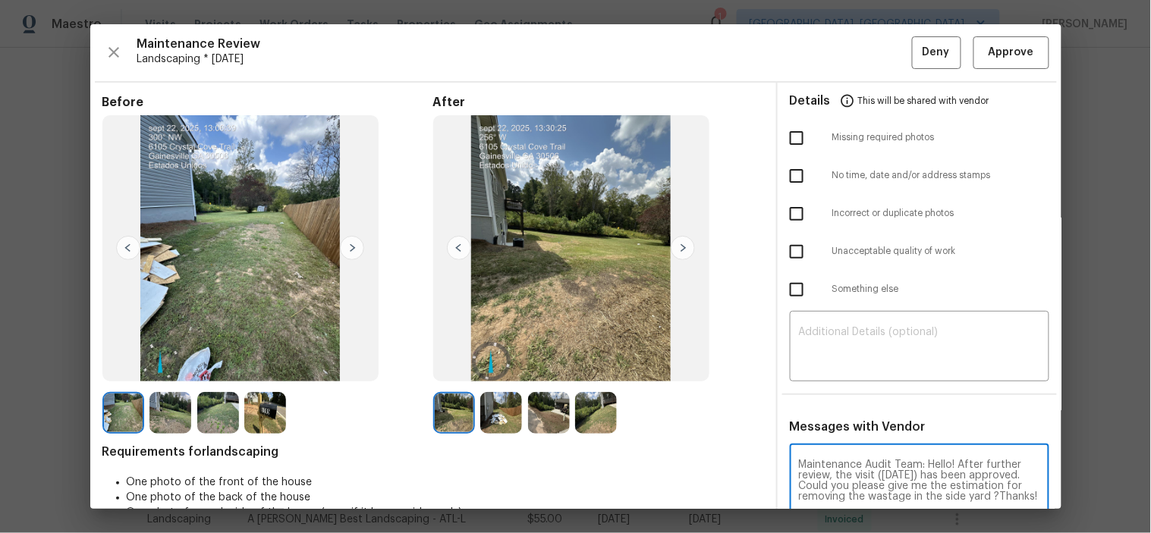
scroll to position [2, 0]
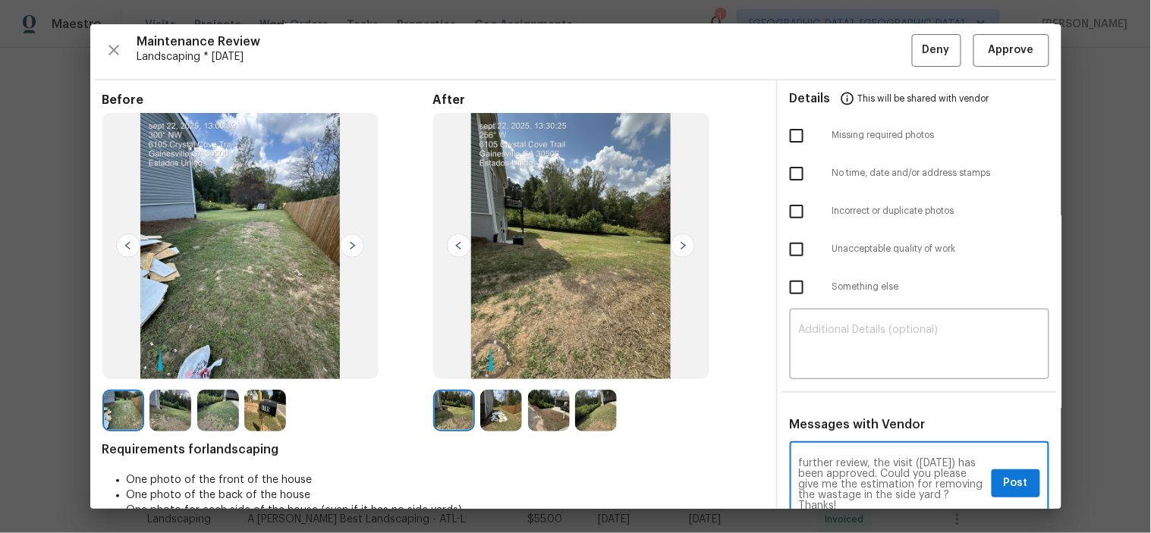
click at [806, 472] on textarea "Maintenance Audit Team: Hello! After further review, the visit ([DATE]) has bee…" at bounding box center [892, 483] width 187 height 53
type textarea "Maintenance Audit Team: Hello! After further review, the visit ([DATE]) has bee…"
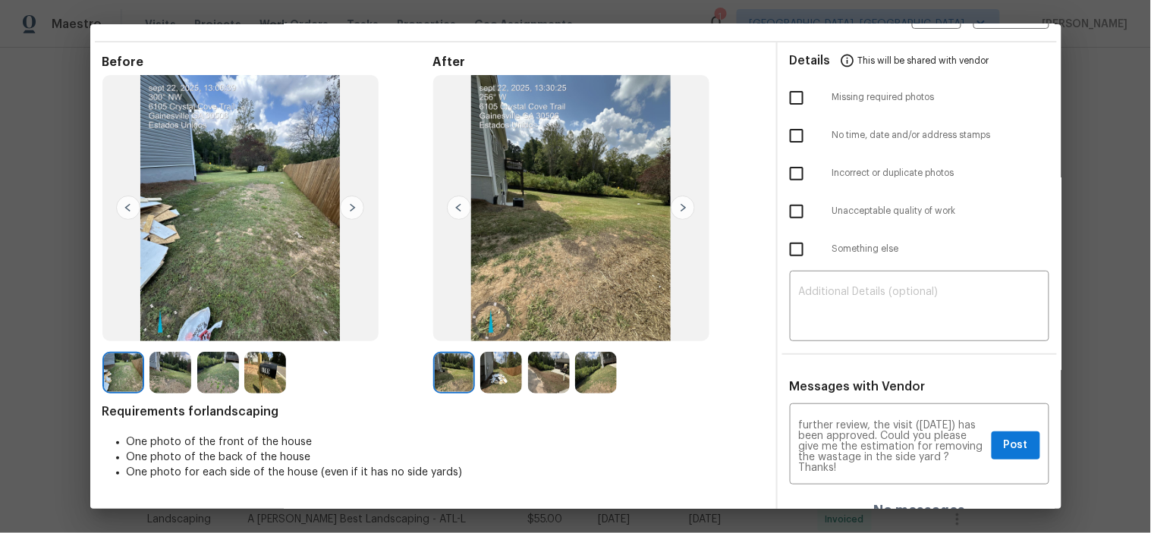
scroll to position [41, 0]
click at [991, 434] on button "Post" at bounding box center [1015, 445] width 49 height 28
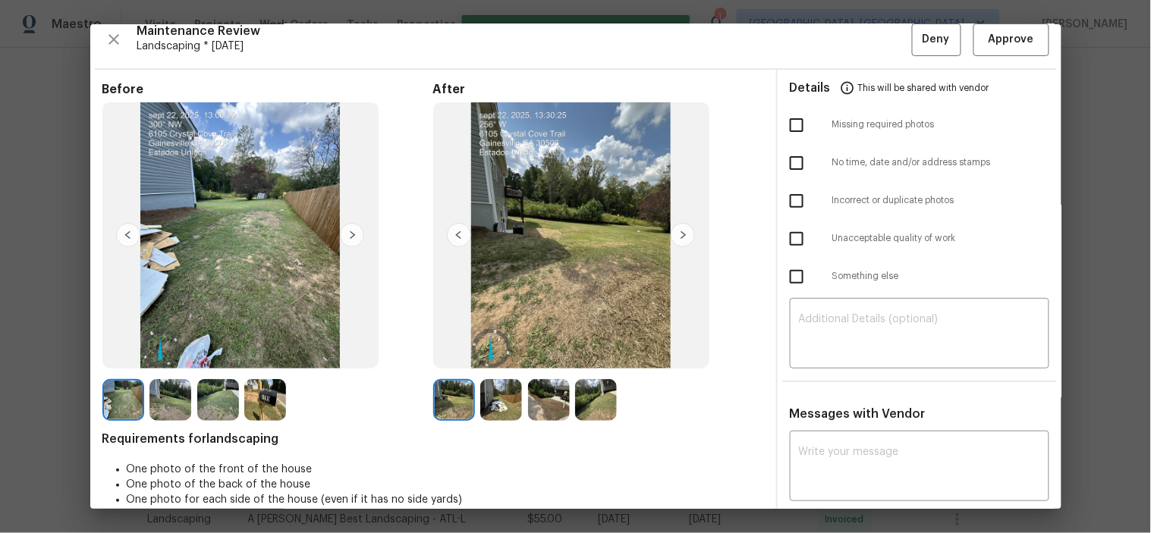
scroll to position [0, 0]
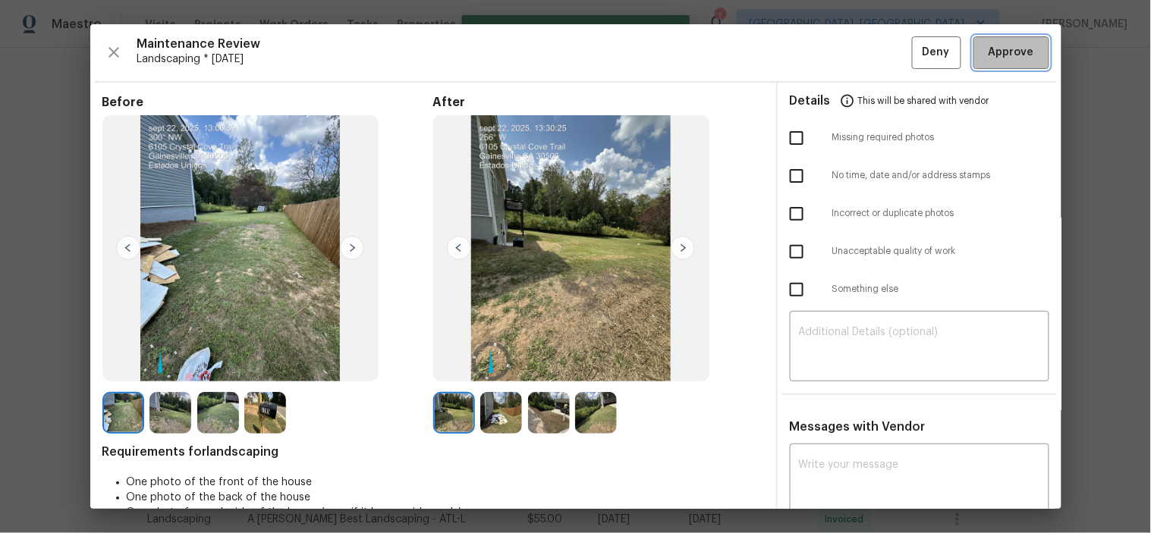
click at [997, 47] on span "Approve" at bounding box center [1011, 52] width 46 height 19
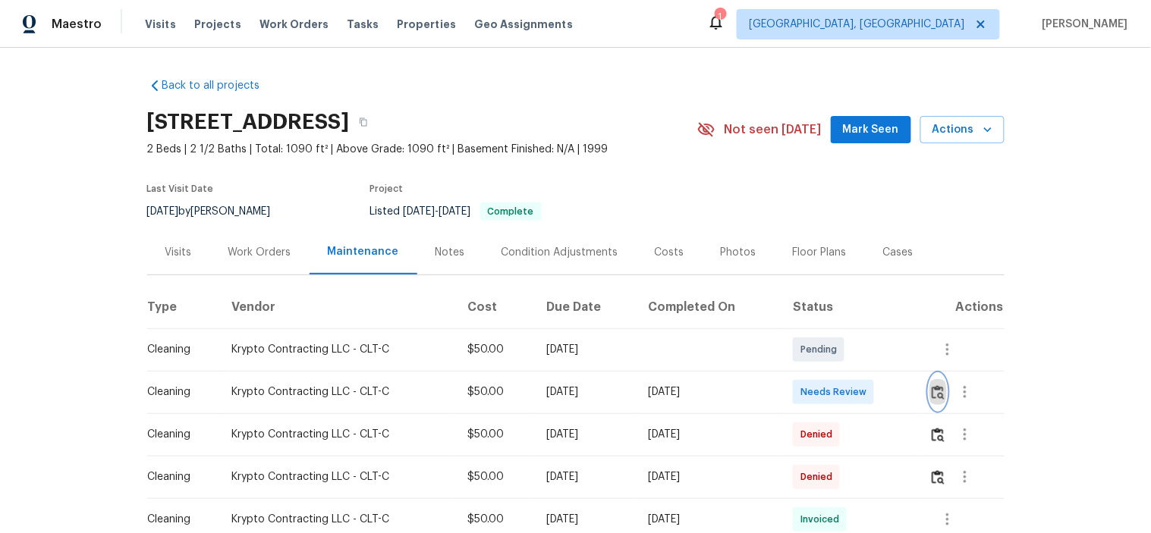
click at [938, 388] on img "button" at bounding box center [937, 392] width 13 height 14
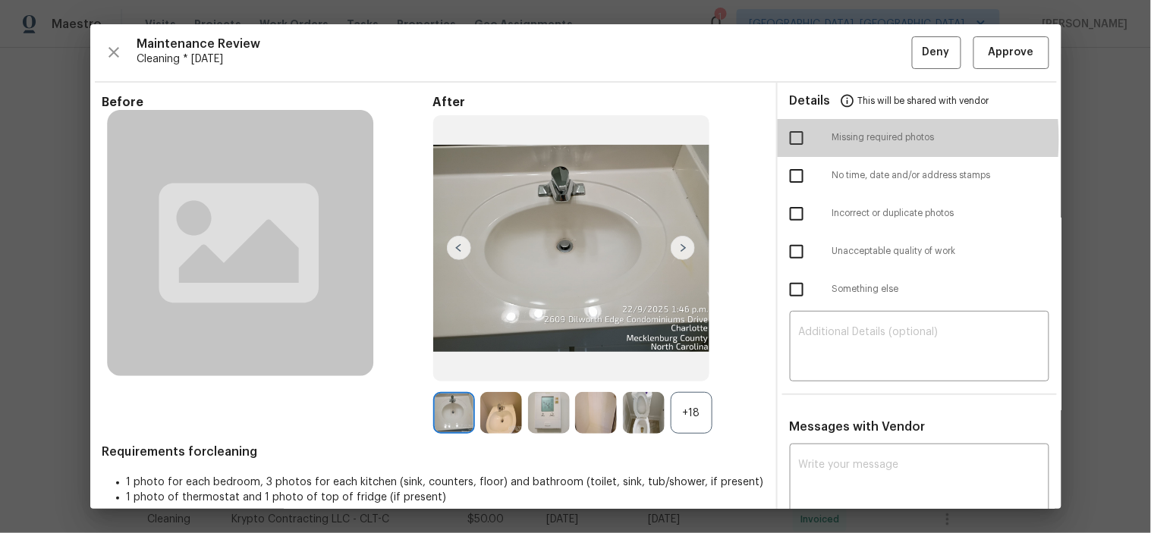
click at [786, 140] on input "checkbox" at bounding box center [796, 138] width 32 height 32
checkbox input "true"
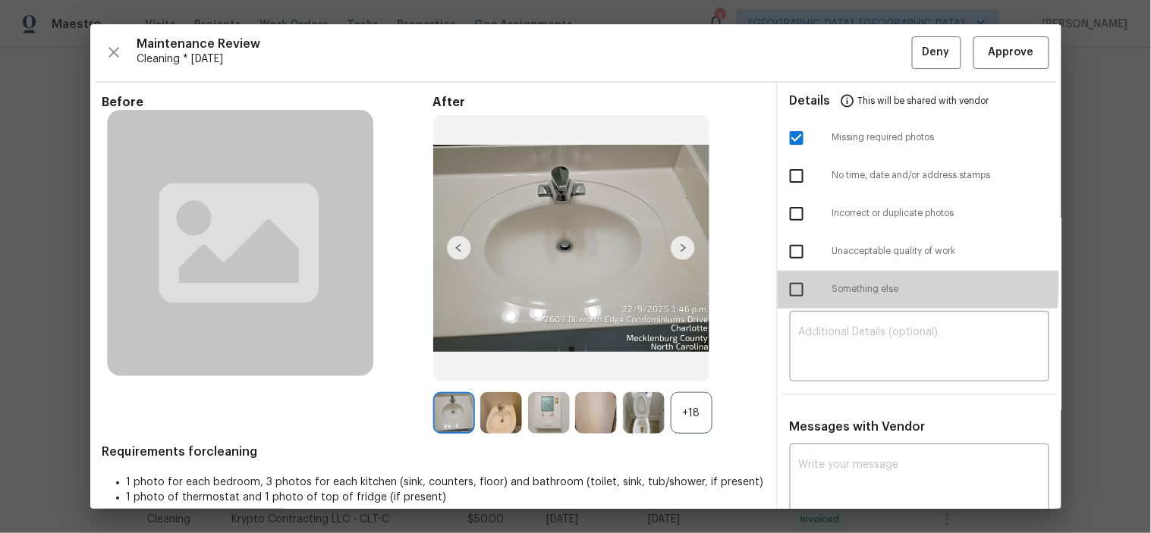
click at [790, 283] on input "checkbox" at bounding box center [796, 290] width 32 height 32
checkbox input "true"
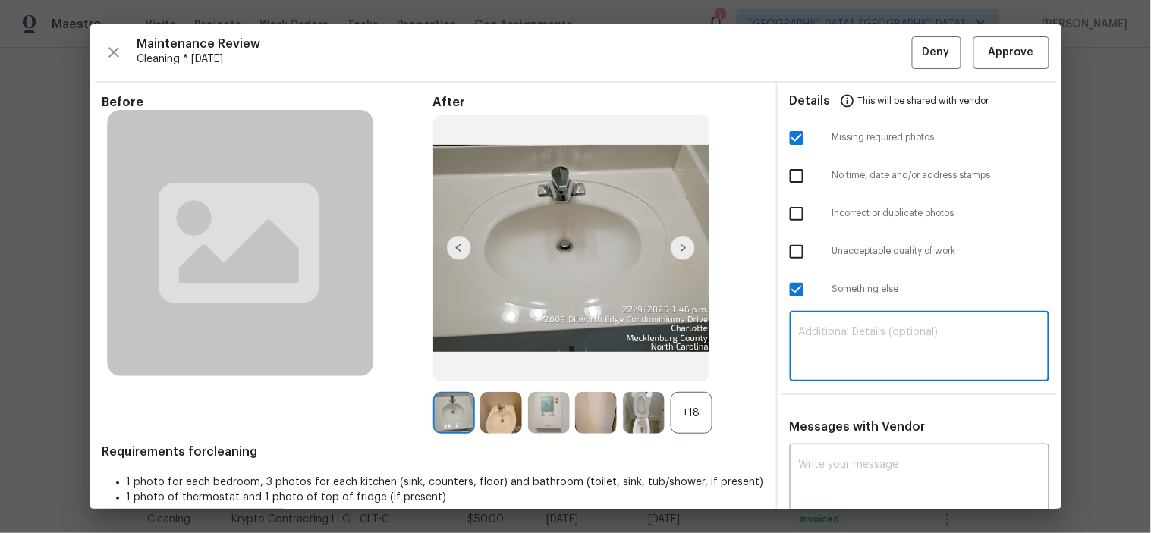
click at [843, 355] on textarea at bounding box center [919, 348] width 241 height 42
paste textarea "Maintenance Audit Team: Hello! Unfortunately, this cleaning visit completed on …"
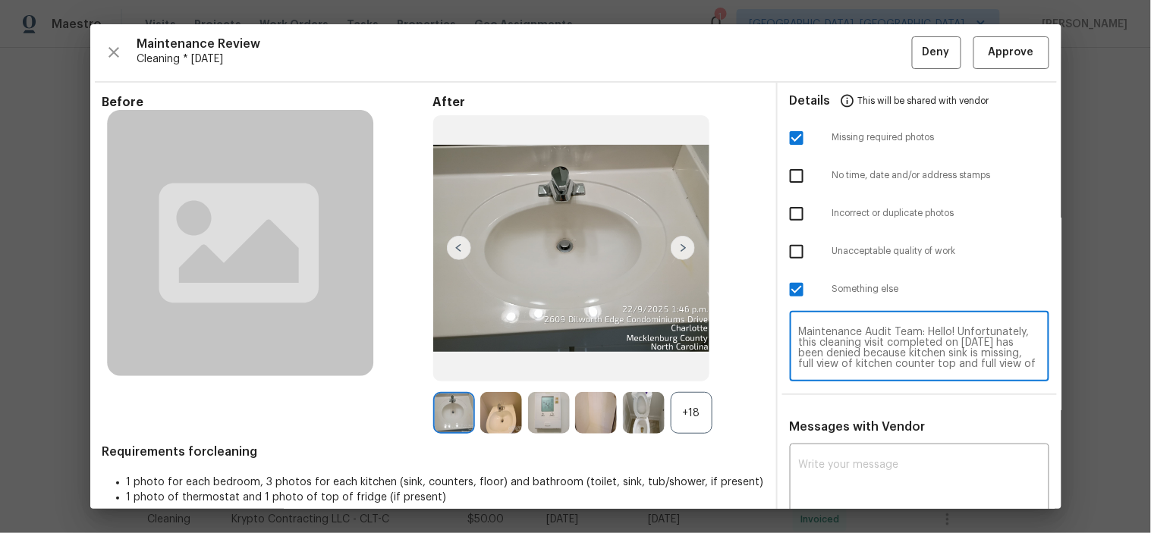
type textarea "Maintenance Audit Team: Hello! Unfortunately, this cleaning visit completed on …"
click at [839, 450] on div "x ​" at bounding box center [919, 480] width 259 height 67
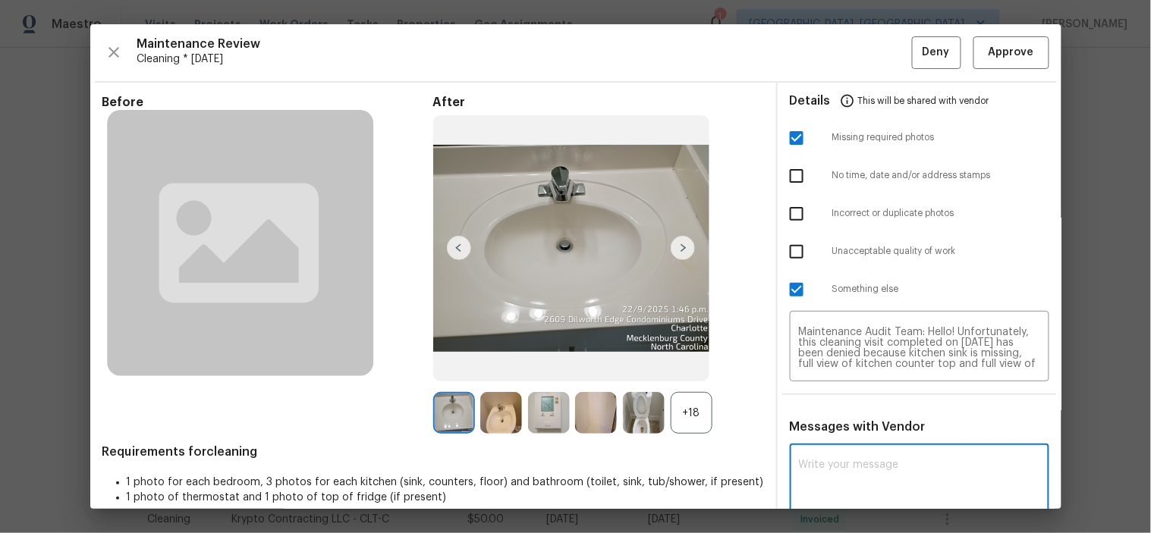
paste textarea "Maintenance Audit Team: Hello! Unfortunately, this cleaning visit completed on …"
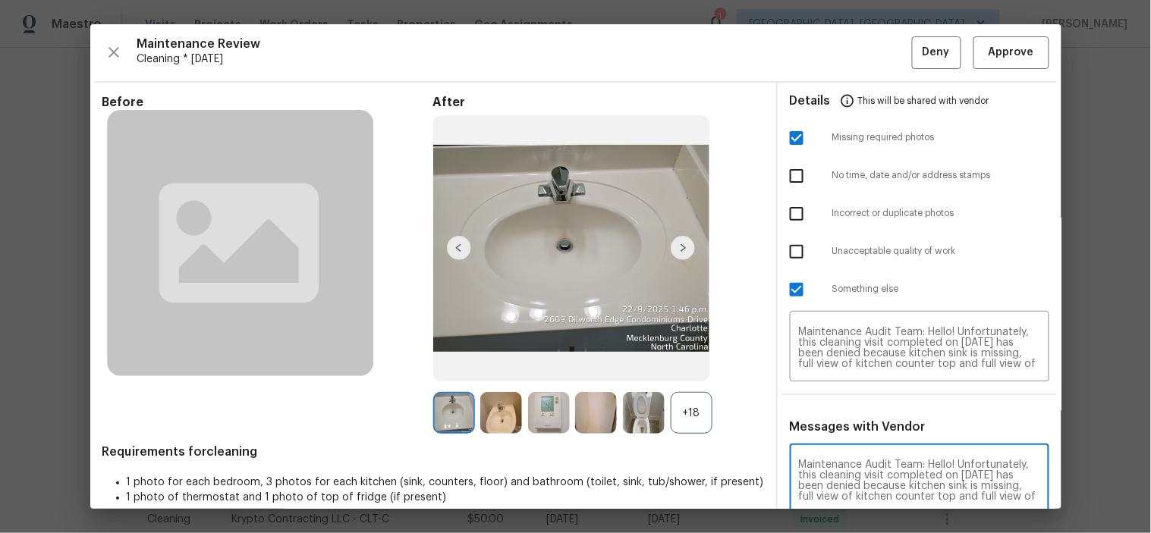
scroll to position [2, 0]
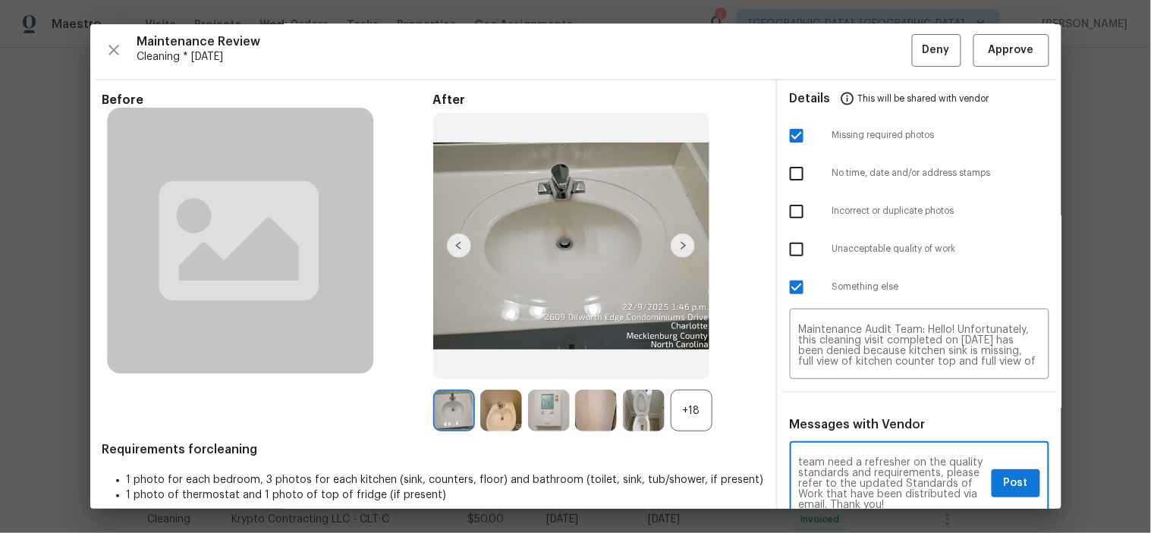
type textarea "Maintenance Audit Team: Hello! Unfortunately, this cleaning visit completed on …"
click at [1003, 487] on span "Post" at bounding box center [1015, 483] width 24 height 19
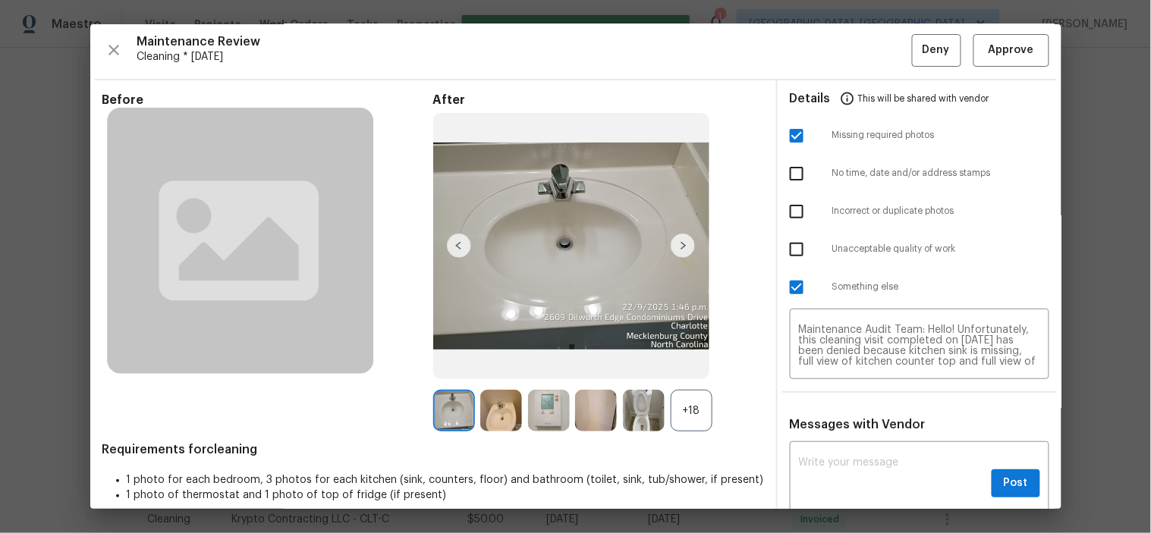
scroll to position [0, 0]
click at [924, 49] on span "Deny" at bounding box center [935, 50] width 27 height 19
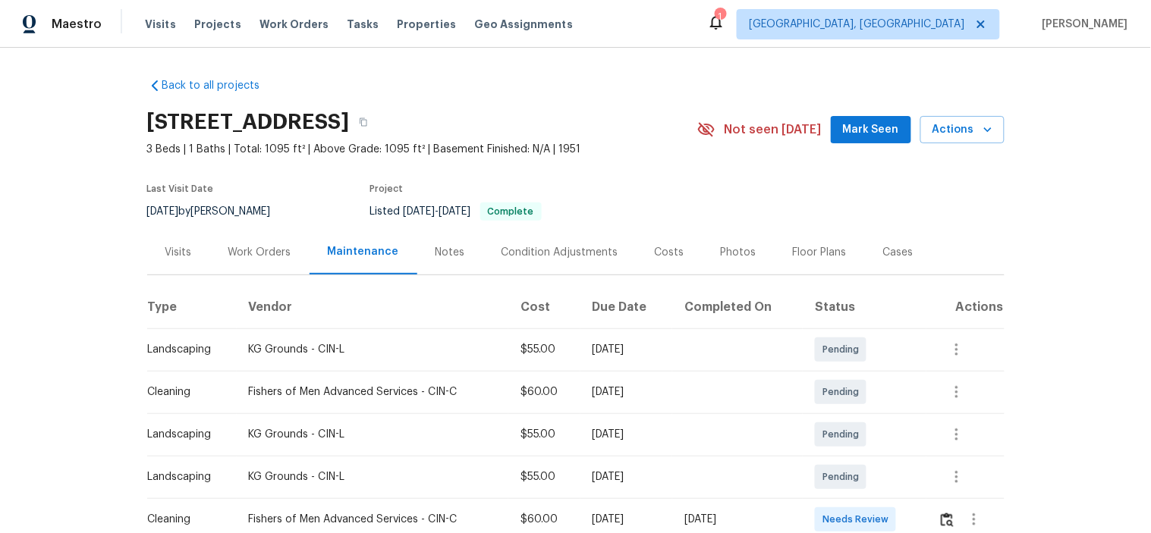
scroll to position [168, 0]
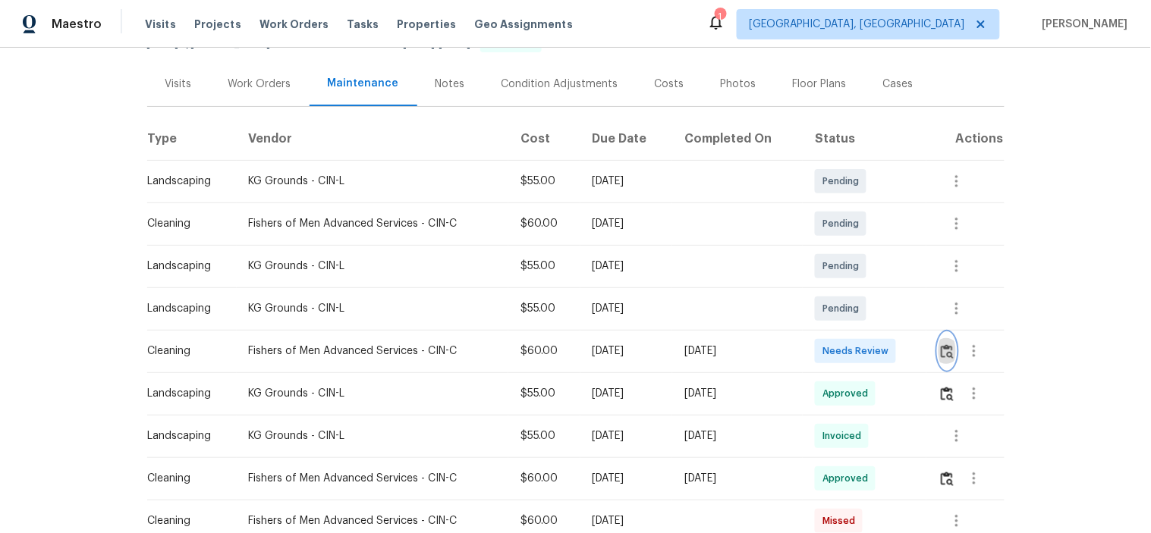
click at [942, 346] on img "button" at bounding box center [946, 351] width 13 height 14
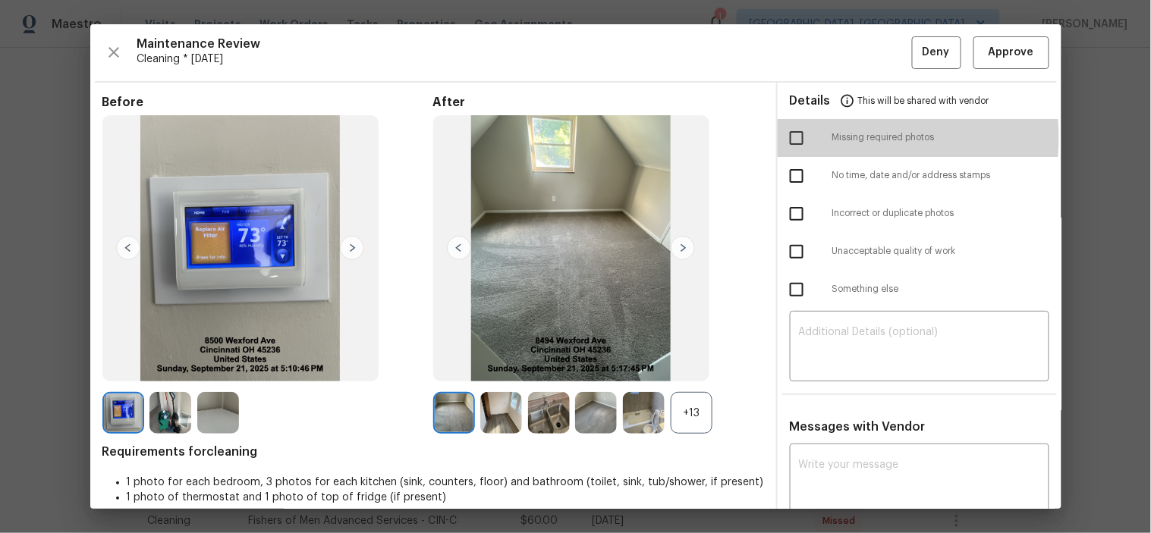
click at [790, 138] on input "checkbox" at bounding box center [796, 138] width 32 height 32
checkbox input "true"
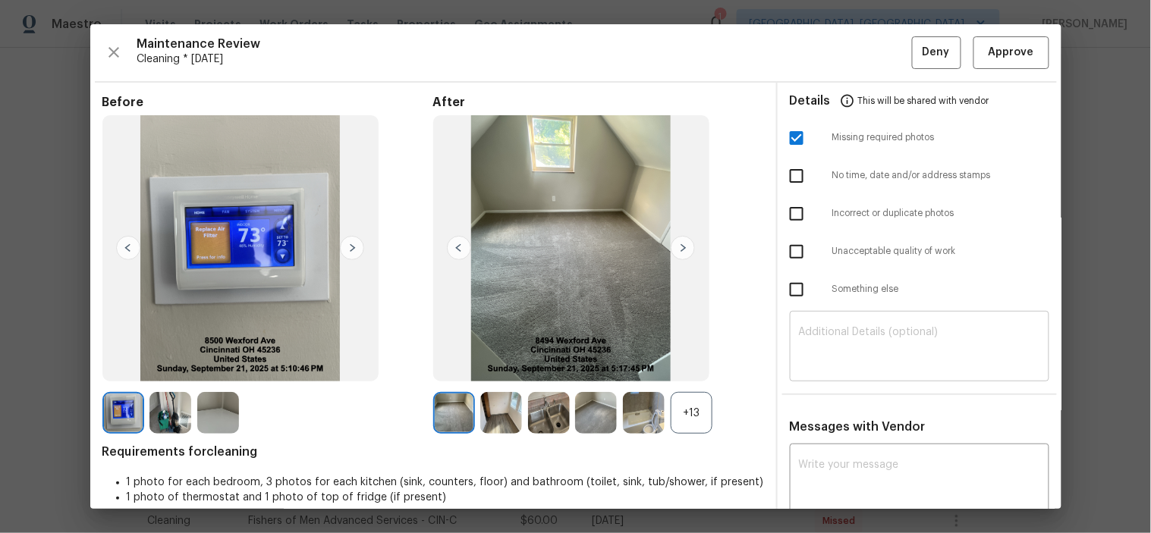
click at [867, 344] on textarea at bounding box center [919, 348] width 241 height 42
paste textarea "Maintenance Audit Team: Hello! Unfortunately, this cleaning visit completed on …"
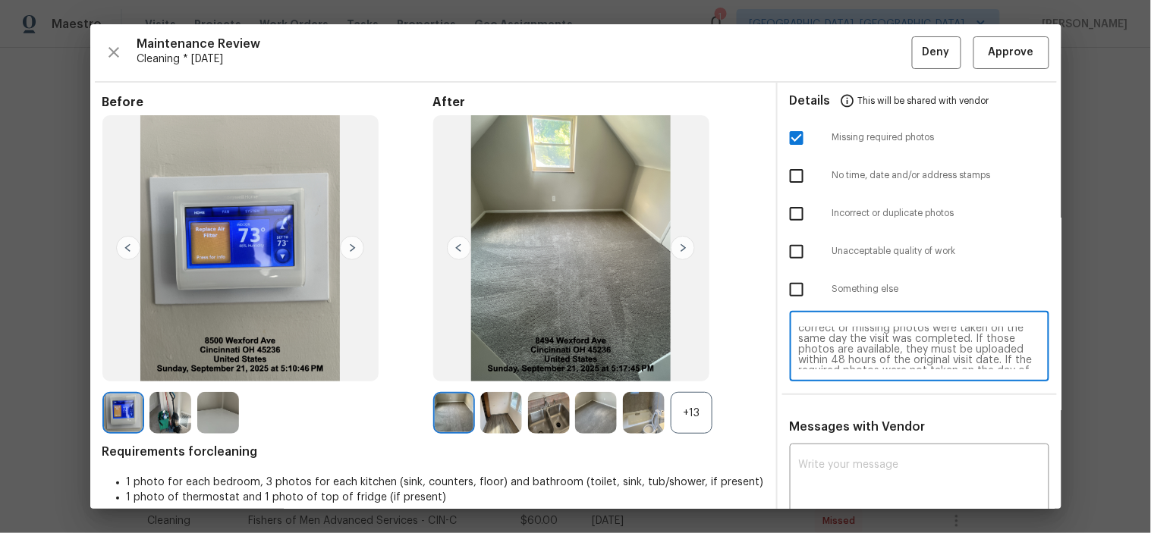
scroll to position [0, 0]
type textarea "Maintenance Audit Team: Hello! Unfortunately, this cleaning visit completed on …"
click at [893, 464] on textarea at bounding box center [919, 481] width 241 height 42
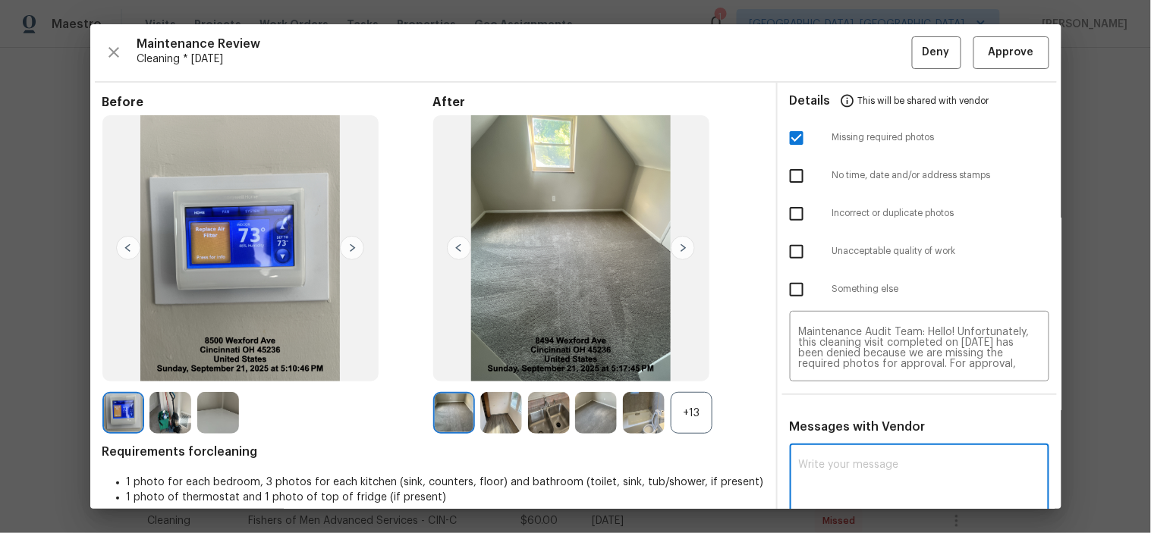
paste textarea "Maintenance Audit Team: Hello! Unfortunately, this cleaning visit completed on …"
type textarea "Maintenance Audit Team: Hello! Unfortunately, this cleaning visit completed on …"
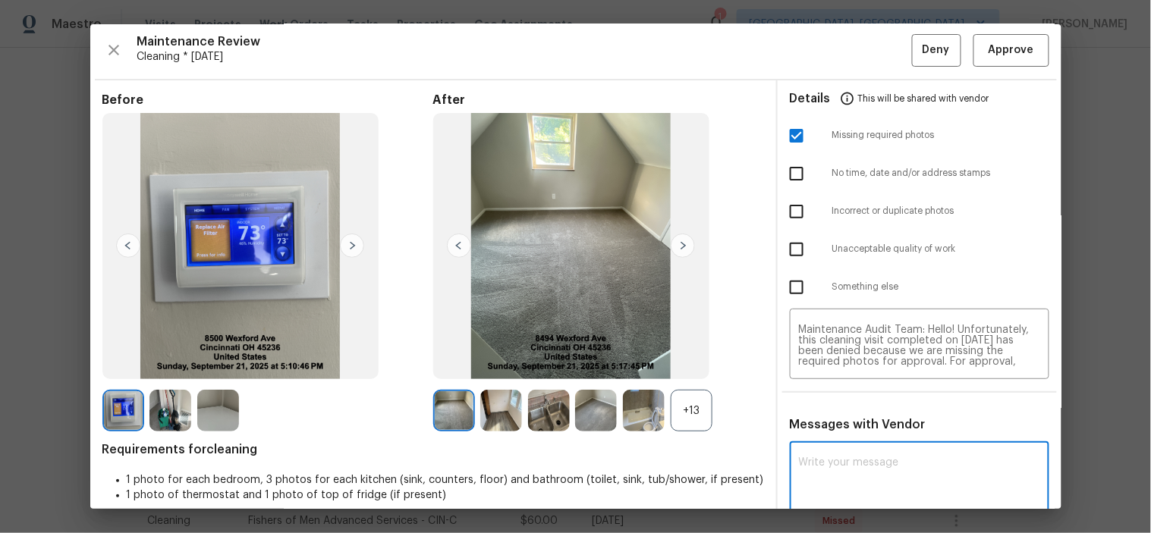
paste textarea "Maintenance Audit Team: Hello! Unfortunately, this cleaning visit completed on …"
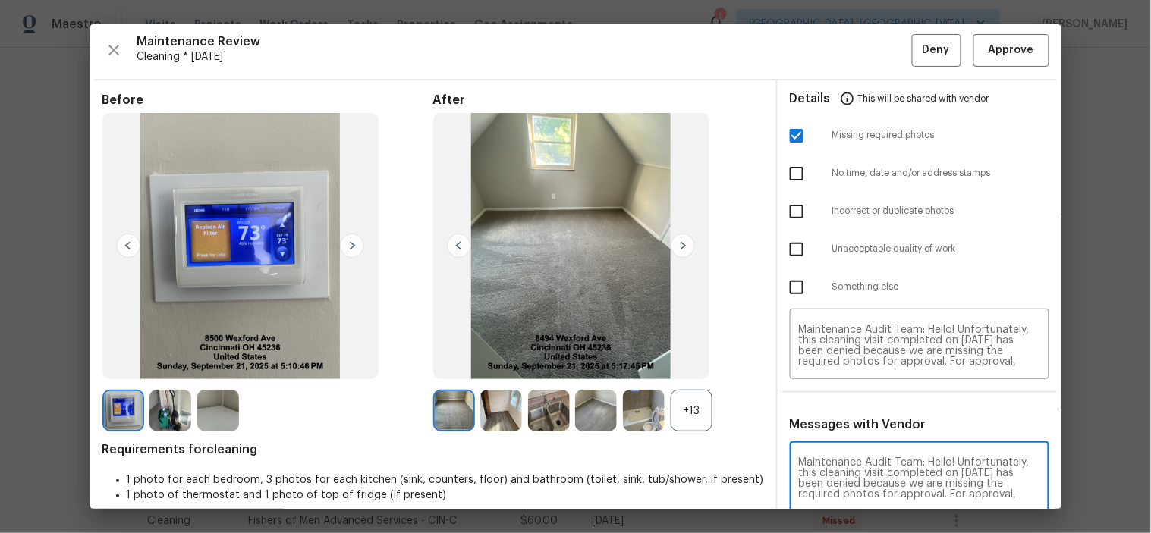
scroll to position [169, 0]
type textarea "Maintenance Audit Team: Hello! Unfortunately, this cleaning visit completed on …"
click at [991, 484] on button "Post" at bounding box center [1015, 483] width 49 height 28
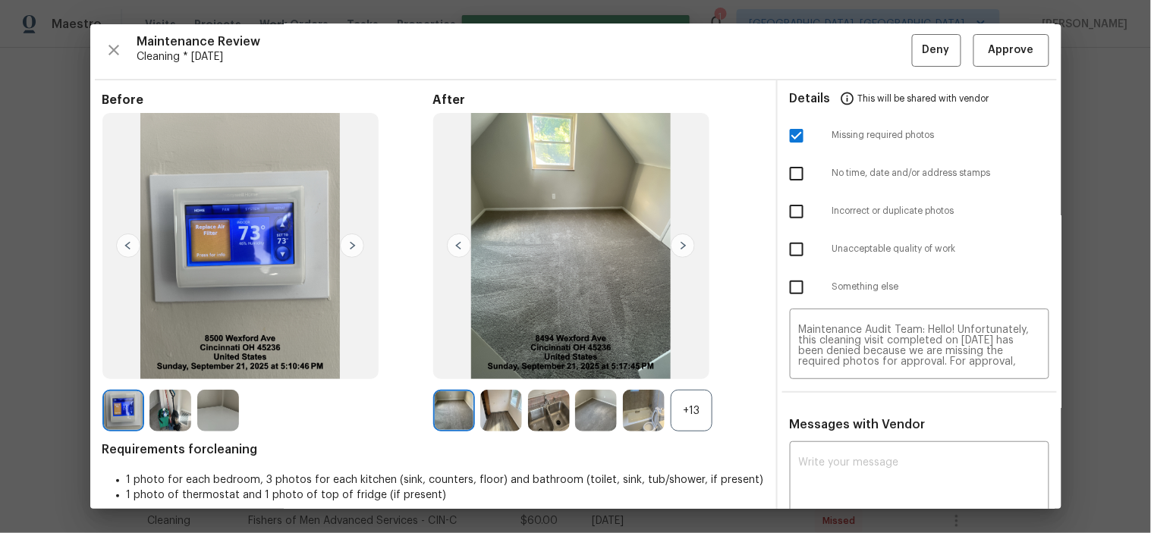
scroll to position [0, 0]
click at [928, 42] on span "Deny" at bounding box center [935, 50] width 27 height 19
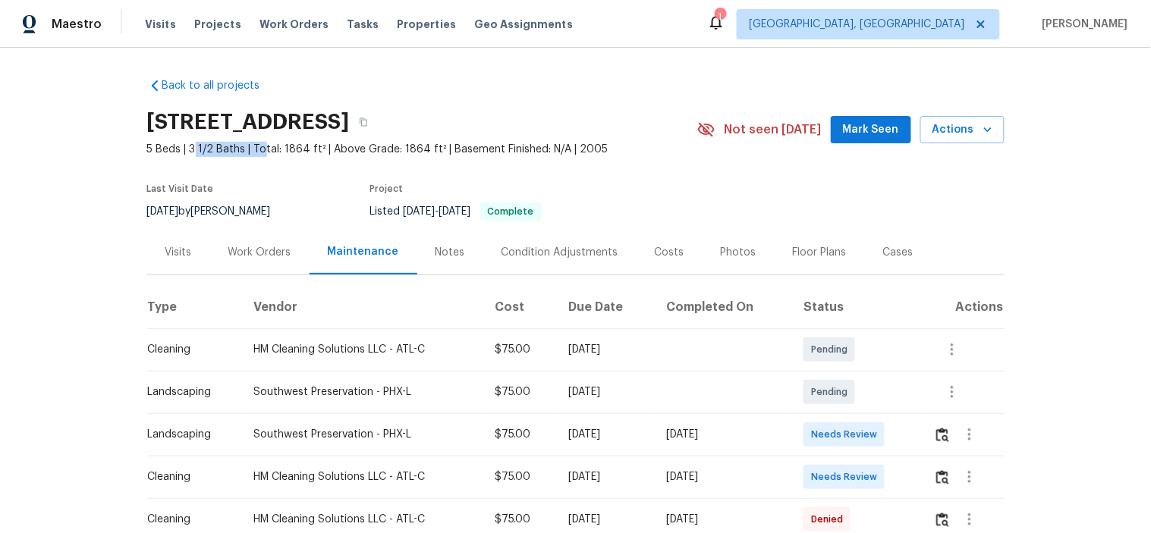
drag, startPoint x: 186, startPoint y: 149, endPoint x: 259, endPoint y: 147, distance: 73.6
click at [259, 147] on span "5 Beds | 3 1/2 Baths | Total: 1864 ft² | Above Grade: 1864 ft² | Basement Finis…" at bounding box center [422, 149] width 550 height 15
click at [302, 184] on div "Last Visit Date [DATE] by [PERSON_NAME] Project Listed [DATE] - [DATE] Complete" at bounding box center [404, 202] width 514 height 55
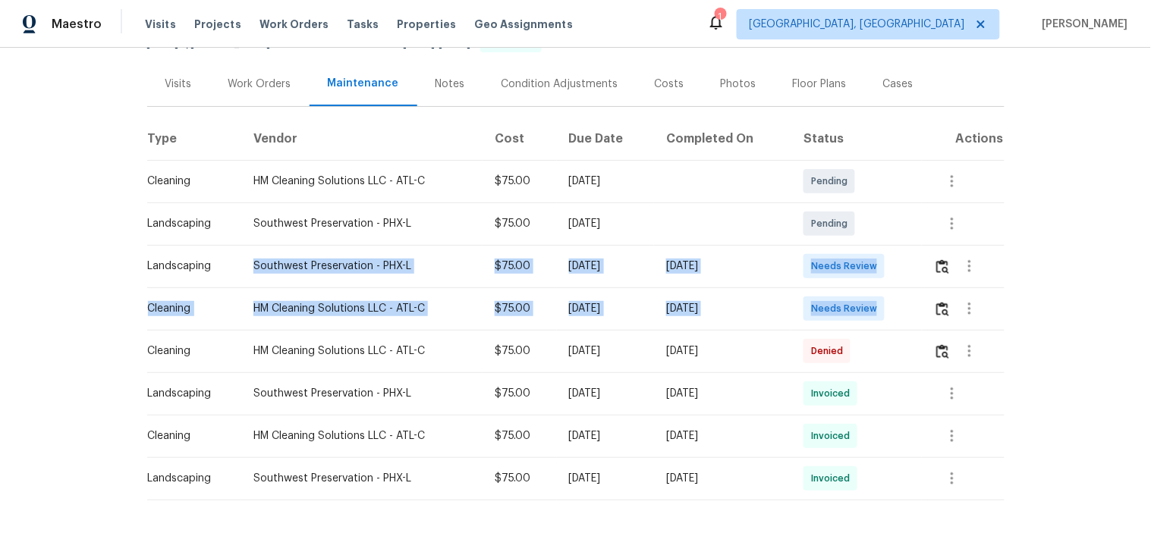
drag, startPoint x: 225, startPoint y: 250, endPoint x: 915, endPoint y: 319, distance: 693.6
click at [915, 319] on tbody "Cleaning HM Cleaning Solutions LLC - ATL-C $75.00 [DATE] Pending Landscaping So…" at bounding box center [575, 330] width 857 height 340
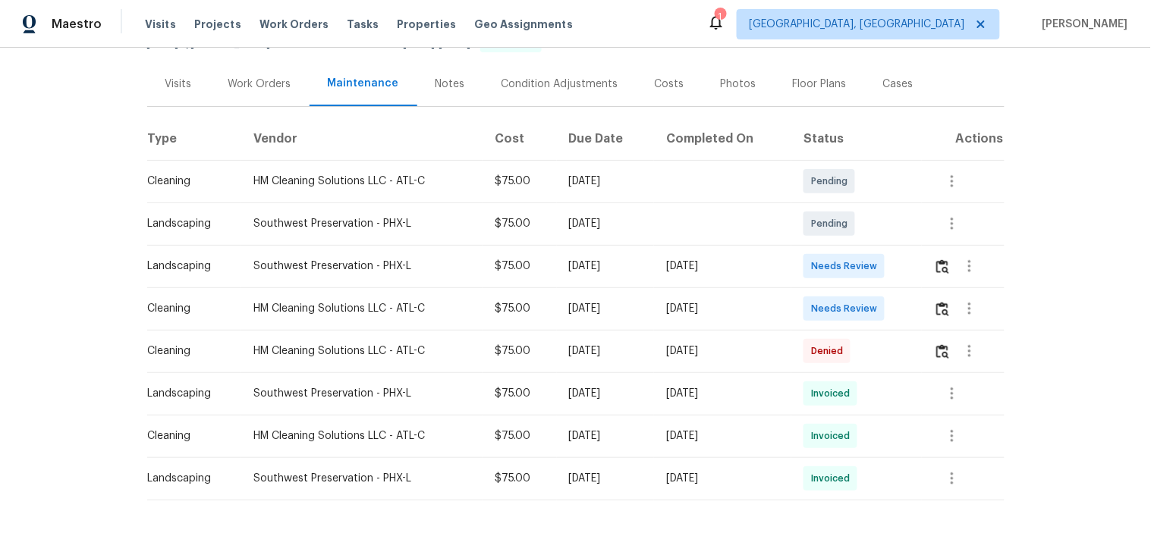
click at [912, 325] on td "Needs Review" at bounding box center [856, 308] width 130 height 42
click at [936, 316] on button "button" at bounding box center [942, 308] width 17 height 36
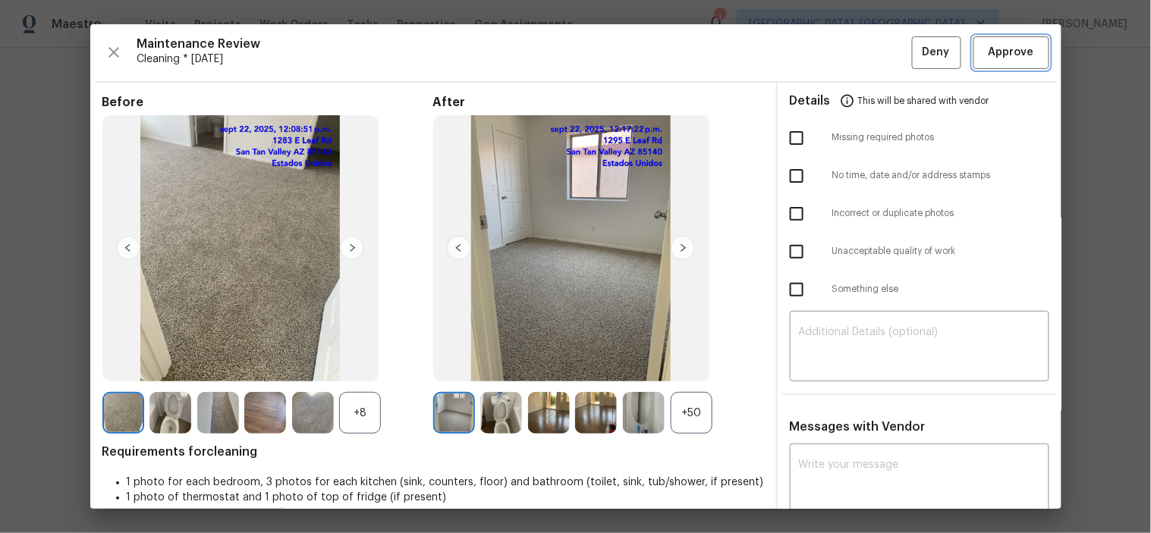
click at [988, 48] on span "Approve" at bounding box center [1011, 52] width 46 height 19
